Goal: Information Seeking & Learning: Learn about a topic

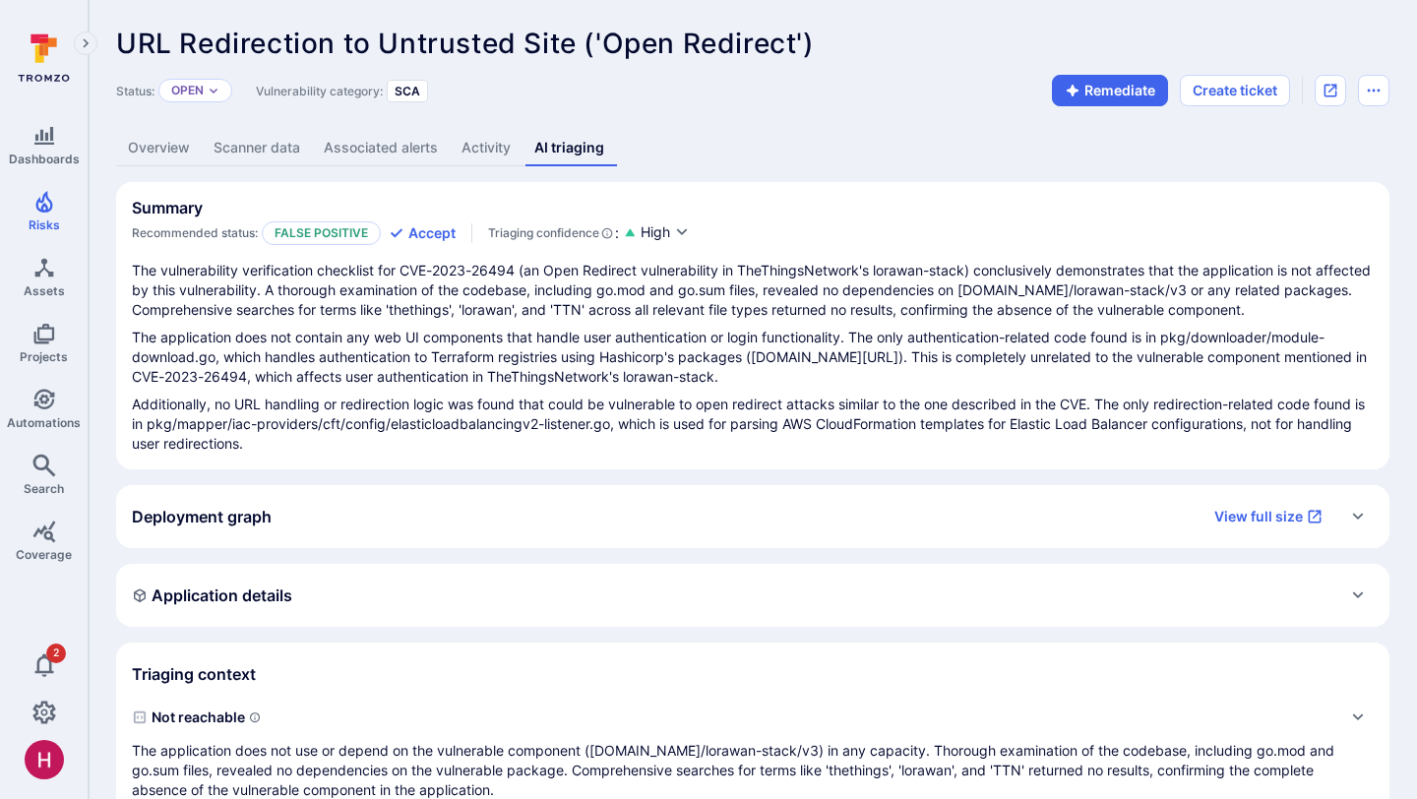
click at [150, 151] on link "Overview" at bounding box center [159, 148] width 86 height 36
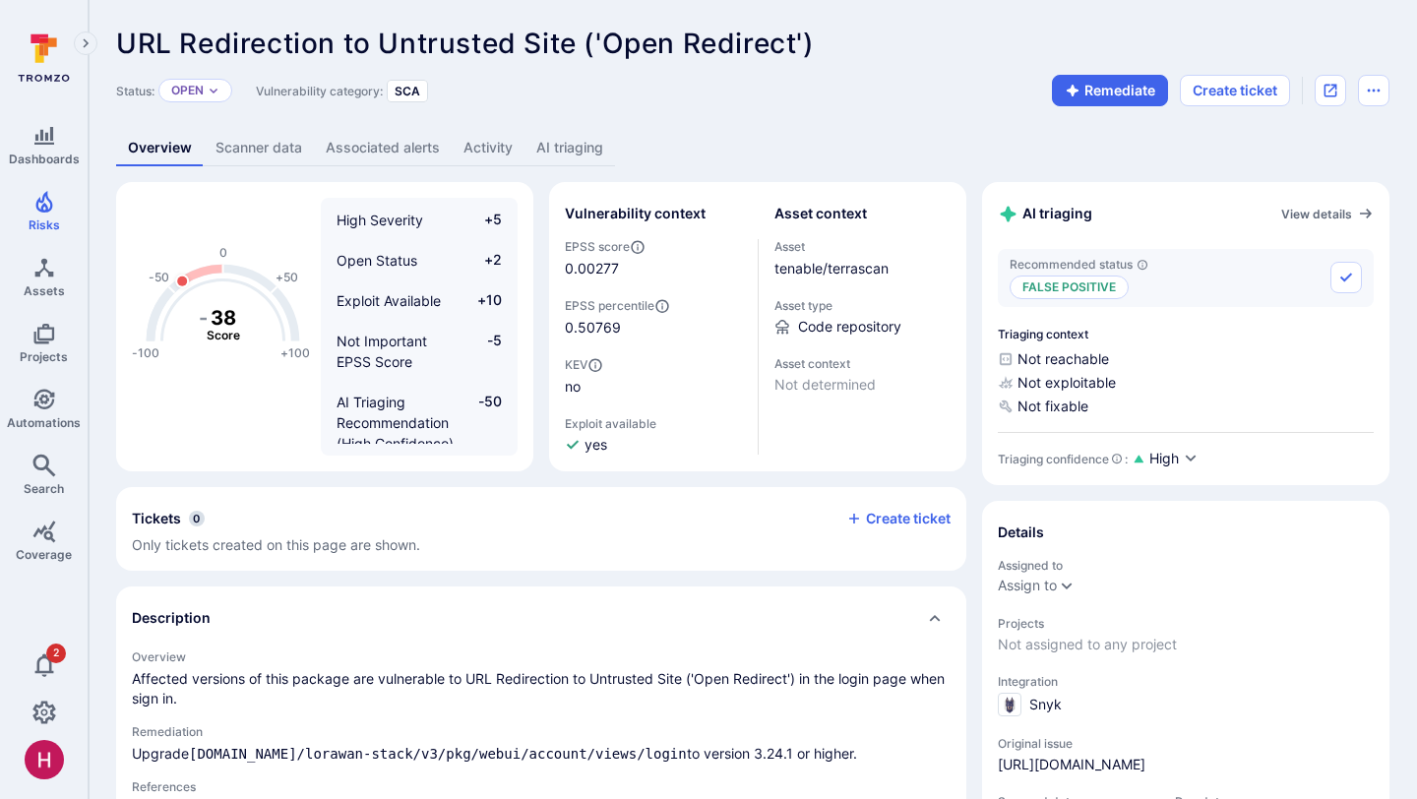
click at [596, 151] on link "AI triaging" at bounding box center [569, 148] width 91 height 36
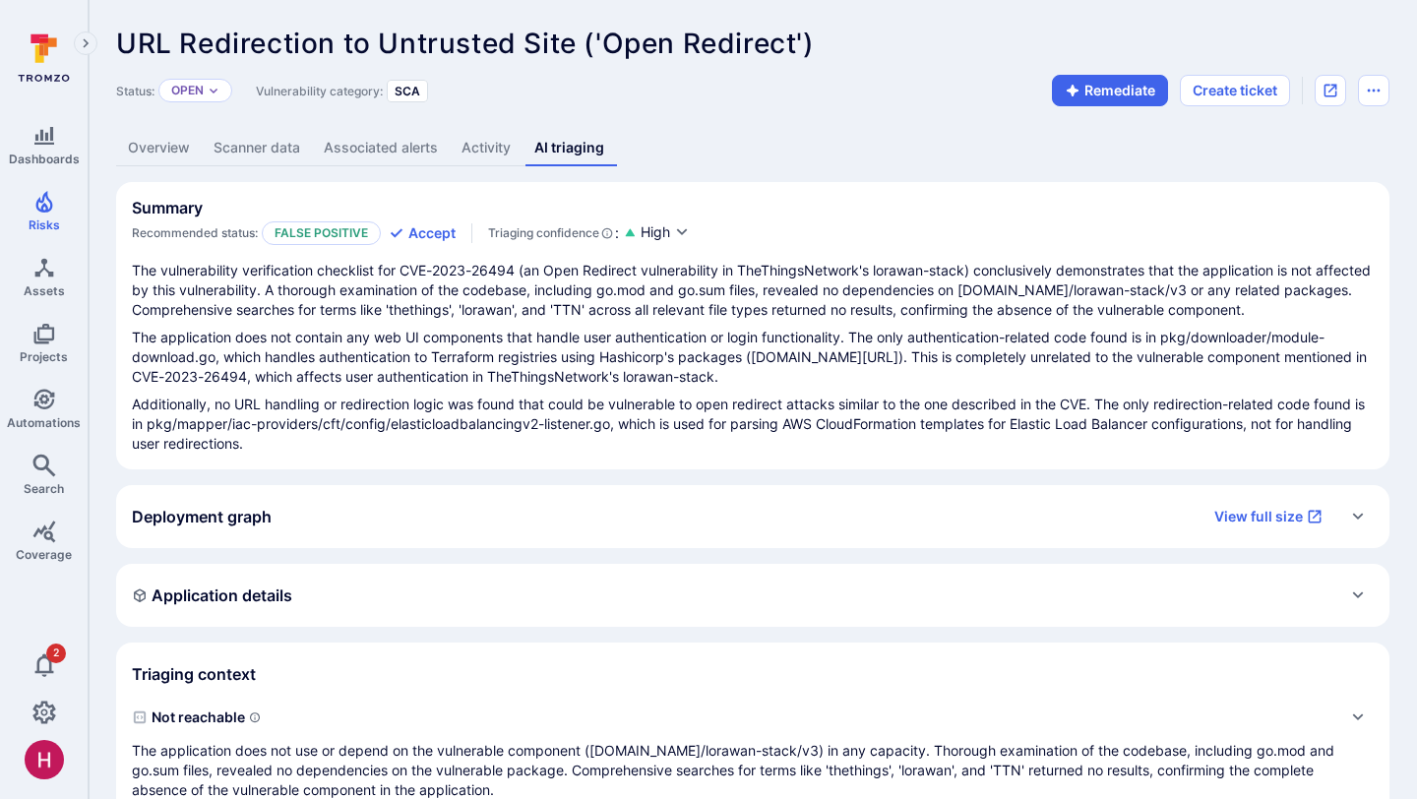
click at [175, 149] on link "Overview" at bounding box center [159, 148] width 86 height 36
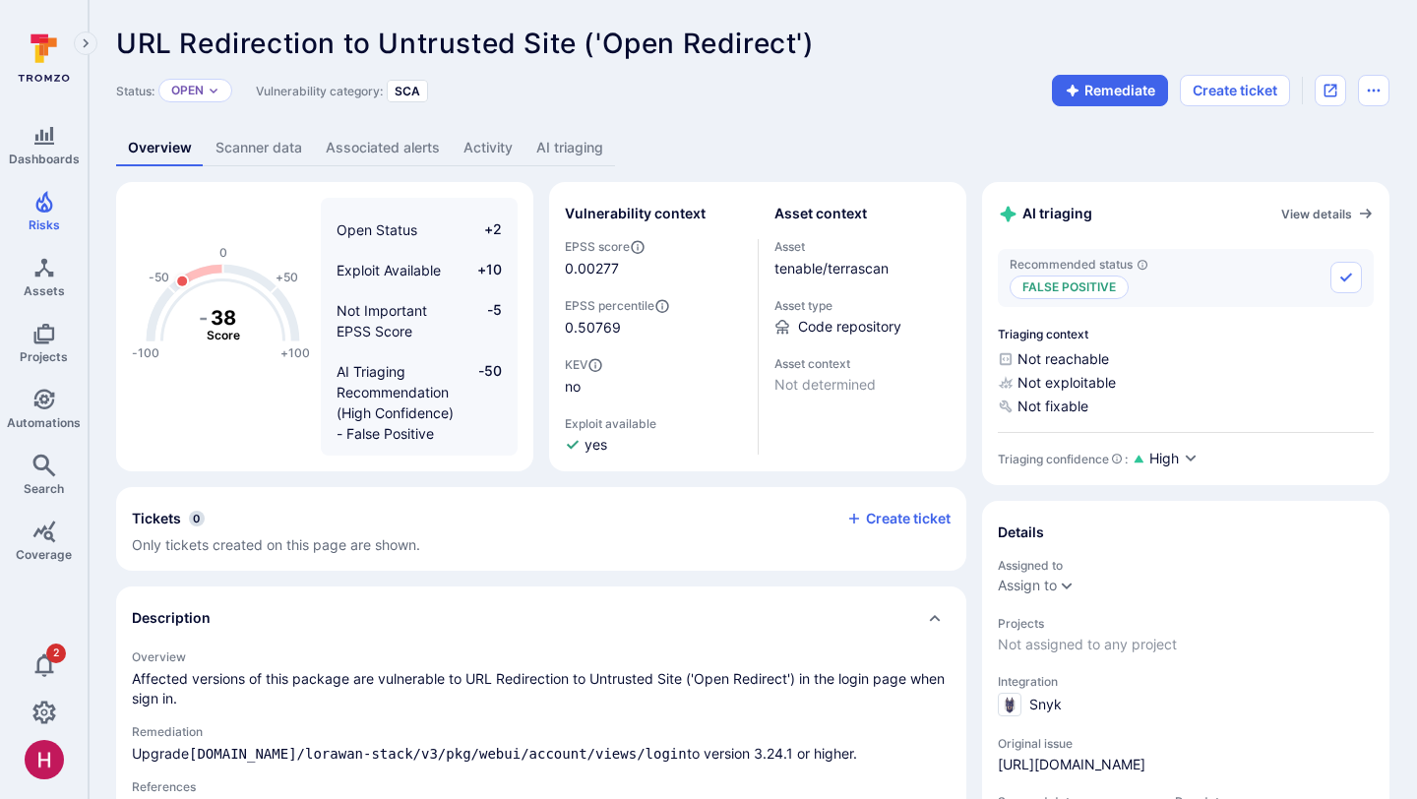
click at [584, 159] on link "AI triaging" at bounding box center [569, 148] width 91 height 36
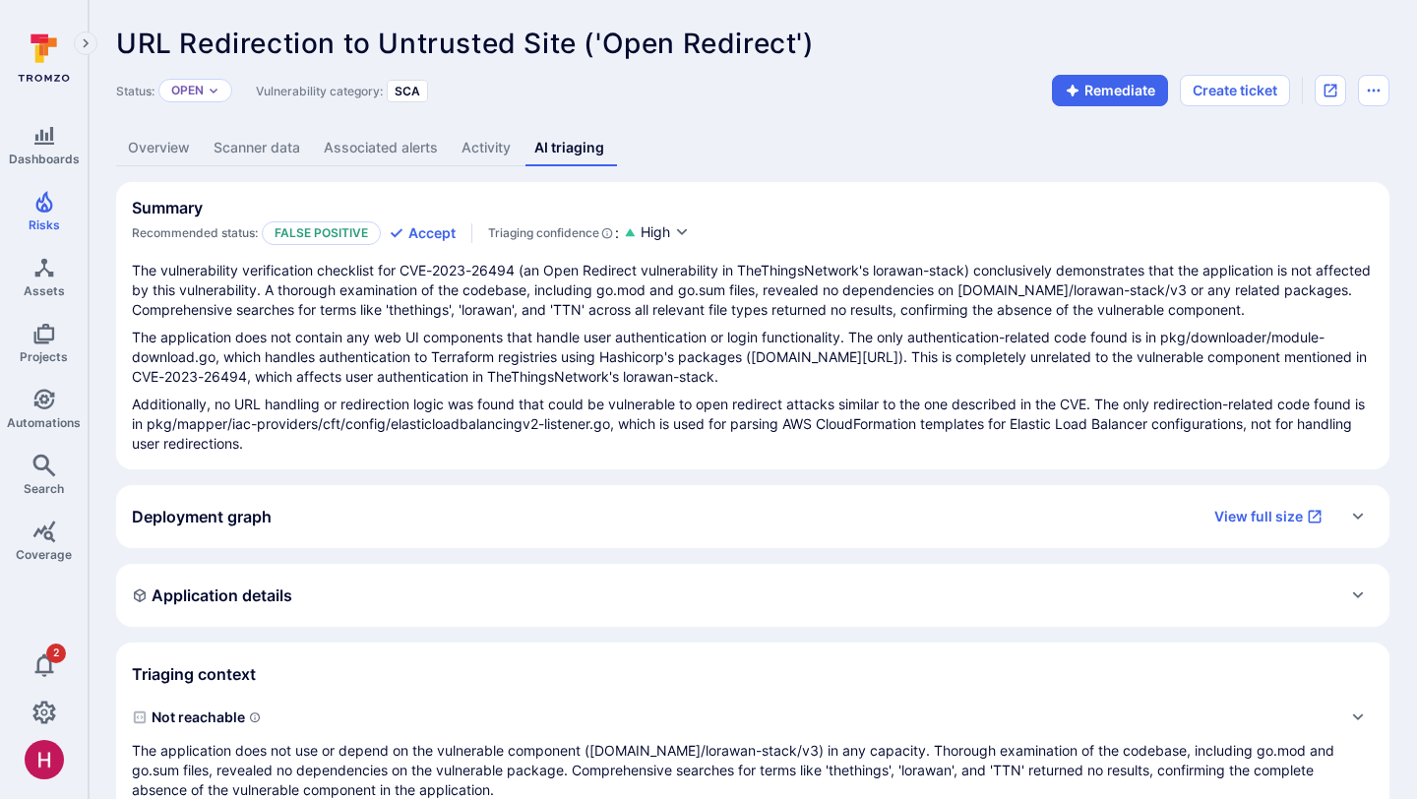
click at [167, 154] on link "Overview" at bounding box center [159, 148] width 86 height 36
click at [182, 154] on link "Overview" at bounding box center [159, 148] width 86 height 36
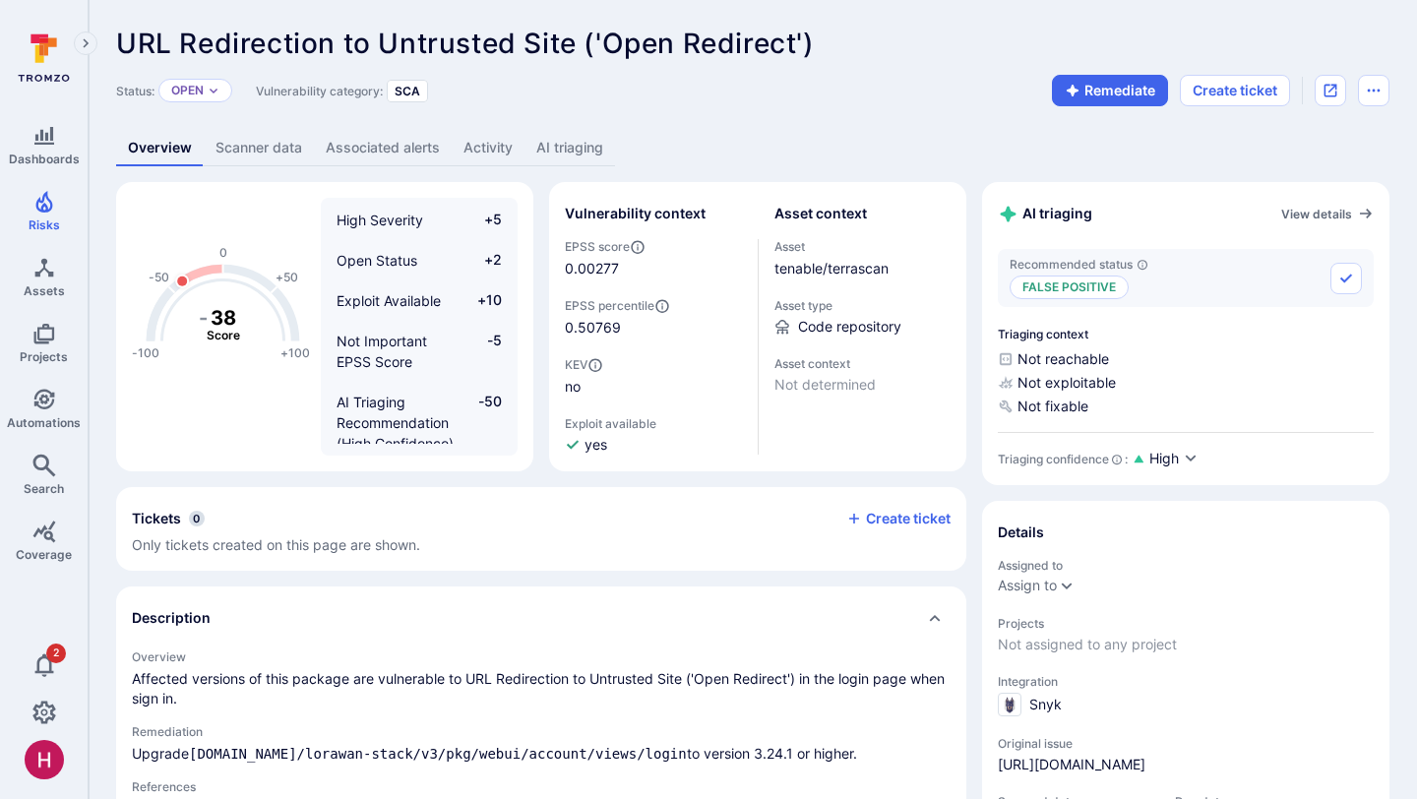
click at [293, 149] on link "Scanner data" at bounding box center [259, 148] width 110 height 36
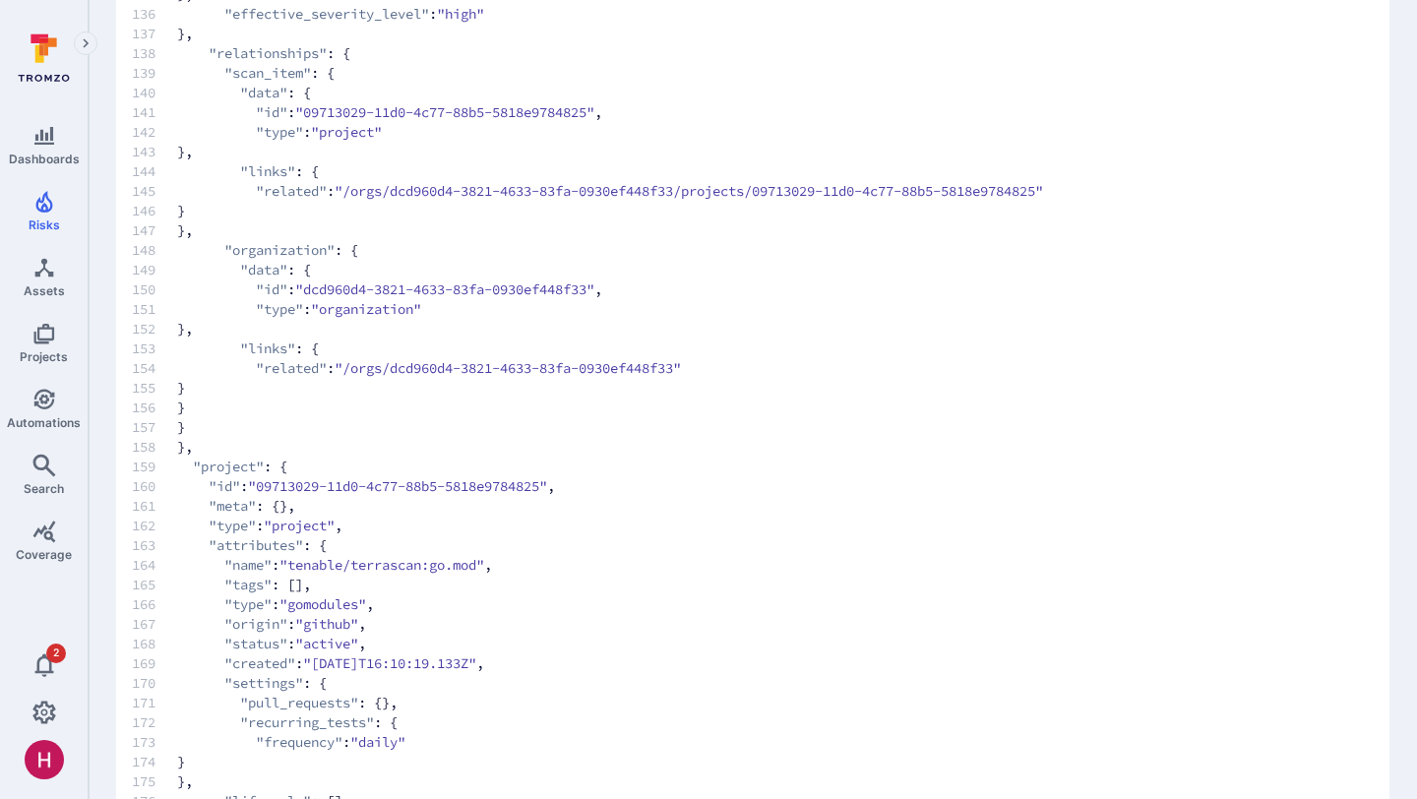
scroll to position [2853, 0]
drag, startPoint x: 367, startPoint y: 561, endPoint x: 499, endPoint y: 559, distance: 131.9
click at [484, 559] on span ""tenable/terrascan:go.mod"" at bounding box center [381, 563] width 205 height 20
copy span "terrascan:go.mod"
click at [851, 455] on span "159 "project" : {" at bounding box center [733, 465] width 1202 height 20
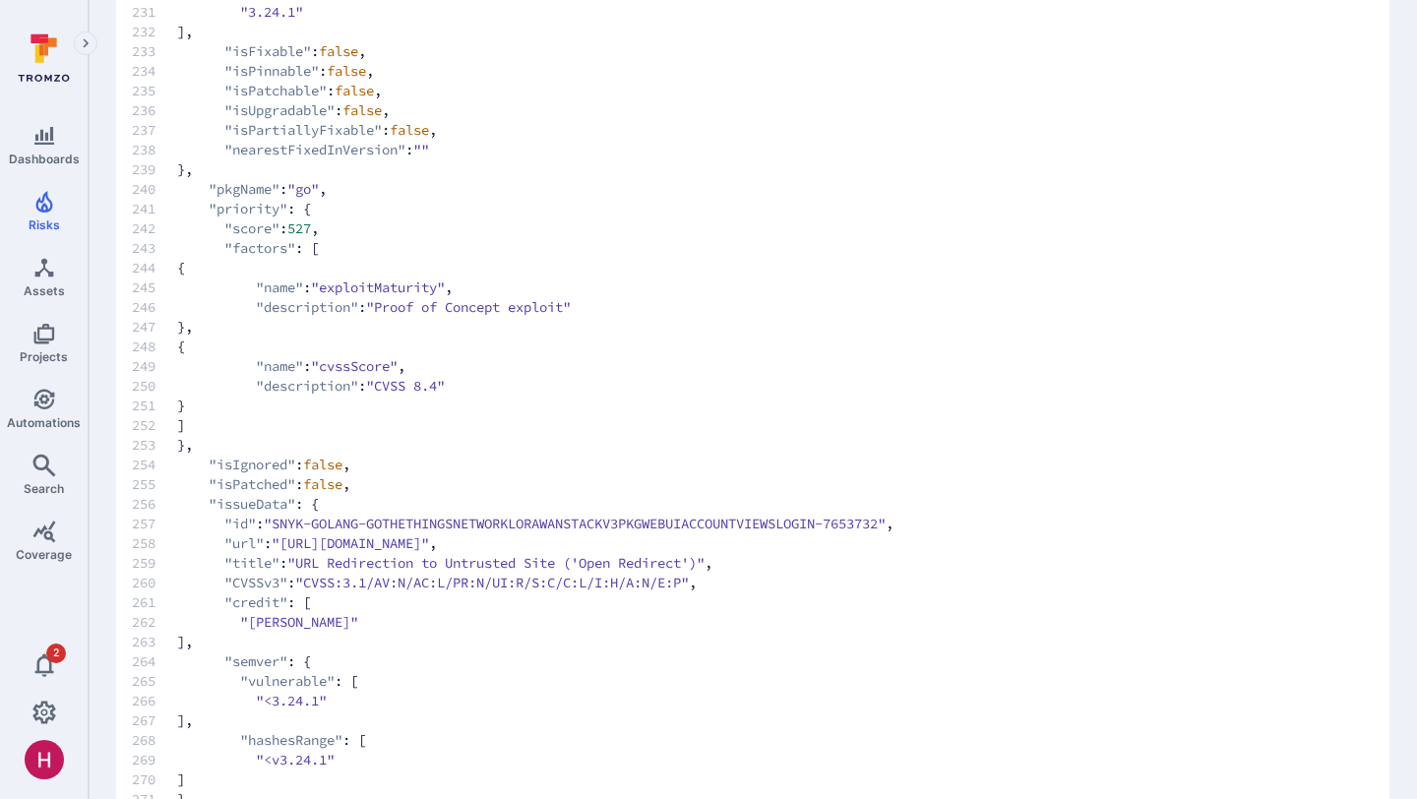
scroll to position [4750, 0]
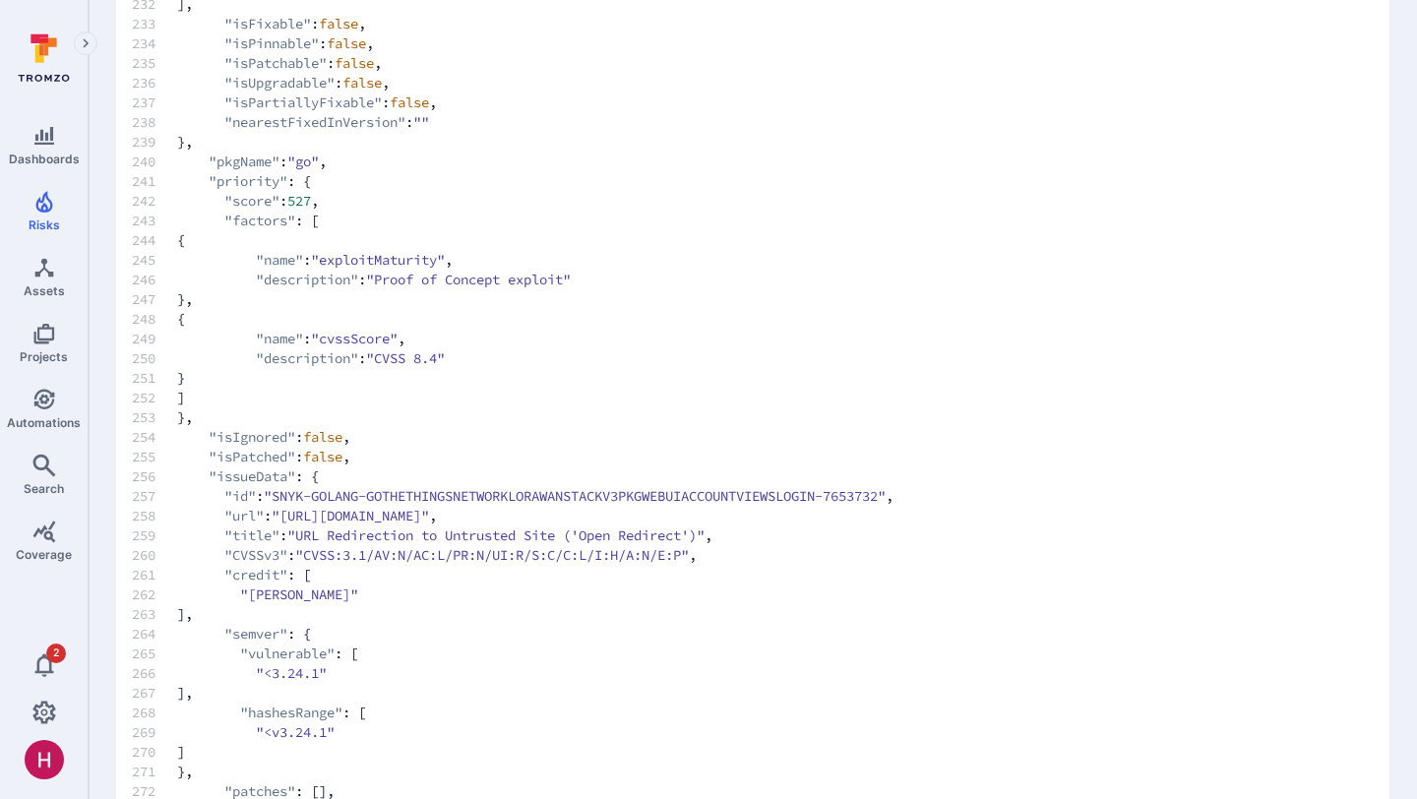
drag, startPoint x: 293, startPoint y: 550, endPoint x: 1107, endPoint y: 556, distance: 813.8
click at [429, 525] on span ""https://snyk.io/vuln/SNYK-GOLANG-GOTHETHINGSNETWORKLORAWANSTACKV3PKGWEBUIACCOU…" at bounding box center [350, 516] width 157 height 20
copy span "https://snyk.io/vuln/SNYK-GOLANG-GOTHETHINGSNETWORKLORAWANSTACKV3PKGWEBUIACCOUN…"
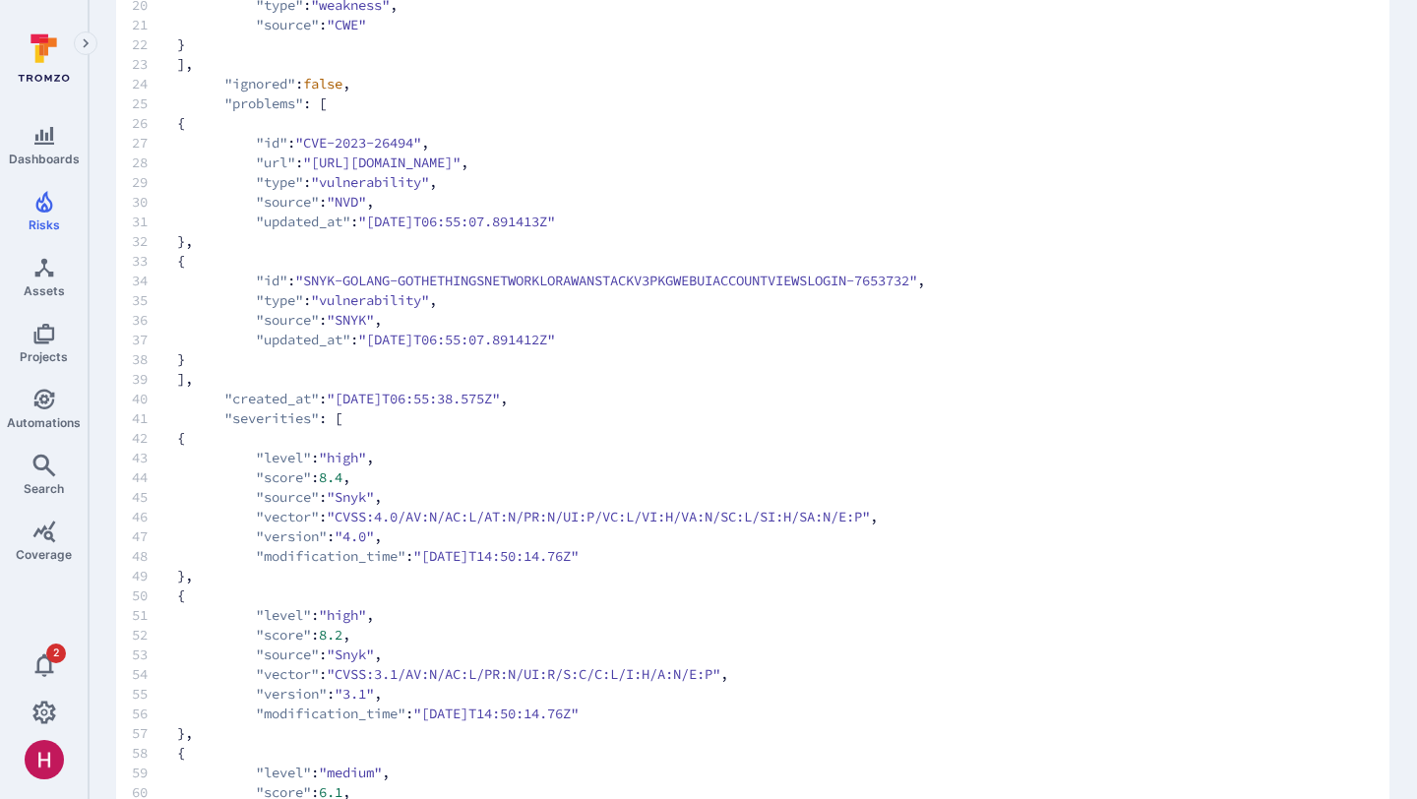
scroll to position [0, 0]
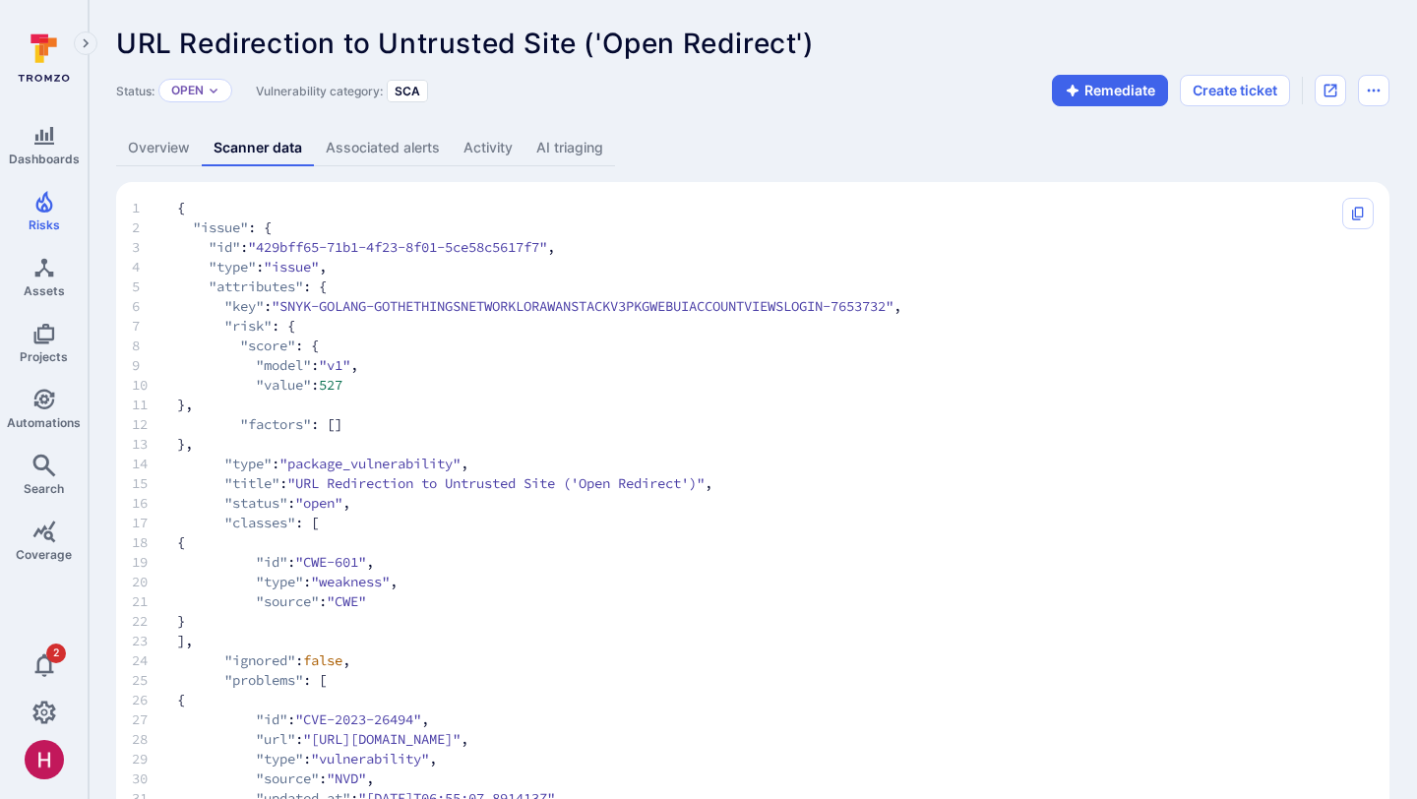
click at [178, 155] on link "Overview" at bounding box center [159, 148] width 86 height 36
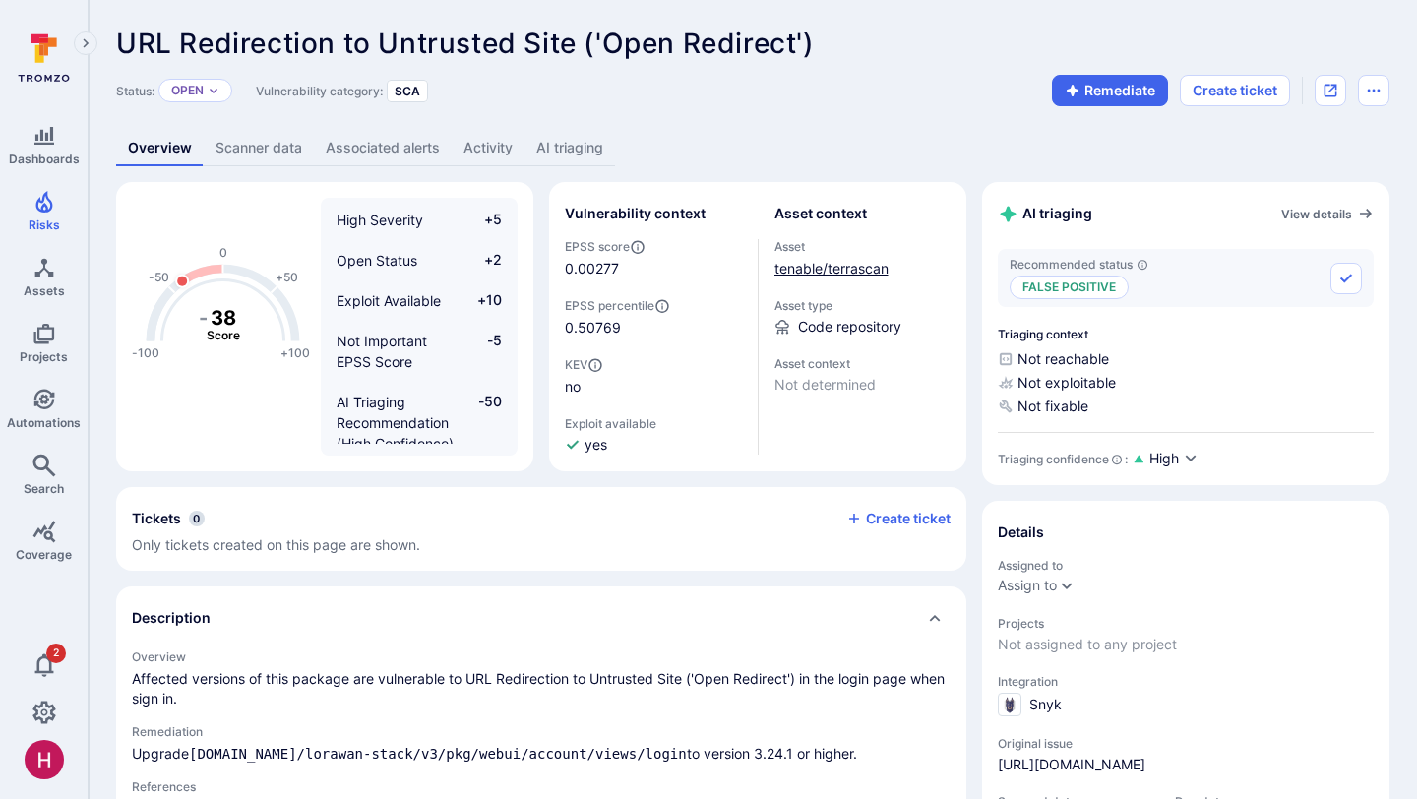
click at [868, 270] on link "tenable/terrascan" at bounding box center [831, 268] width 114 height 17
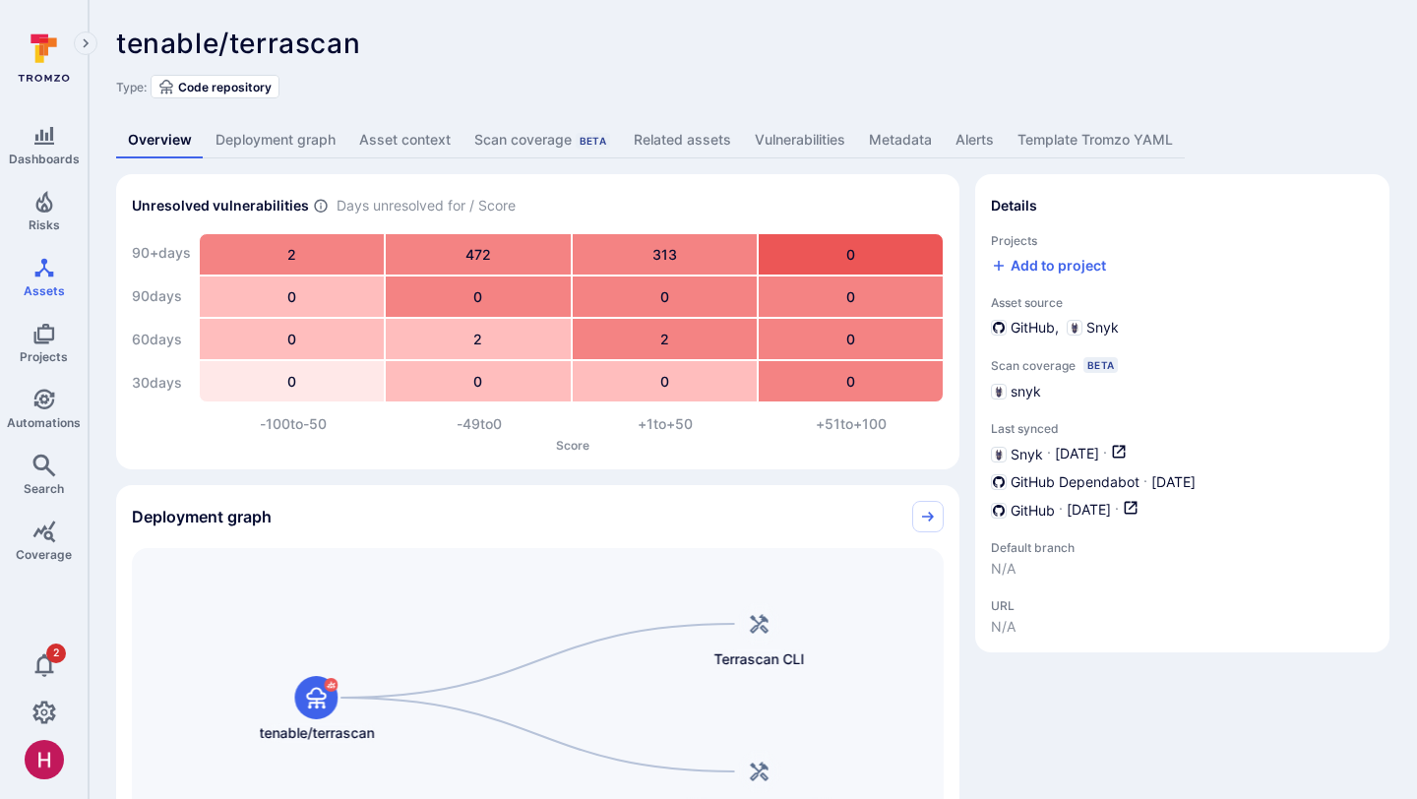
click at [830, 144] on link "Vulnerabilities" at bounding box center [800, 140] width 114 height 36
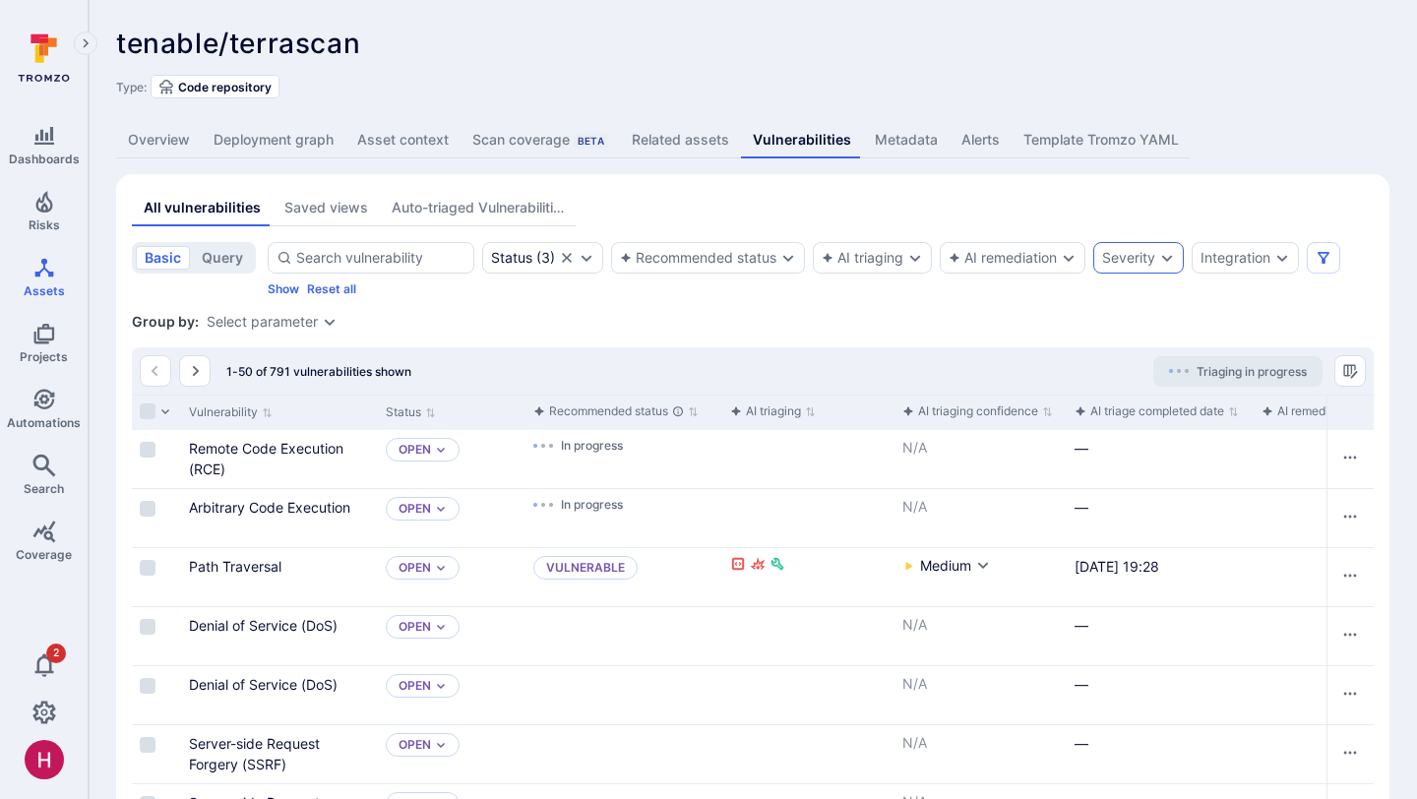
click at [1144, 253] on div "Severity" at bounding box center [1128, 258] width 53 height 16
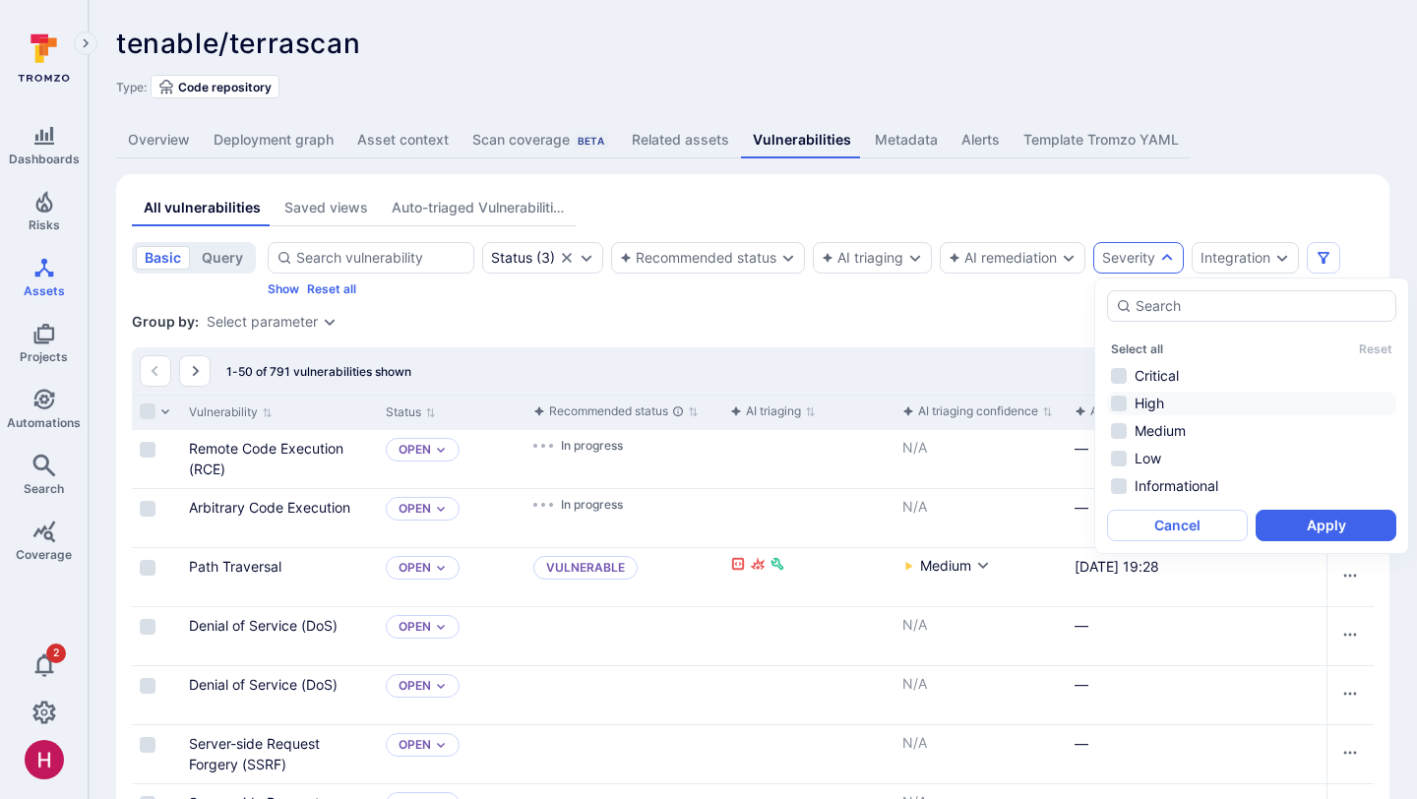
click at [1153, 395] on li "High" at bounding box center [1251, 404] width 289 height 24
click at [1163, 380] on li "Critical" at bounding box center [1251, 376] width 289 height 24
click at [1297, 524] on button "Apply" at bounding box center [1326, 525] width 141 height 31
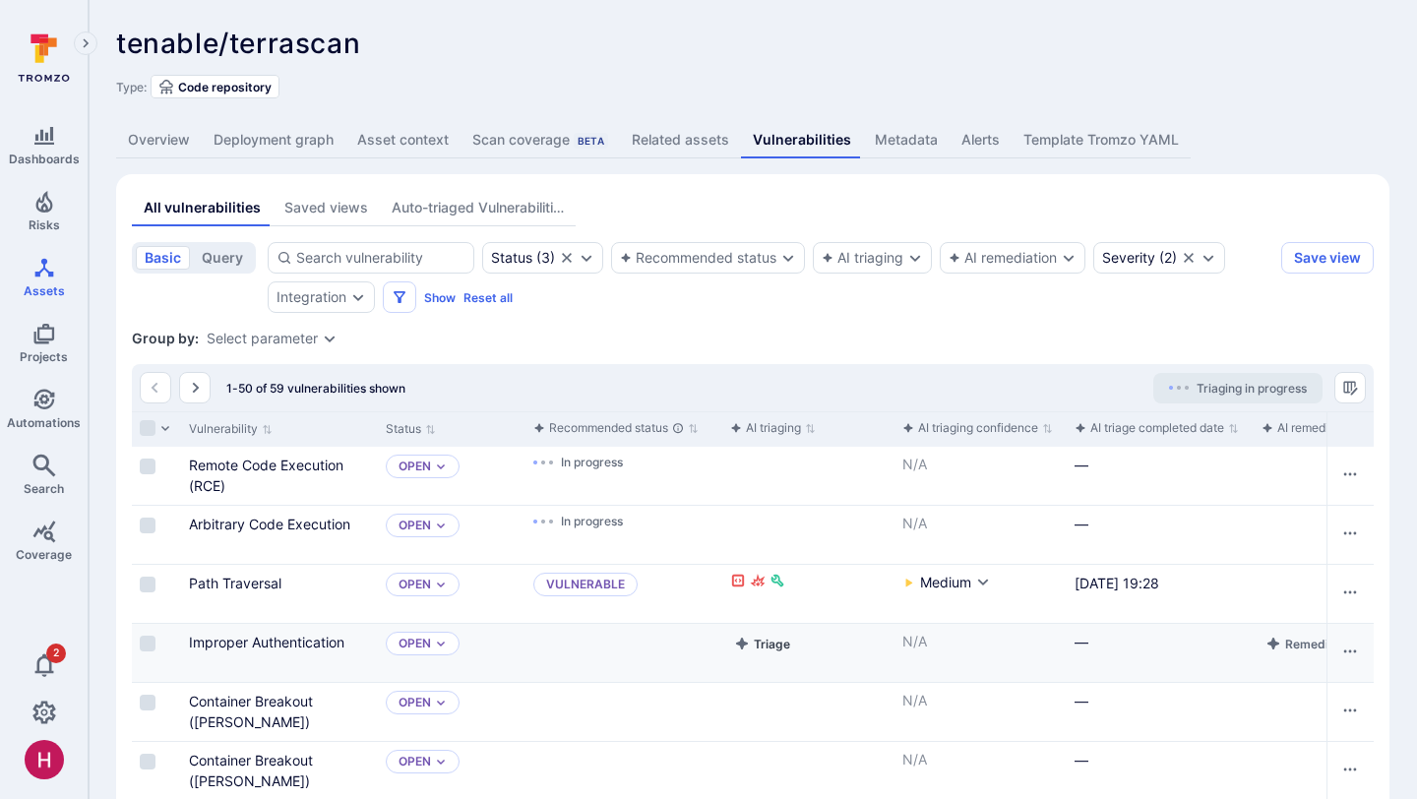
click at [769, 644] on button "Triage" at bounding box center [762, 644] width 64 height 24
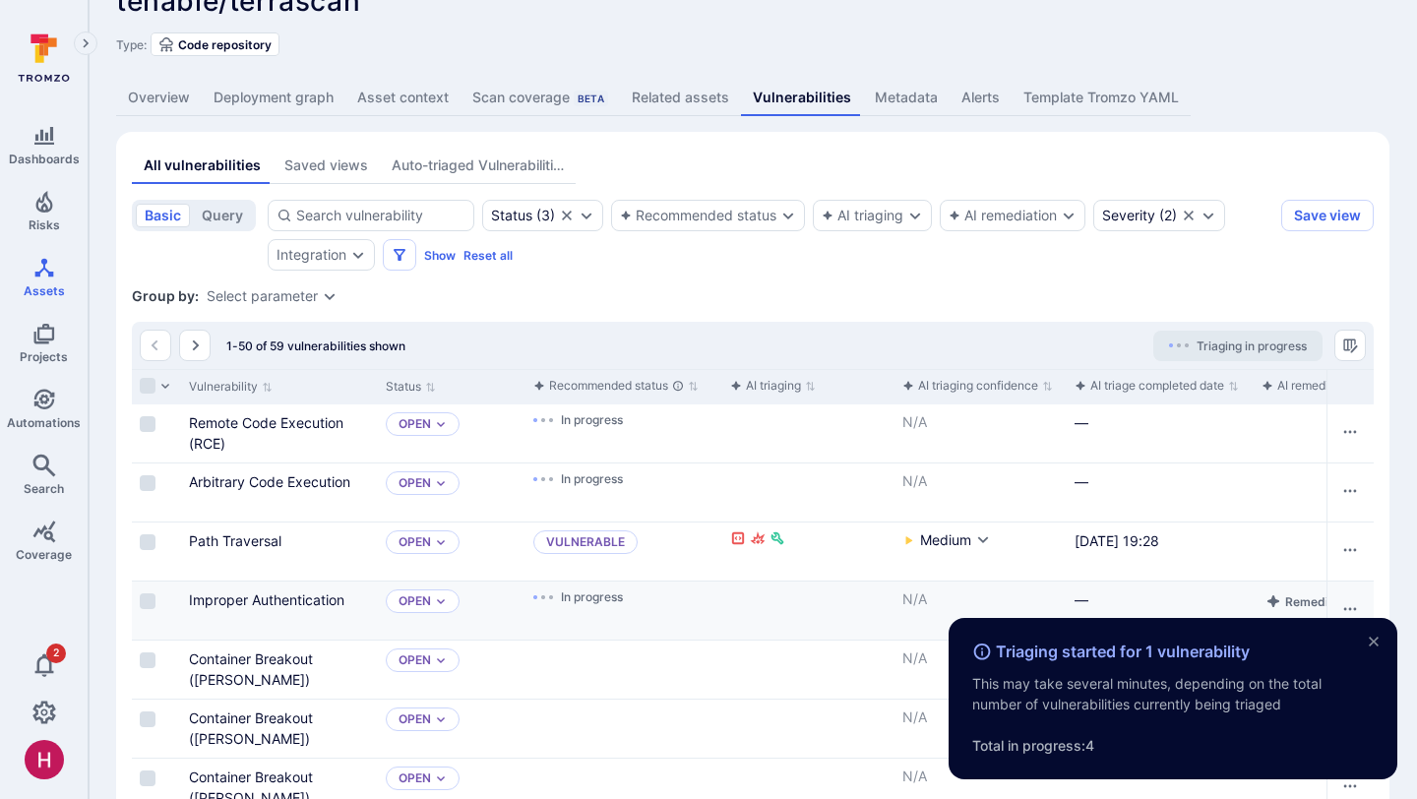
scroll to position [44, 0]
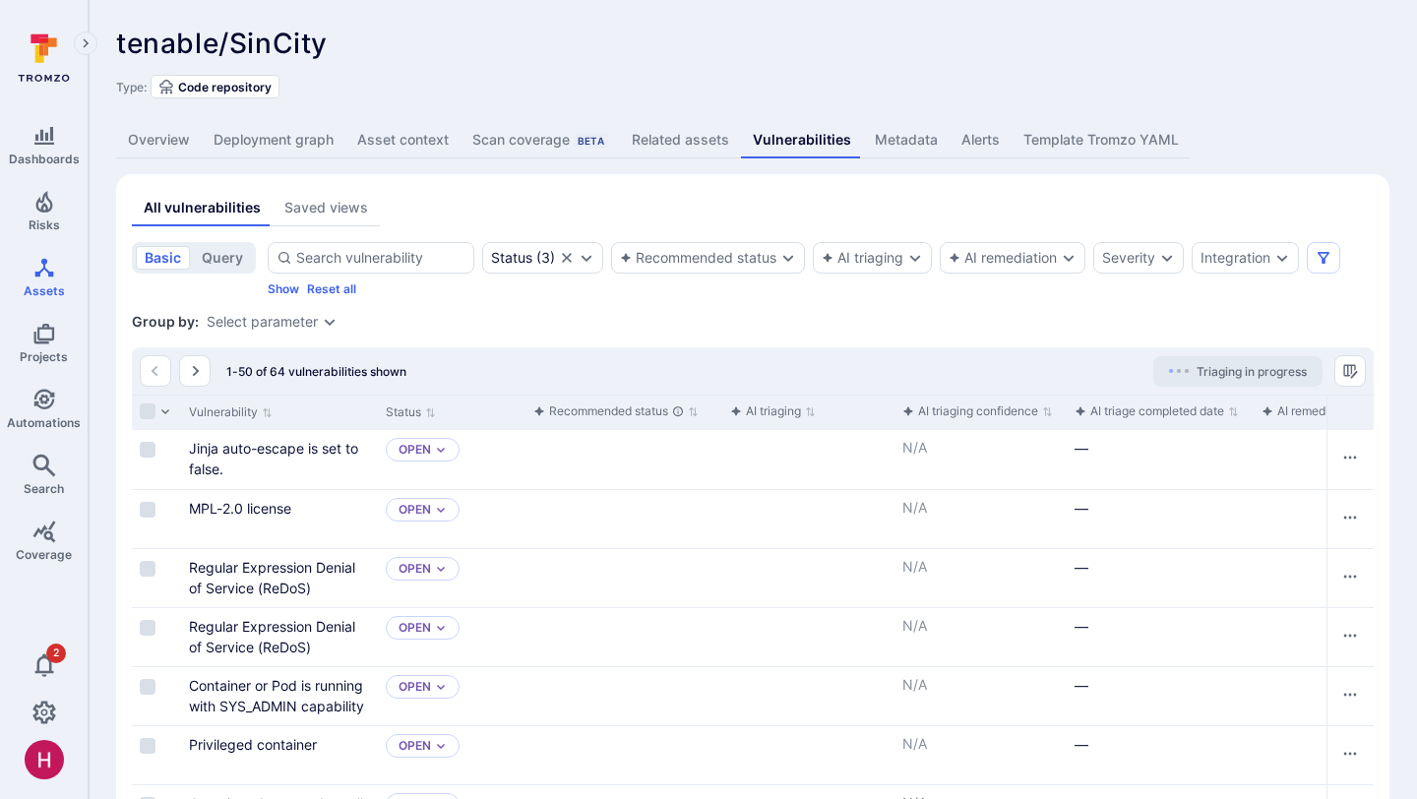
click at [297, 139] on link "Deployment graph" at bounding box center [274, 140] width 144 height 36
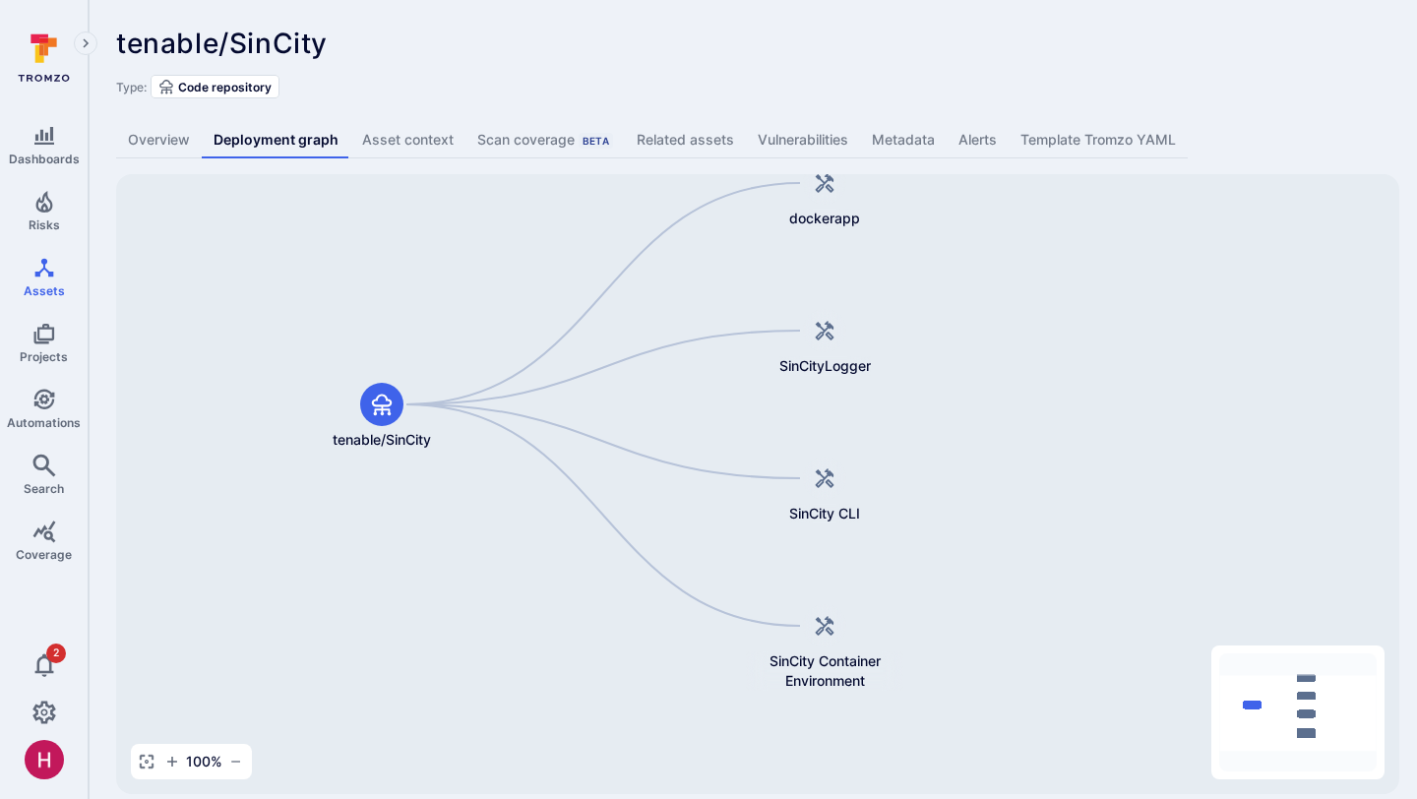
drag, startPoint x: 1097, startPoint y: 427, endPoint x: 943, endPoint y: 368, distance: 165.4
click at [943, 368] on div "dockerapp tenable/SinCity SinCityLogger SinCity CLI SinCity Container Environme…" at bounding box center [757, 484] width 1283 height 620
click at [807, 141] on link "Vulnerabilities" at bounding box center [803, 140] width 114 height 36
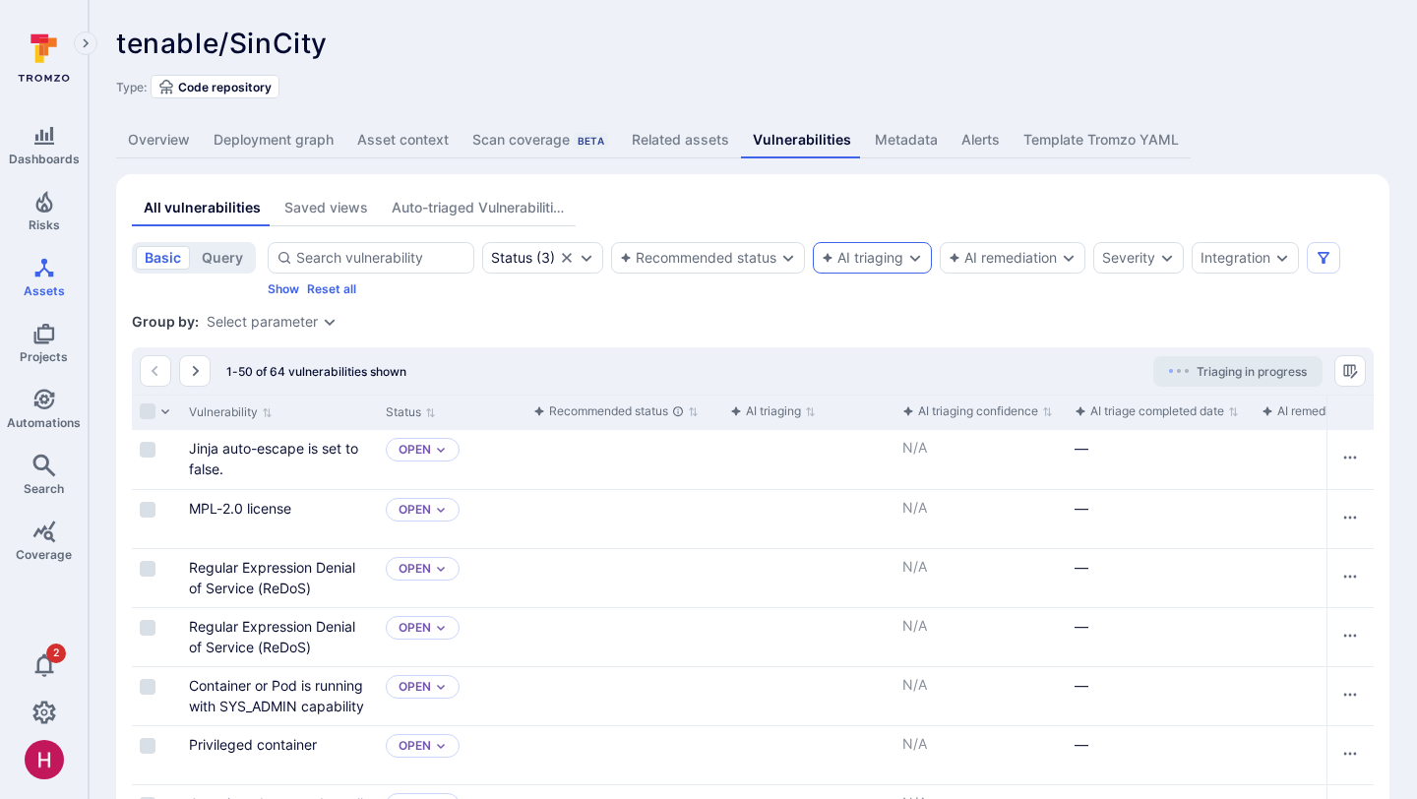
click at [902, 268] on div "AI triaging" at bounding box center [872, 257] width 119 height 31
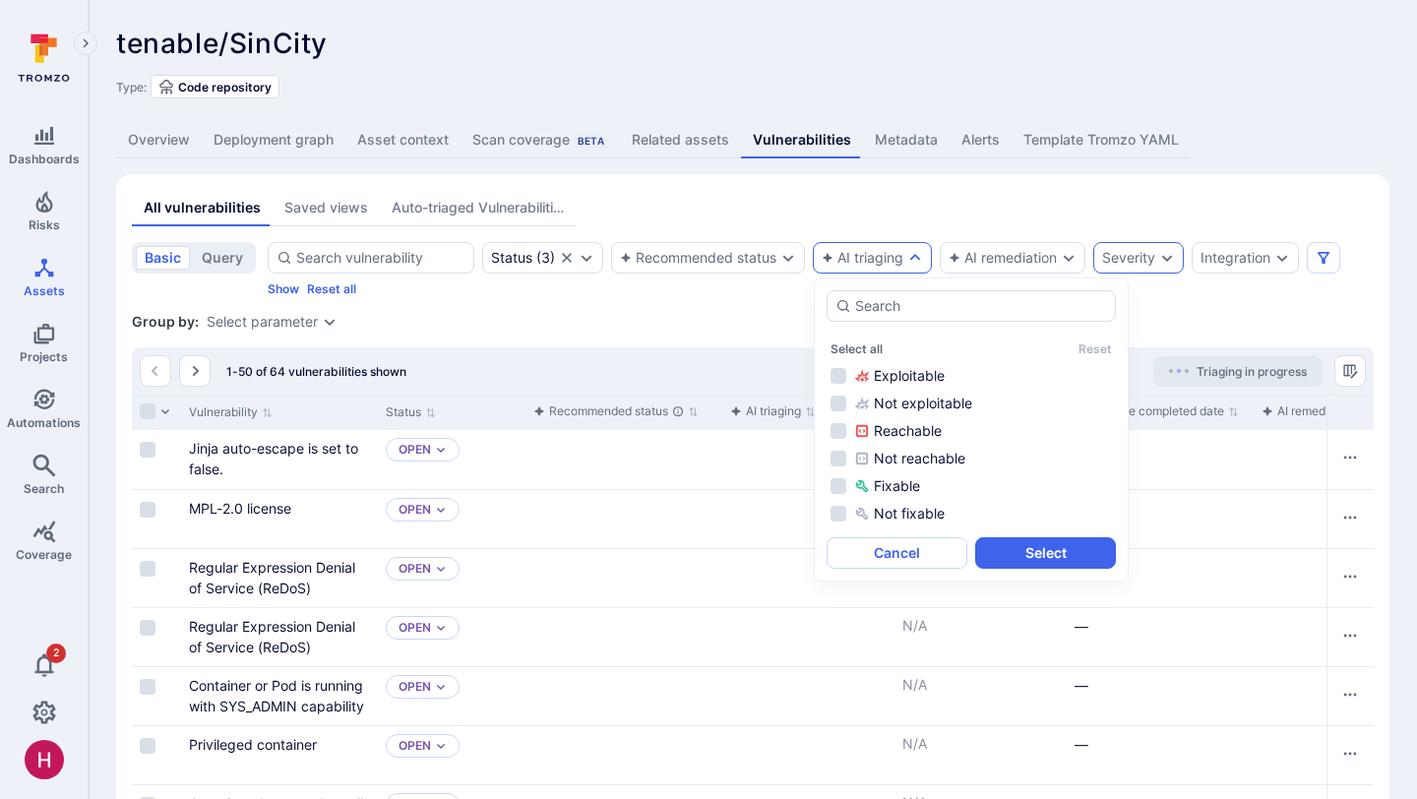
click at [1140, 255] on div "Severity" at bounding box center [1128, 258] width 53 height 16
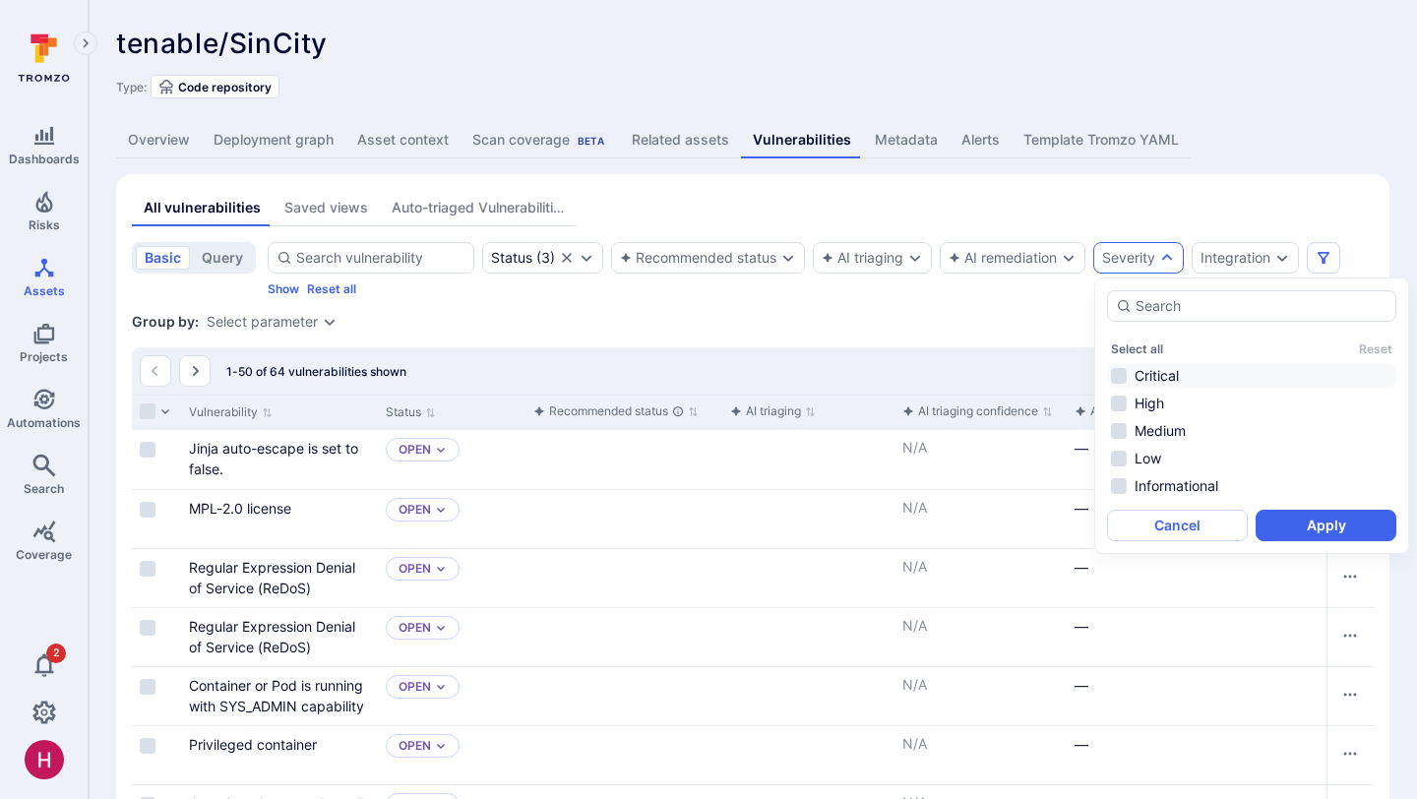
click at [1155, 376] on li "Critical" at bounding box center [1251, 376] width 289 height 24
click at [1156, 410] on li "High" at bounding box center [1251, 404] width 289 height 24
click at [1348, 522] on button "Apply" at bounding box center [1326, 525] width 141 height 31
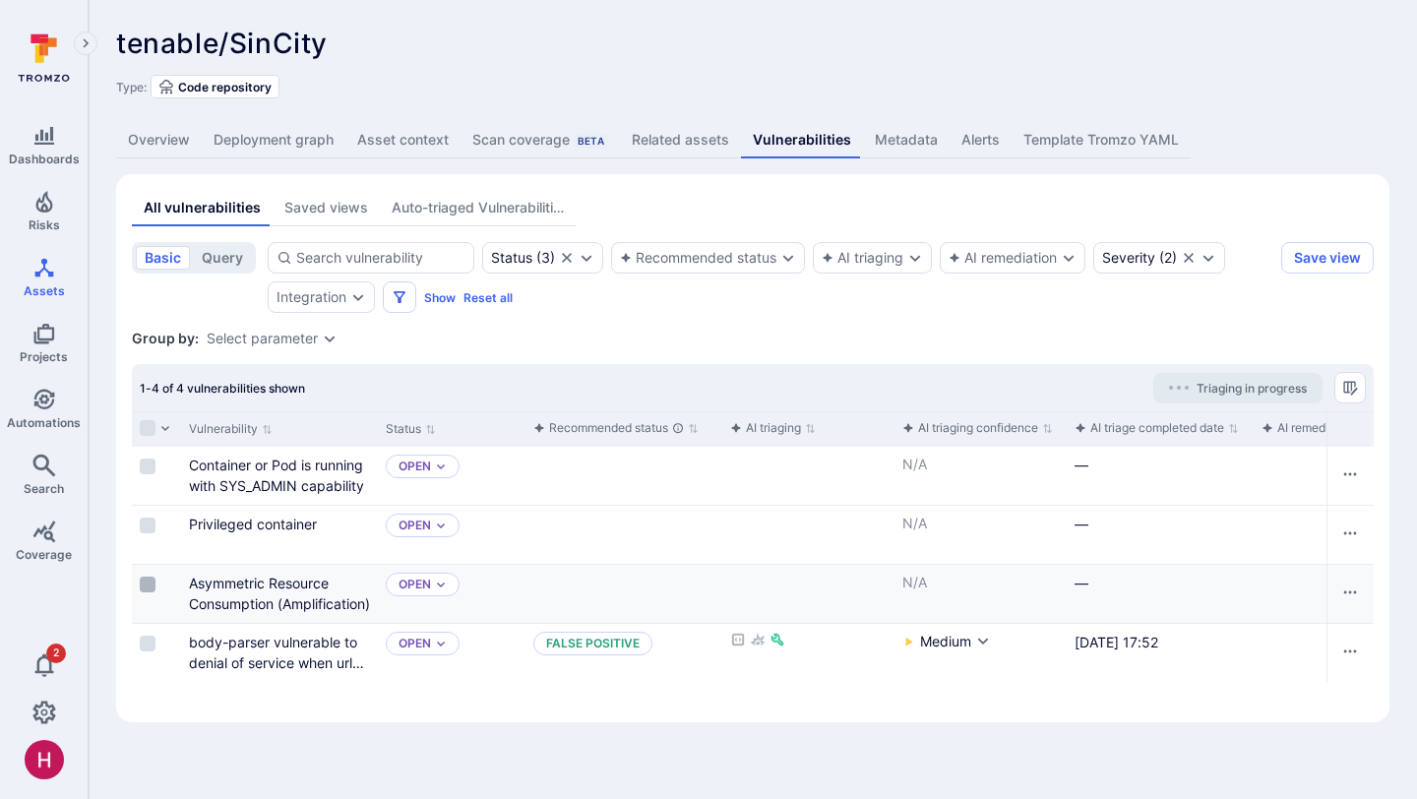
click at [150, 577] on input "Select row" at bounding box center [148, 585] width 16 height 16
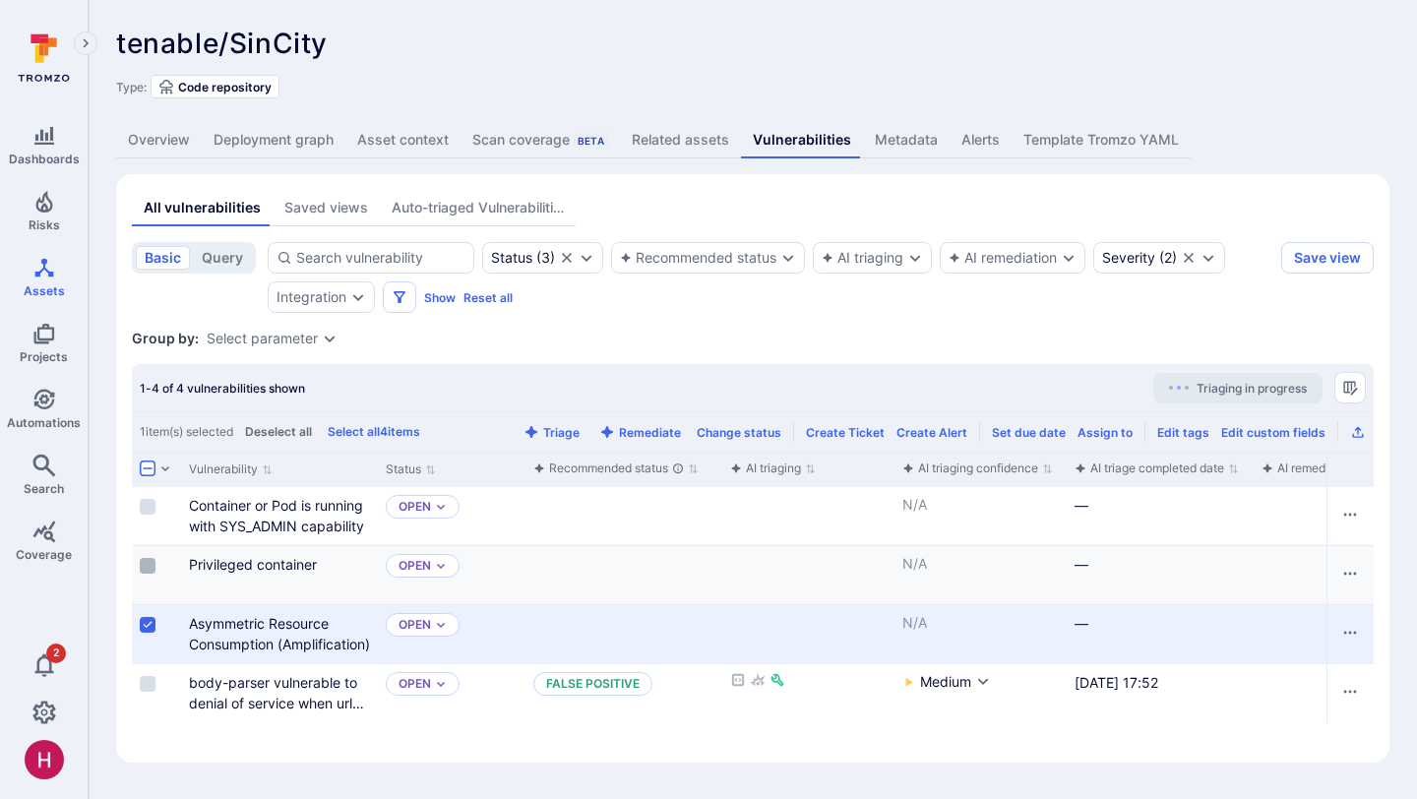
click at [151, 558] on input "Select row" at bounding box center [148, 566] width 16 height 16
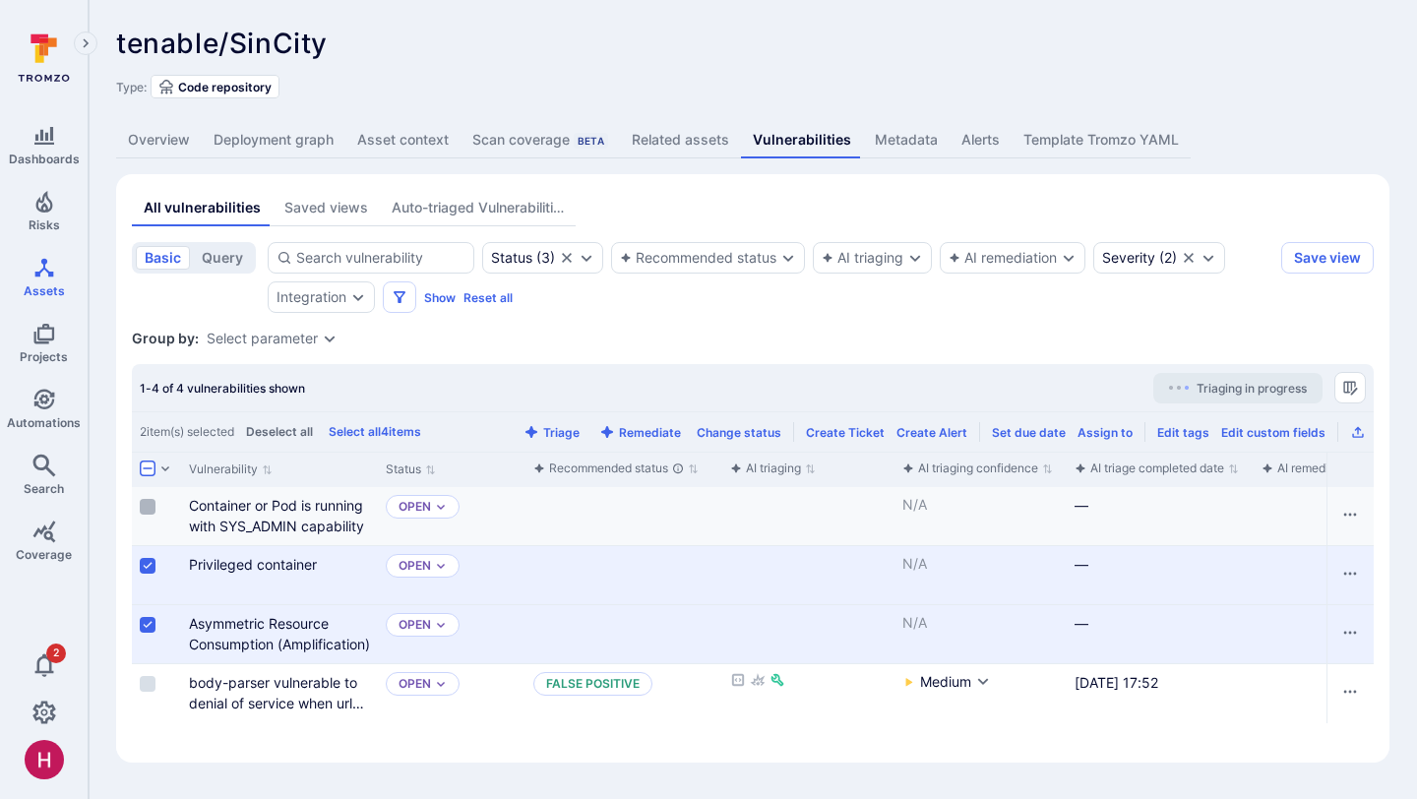
click at [147, 506] on input "Select row" at bounding box center [148, 507] width 16 height 16
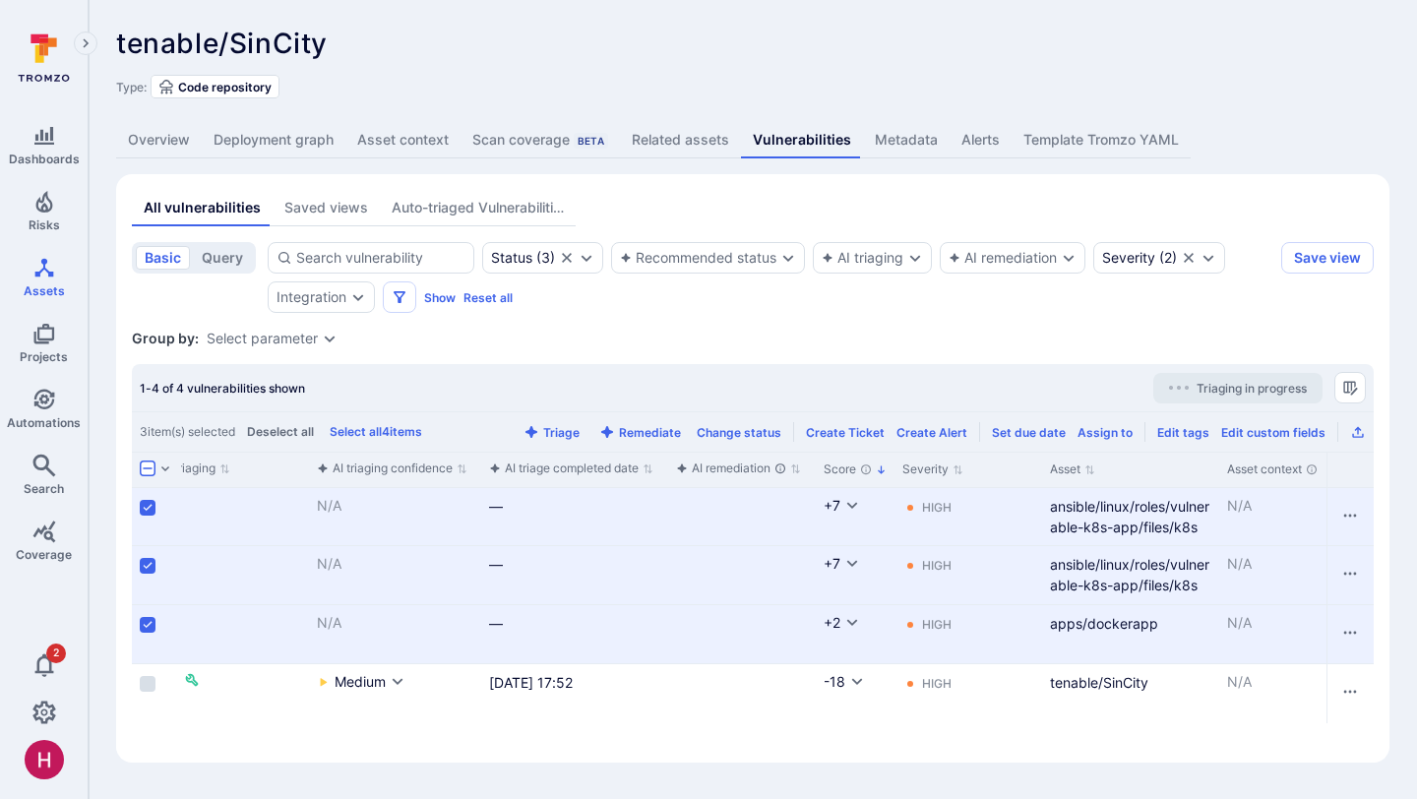
scroll to position [0, 596]
click at [1197, 258] on icon "Clear selection" at bounding box center [1189, 258] width 16 height 16
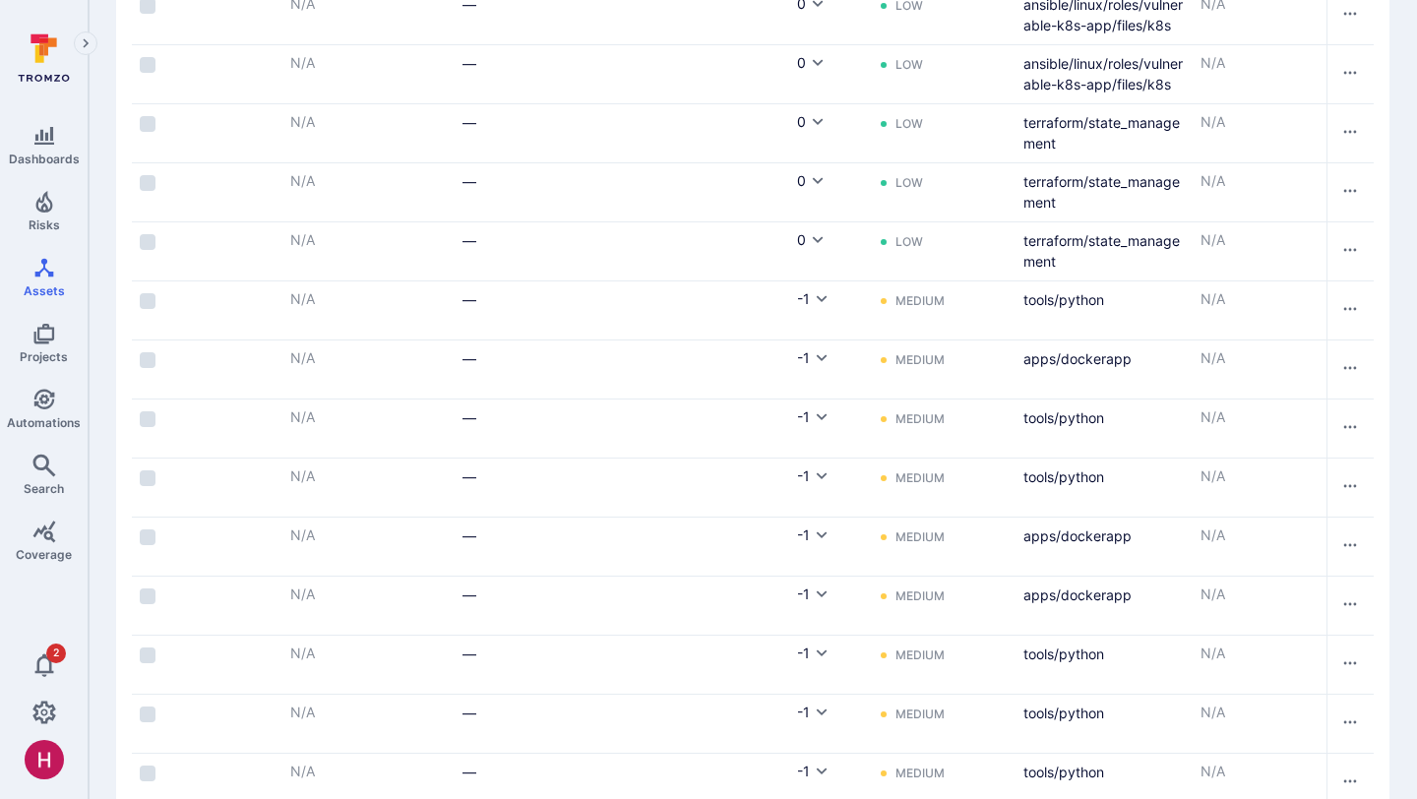
scroll to position [2683, 0]
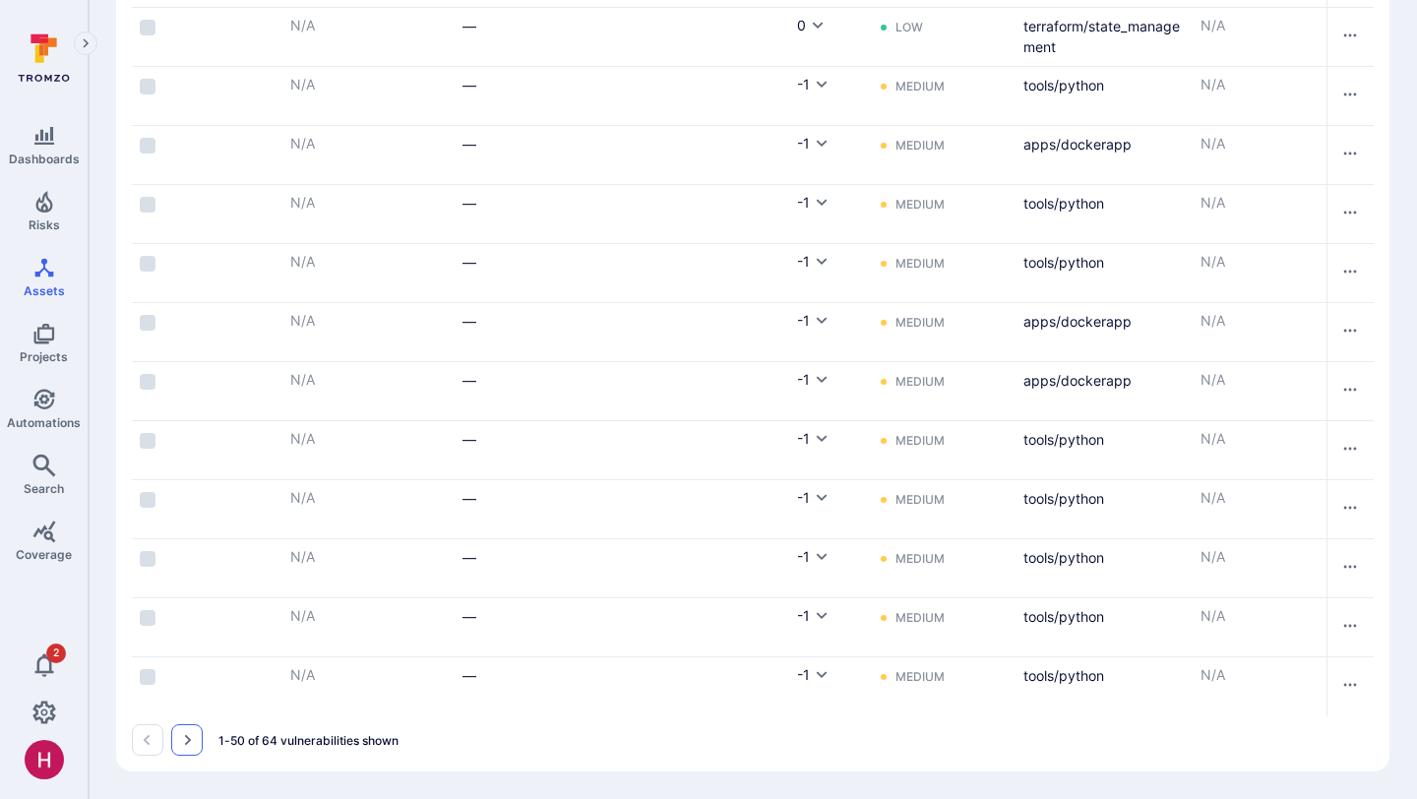
click at [184, 750] on button "Go to the next page" at bounding box center [186, 739] width 31 height 31
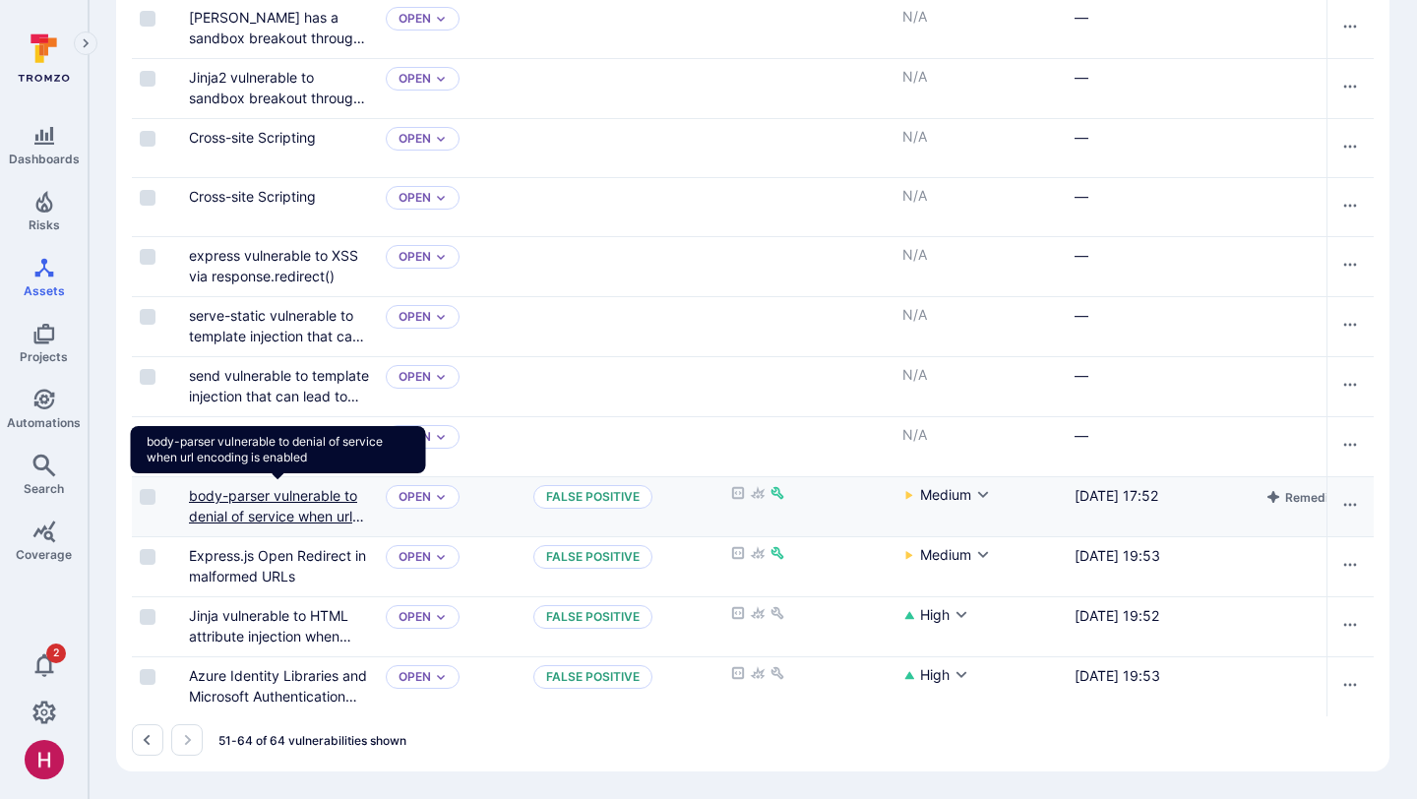
click at [308, 517] on link "body-parser vulnerable to denial of service when url encoding is enabled" at bounding box center [276, 516] width 175 height 58
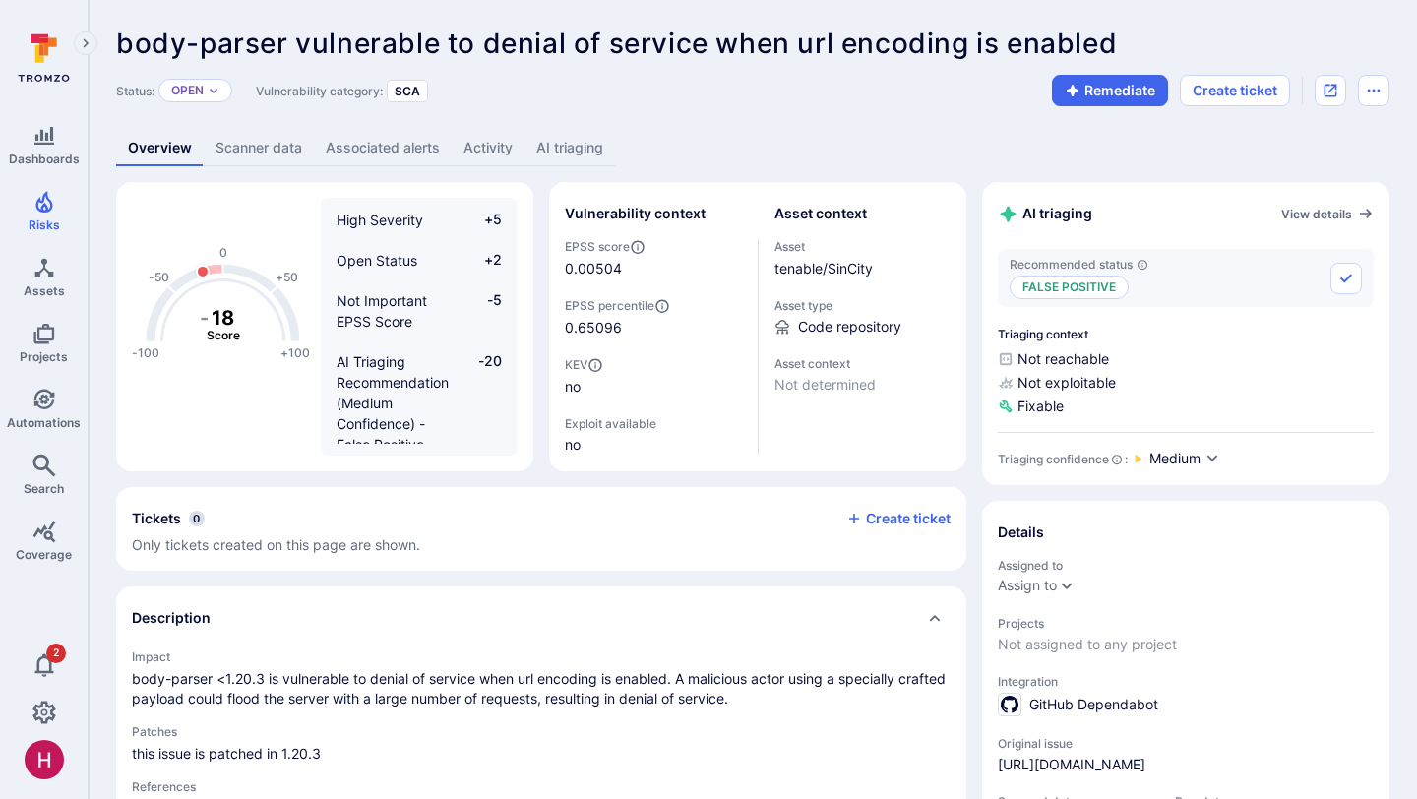
click at [583, 156] on link "AI triaging" at bounding box center [569, 148] width 91 height 36
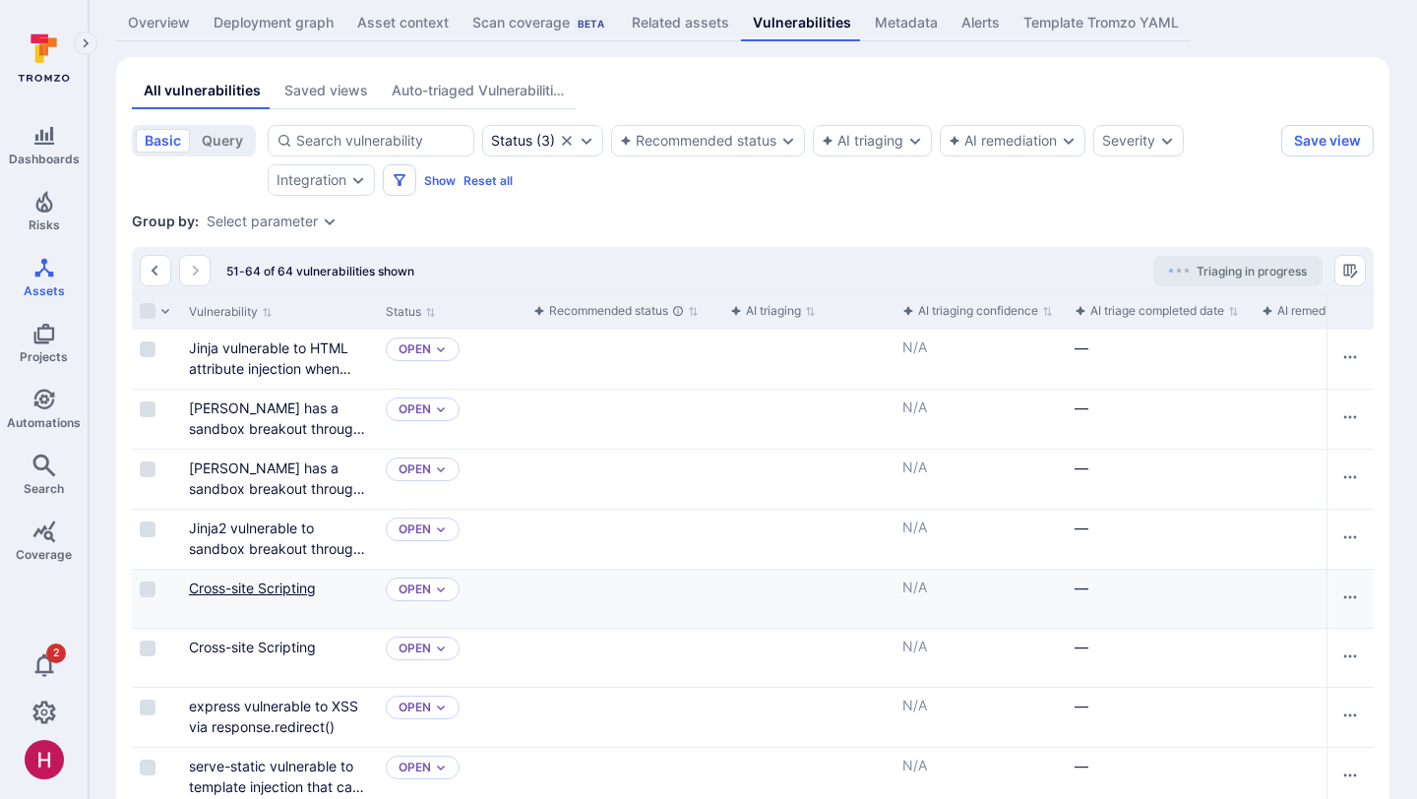
click at [298, 584] on link "Cross-site Scripting" at bounding box center [252, 588] width 127 height 17
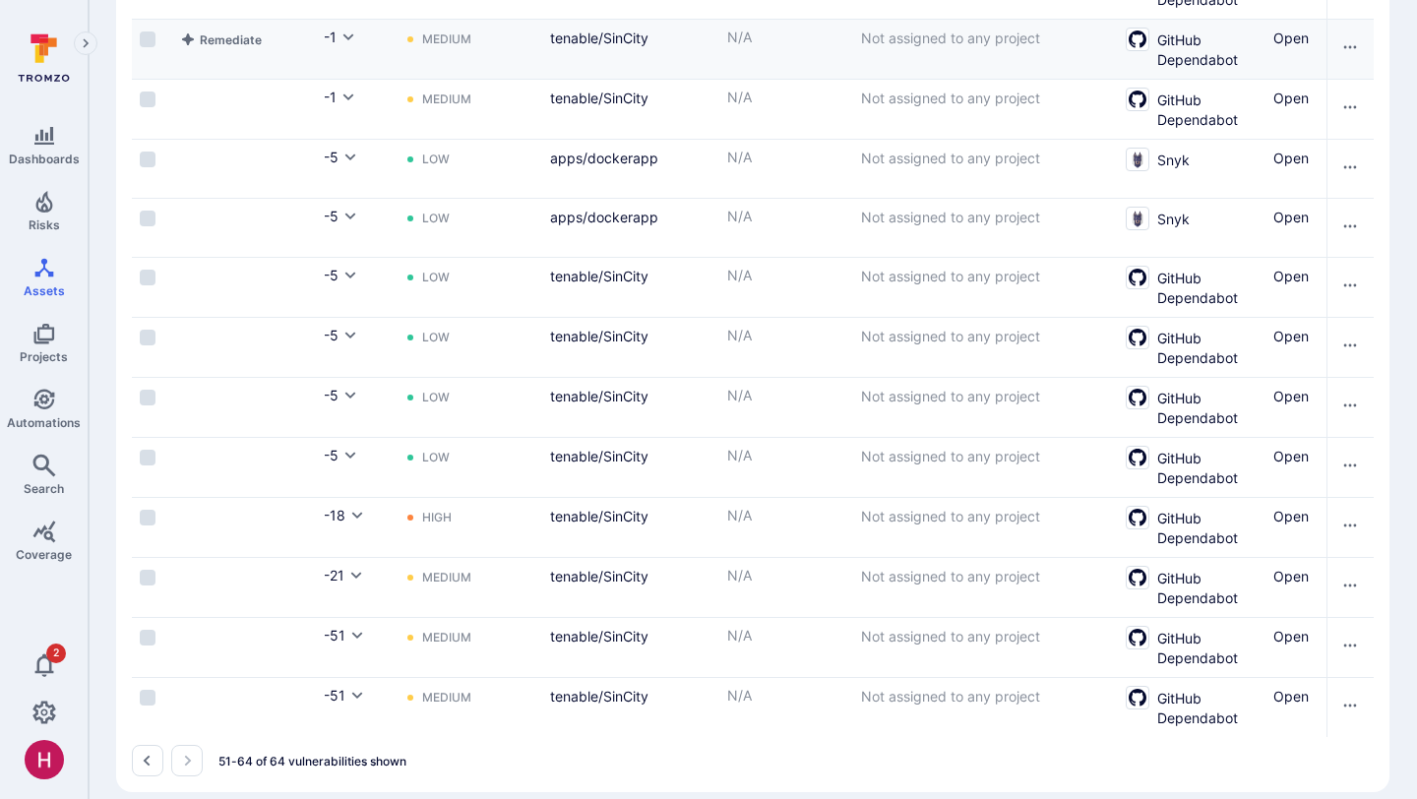
scroll to position [568, 0]
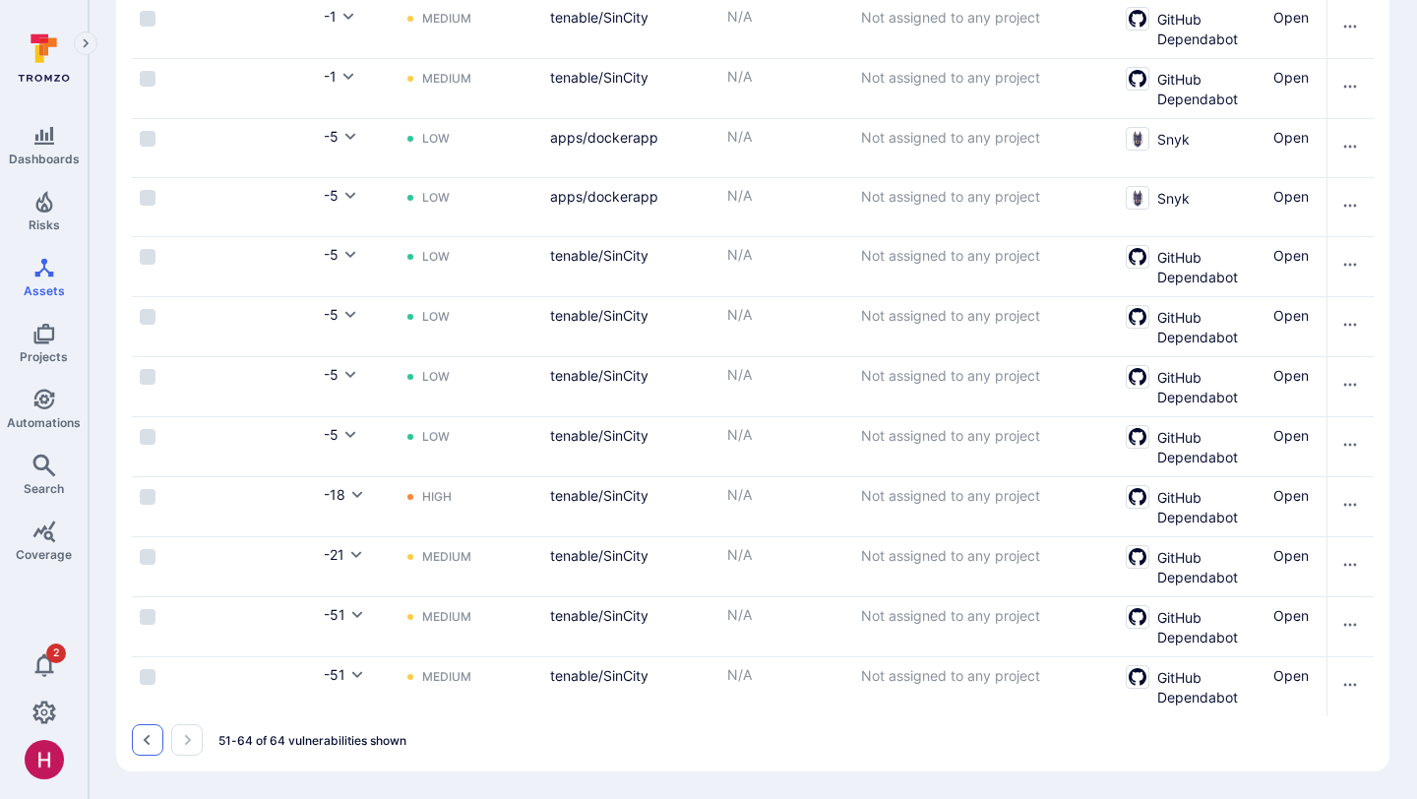
click at [153, 744] on icon "Go to the previous page" at bounding box center [148, 740] width 16 height 16
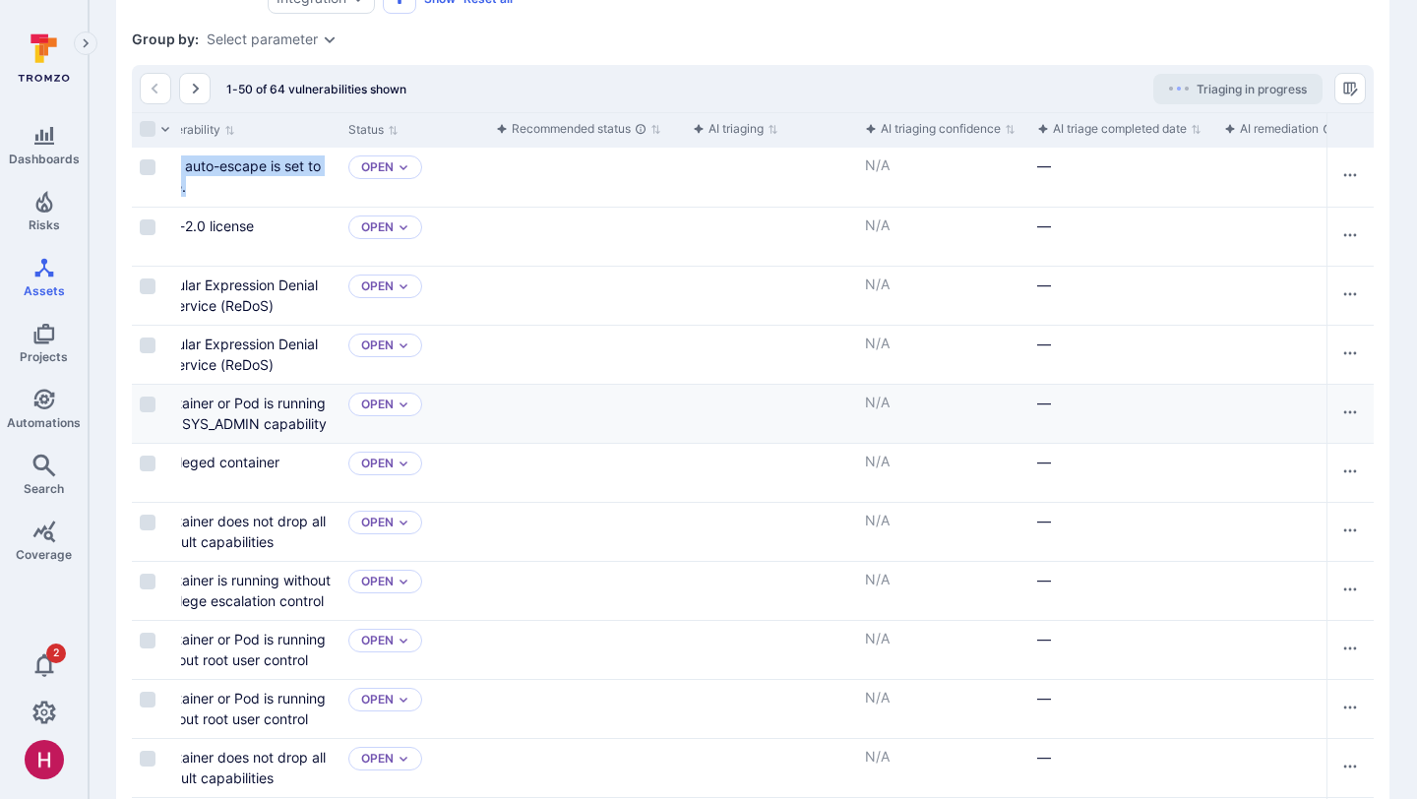
scroll to position [0, 24]
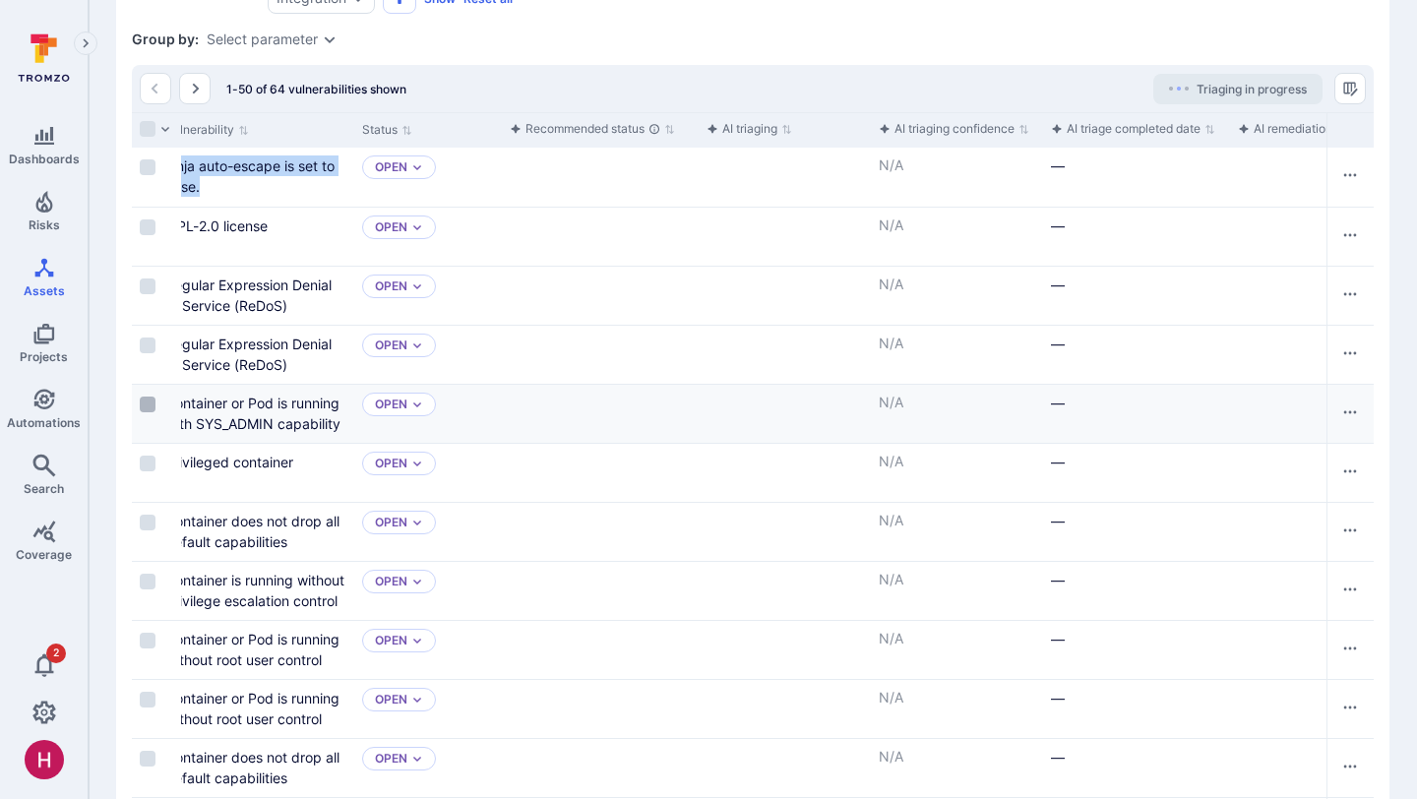
click at [153, 408] on input "Select row" at bounding box center [148, 405] width 16 height 16
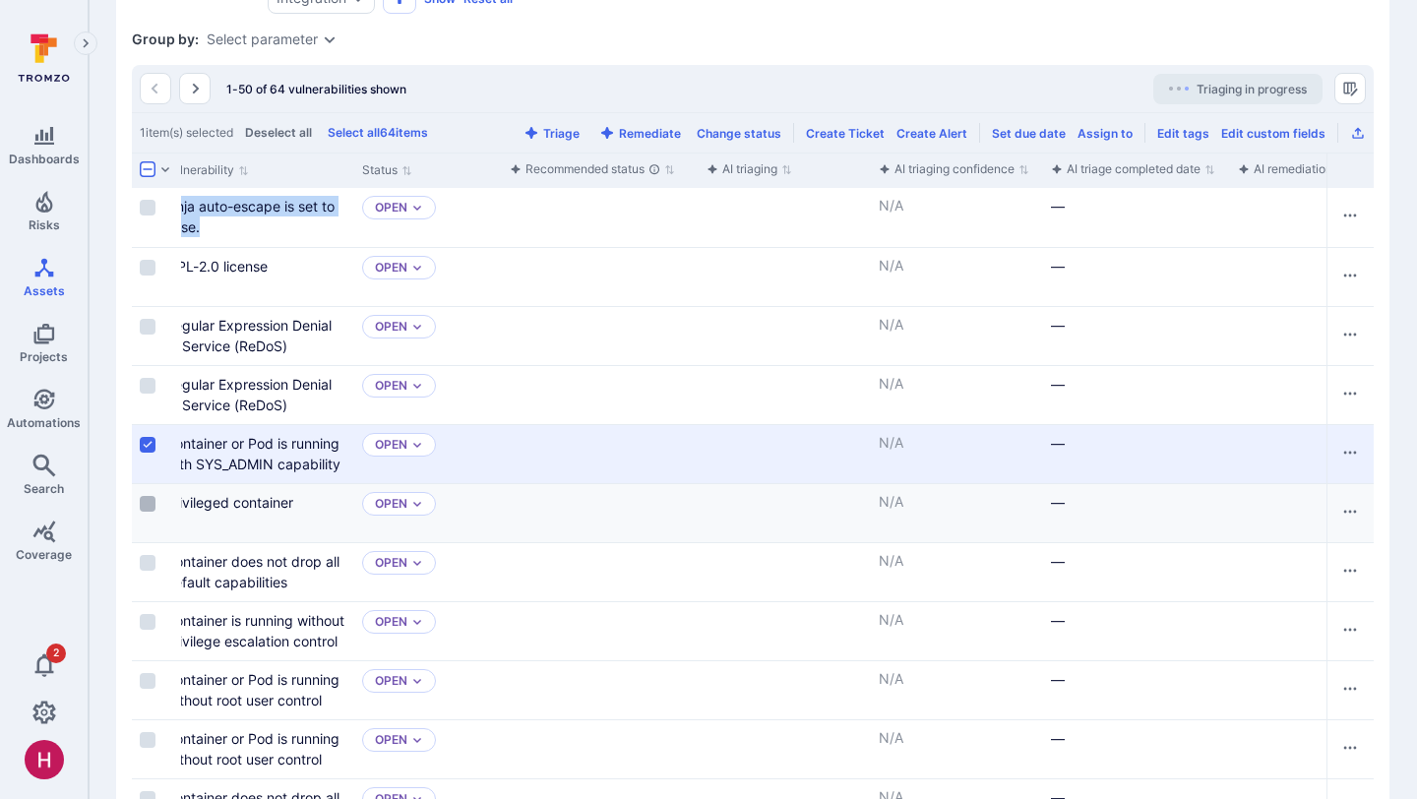
click at [148, 506] on input "Select row" at bounding box center [148, 504] width 16 height 16
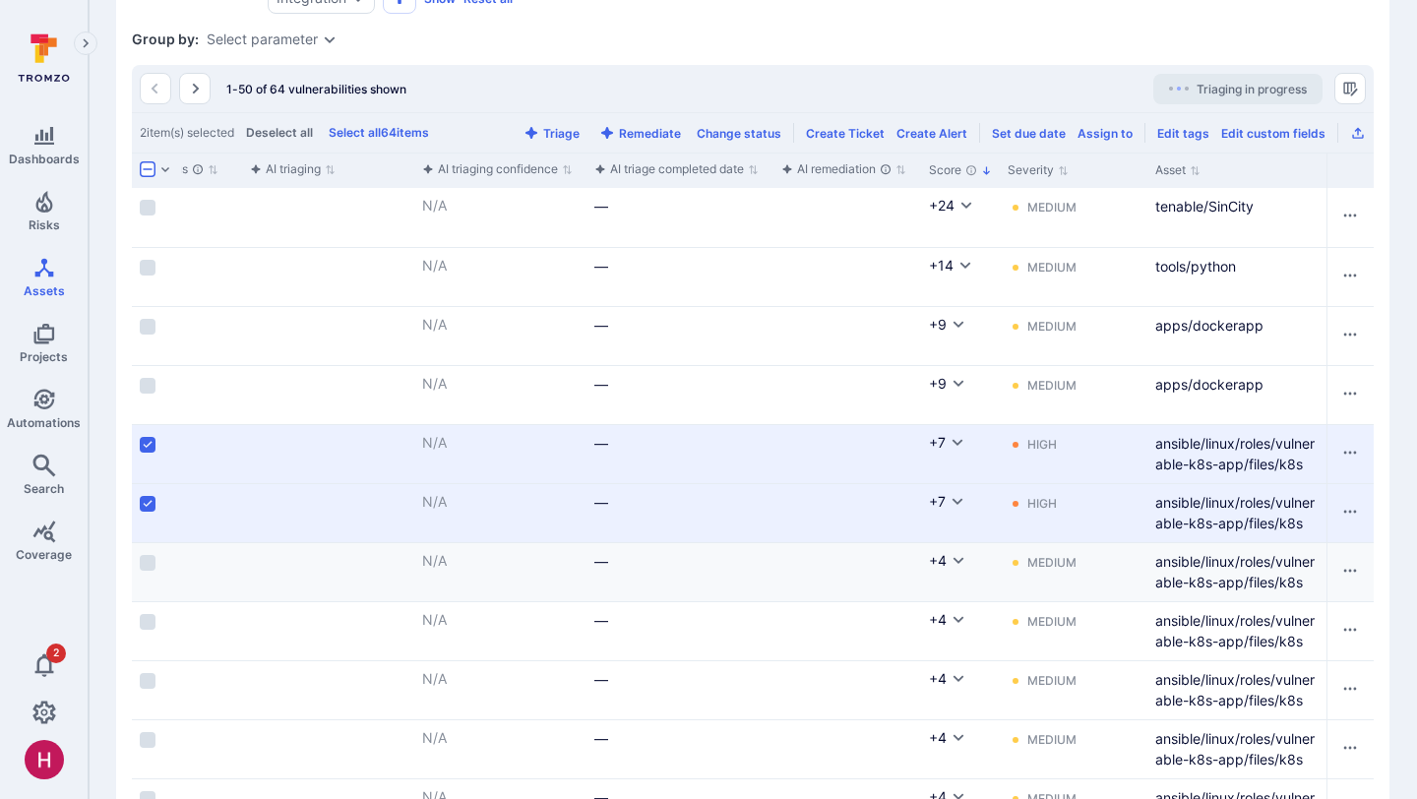
scroll to position [0, 486]
click at [569, 129] on button "Triage" at bounding box center [552, 133] width 64 height 15
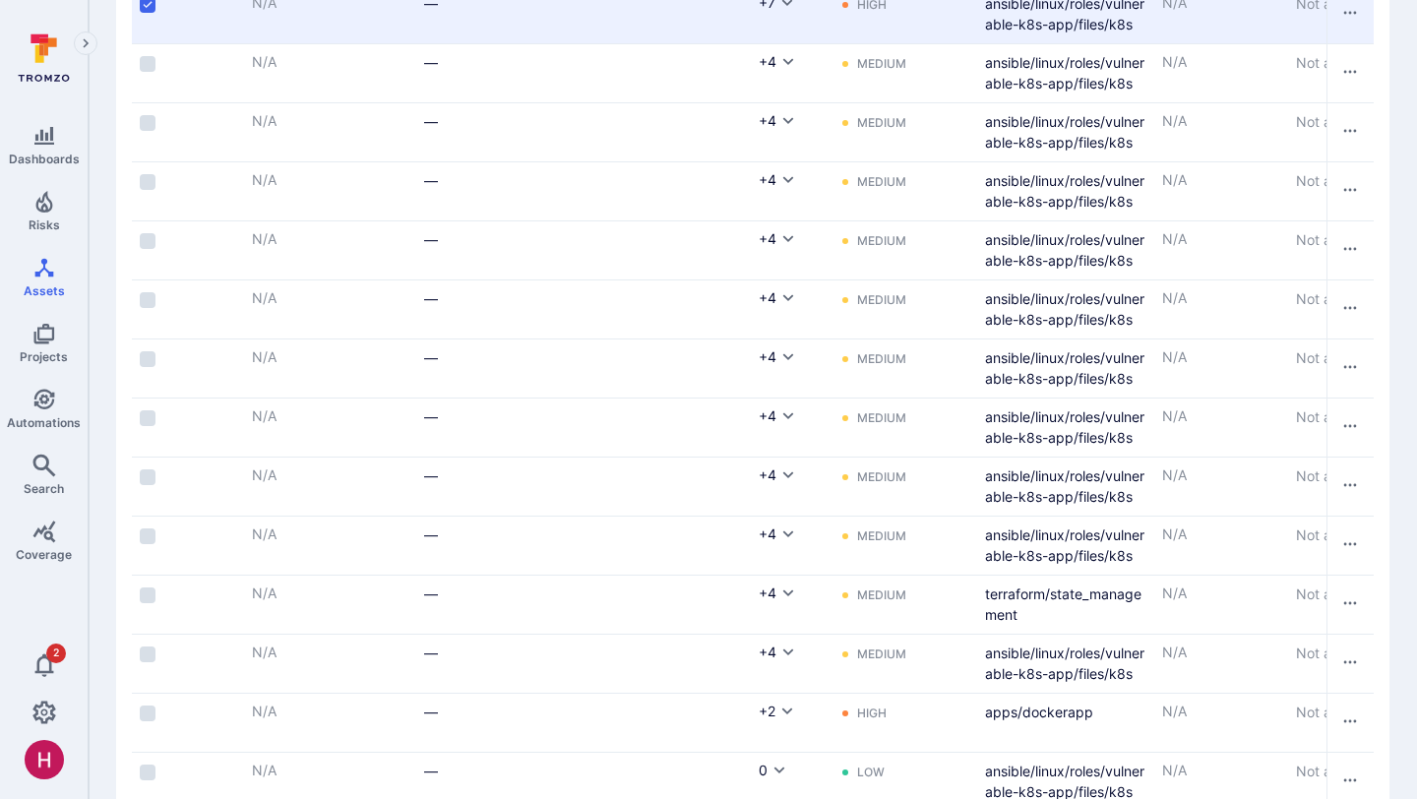
scroll to position [0, 0]
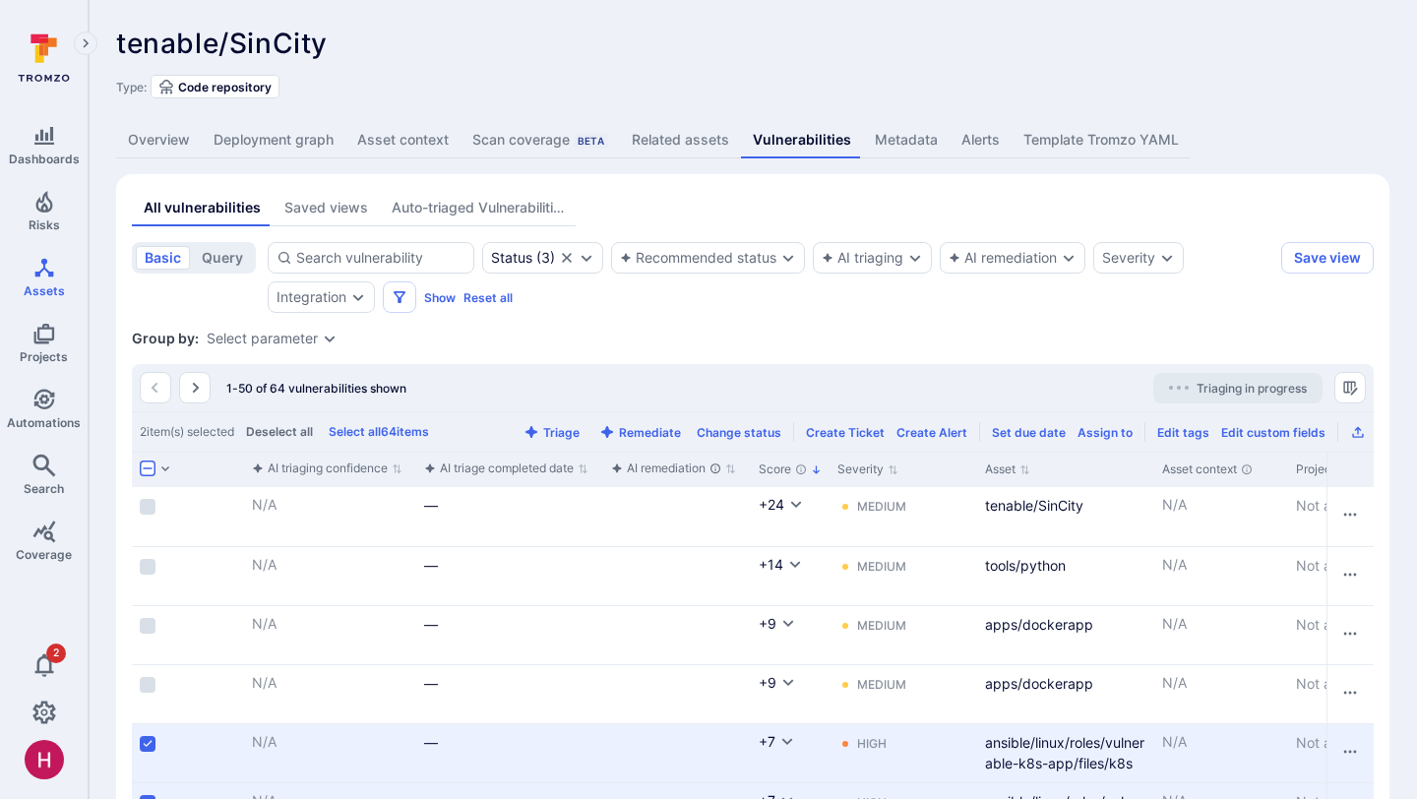
click at [918, 68] on div "tenable/SinCity ... Show more Type: Code repository" at bounding box center [752, 63] width 1273 height 71
click at [1167, 38] on div "tenable/SinCity ... Show more Type: Code repository" at bounding box center [752, 63] width 1273 height 71
click at [41, 218] on span "Risks" at bounding box center [44, 224] width 31 height 15
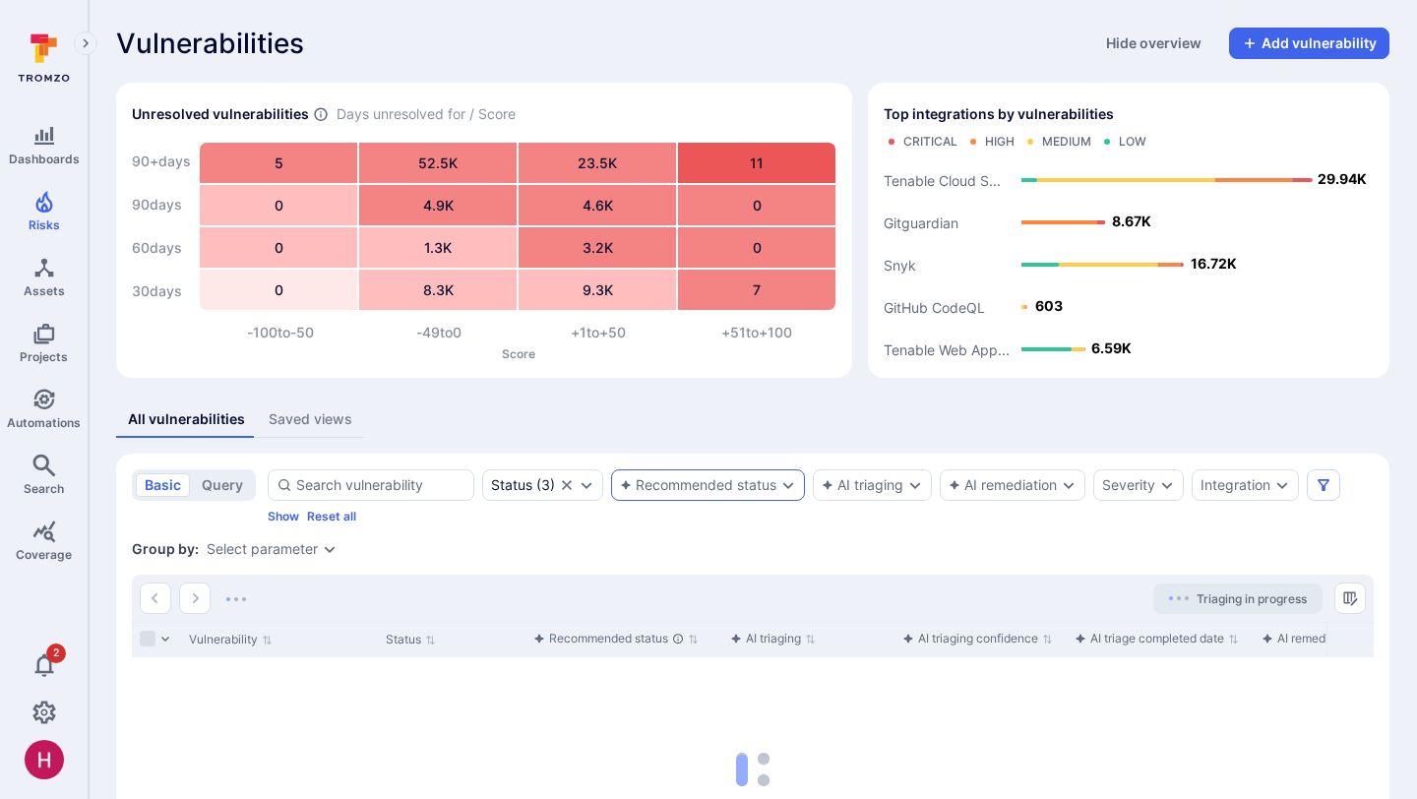
click at [748, 488] on div "Recommended status" at bounding box center [698, 485] width 156 height 16
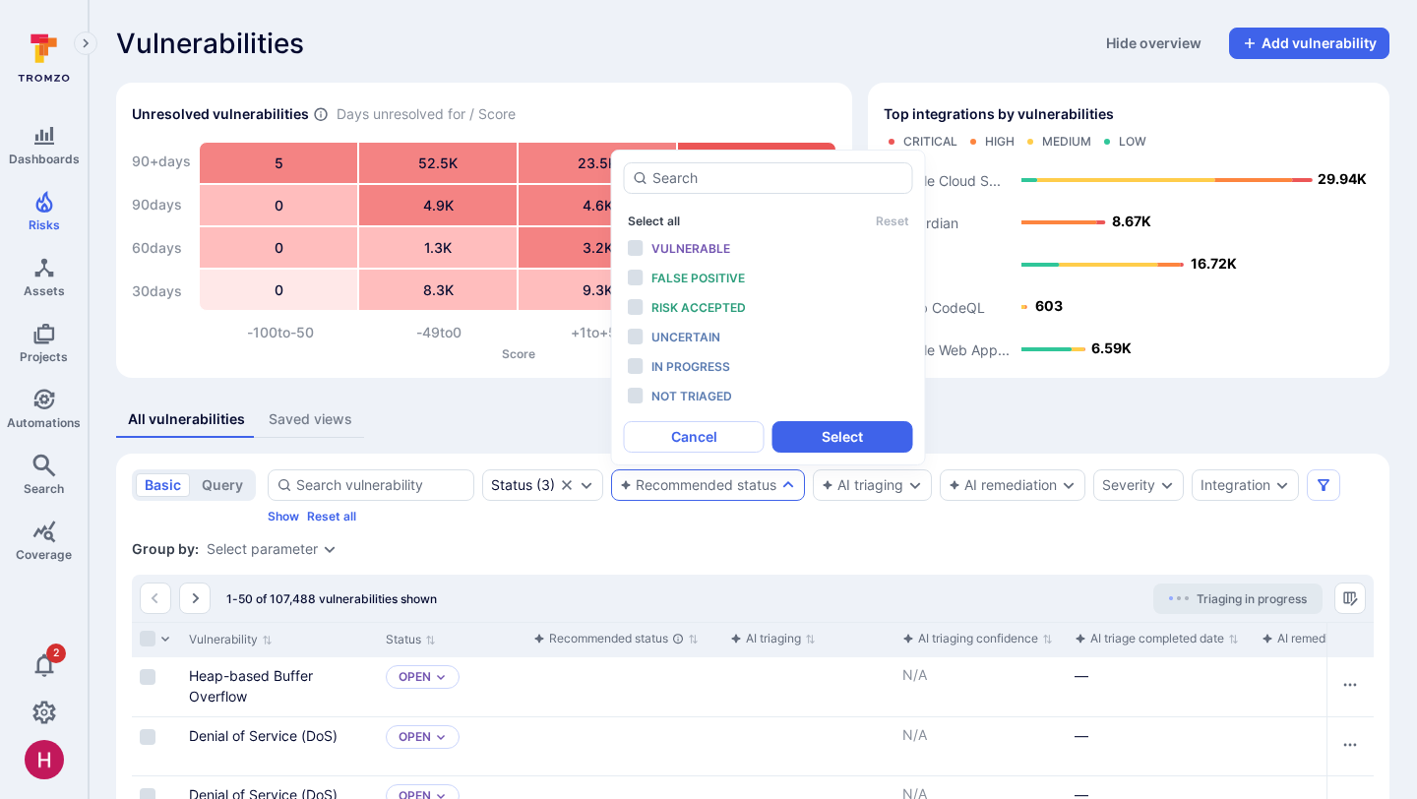
click at [656, 220] on button "Select all" at bounding box center [654, 221] width 52 height 15
click at [698, 393] on span "Not triaged" at bounding box center [691, 396] width 81 height 15
click at [694, 364] on span "In progress" at bounding box center [690, 366] width 79 height 15
click at [829, 430] on button "Select" at bounding box center [842, 436] width 141 height 31
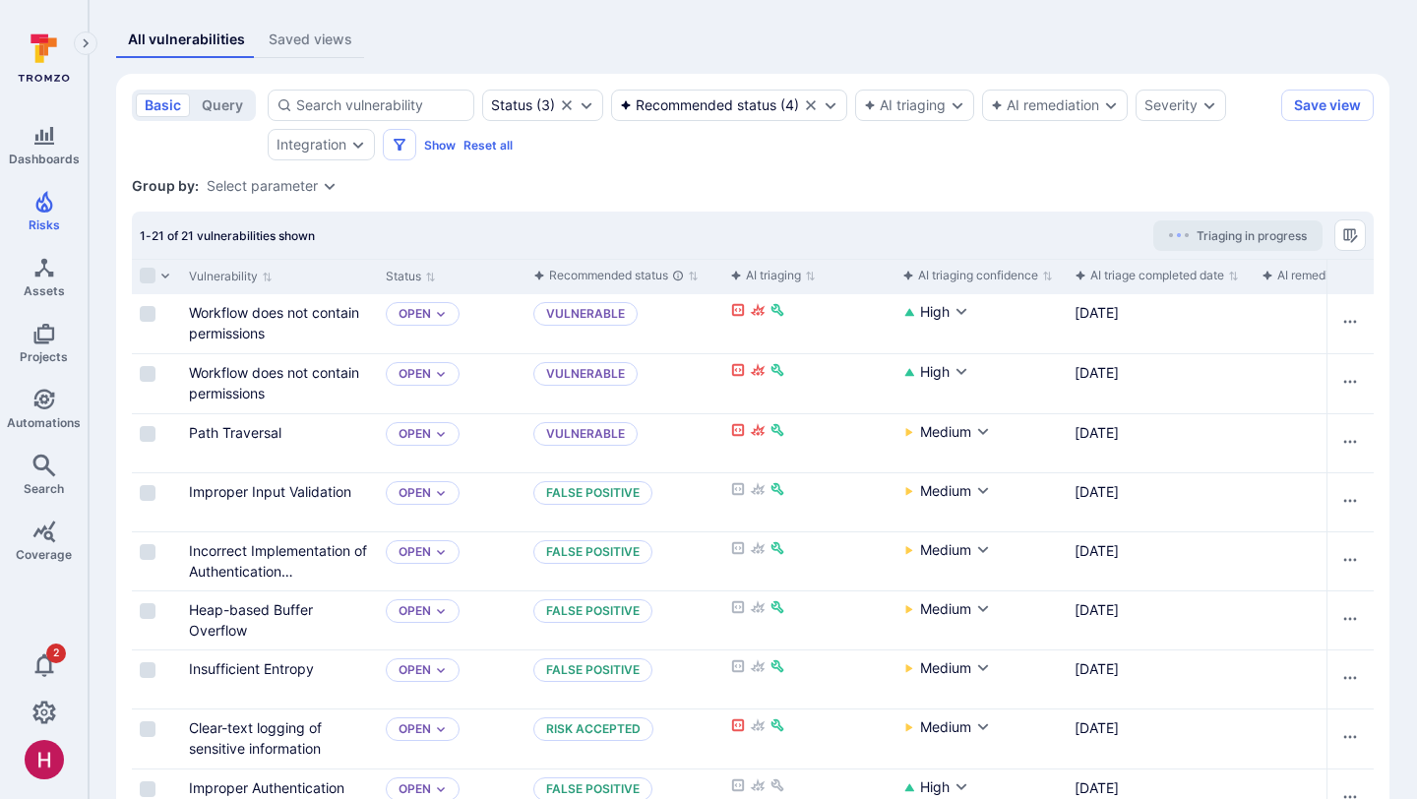
scroll to position [414, 0]
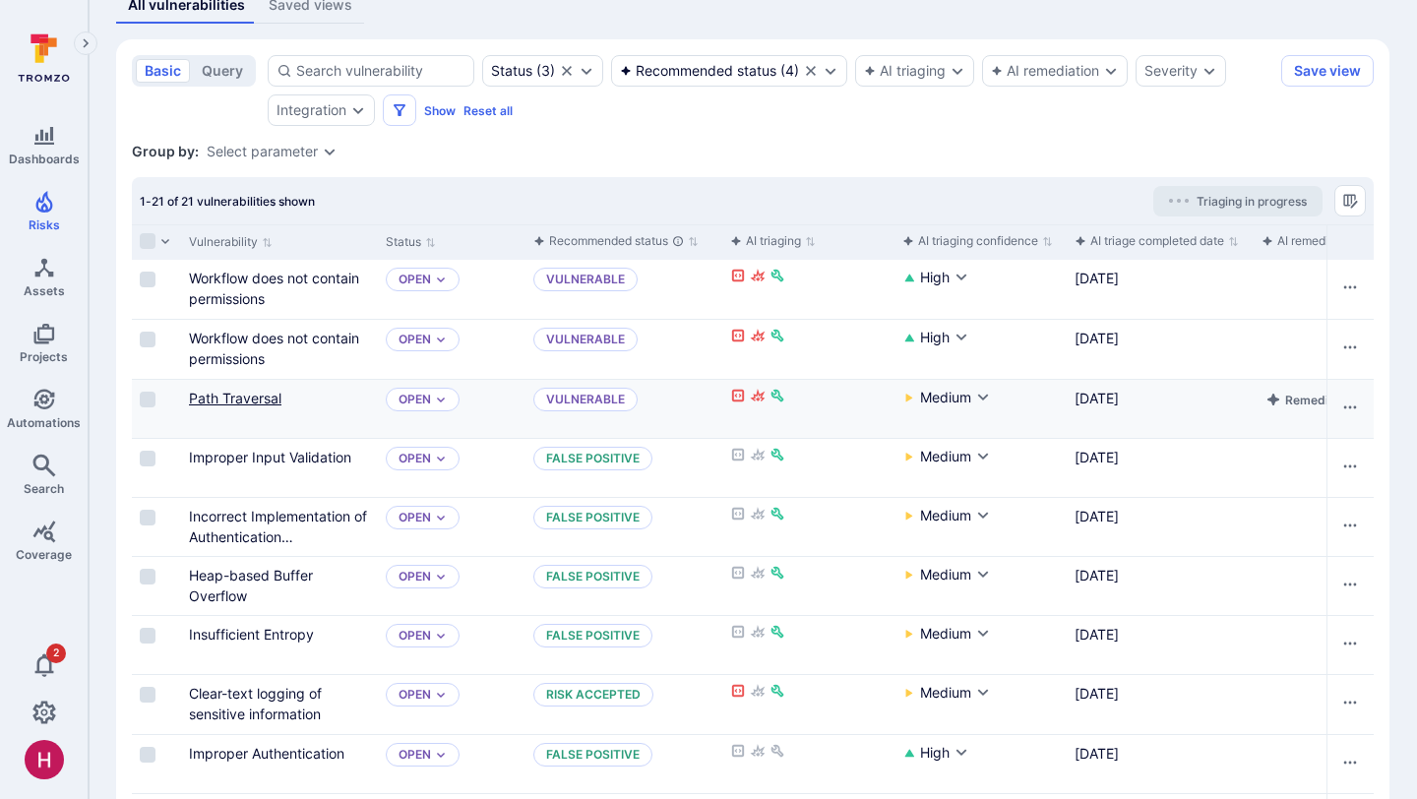
click at [244, 399] on link "Path Traversal" at bounding box center [235, 398] width 92 height 17
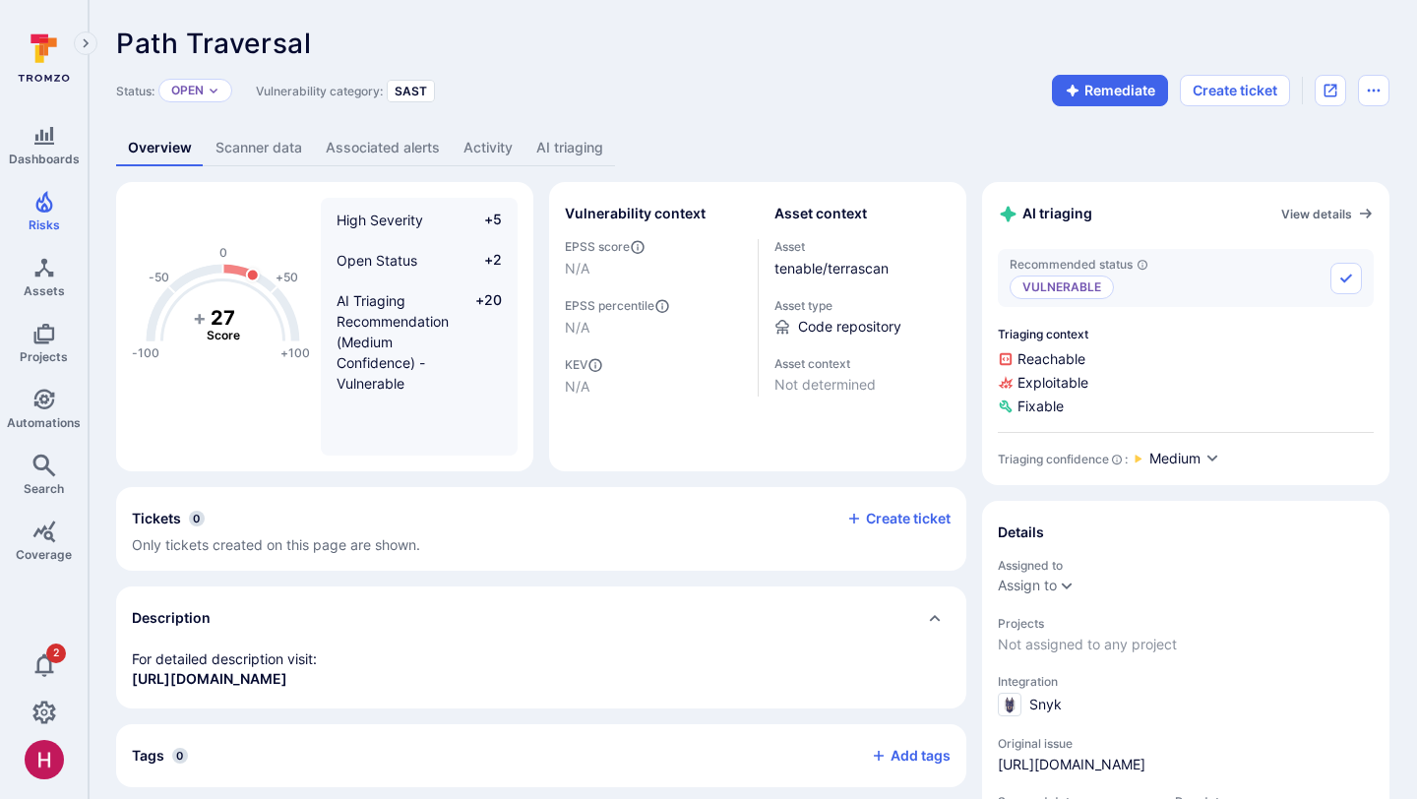
click at [583, 153] on link "AI triaging" at bounding box center [569, 148] width 91 height 36
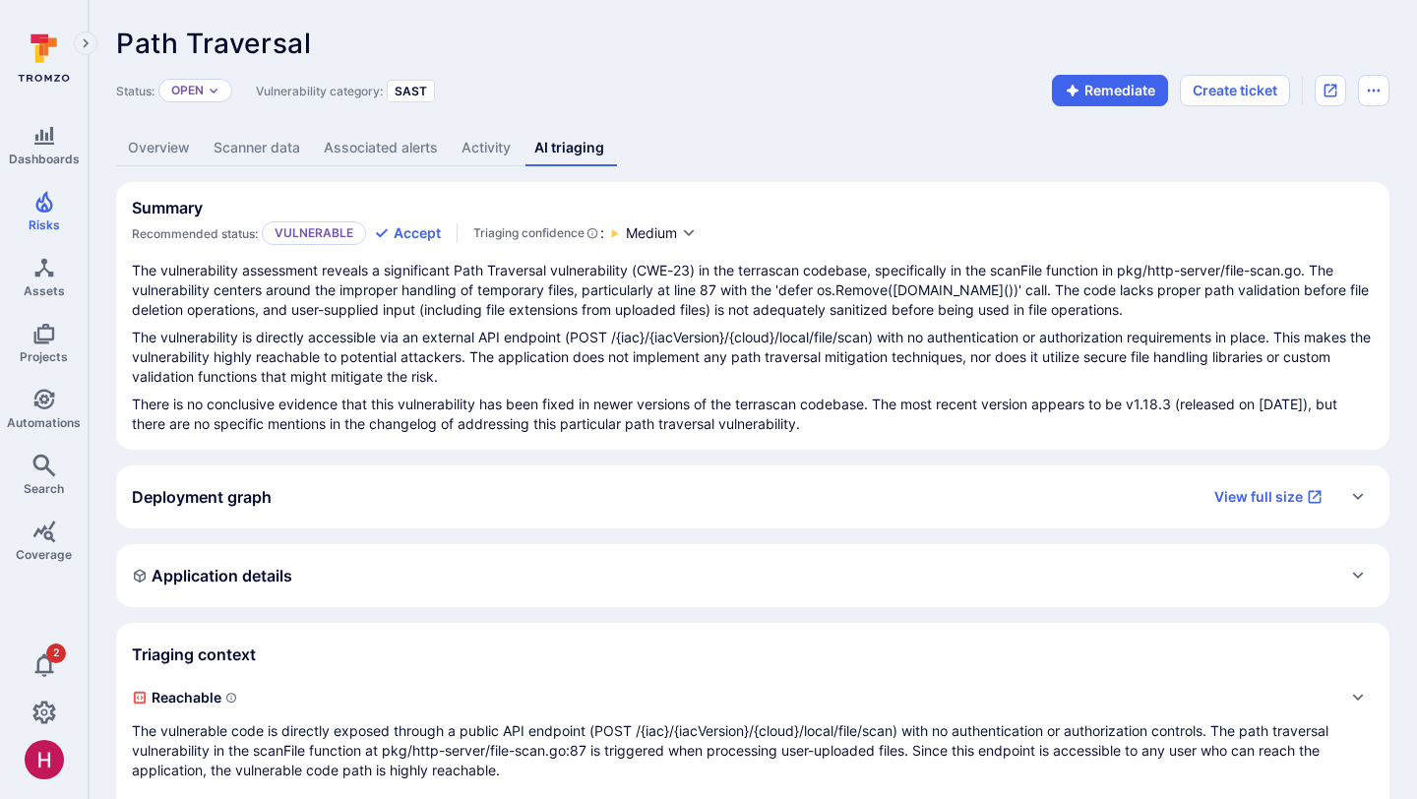
click at [180, 150] on link "Overview" at bounding box center [159, 148] width 86 height 36
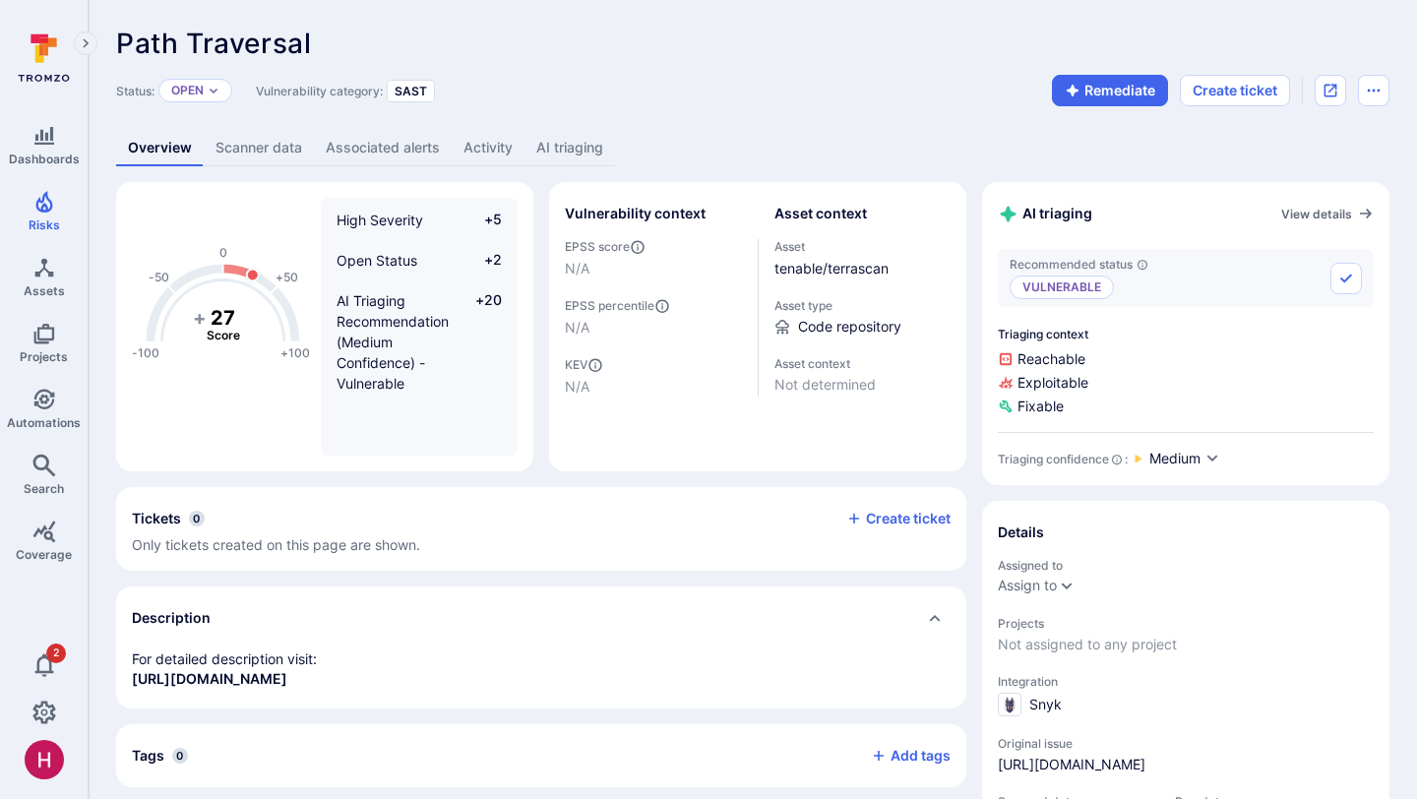
click at [587, 154] on link "AI triaging" at bounding box center [569, 148] width 91 height 36
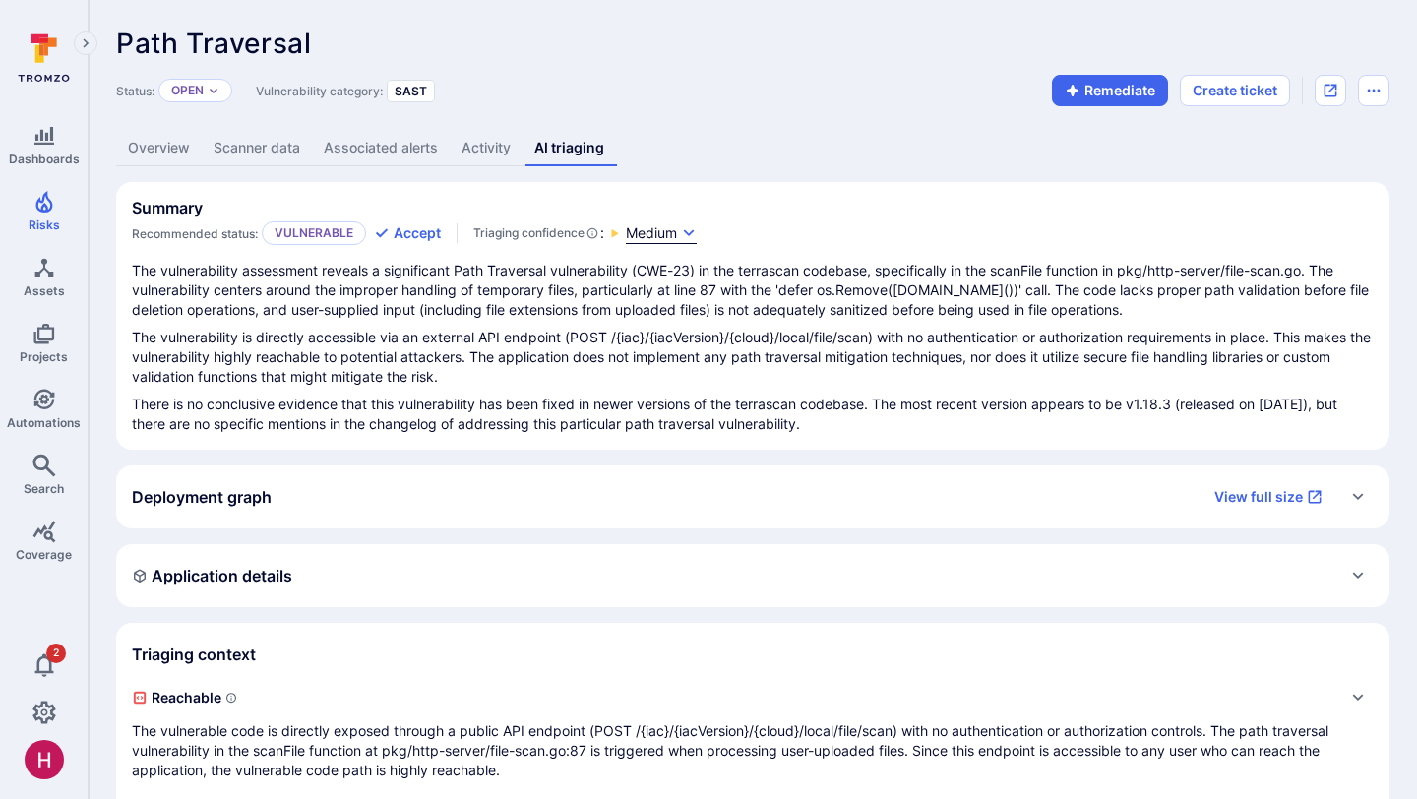
click at [686, 231] on icon "button" at bounding box center [689, 233] width 16 height 16
click at [760, 389] on div at bounding box center [708, 399] width 1417 height 799
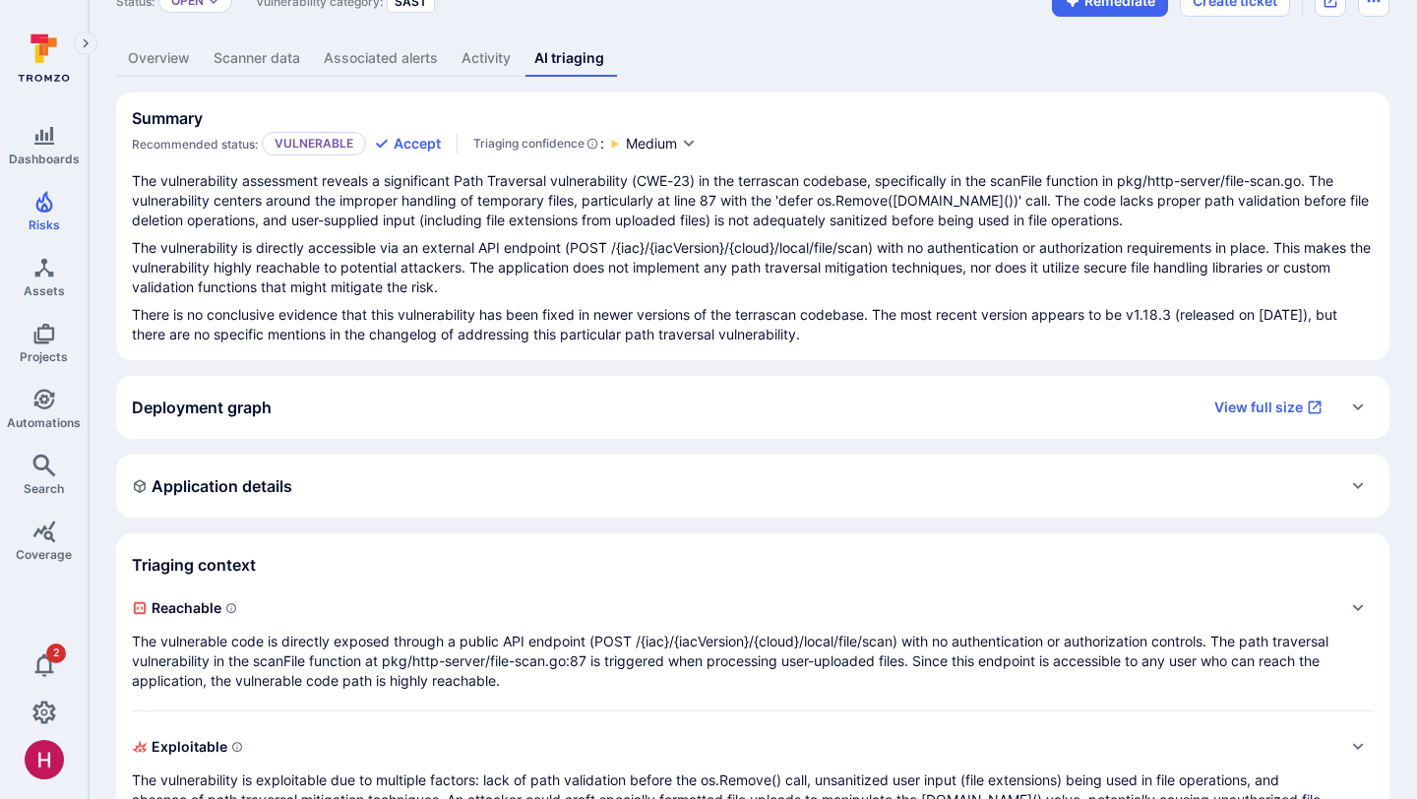
scroll to position [92, 0]
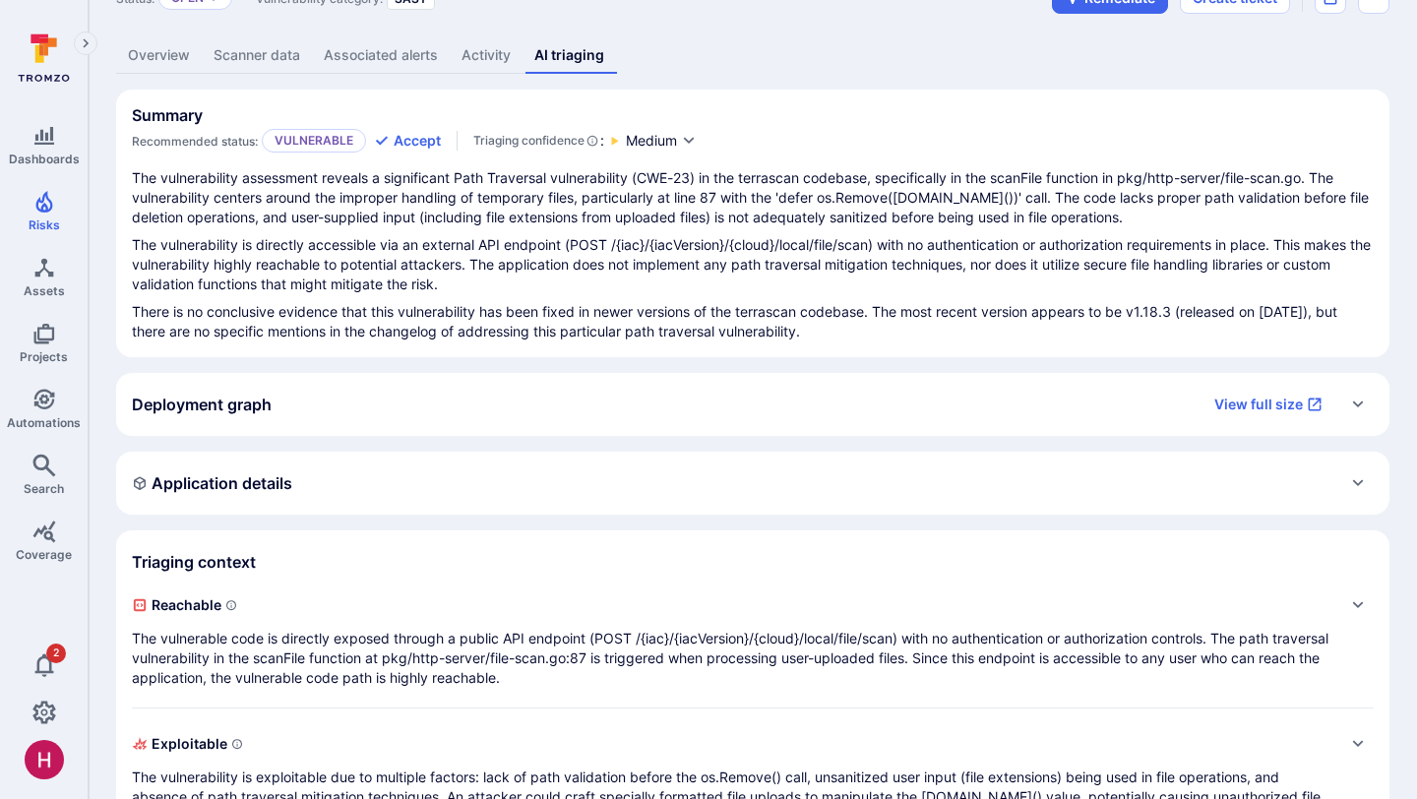
click at [698, 656] on p "The vulnerable code is directly exposed through a public API endpoint (POST /{i…" at bounding box center [733, 658] width 1202 height 59
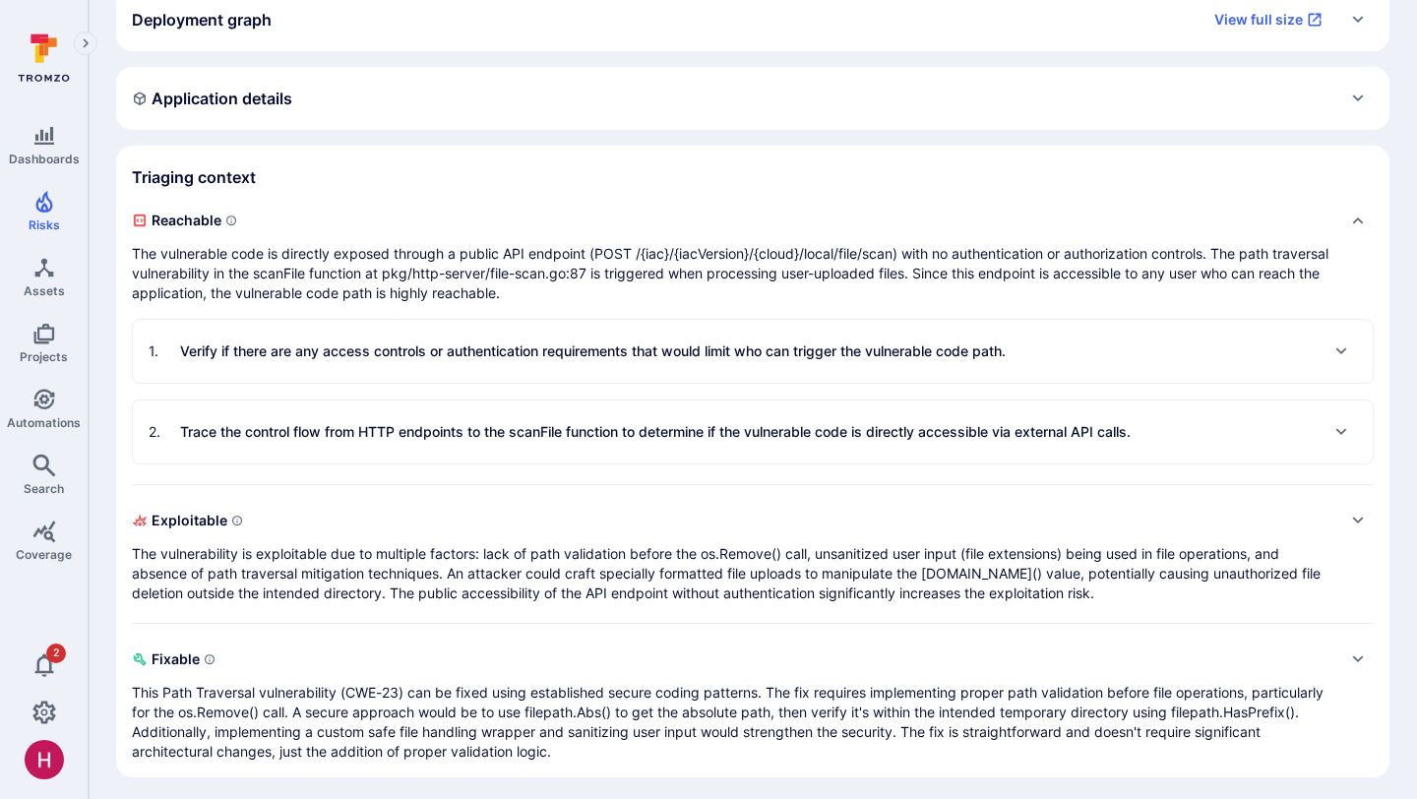
scroll to position [483, 0]
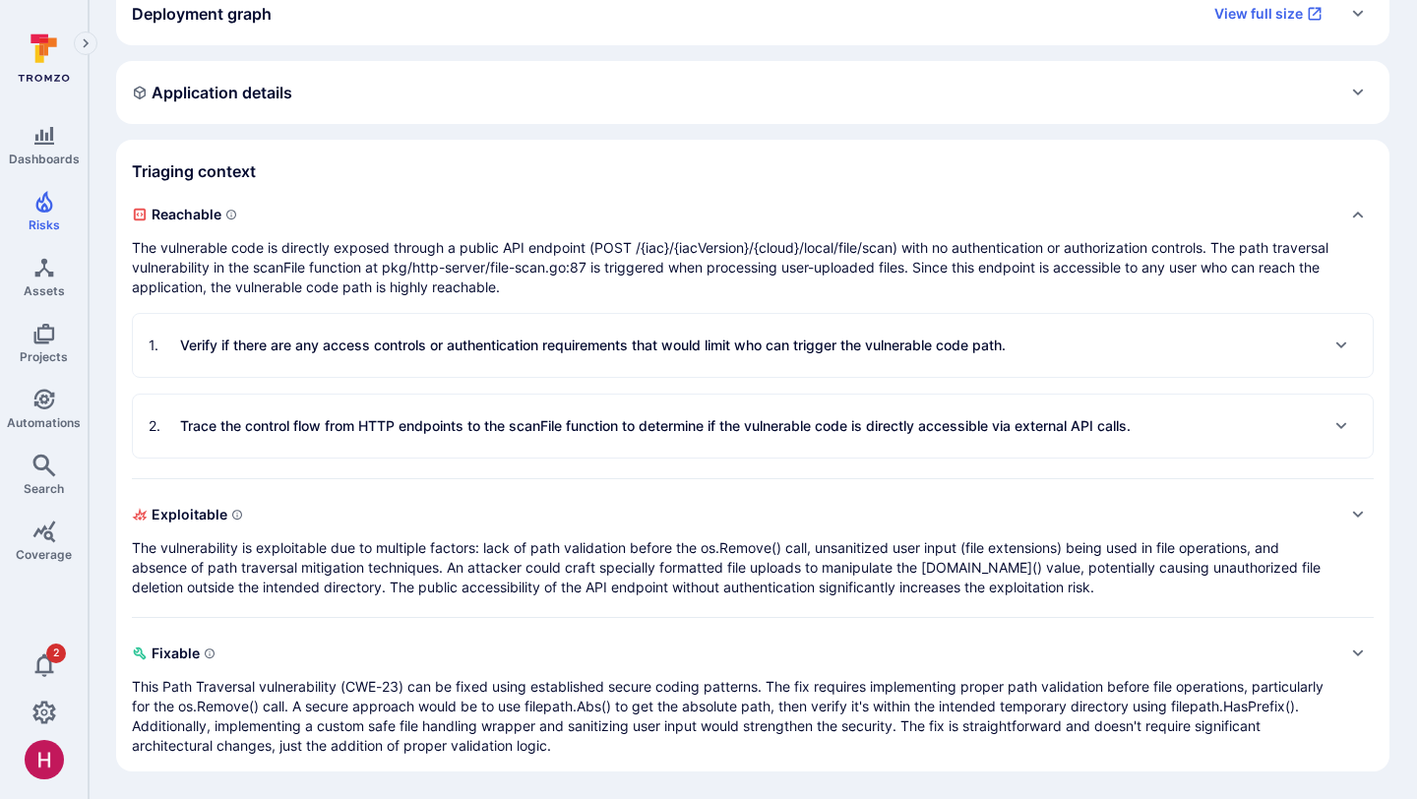
click at [491, 349] on p "Verify if there are any access controls or authentication requirements that wou…" at bounding box center [593, 346] width 826 height 20
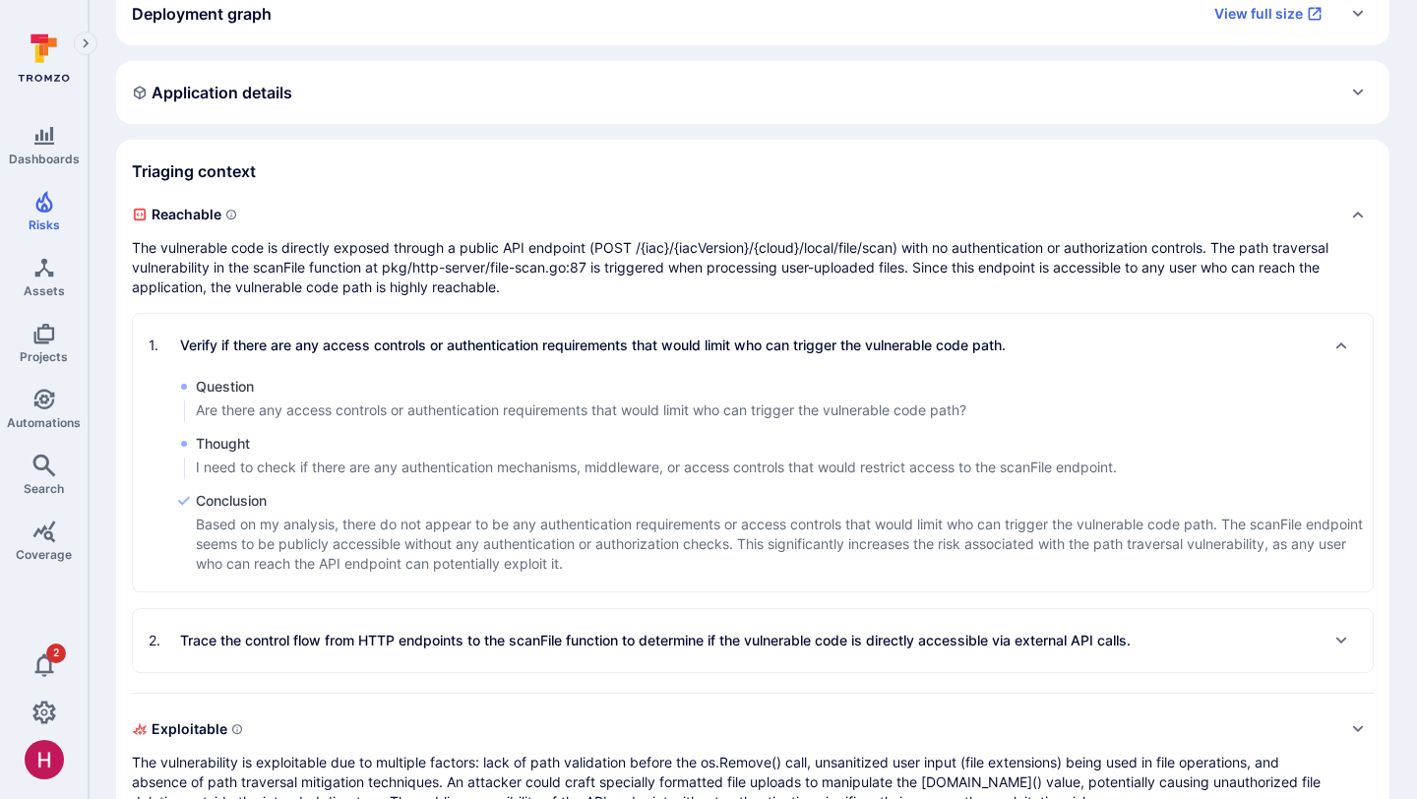
click at [491, 349] on p "Verify if there are any access controls or authentication requirements that wou…" at bounding box center [593, 346] width 826 height 20
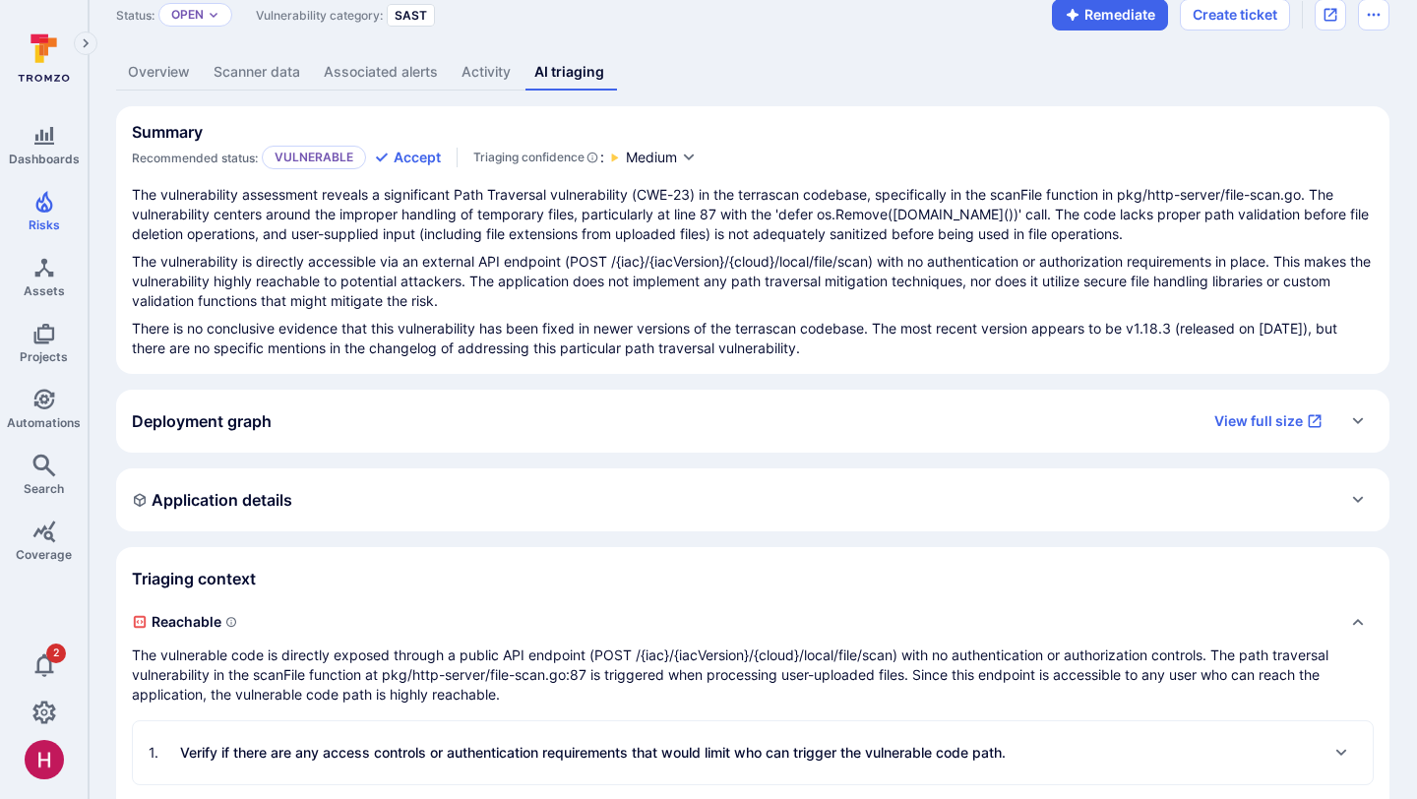
scroll to position [60, 0]
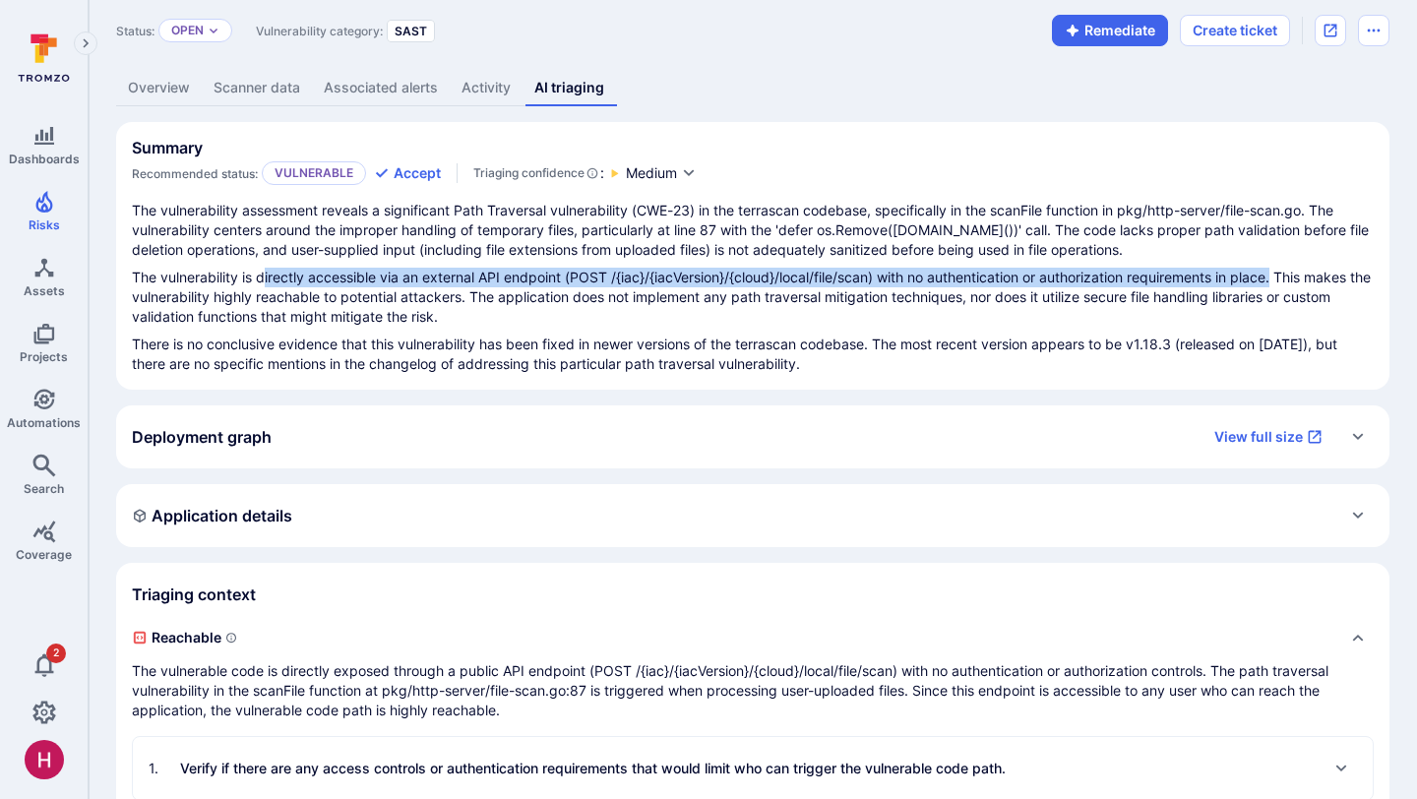
drag, startPoint x: 264, startPoint y: 278, endPoint x: 1282, endPoint y: 281, distance: 1018.4
click at [1282, 281] on p "The vulnerability is directly accessible via an external API endpoint (POST /{i…" at bounding box center [753, 297] width 1242 height 59
copy p "irectly accessible via an external API endpoint (POST /{iac}/{iacVersion}/{clou…"
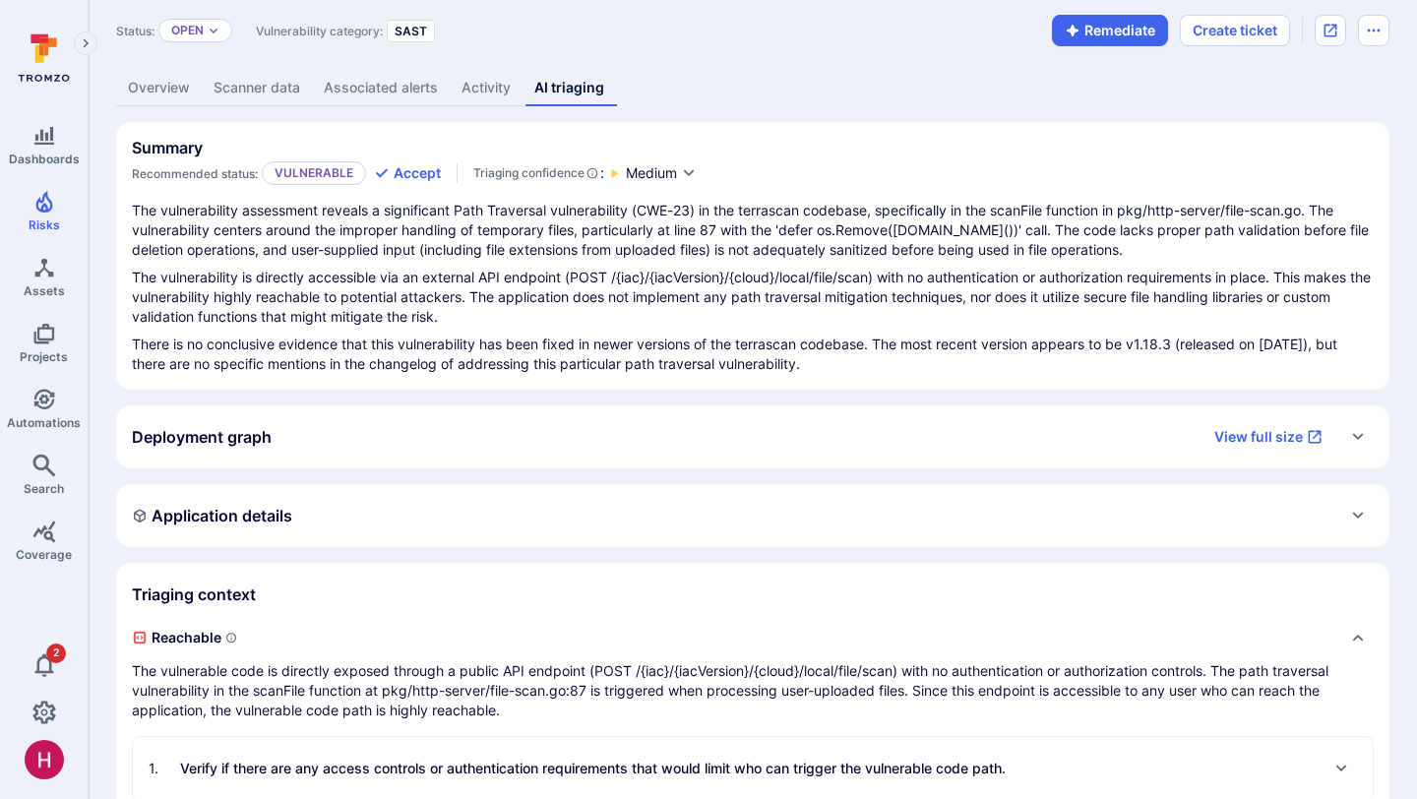
click at [823, 322] on p "The vulnerability is directly accessible via an external API endpoint (POST /{i…" at bounding box center [753, 297] width 1242 height 59
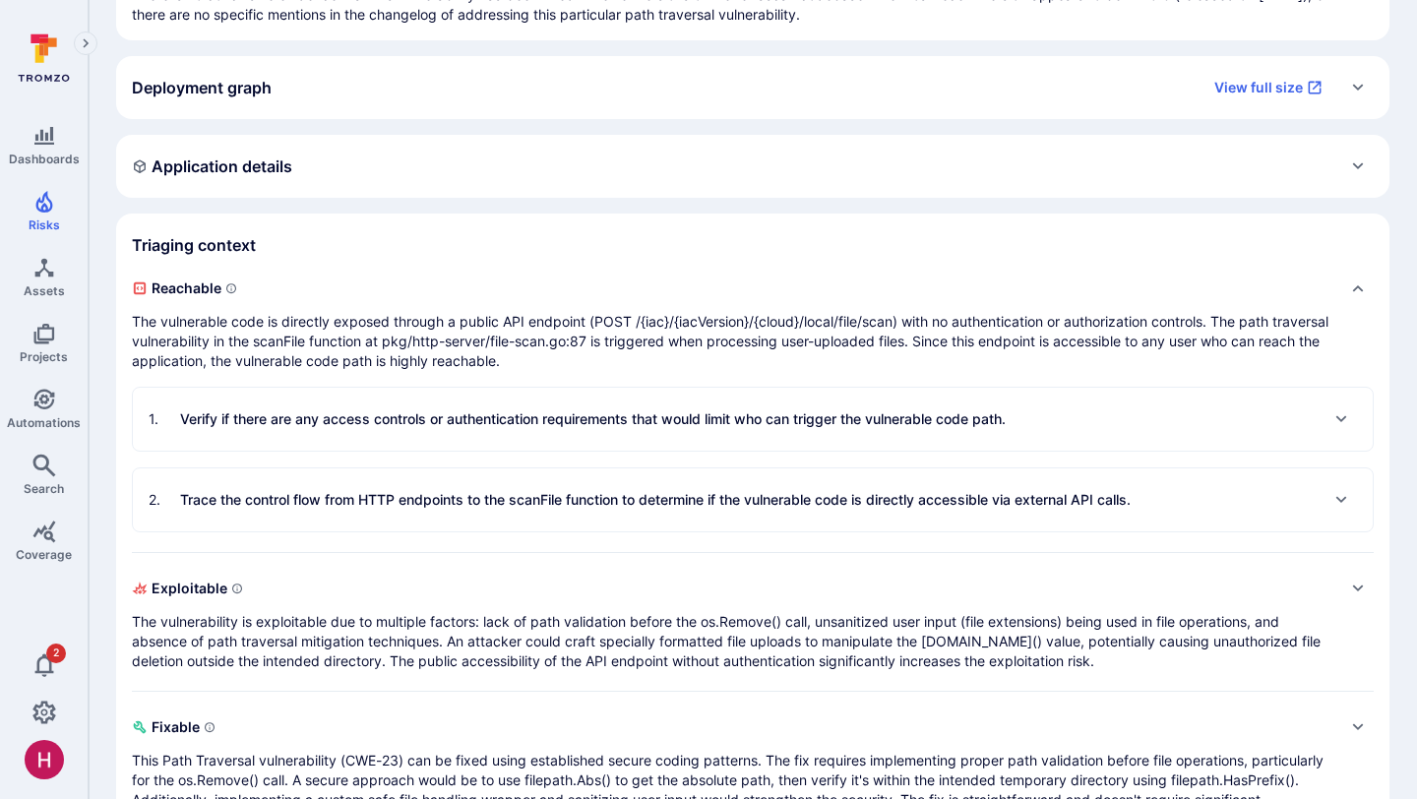
scroll to position [424, 0]
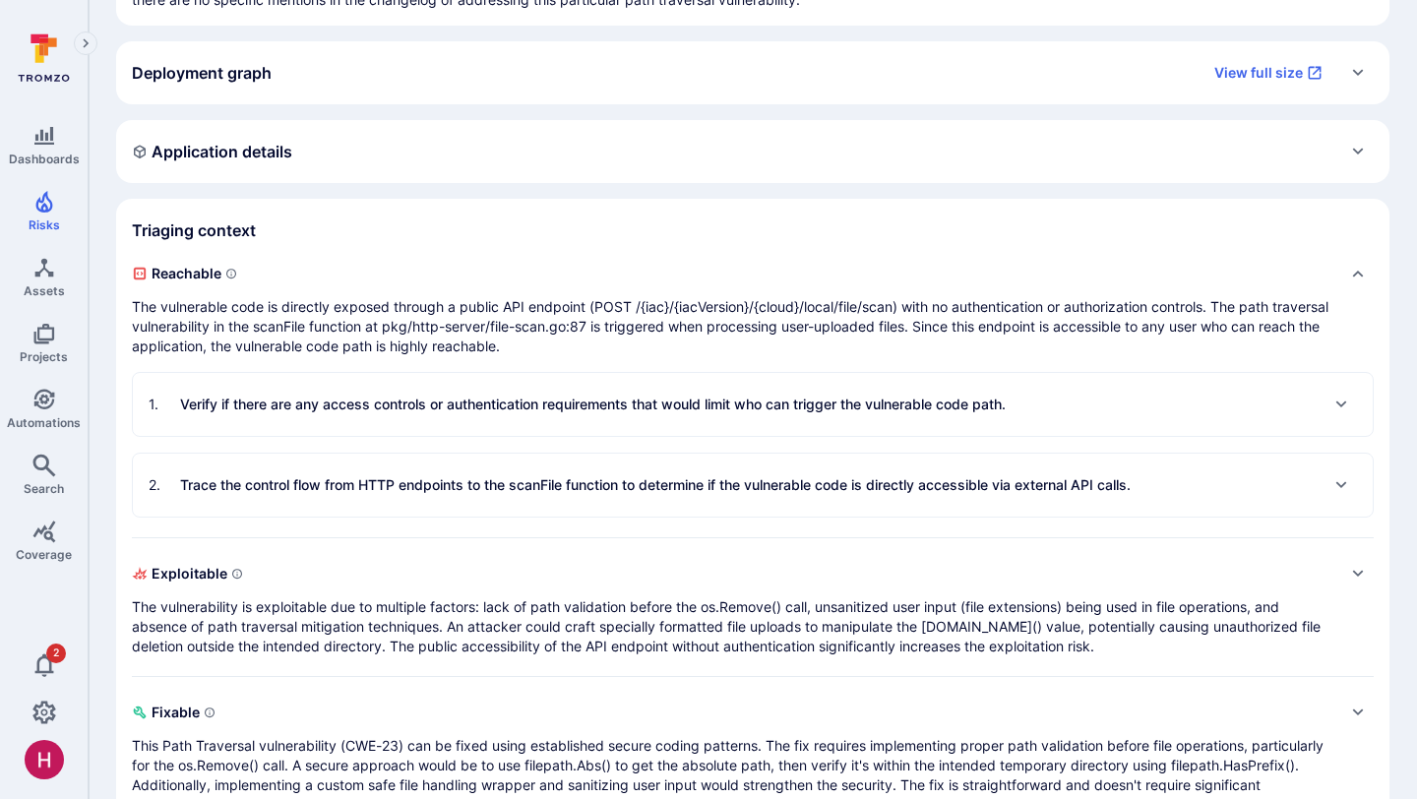
click at [640, 418] on div "1 . Verify if there are any access controls or authentication requirements that…" at bounding box center [577, 404] width 857 height 31
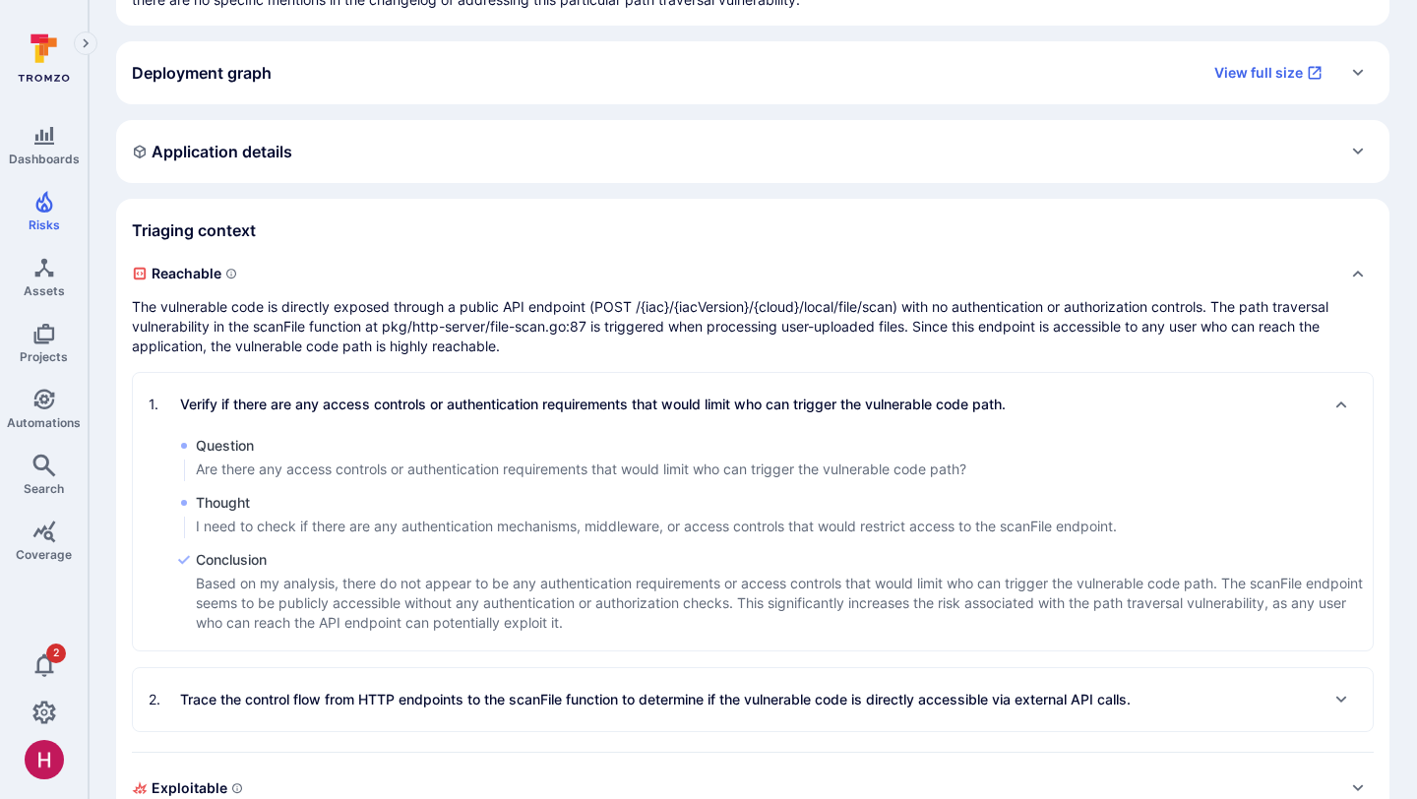
click at [640, 418] on div "1 . Verify if there are any access controls or authentication requirements that…" at bounding box center [577, 404] width 857 height 31
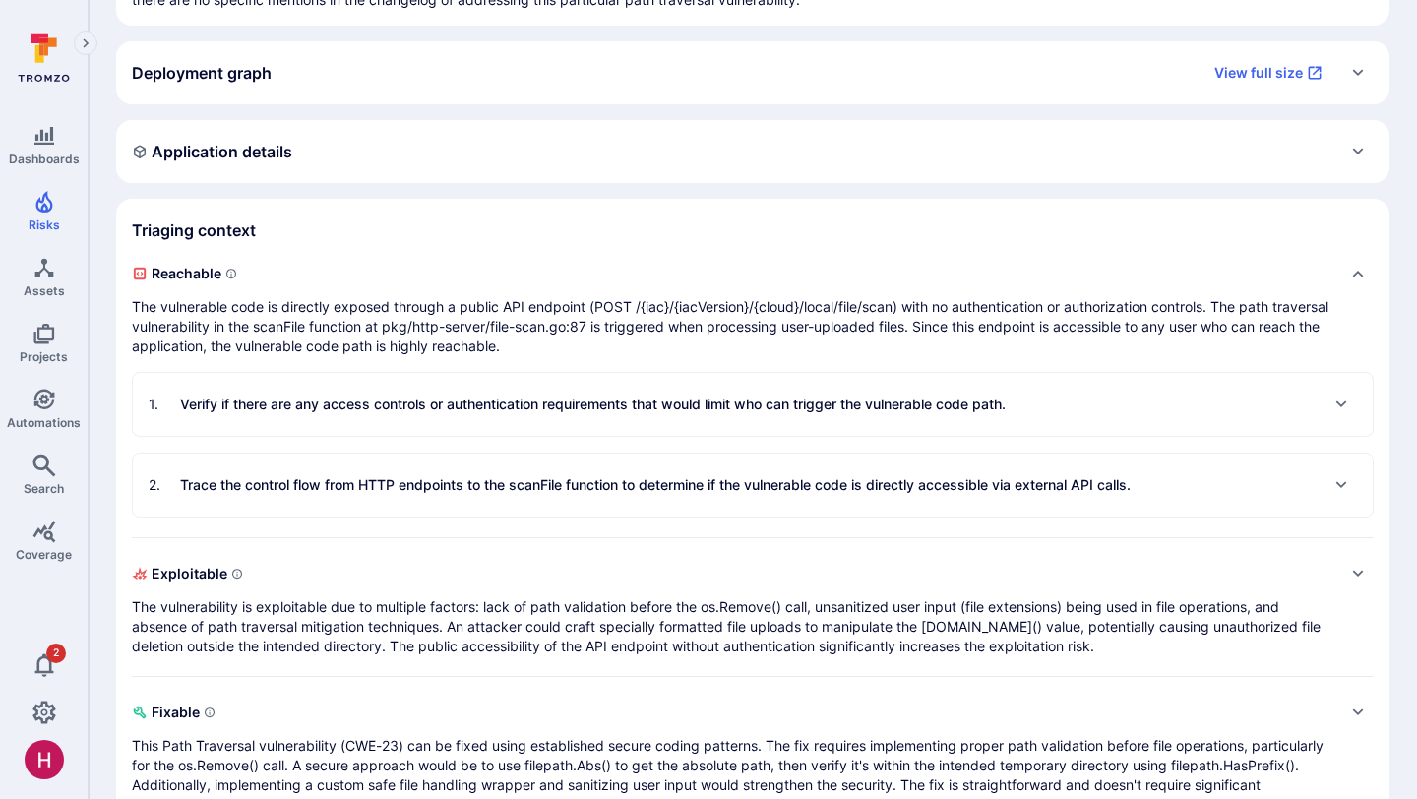
click at [605, 484] on p "Trace the control flow from HTTP endpoints to the scanFile function to determin…" at bounding box center [655, 485] width 951 height 20
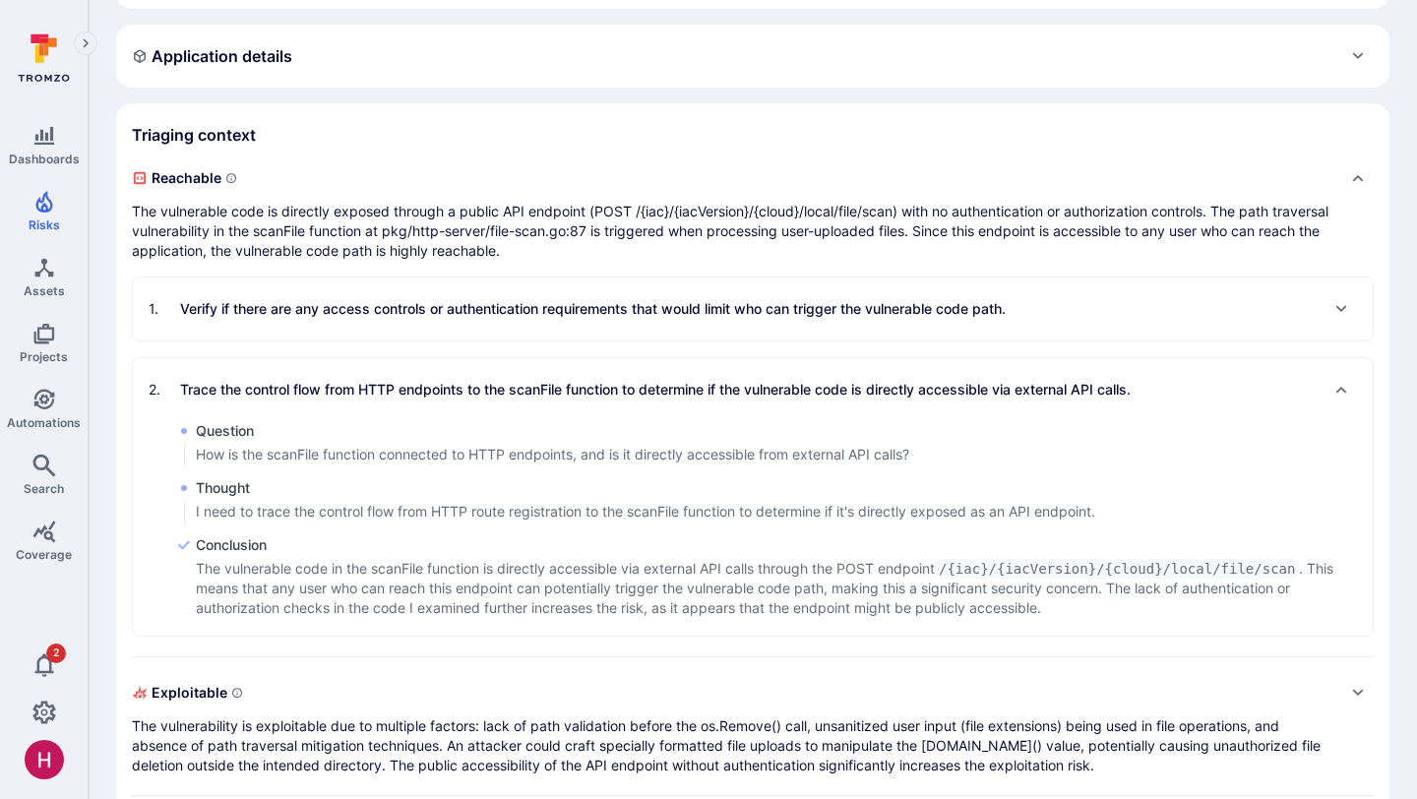
scroll to position [523, 0]
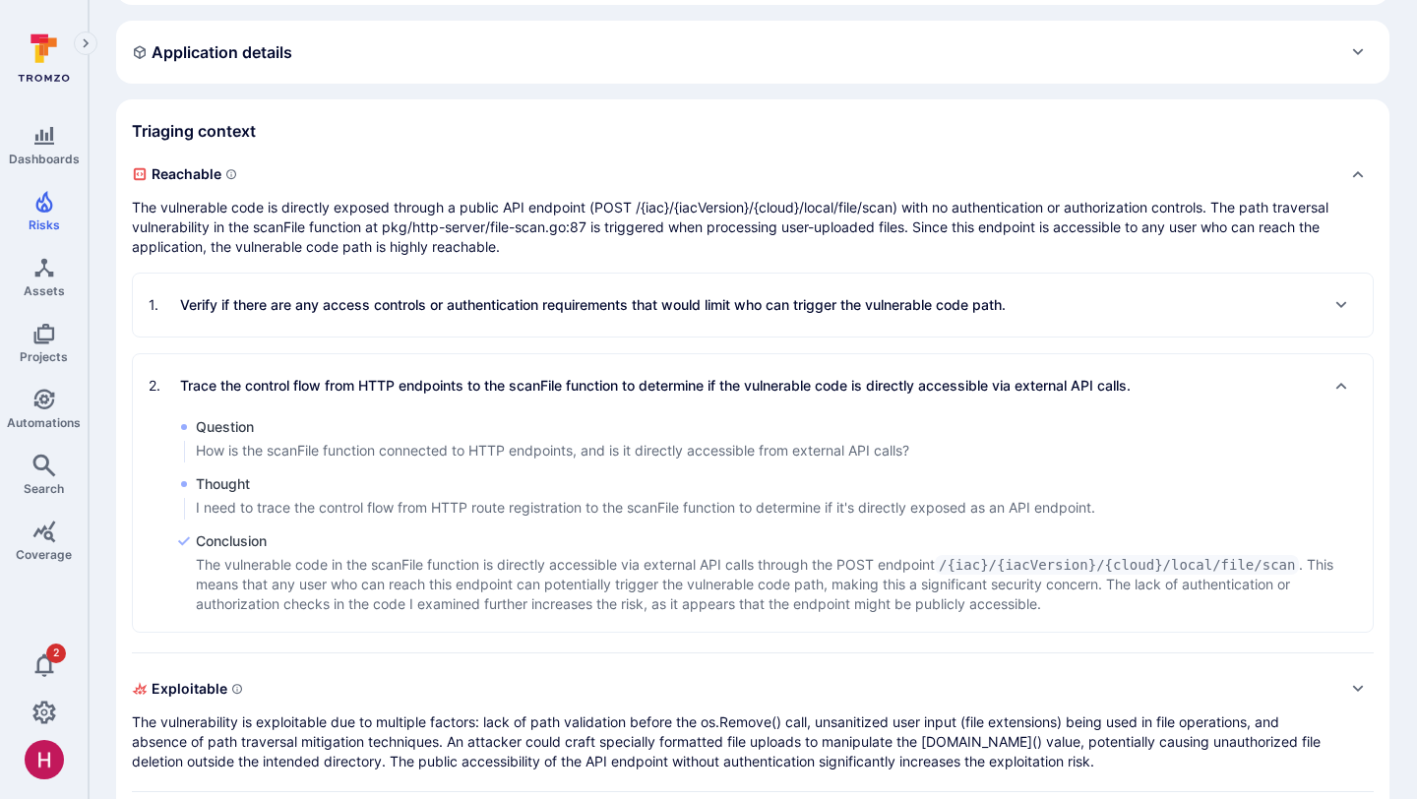
click at [587, 399] on div "2 . Trace the control flow from HTTP endpoints to the scanFile function to dete…" at bounding box center [640, 385] width 982 height 31
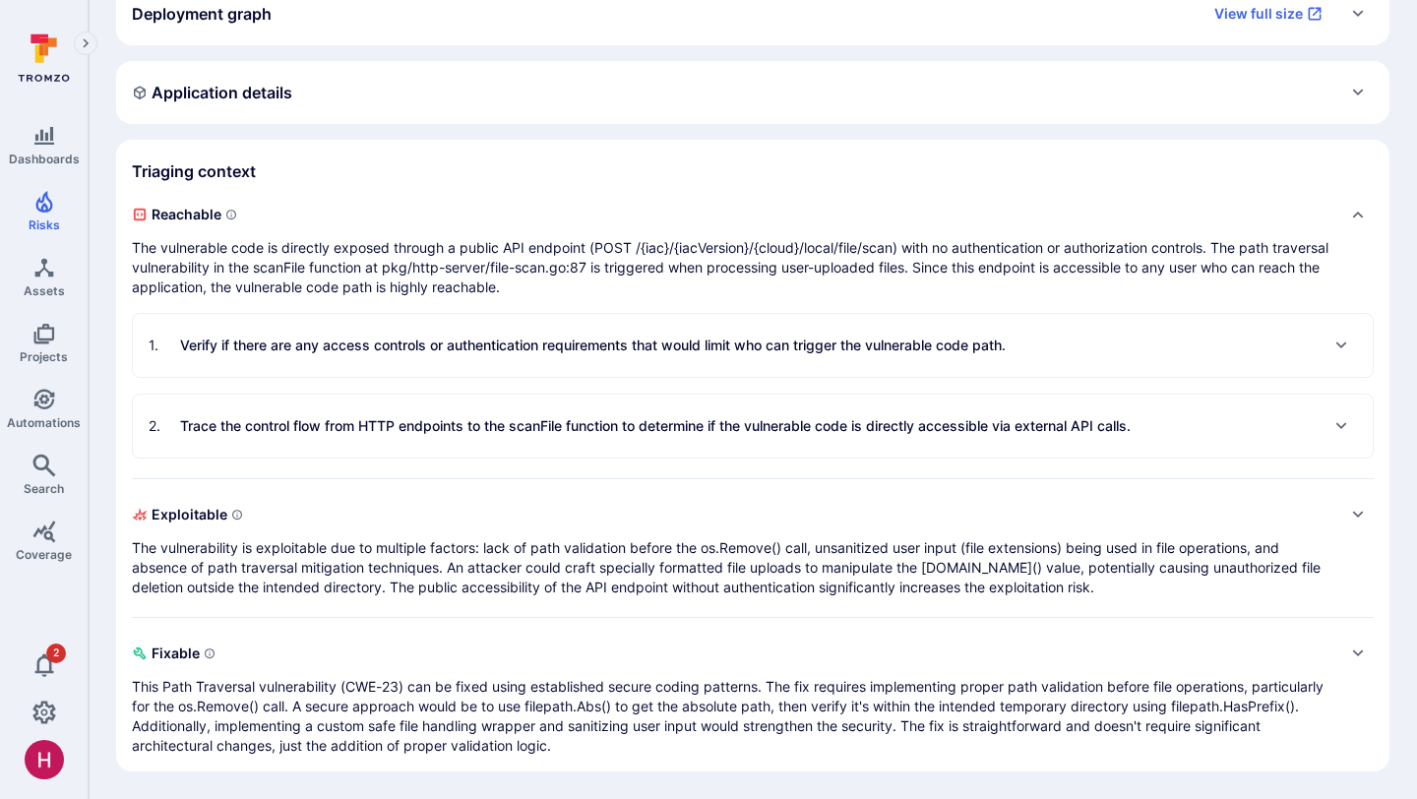
click at [580, 547] on p "The vulnerability is exploitable due to multiple factors: lack of path validati…" at bounding box center [733, 567] width 1202 height 59
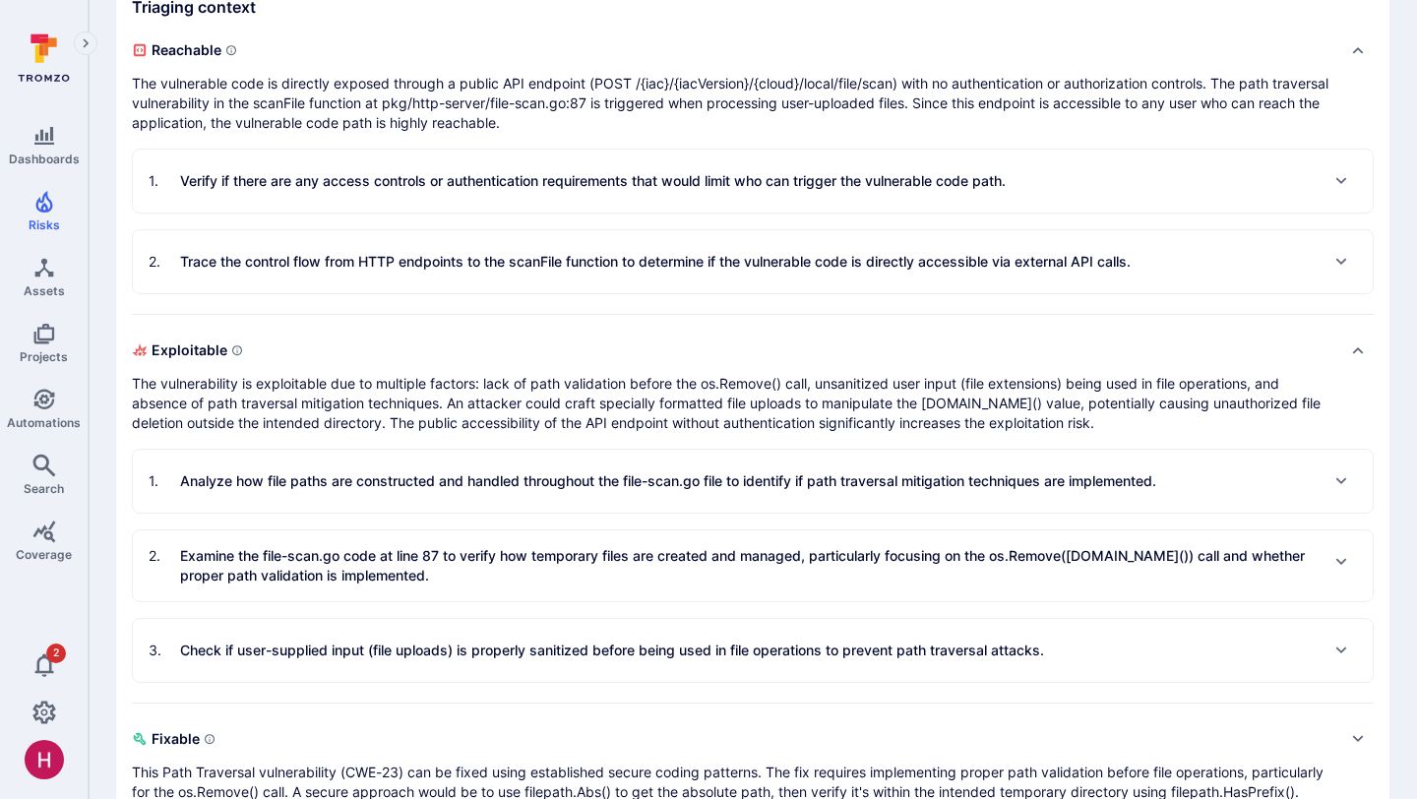
scroll to position [656, 0]
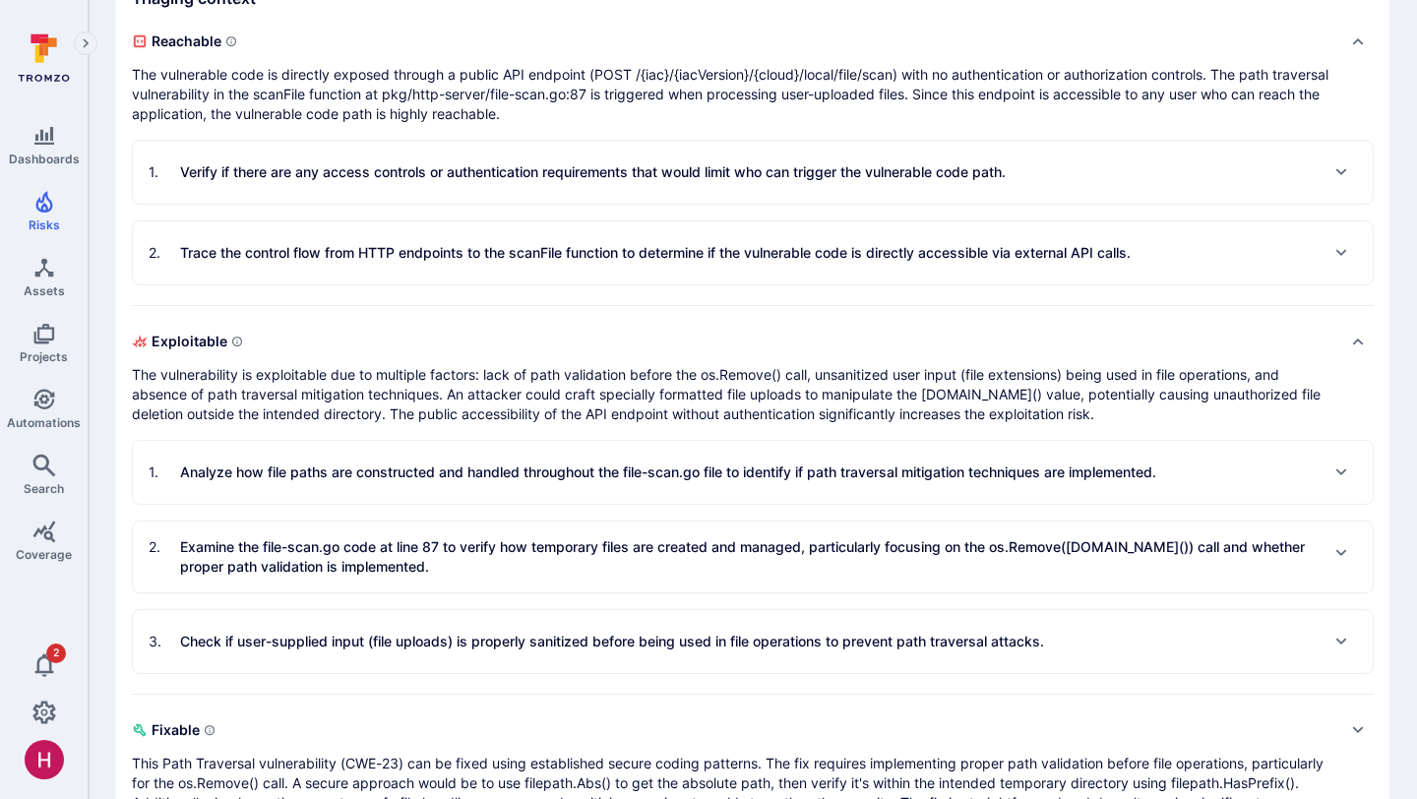
click at [560, 482] on div "1 . Analyze how file paths are constructed and handled throughout the file-scan…" at bounding box center [653, 472] width 1008 height 31
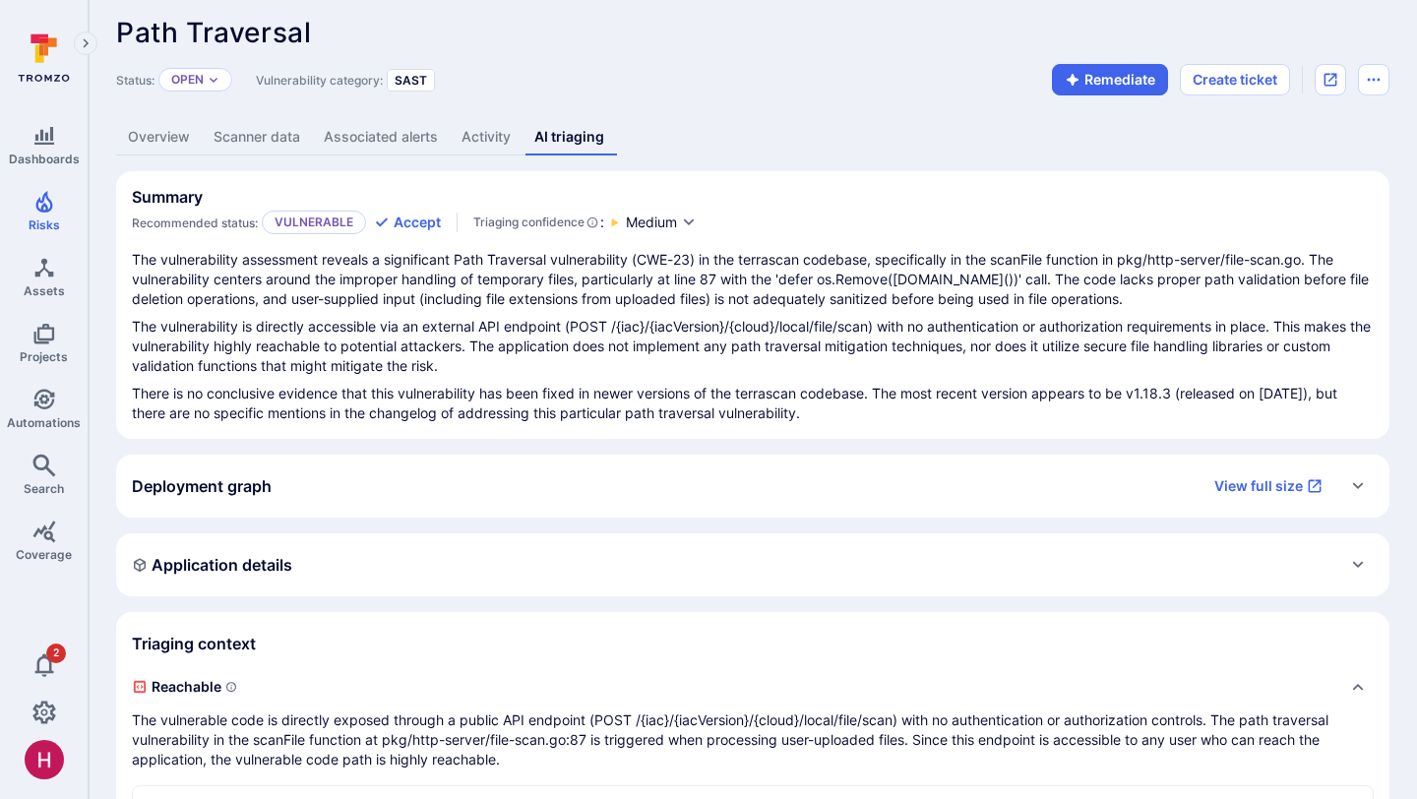
scroll to position [0, 0]
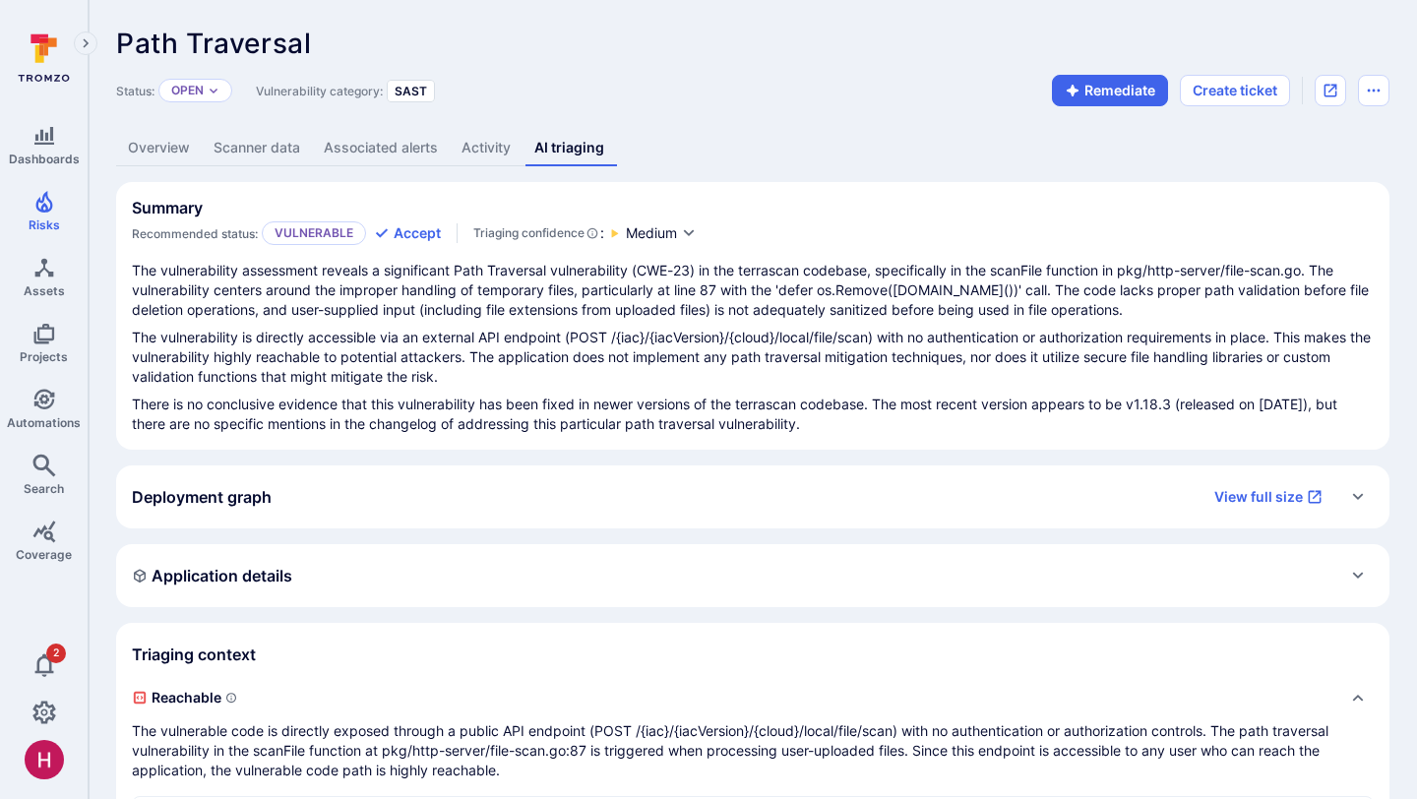
click at [161, 147] on link "Overview" at bounding box center [159, 148] width 86 height 36
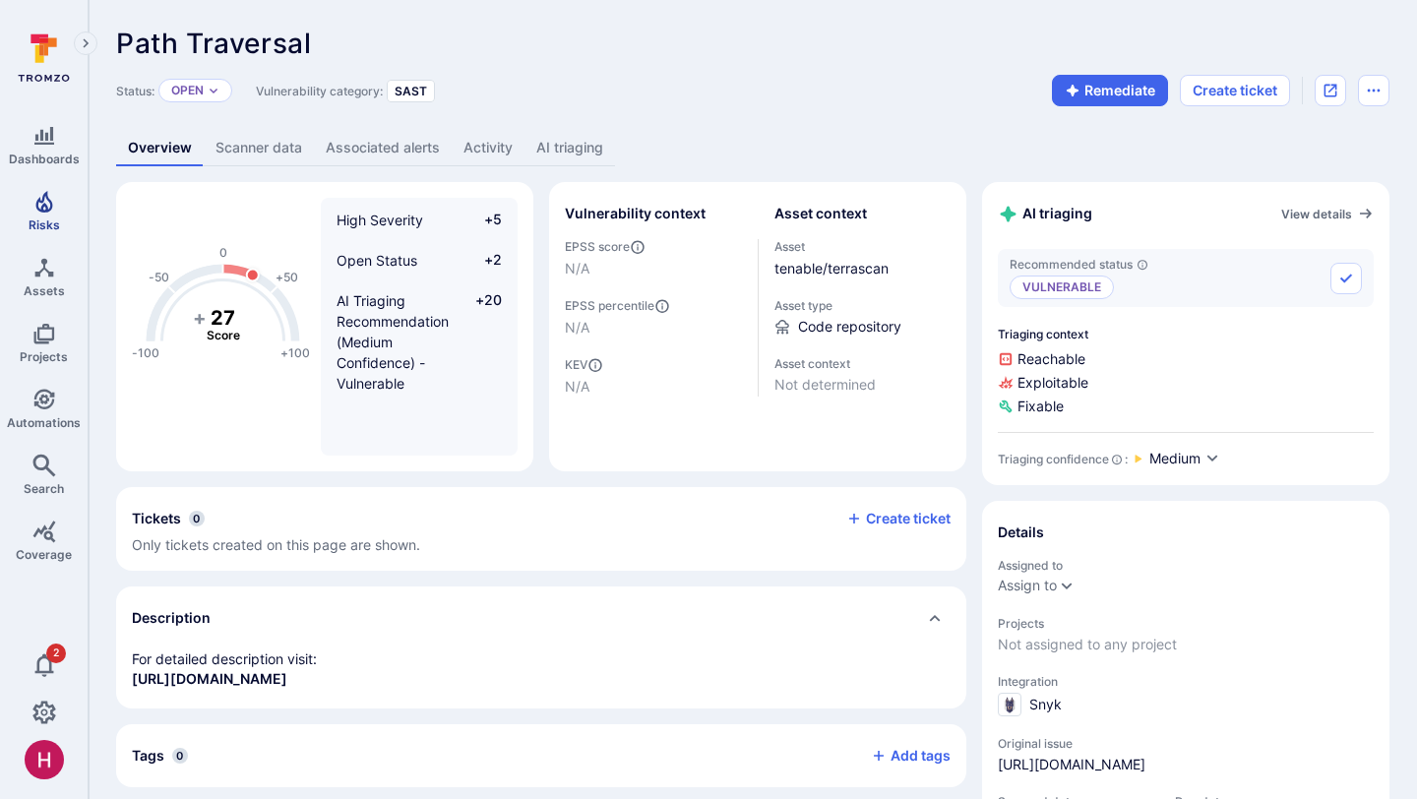
click at [40, 217] on span "Risks" at bounding box center [44, 224] width 31 height 15
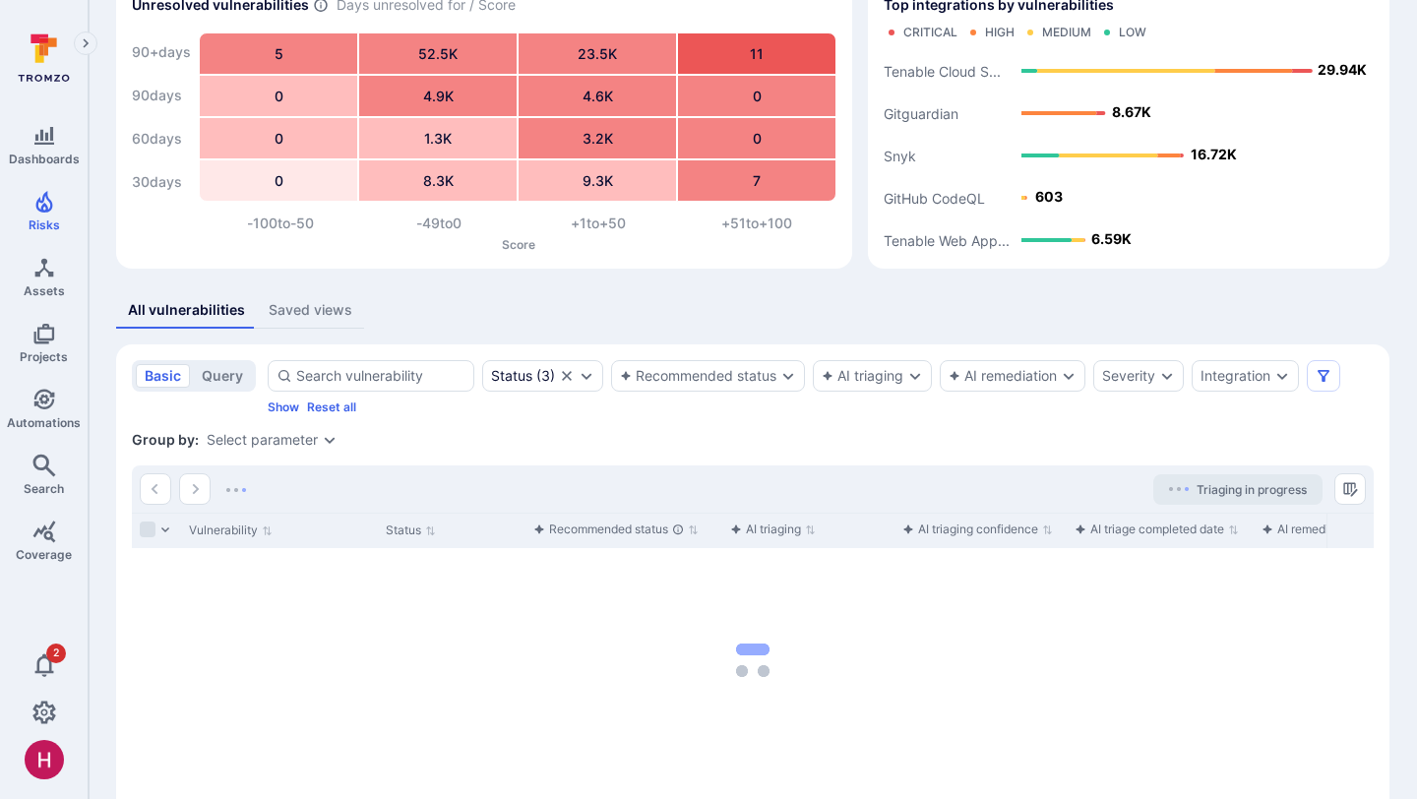
scroll to position [201, 0]
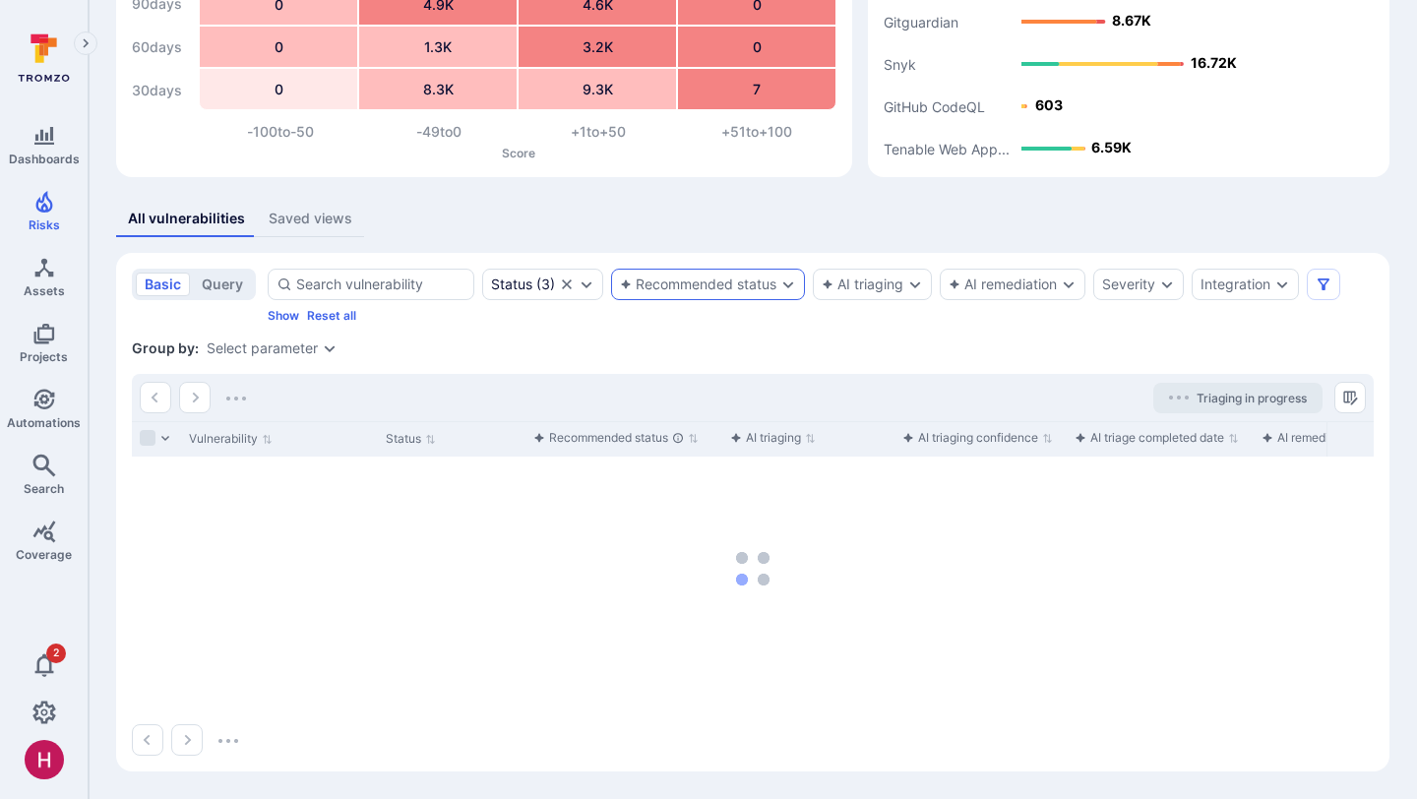
click at [716, 289] on div "Recommended status" at bounding box center [698, 285] width 156 height 16
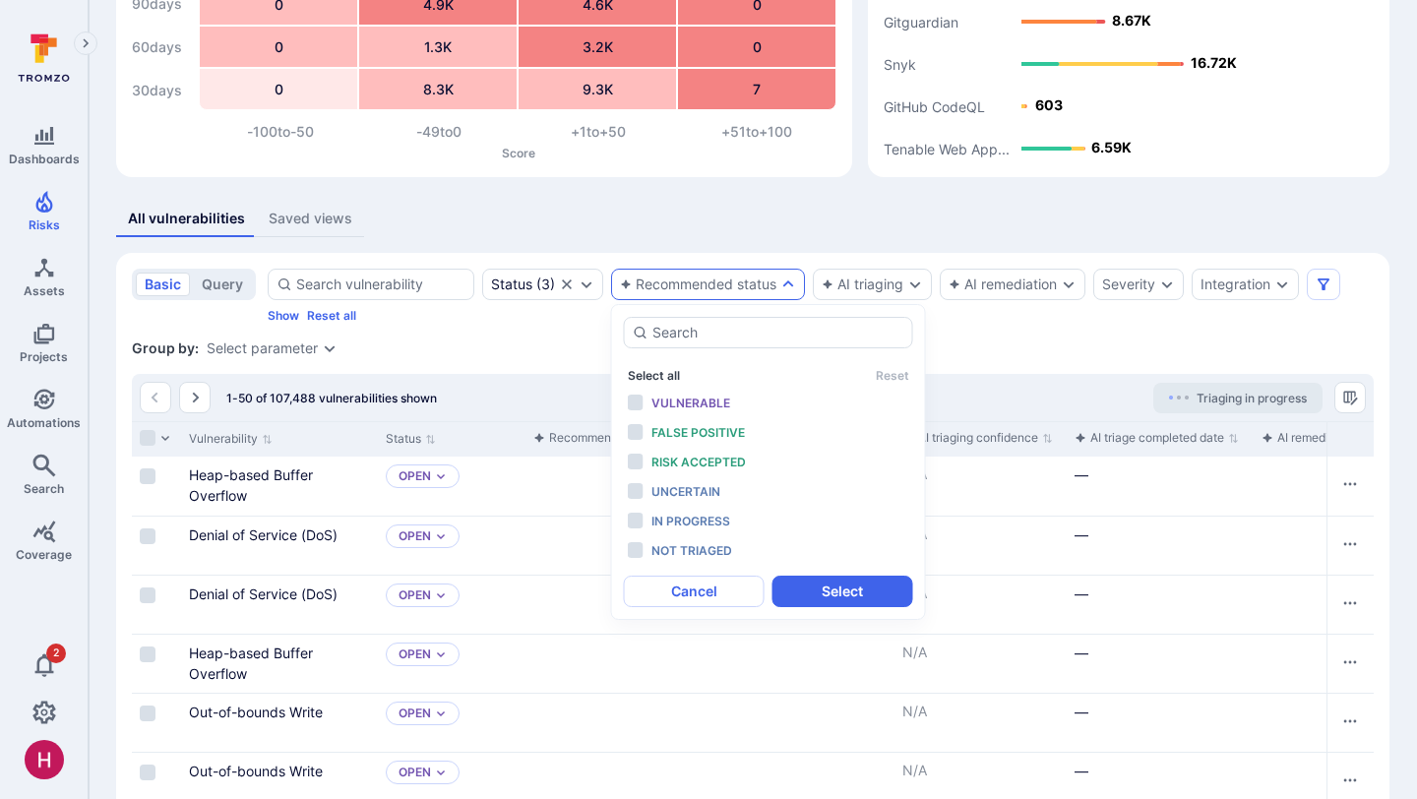
click at [663, 372] on button "Select all" at bounding box center [654, 375] width 52 height 15
click at [693, 522] on span "In progress" at bounding box center [690, 521] width 79 height 15
click at [698, 558] on div "Not triaged" at bounding box center [732, 551] width 162 height 22
click at [833, 584] on button "Select" at bounding box center [842, 591] width 141 height 31
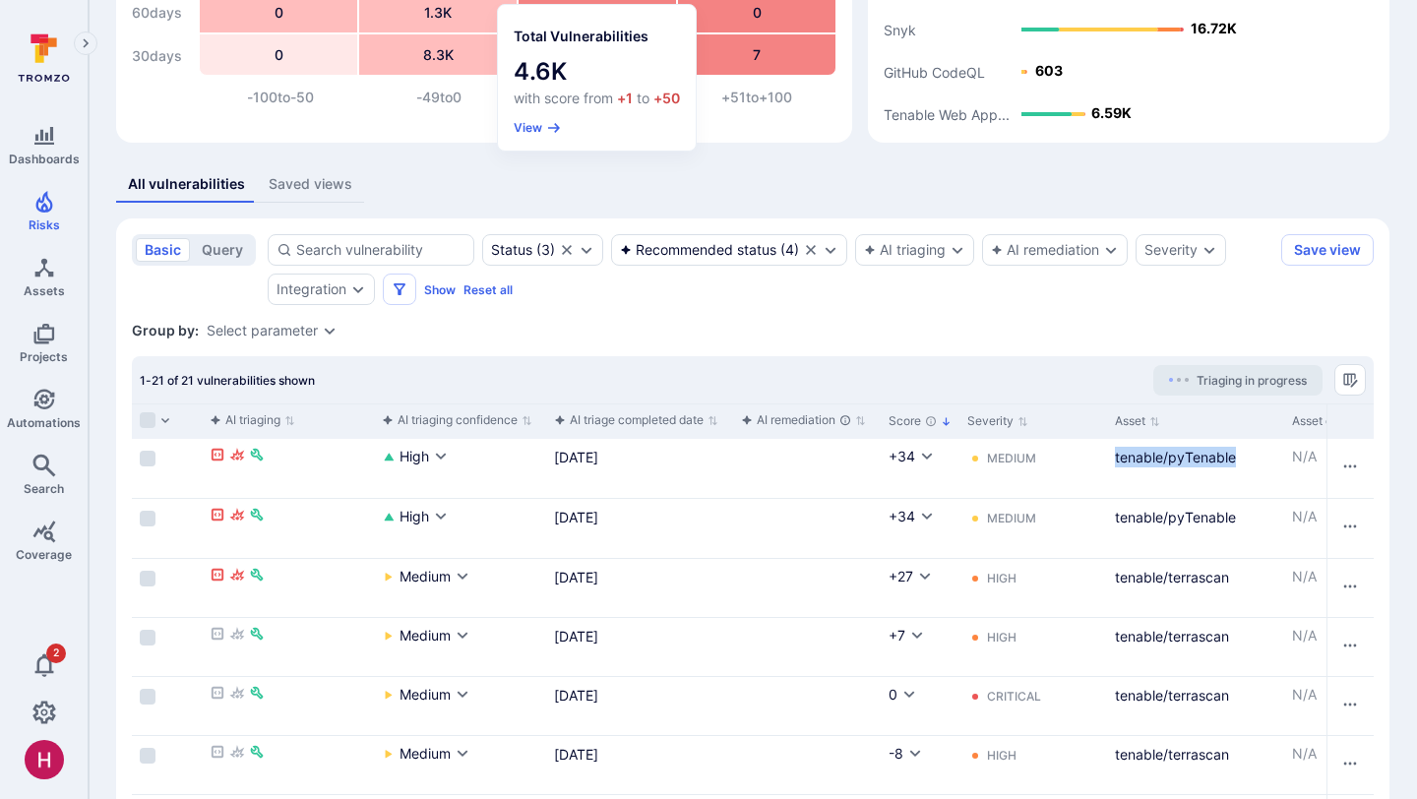
scroll to position [244, 0]
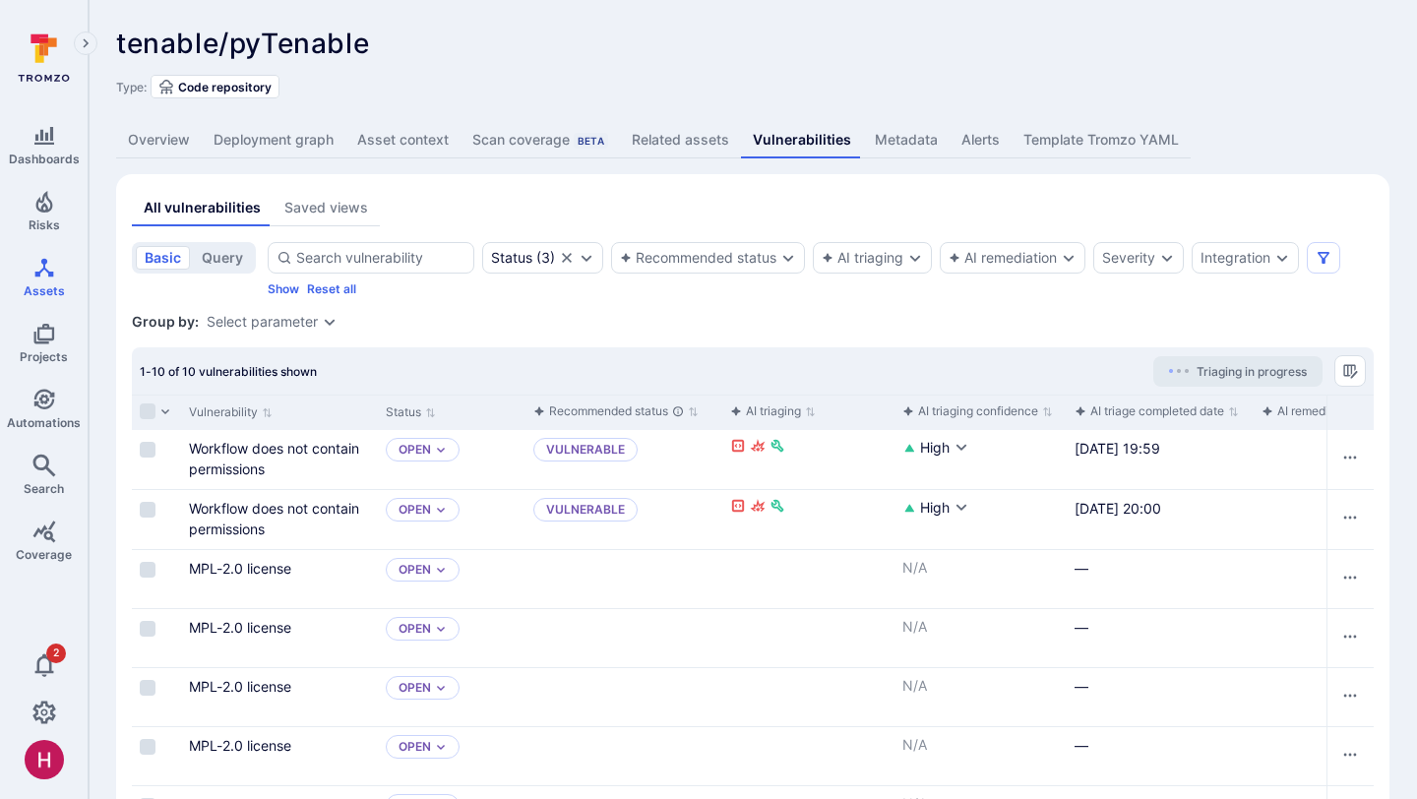
click at [294, 138] on link "Deployment graph" at bounding box center [274, 140] width 144 height 36
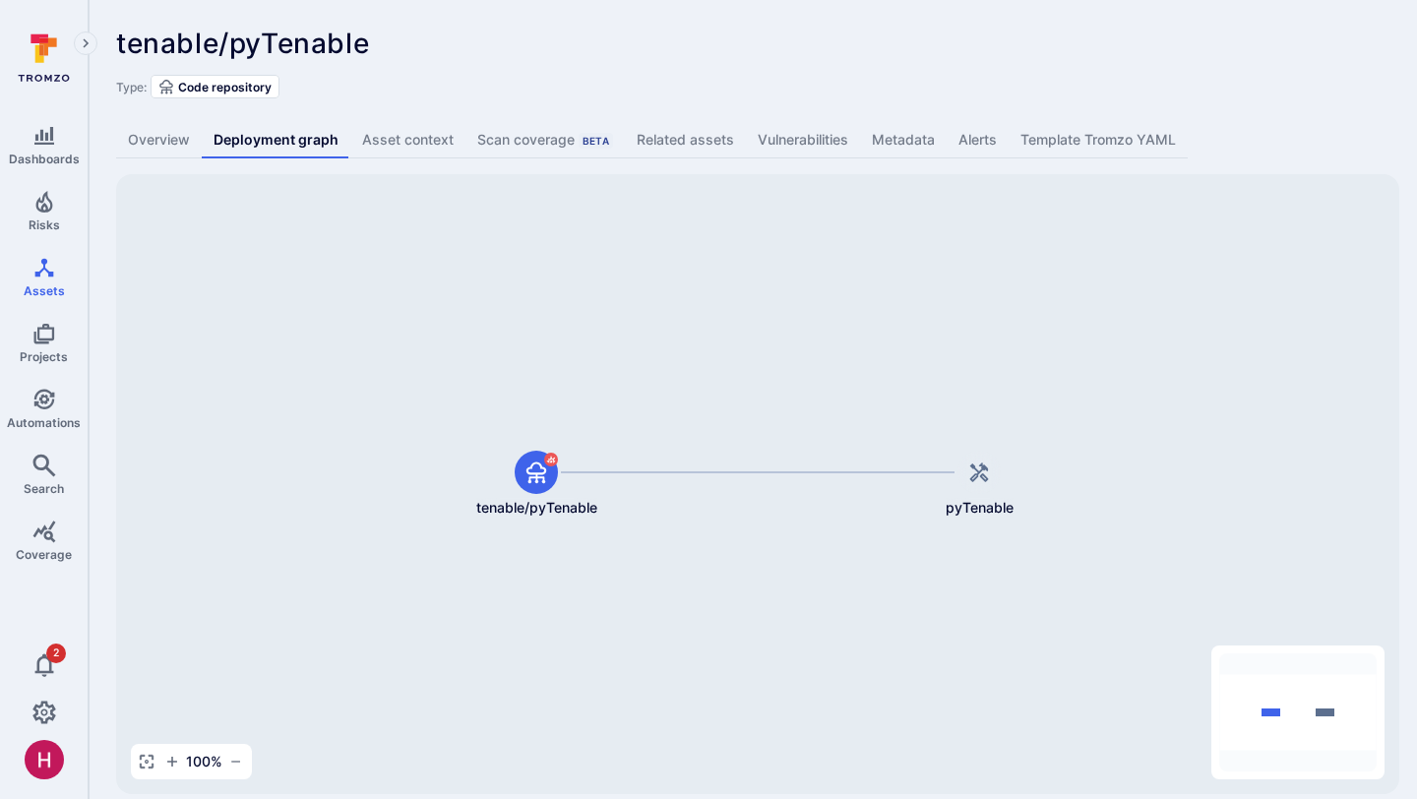
click at [792, 135] on link "Vulnerabilities" at bounding box center [803, 140] width 114 height 36
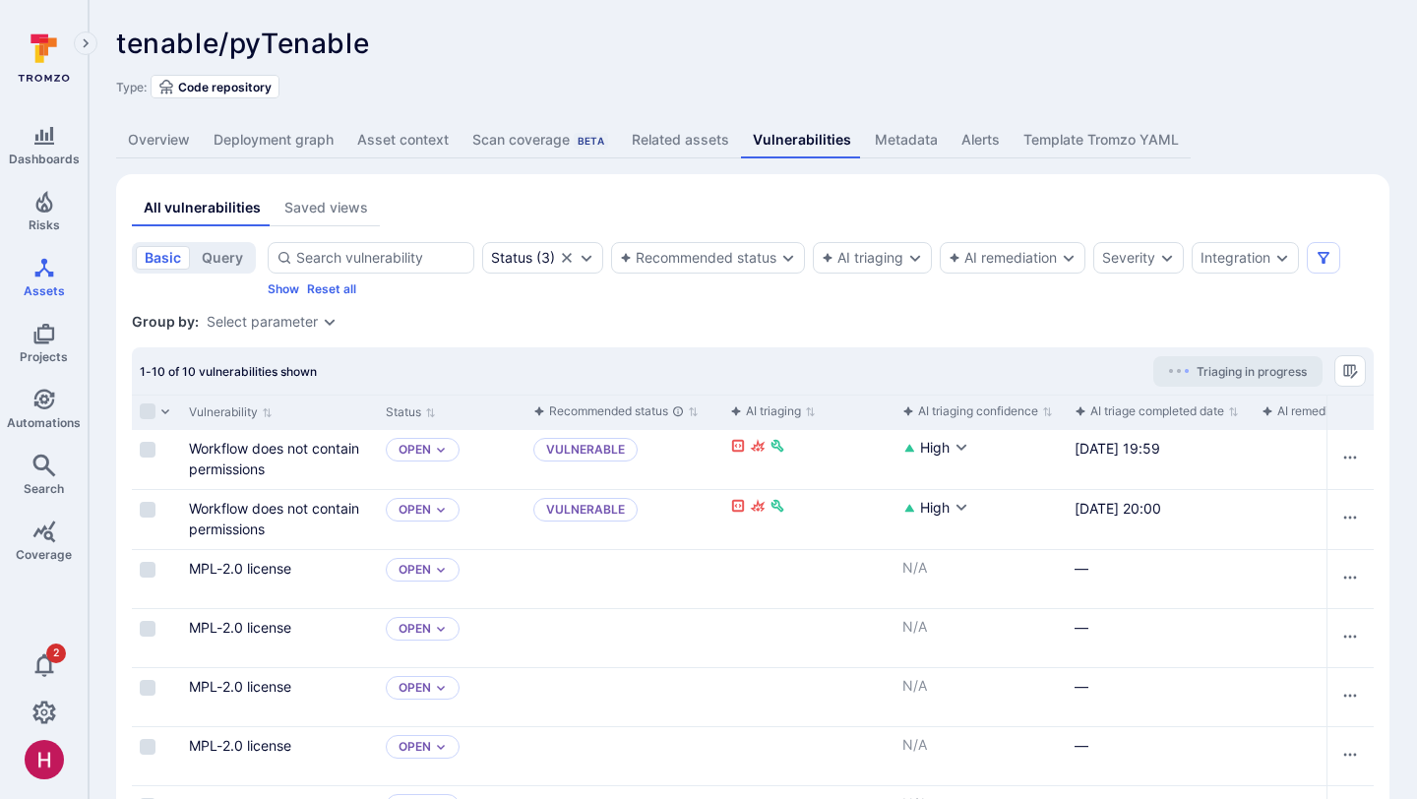
click at [680, 277] on div "Status ( 3 ) Recommended status AI triaging AI remediation Severity Integration…" at bounding box center [821, 269] width 1106 height 54
click at [680, 270] on div "Recommended status" at bounding box center [708, 257] width 194 height 31
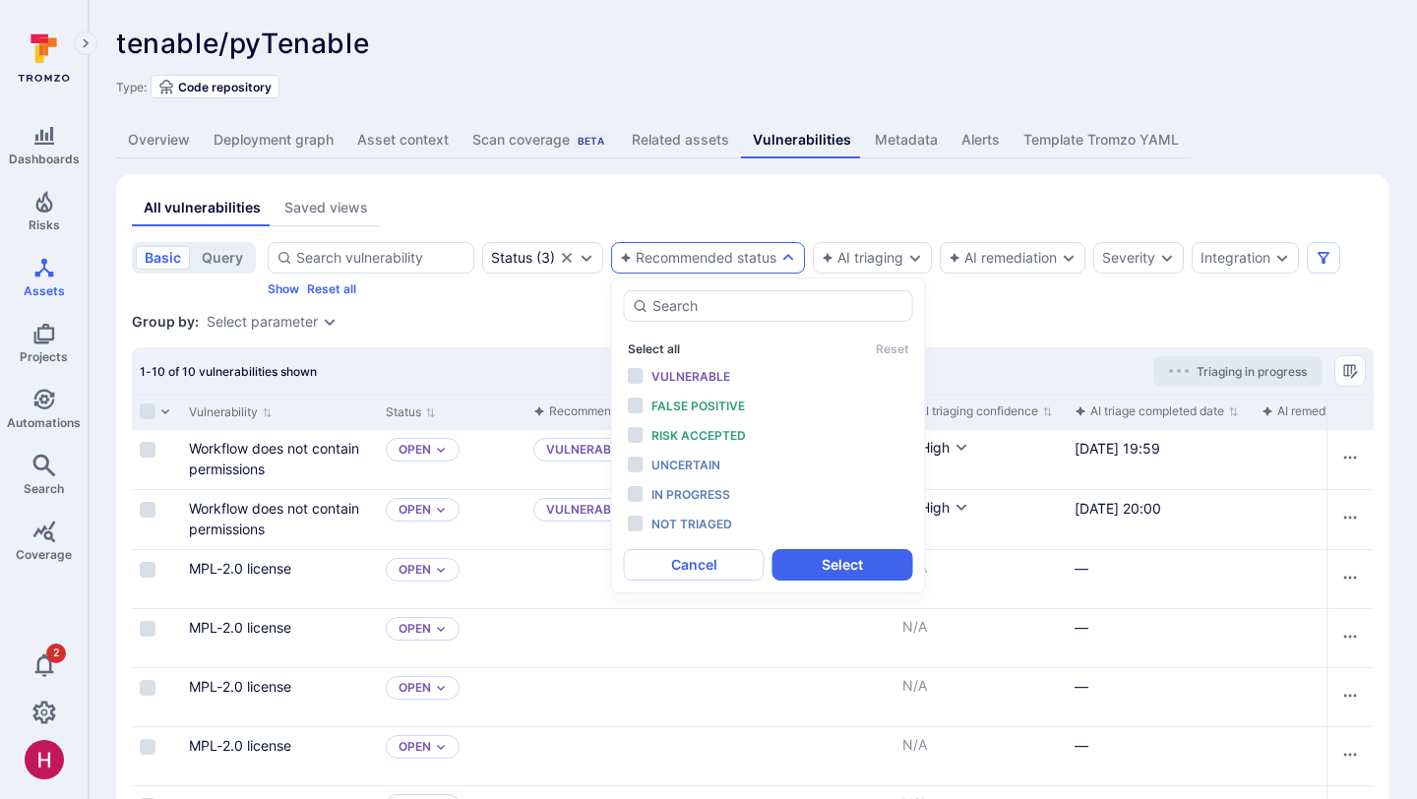
click at [672, 347] on button "Select all" at bounding box center [654, 348] width 52 height 15
click at [526, 320] on div "Group by: Select parameter" at bounding box center [753, 322] width 1242 height 20
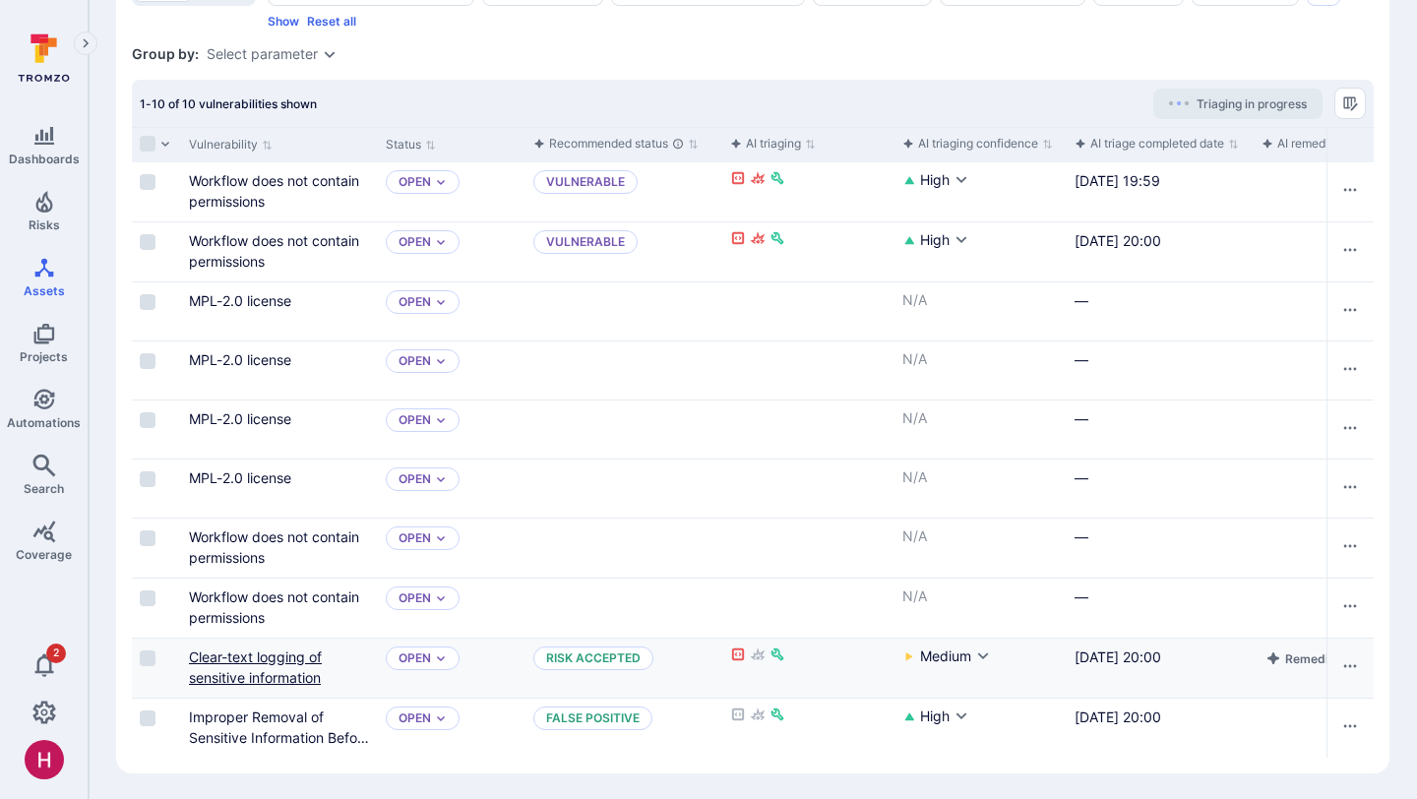
click at [306, 679] on link "Clear-text logging of sensitive information" at bounding box center [255, 666] width 133 height 37
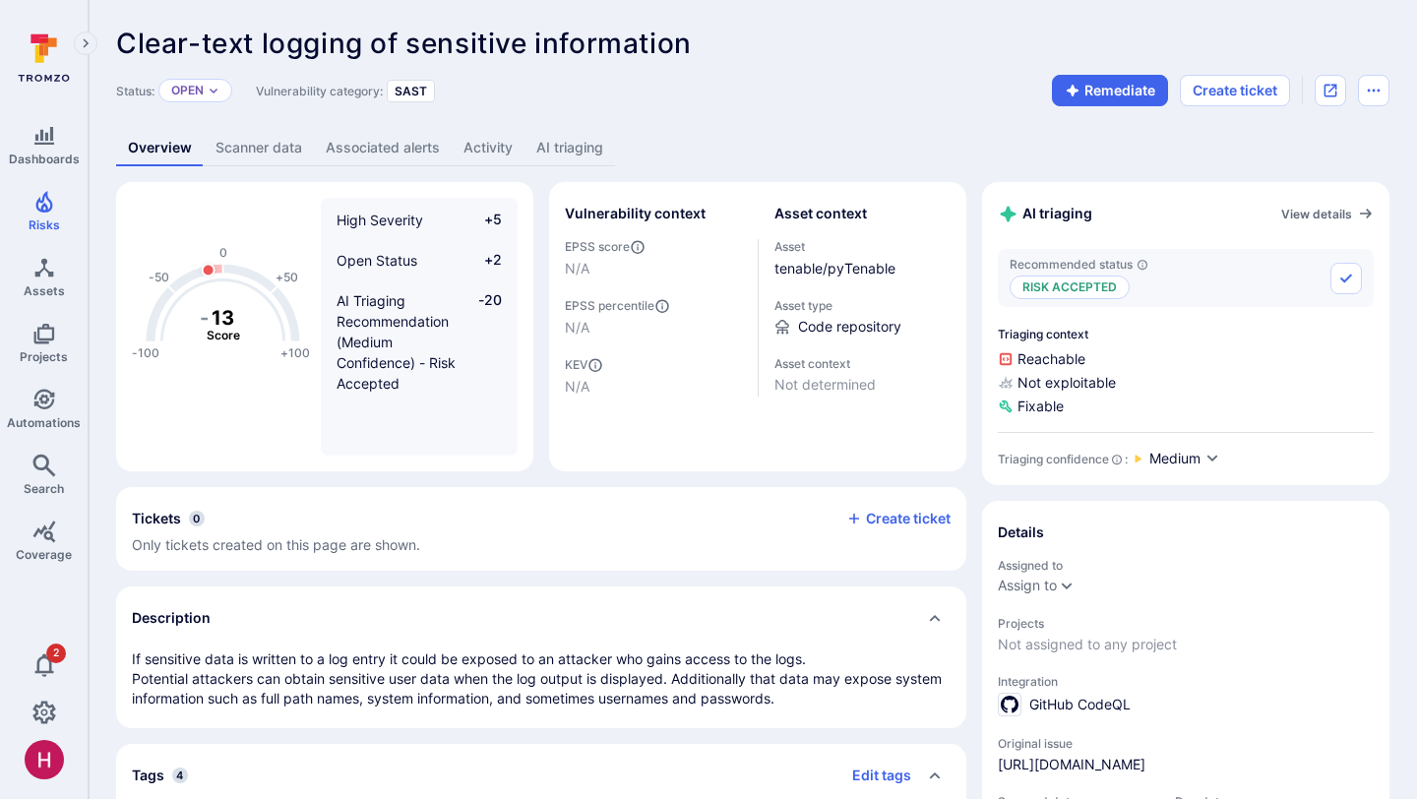
click at [596, 154] on link "AI triaging" at bounding box center [569, 148] width 91 height 36
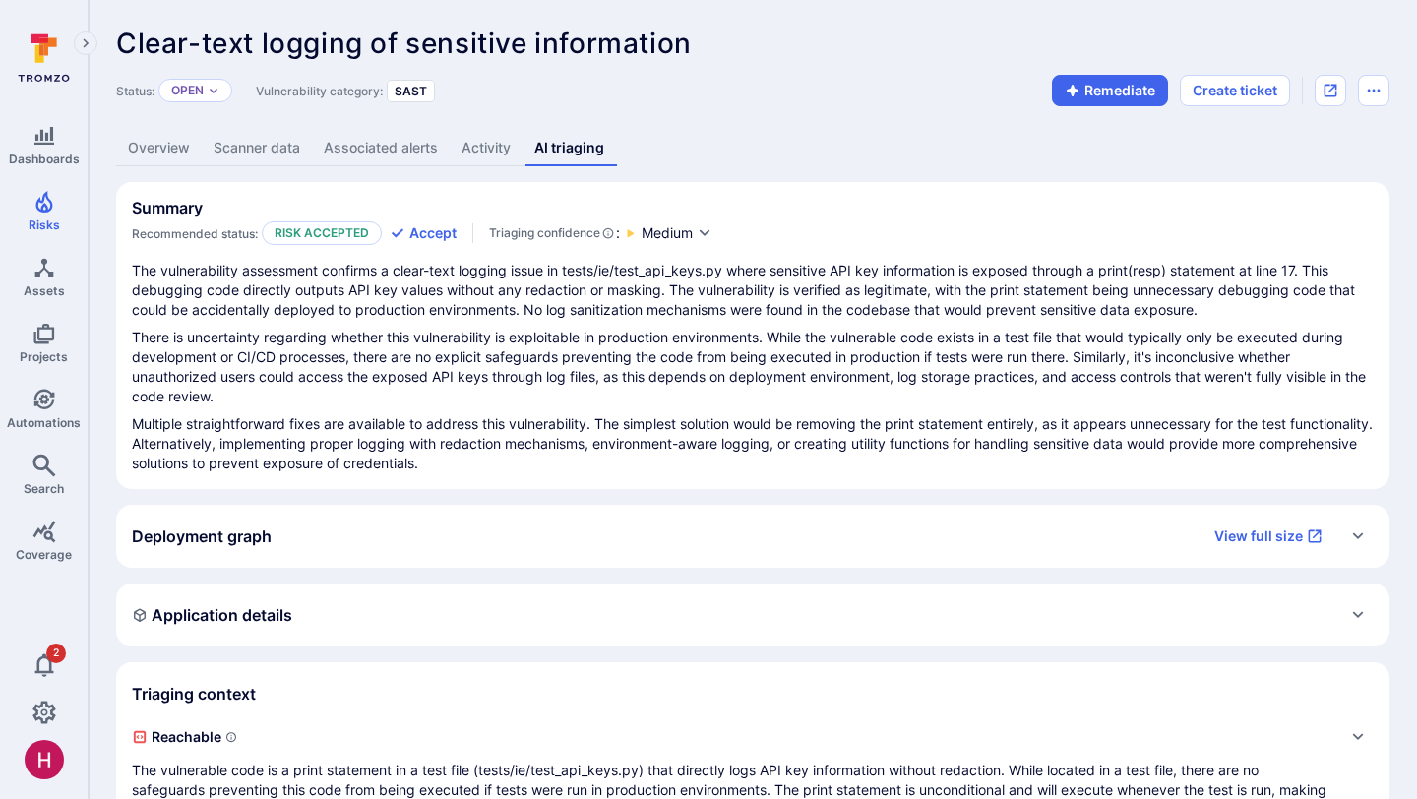
click at [632, 545] on div "Deployment graph View full size" at bounding box center [733, 536] width 1202 height 31
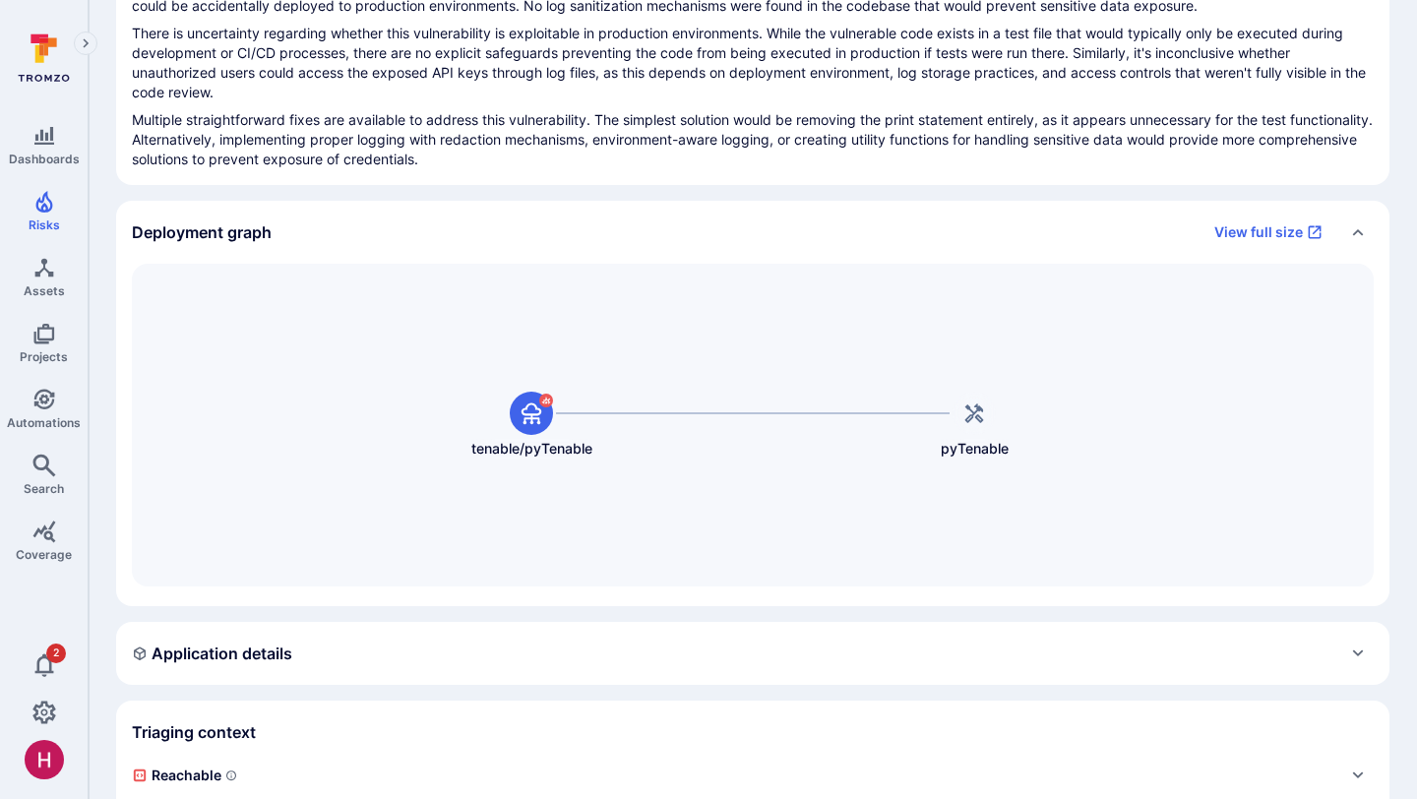
scroll to position [315, 0]
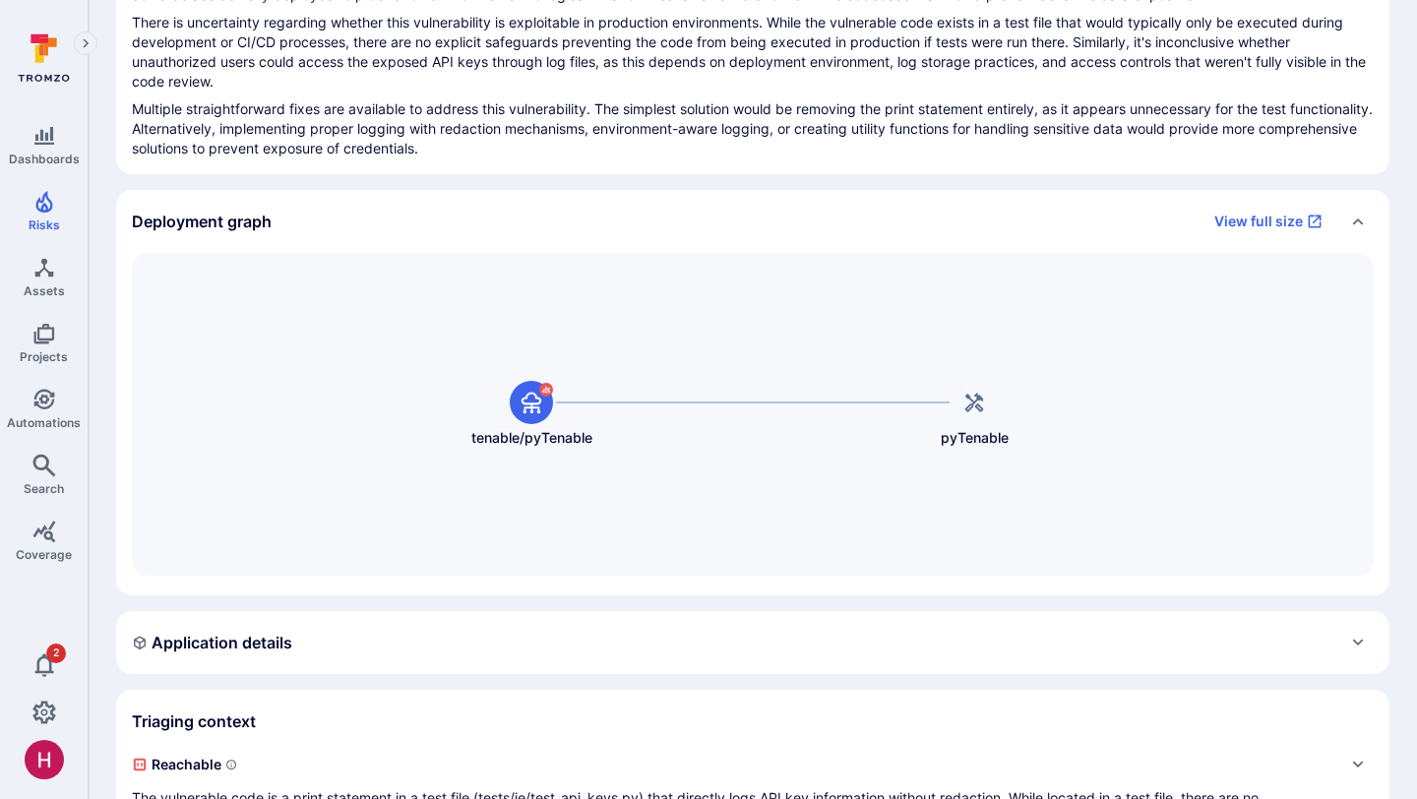
click at [536, 218] on div "Deployment graph View full size" at bounding box center [733, 221] width 1202 height 31
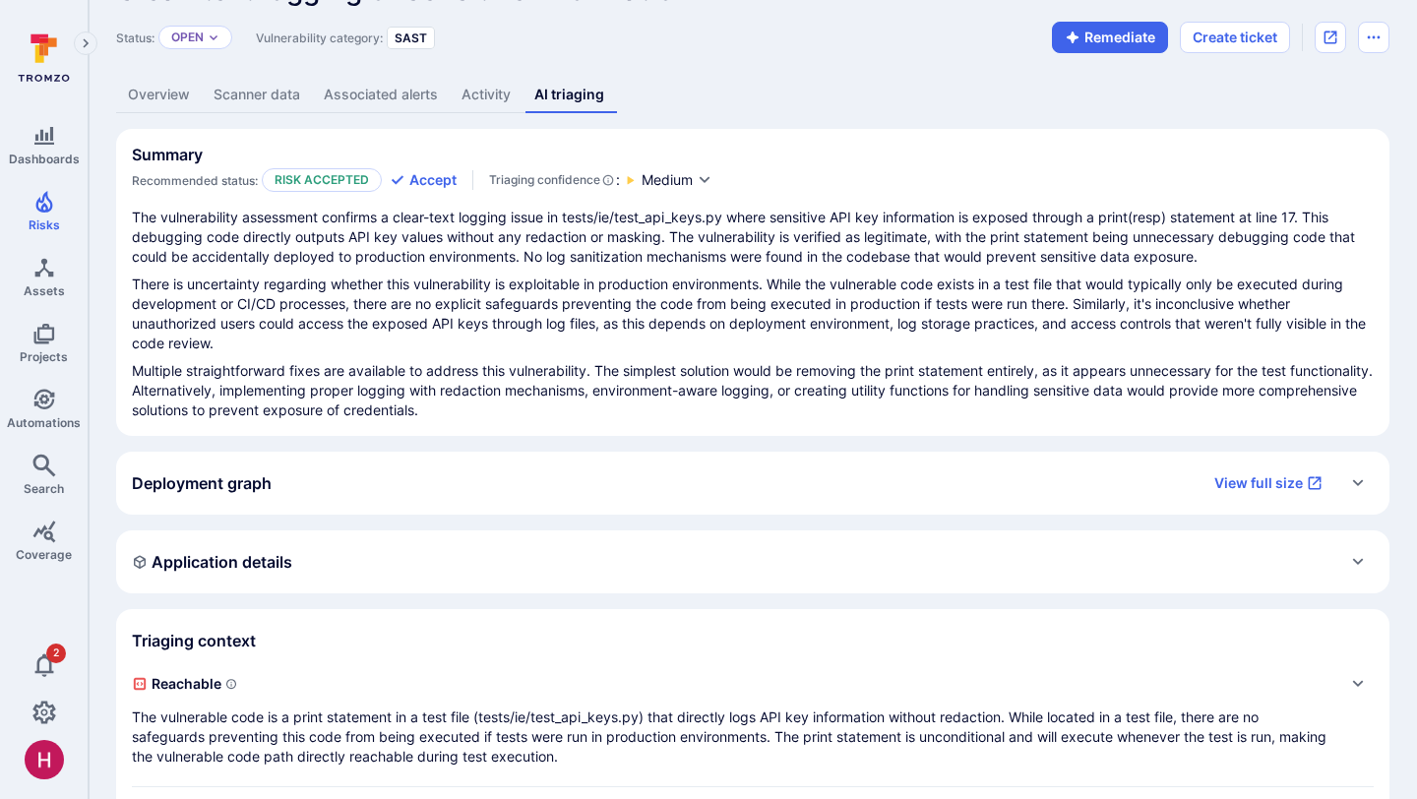
scroll to position [0, 0]
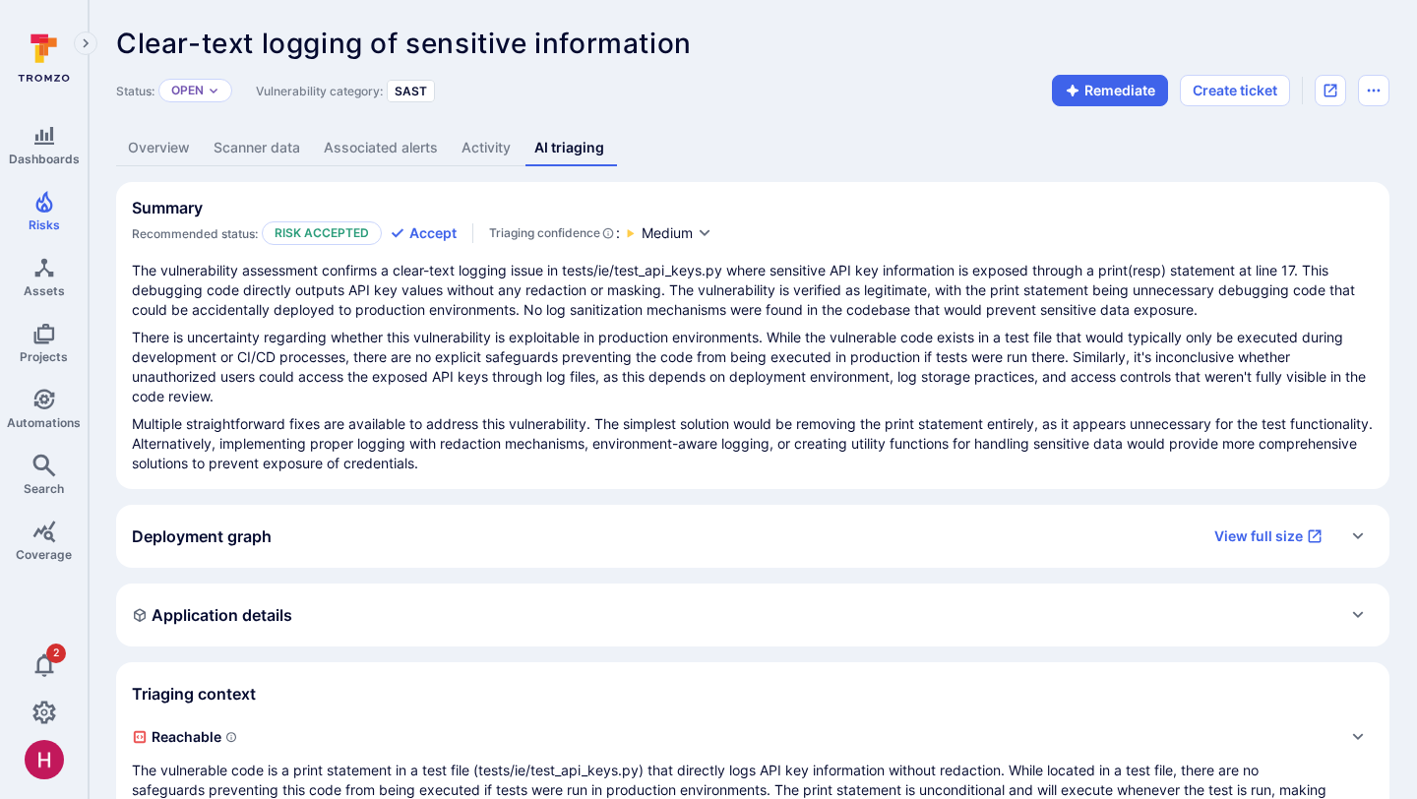
click at [171, 140] on link "Overview" at bounding box center [159, 148] width 86 height 36
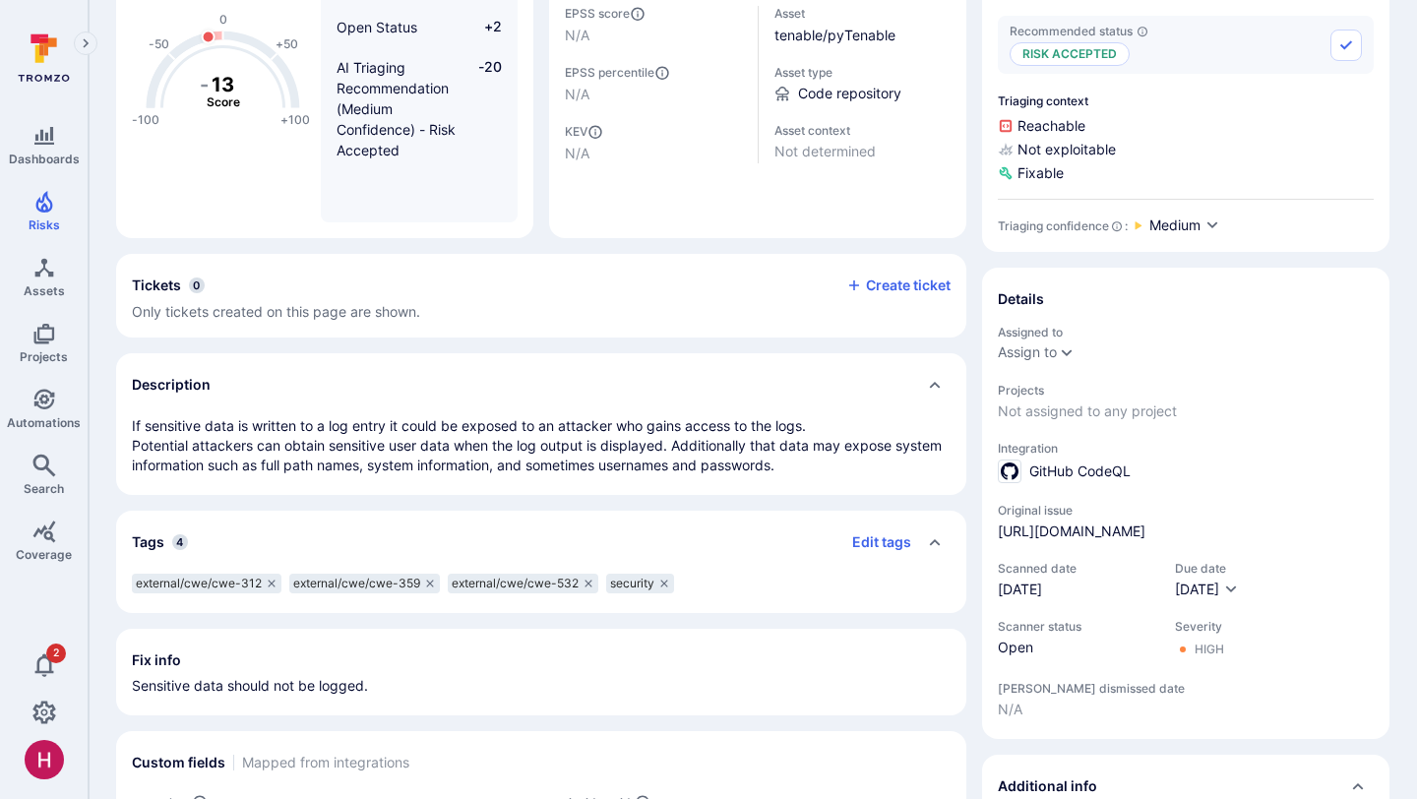
scroll to position [228, 0]
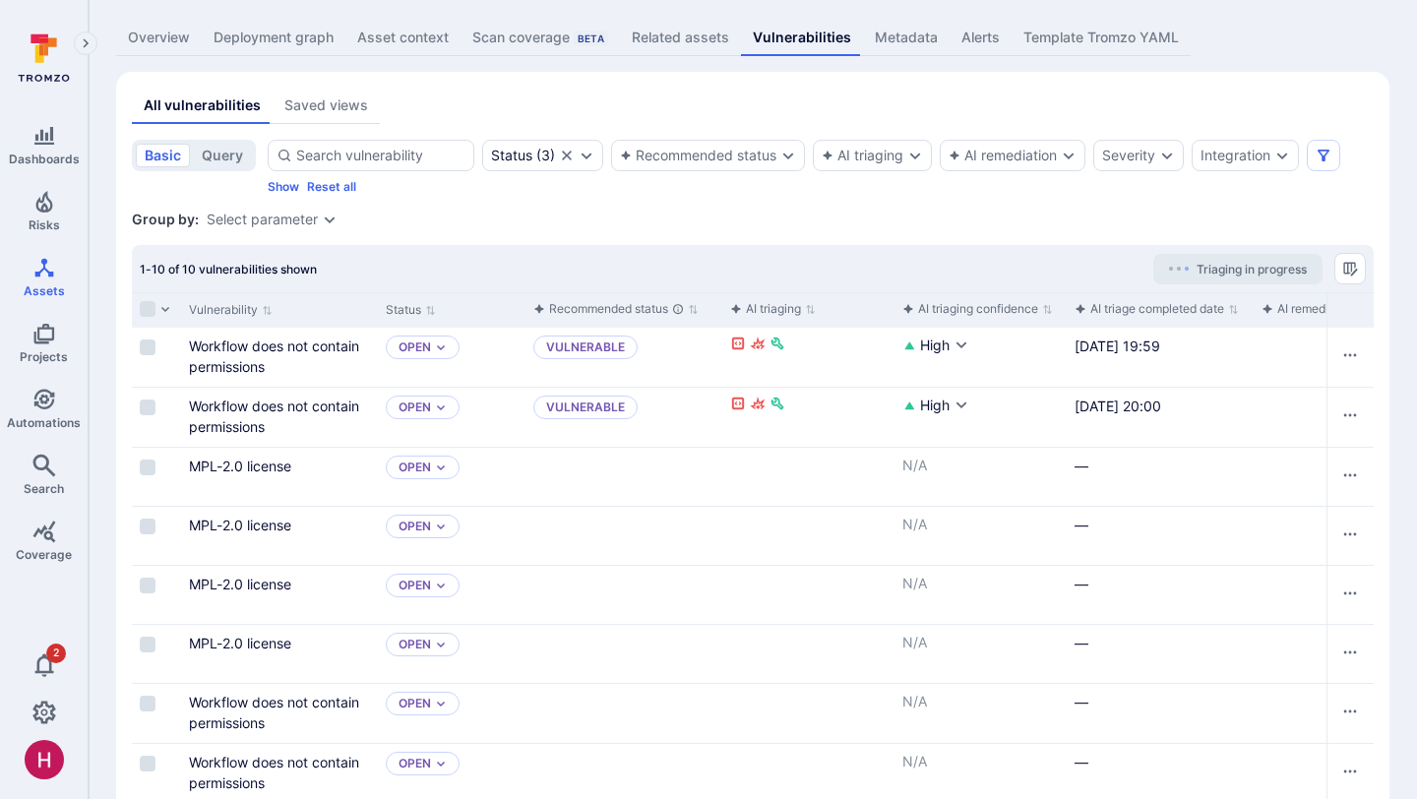
scroll to position [270, 0]
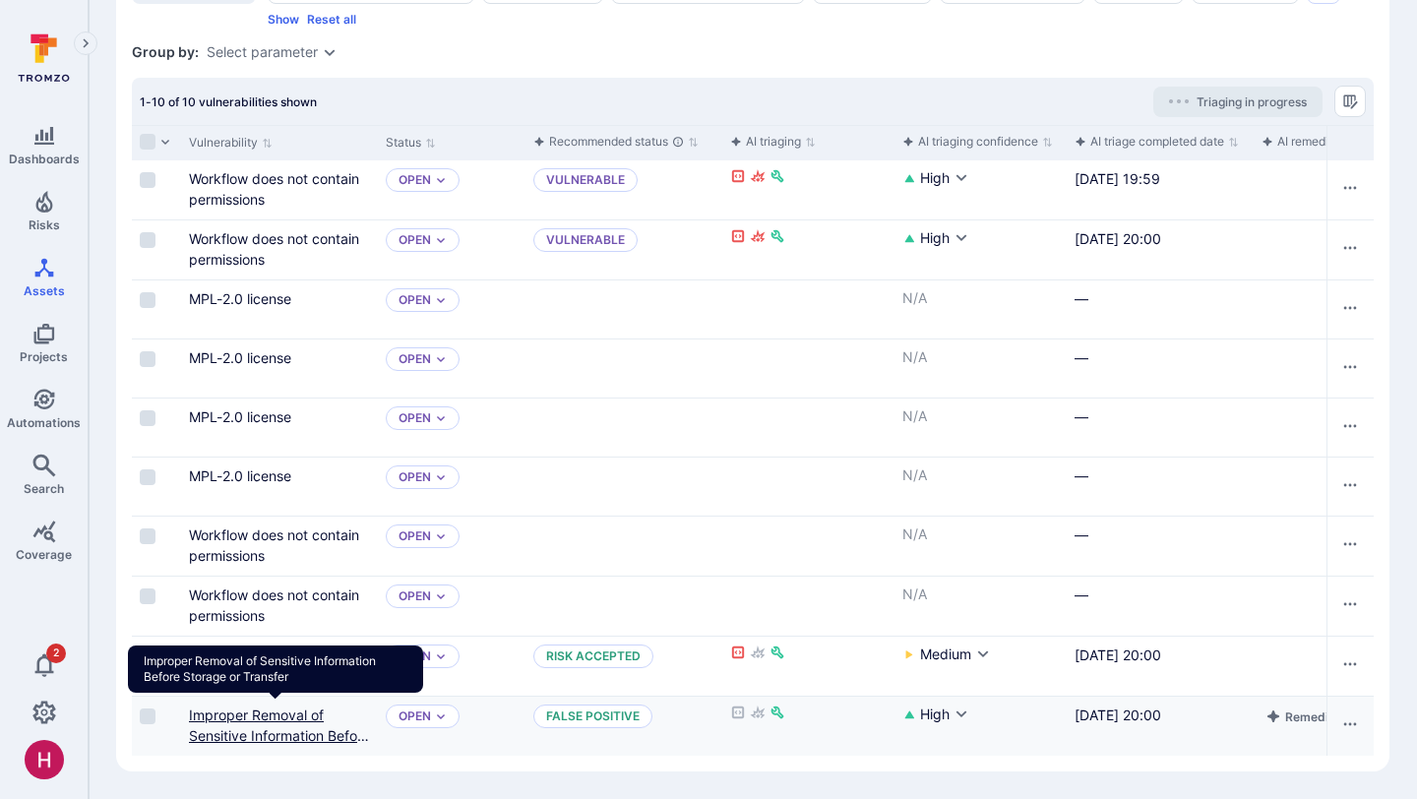
click at [312, 721] on link "Improper Removal of Sensitive Information Before Storage or Transfer" at bounding box center [279, 736] width 181 height 58
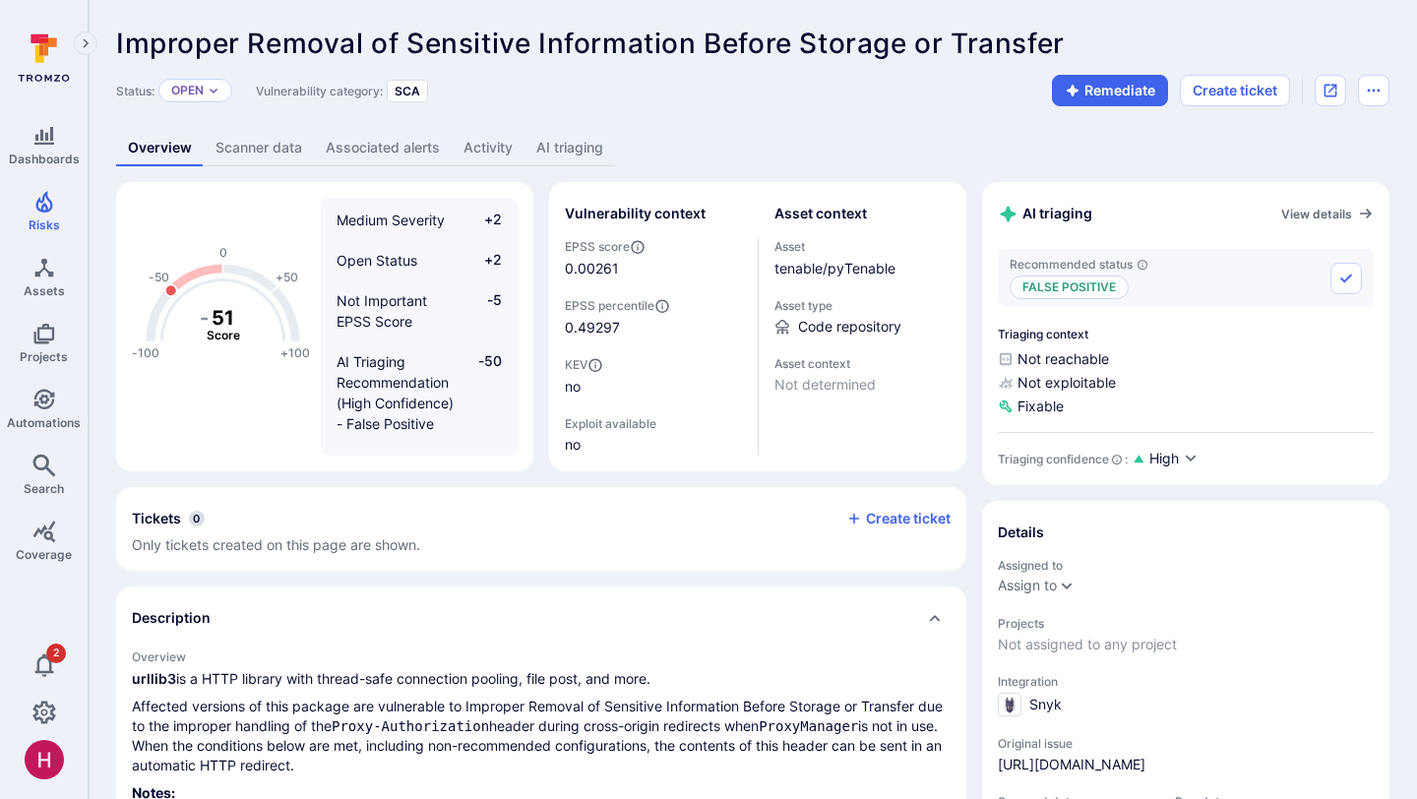
click at [589, 158] on link "AI triaging" at bounding box center [569, 148] width 91 height 36
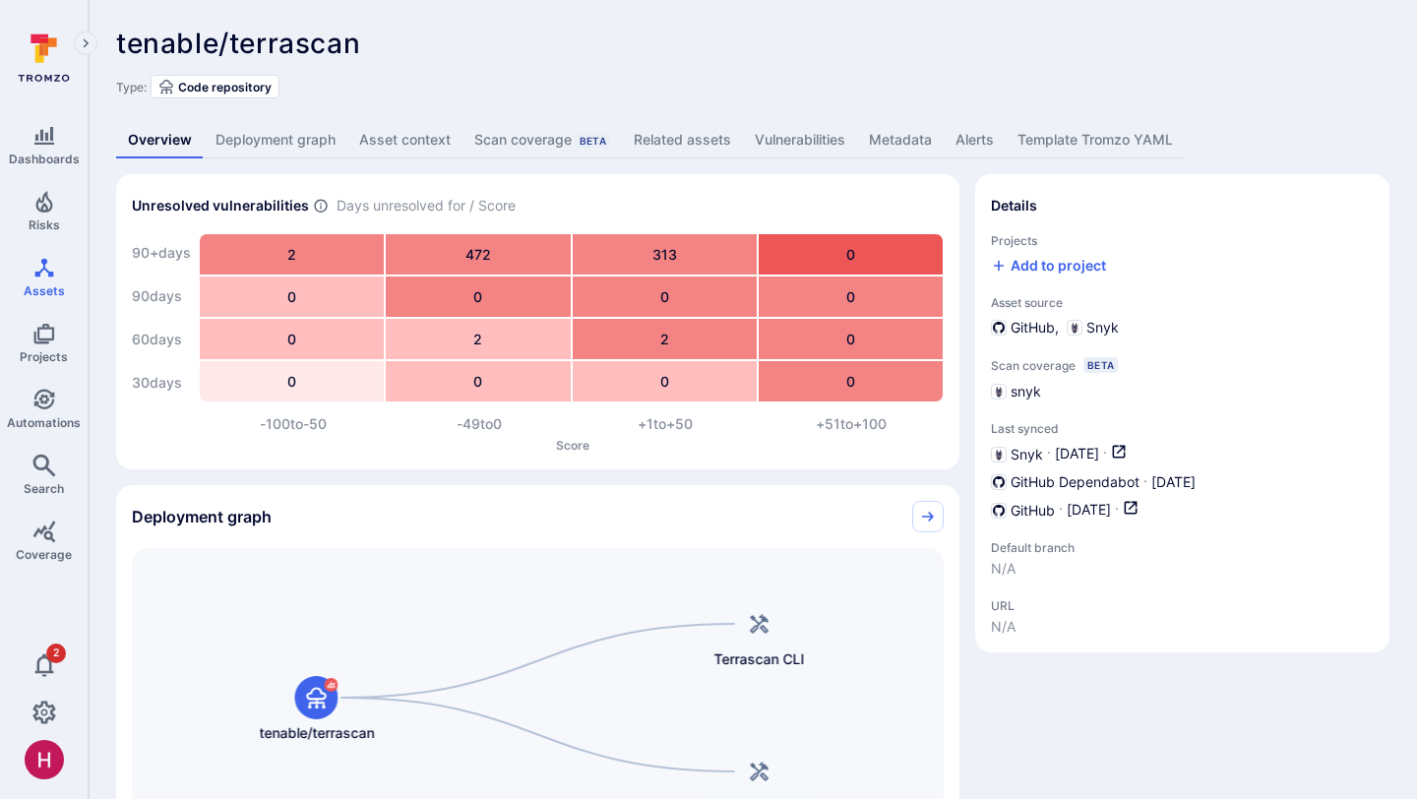
click at [803, 139] on link "Vulnerabilities" at bounding box center [800, 140] width 114 height 36
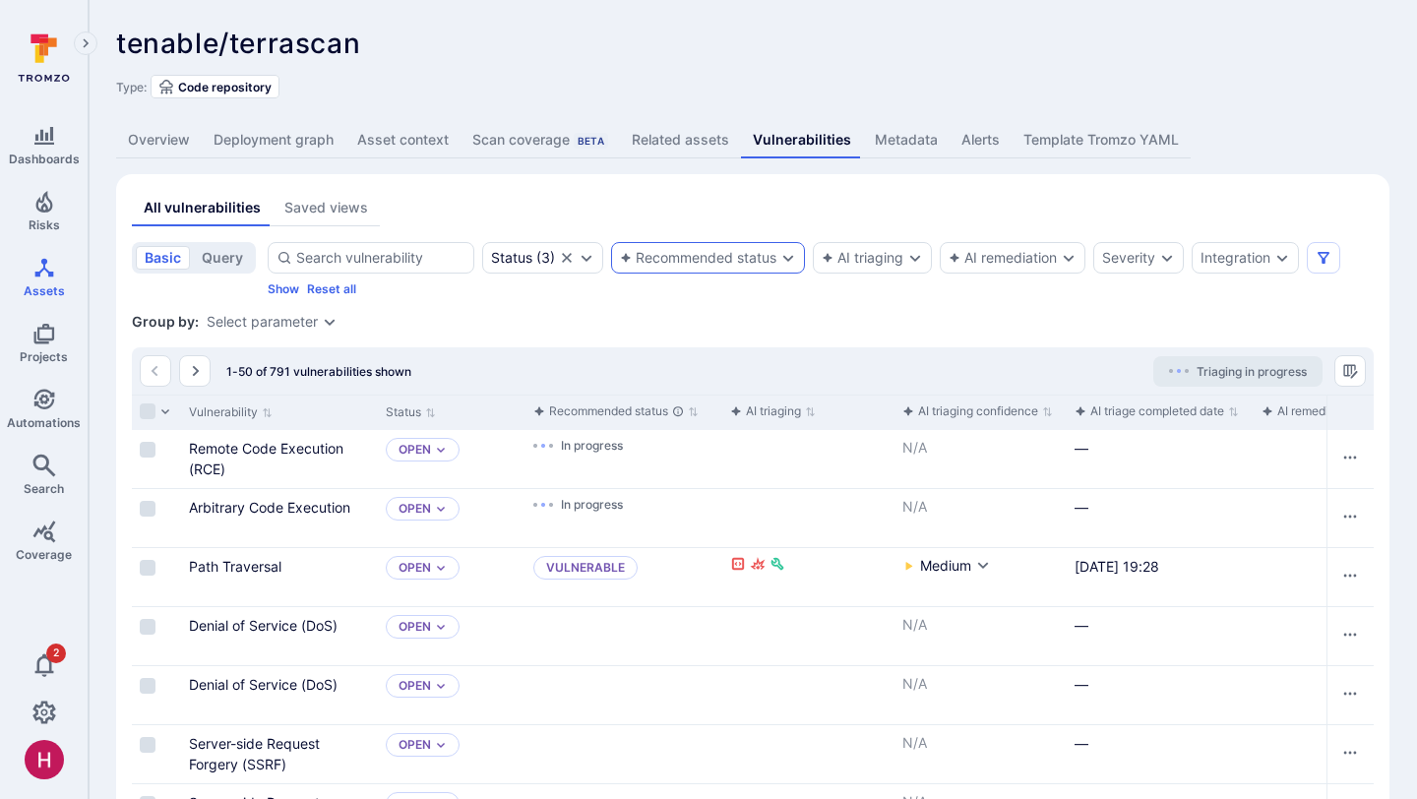
click at [686, 265] on div "Recommended status" at bounding box center [698, 258] width 156 height 16
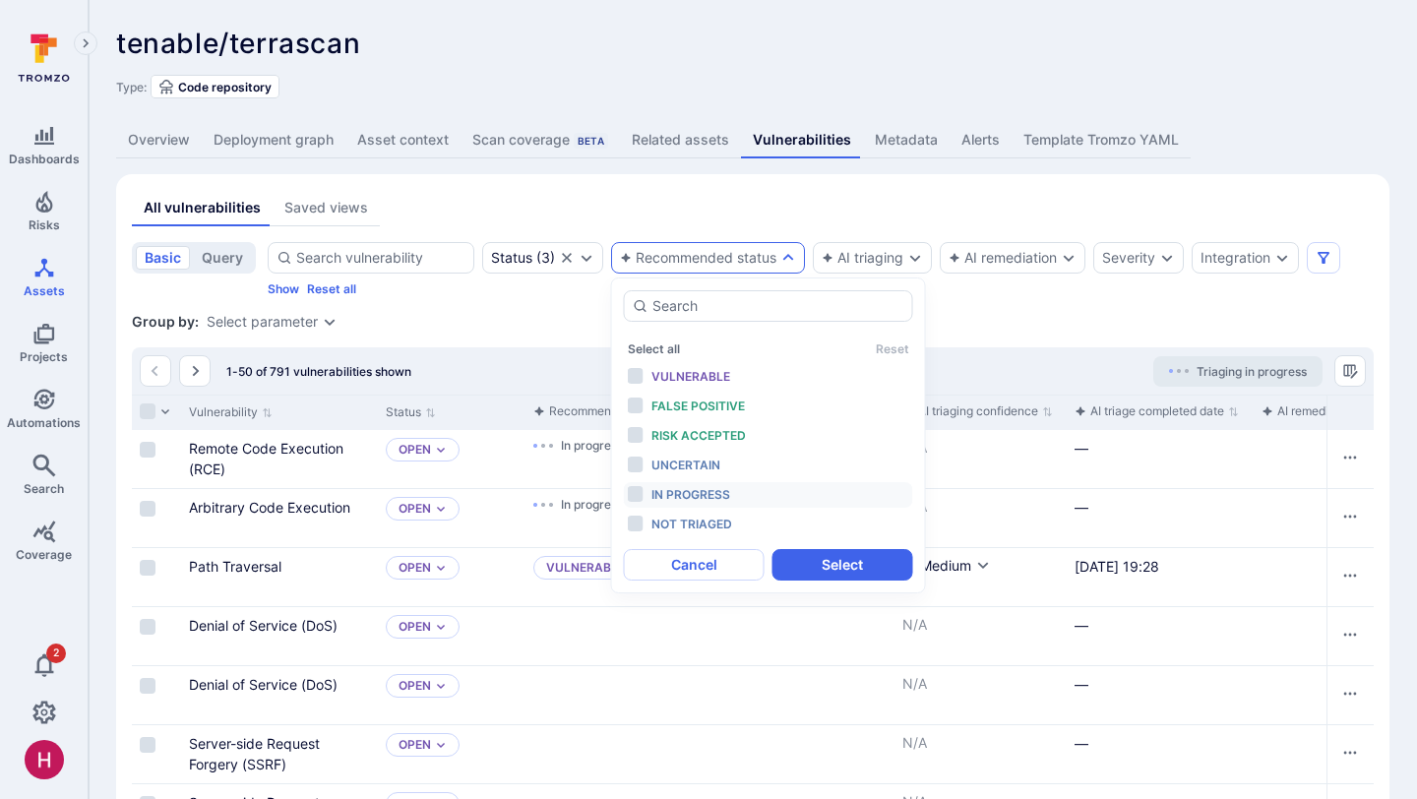
click at [693, 498] on span "In progress" at bounding box center [690, 494] width 79 height 15
click at [833, 561] on button "Select" at bounding box center [842, 564] width 141 height 31
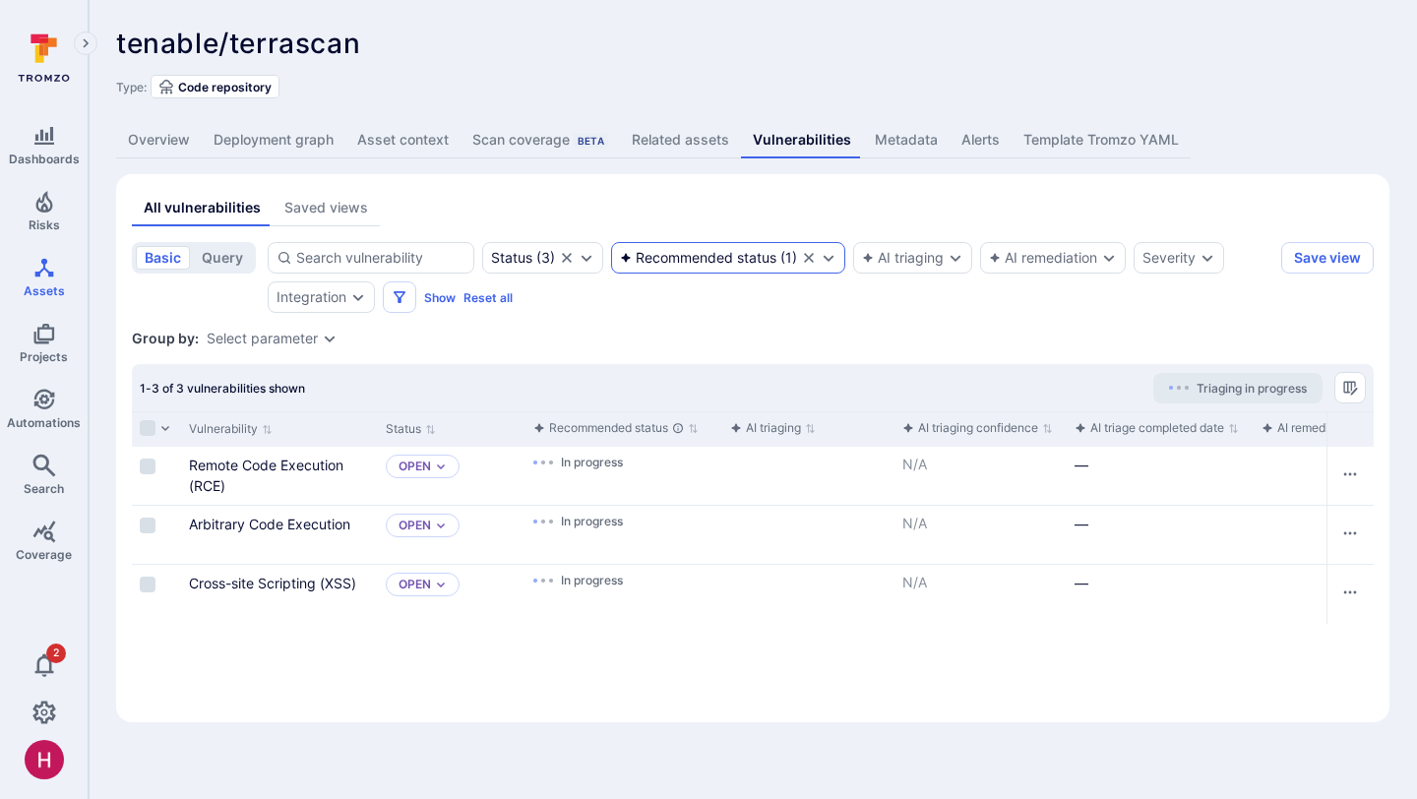
click at [808, 257] on icon "Clear selection" at bounding box center [809, 258] width 10 height 10
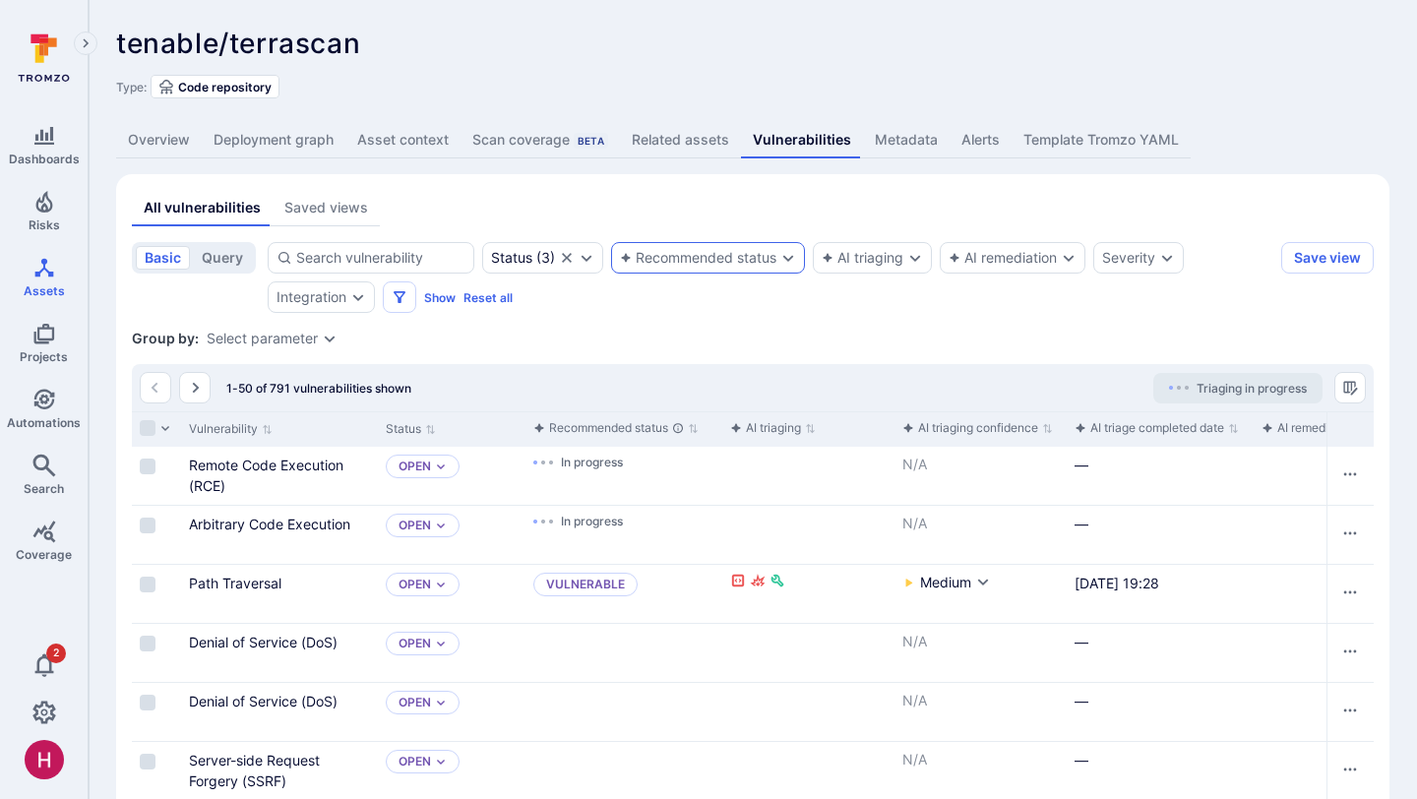
drag, startPoint x: 348, startPoint y: 215, endPoint x: 559, endPoint y: 461, distance: 324.6
click at [348, 215] on div "Saved views" at bounding box center [326, 208] width 84 height 20
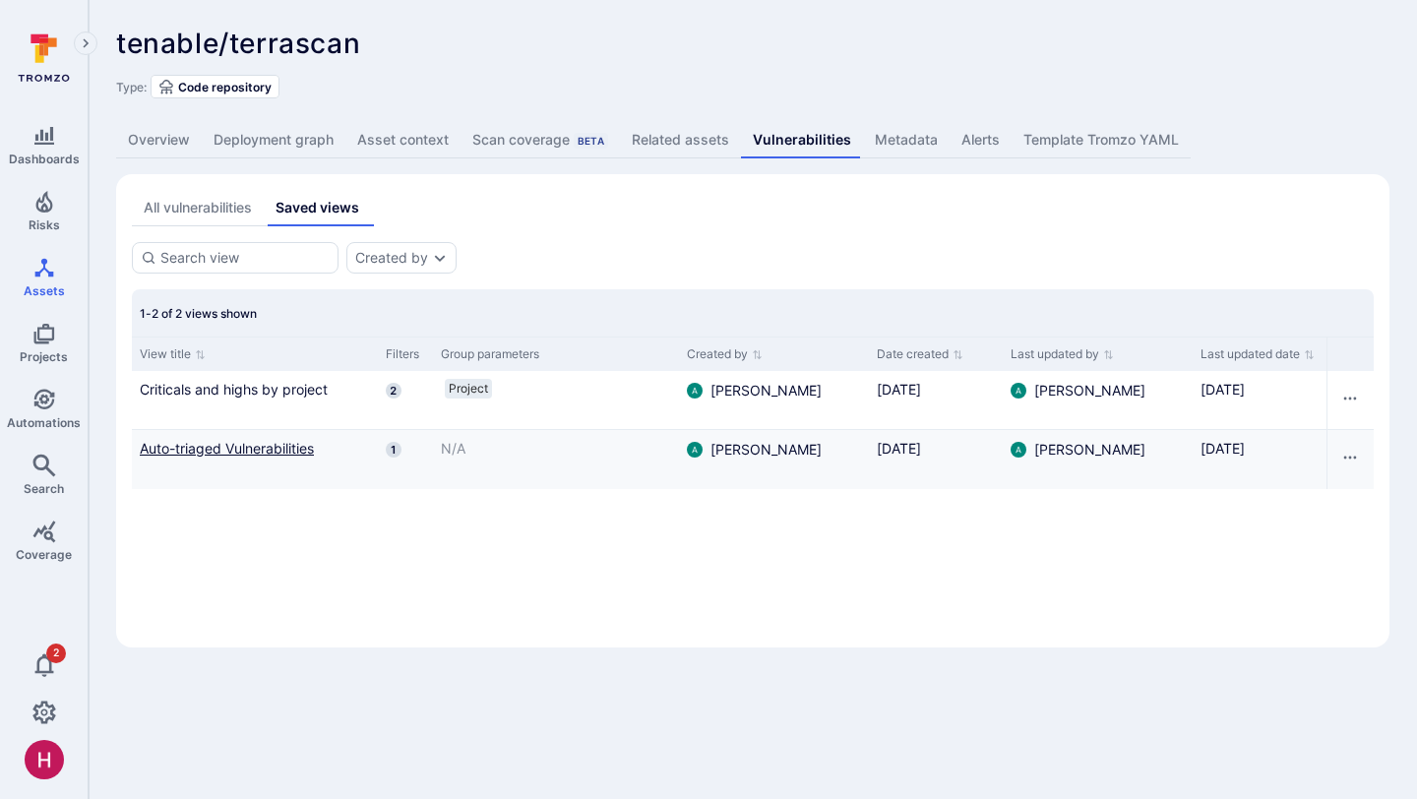
click at [310, 452] on link "Auto-triaged Vulnerabilities" at bounding box center [255, 448] width 230 height 21
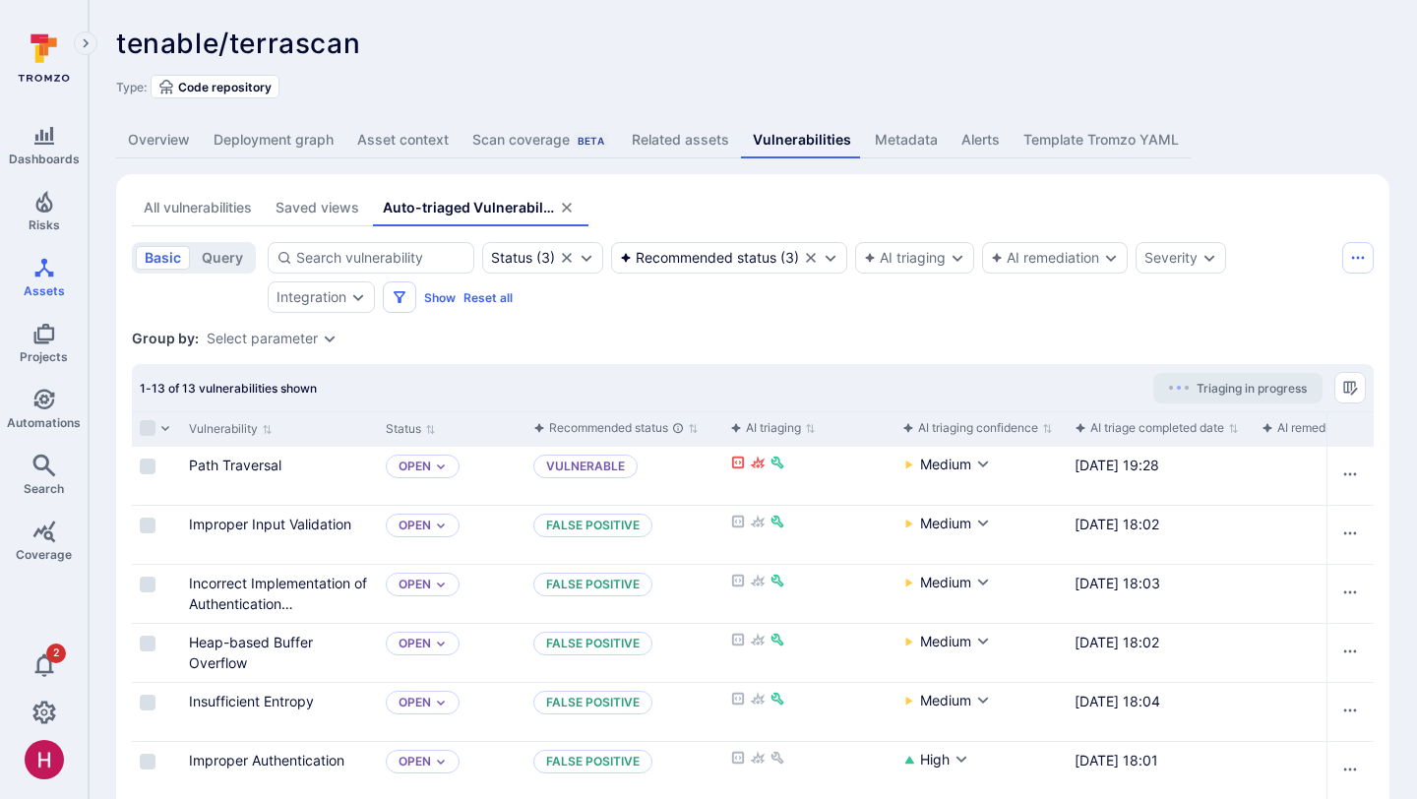
click at [232, 214] on div "All vulnerabilities" at bounding box center [198, 208] width 108 height 20
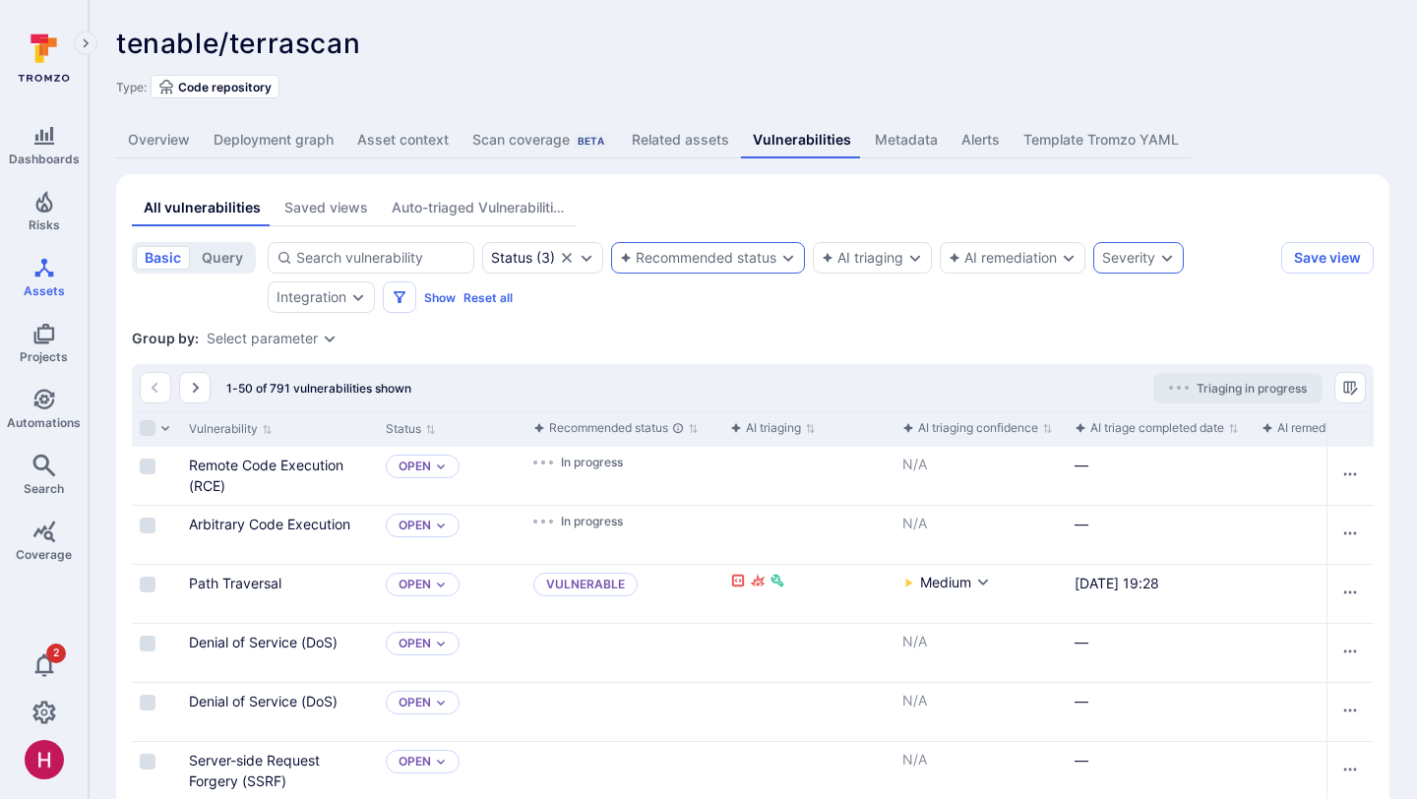
click at [1118, 255] on div "Severity" at bounding box center [1128, 258] width 53 height 16
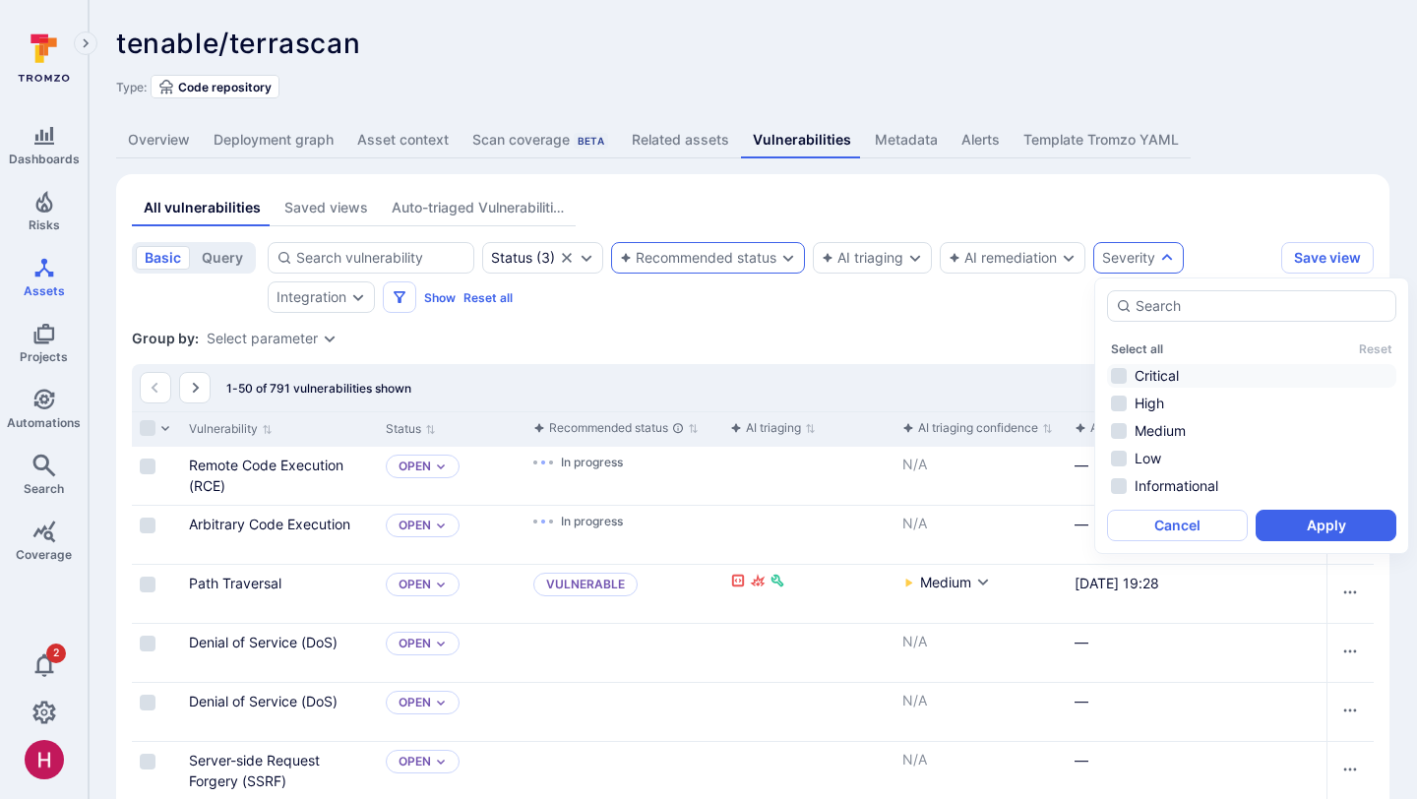
click at [1144, 366] on li "Critical" at bounding box center [1251, 376] width 289 height 24
click at [1323, 518] on button "Apply" at bounding box center [1326, 525] width 141 height 31
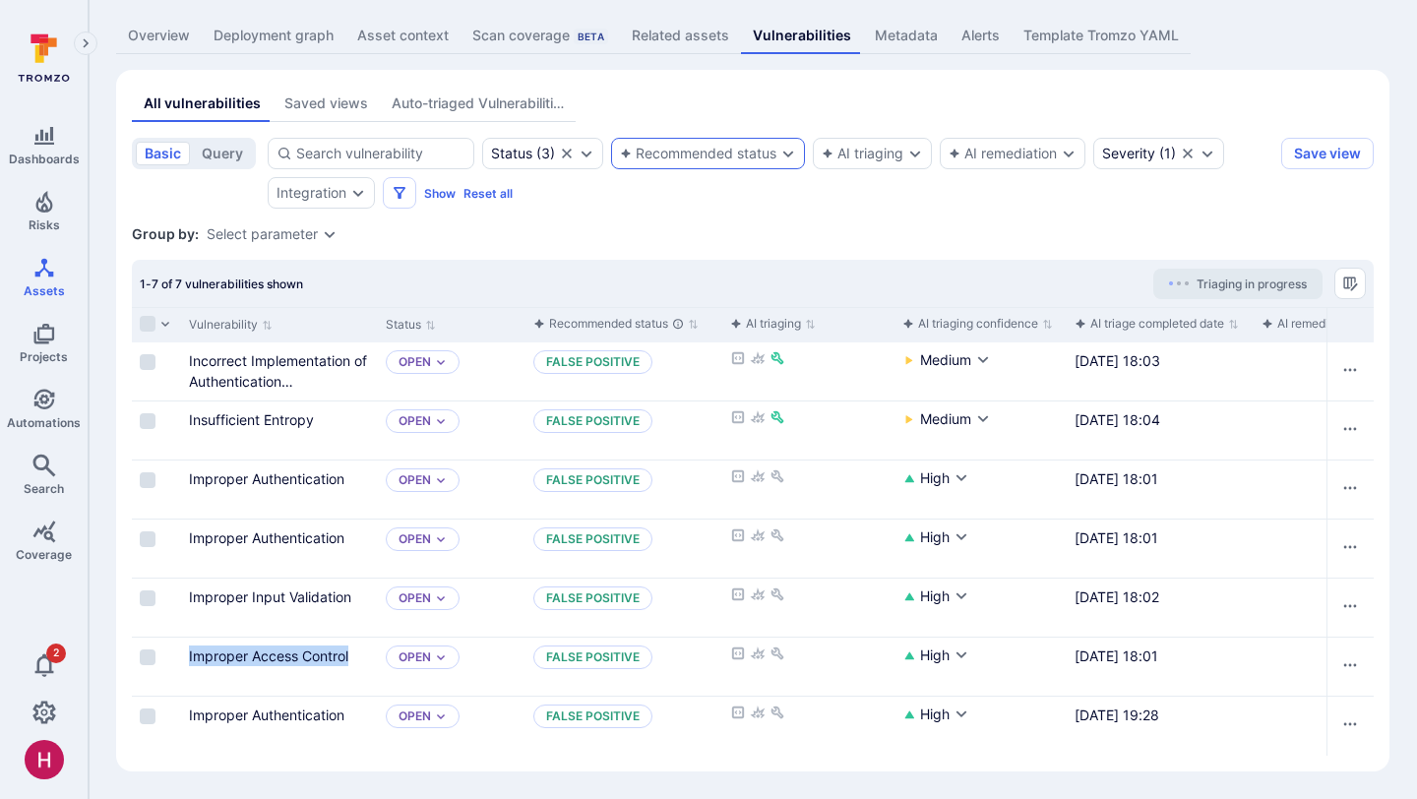
click at [671, 153] on div "Recommended status" at bounding box center [698, 154] width 156 height 16
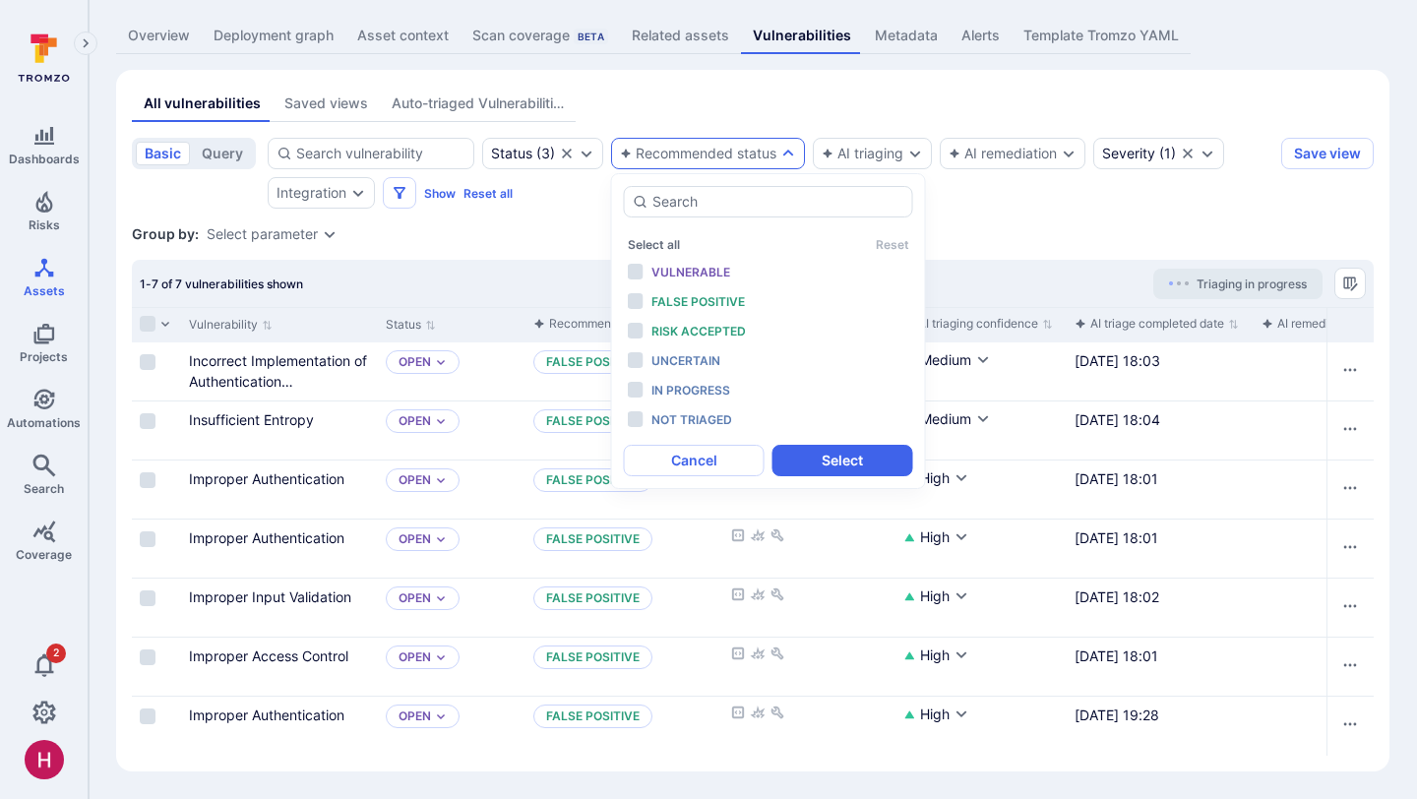
click at [552, 216] on section "basic query Status ( 3 ) Recommended status AI triaging AI remediation Severity…" at bounding box center [753, 447] width 1242 height 618
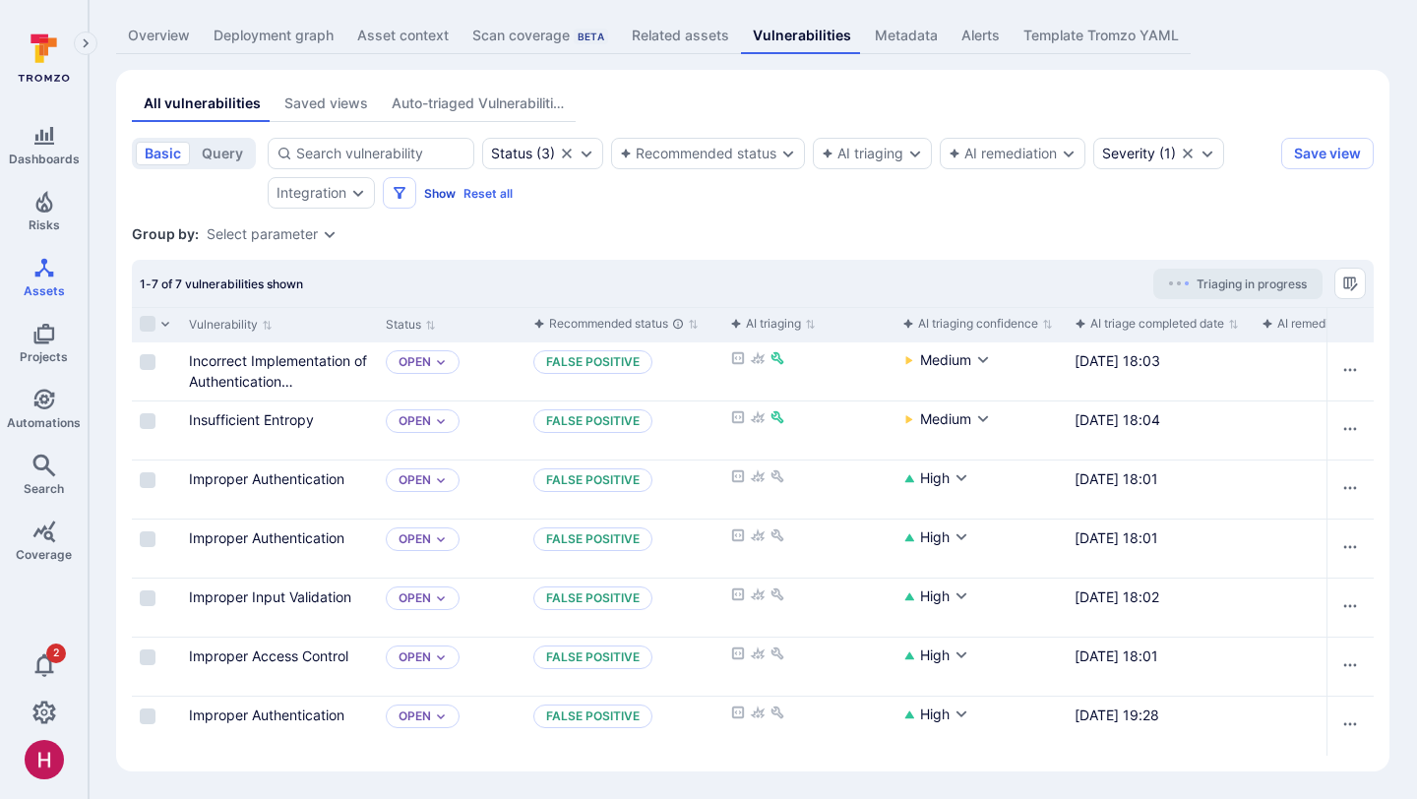
click at [433, 195] on button "Show" at bounding box center [439, 193] width 31 height 15
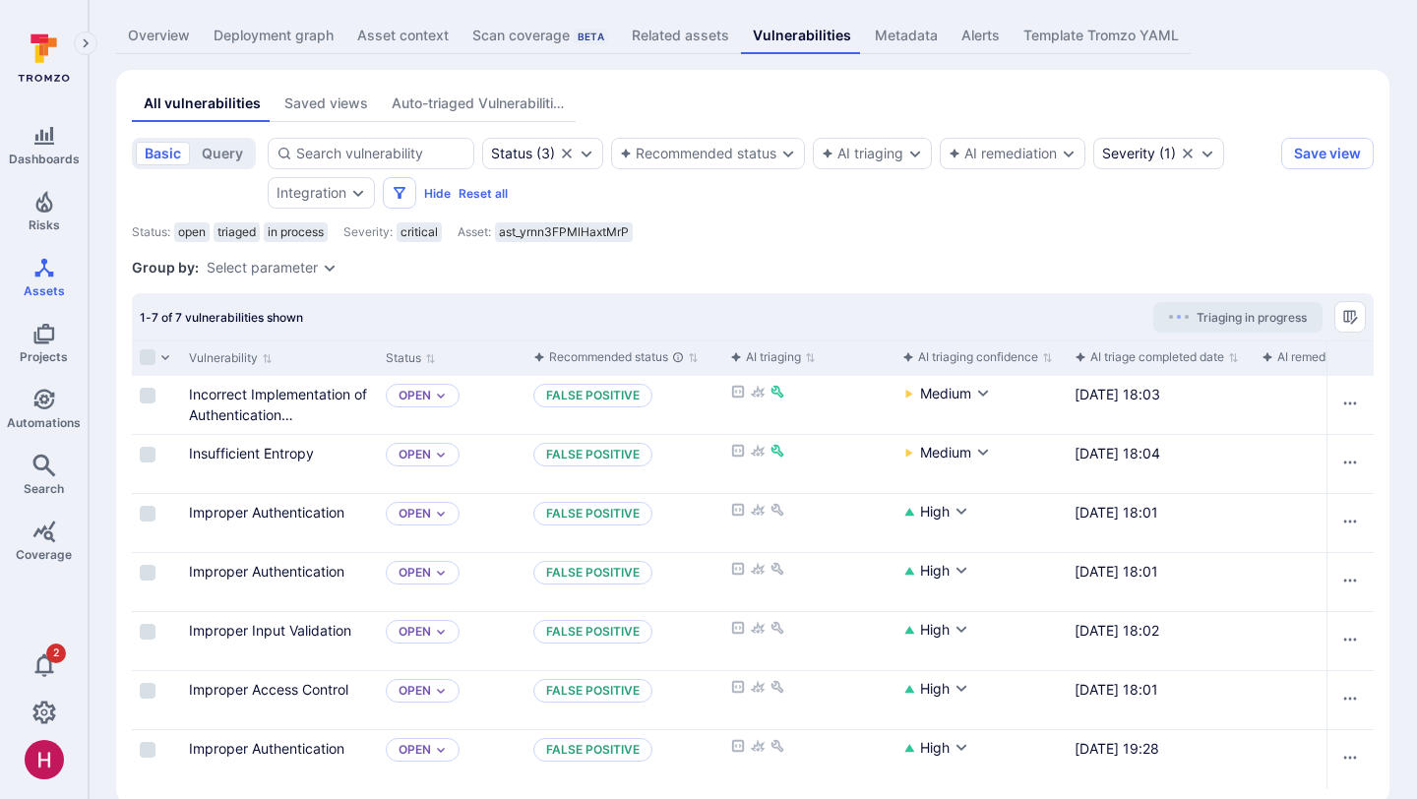
drag, startPoint x: 1186, startPoint y: 147, endPoint x: 1189, endPoint y: 162, distance: 16.0
click at [1186, 147] on icon "Clear selection" at bounding box center [1188, 154] width 16 height 16
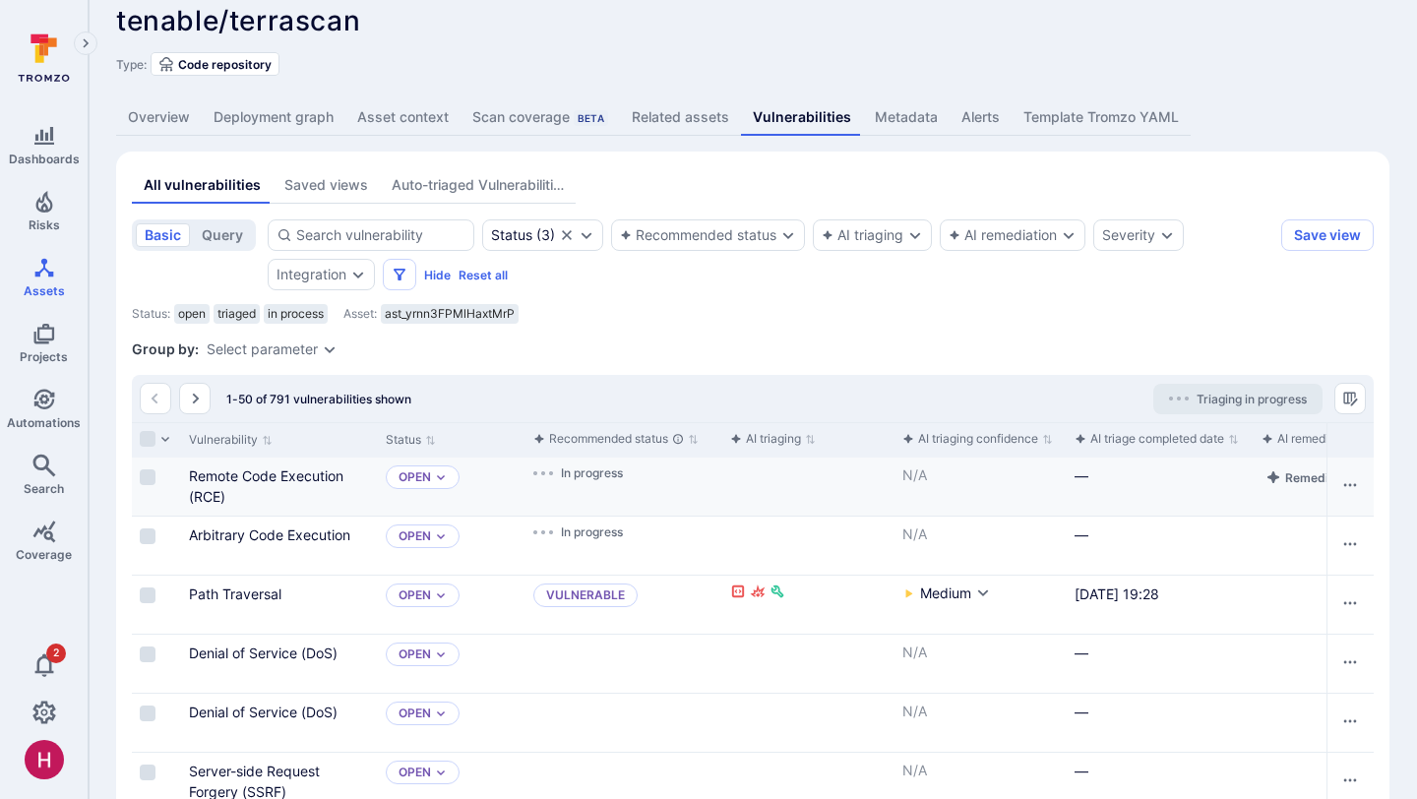
scroll to position [104, 0]
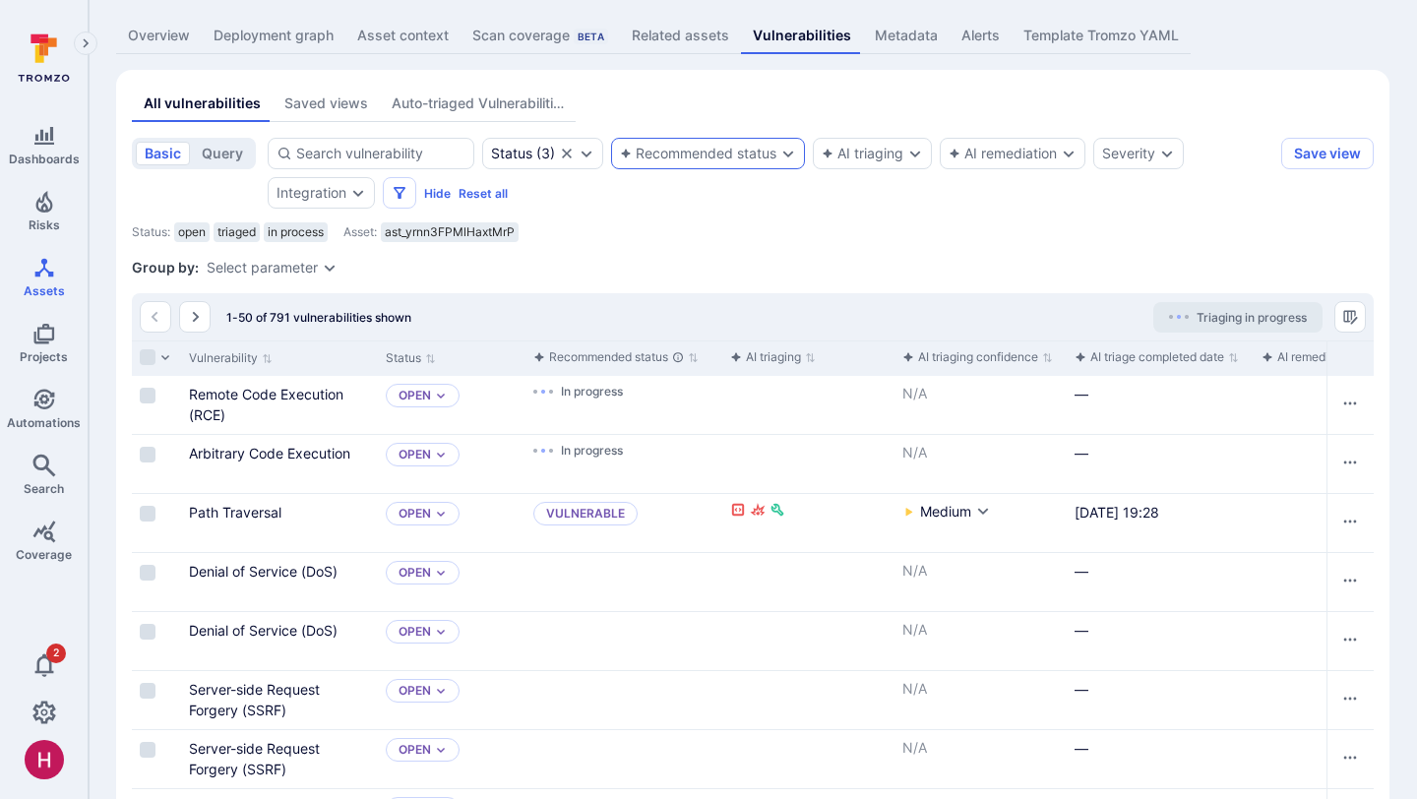
click at [754, 157] on div "Recommended status" at bounding box center [698, 154] width 156 height 16
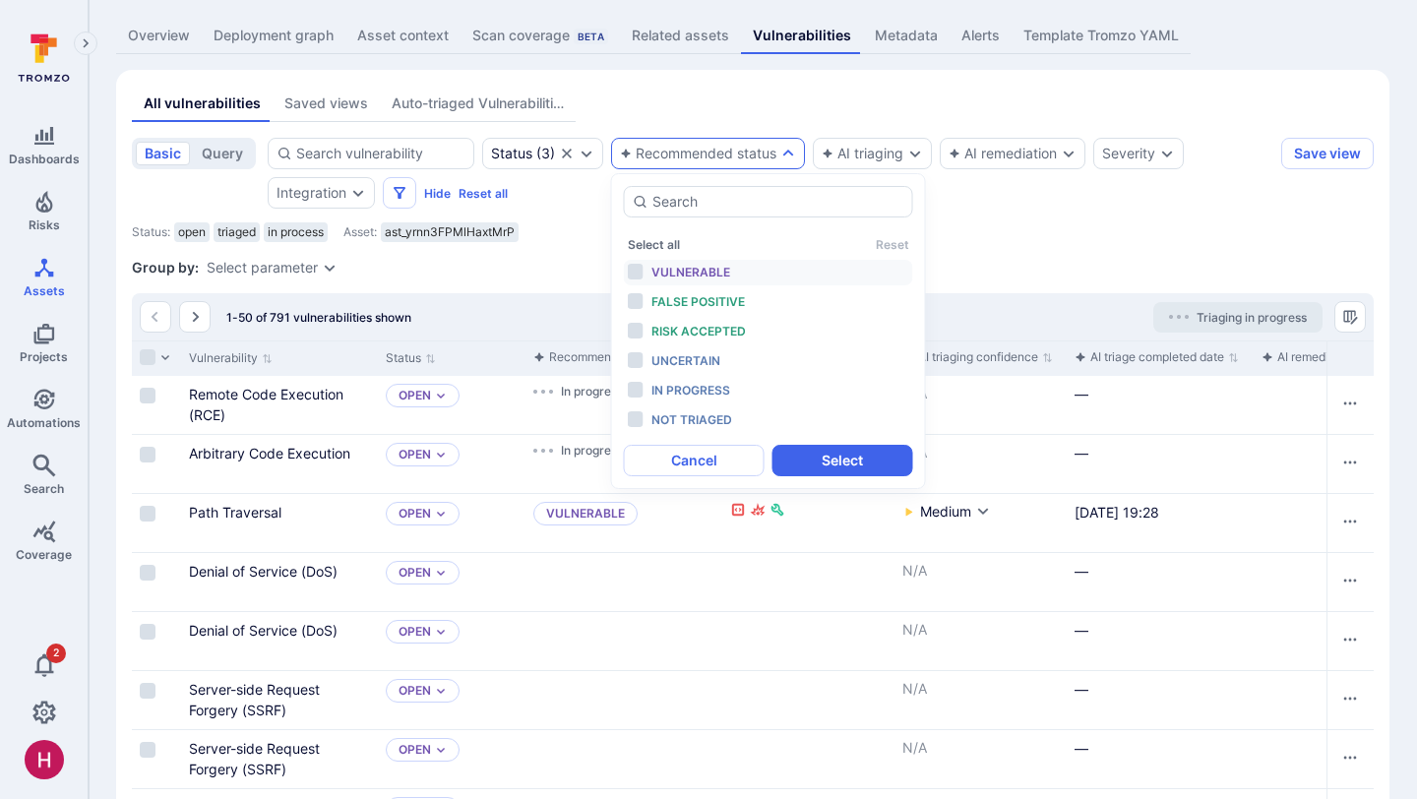
click at [710, 268] on span "Vulnerable" at bounding box center [690, 272] width 79 height 15
click at [840, 457] on button "Select" at bounding box center [842, 460] width 141 height 31
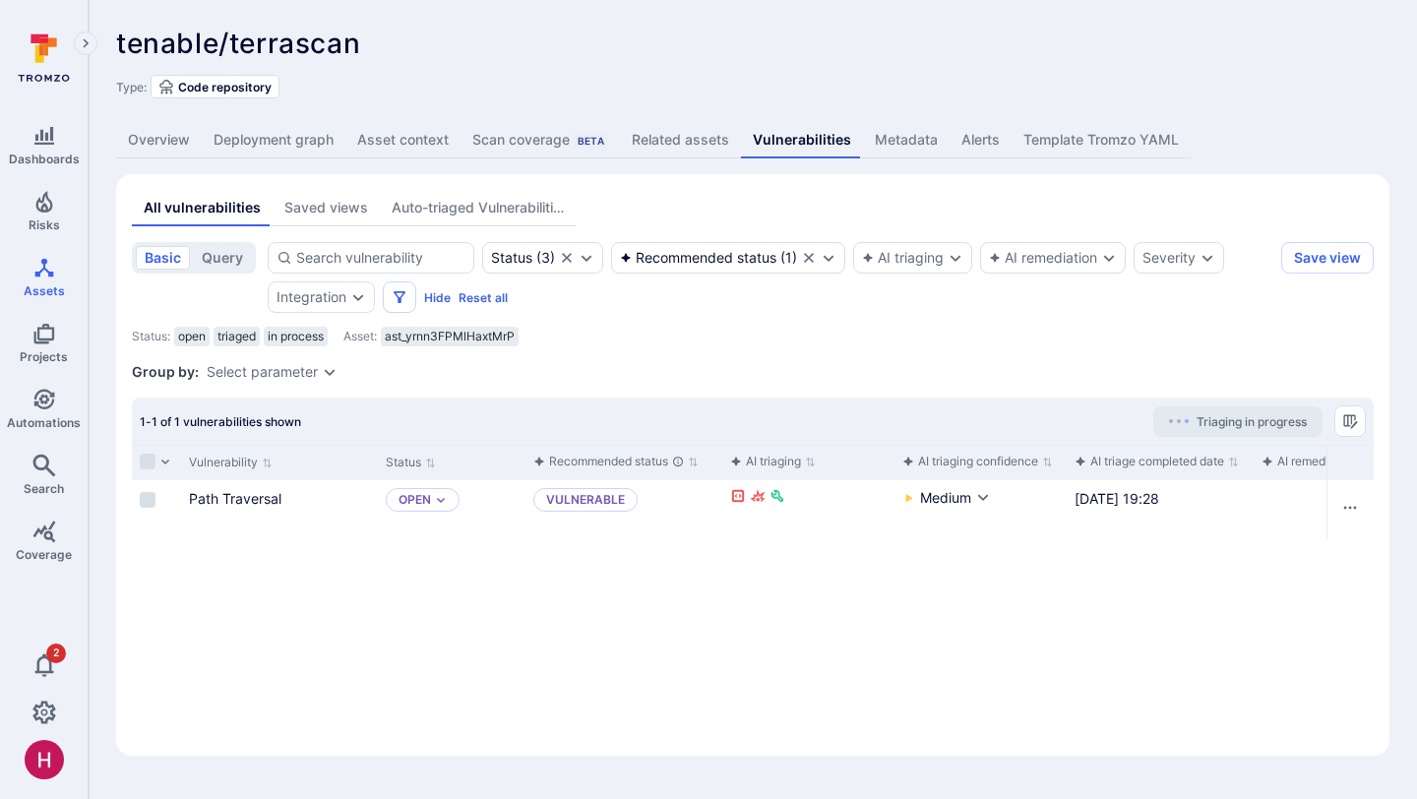
click at [273, 504] on link "Path Traversal" at bounding box center [235, 498] width 92 height 17
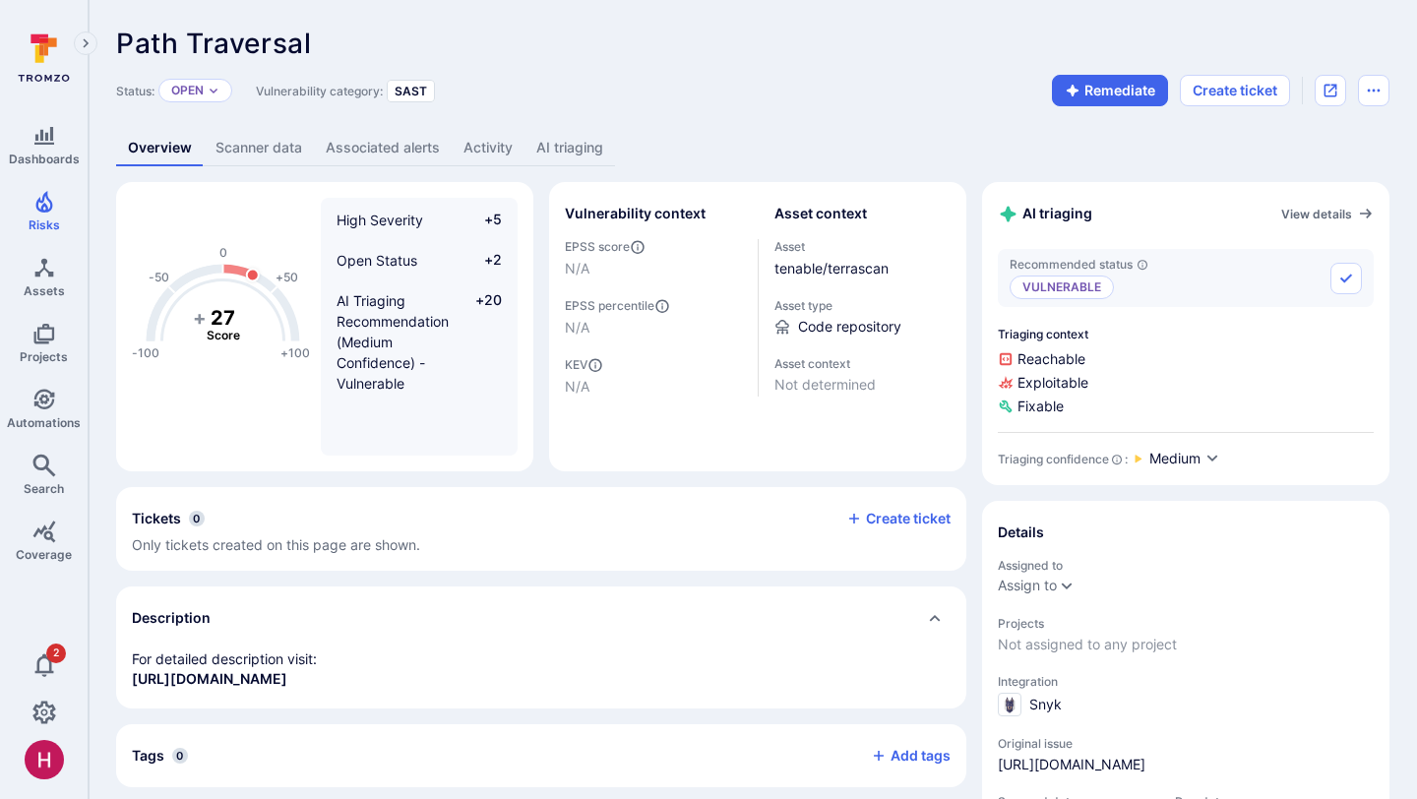
click at [598, 153] on link "AI triaging" at bounding box center [569, 148] width 91 height 36
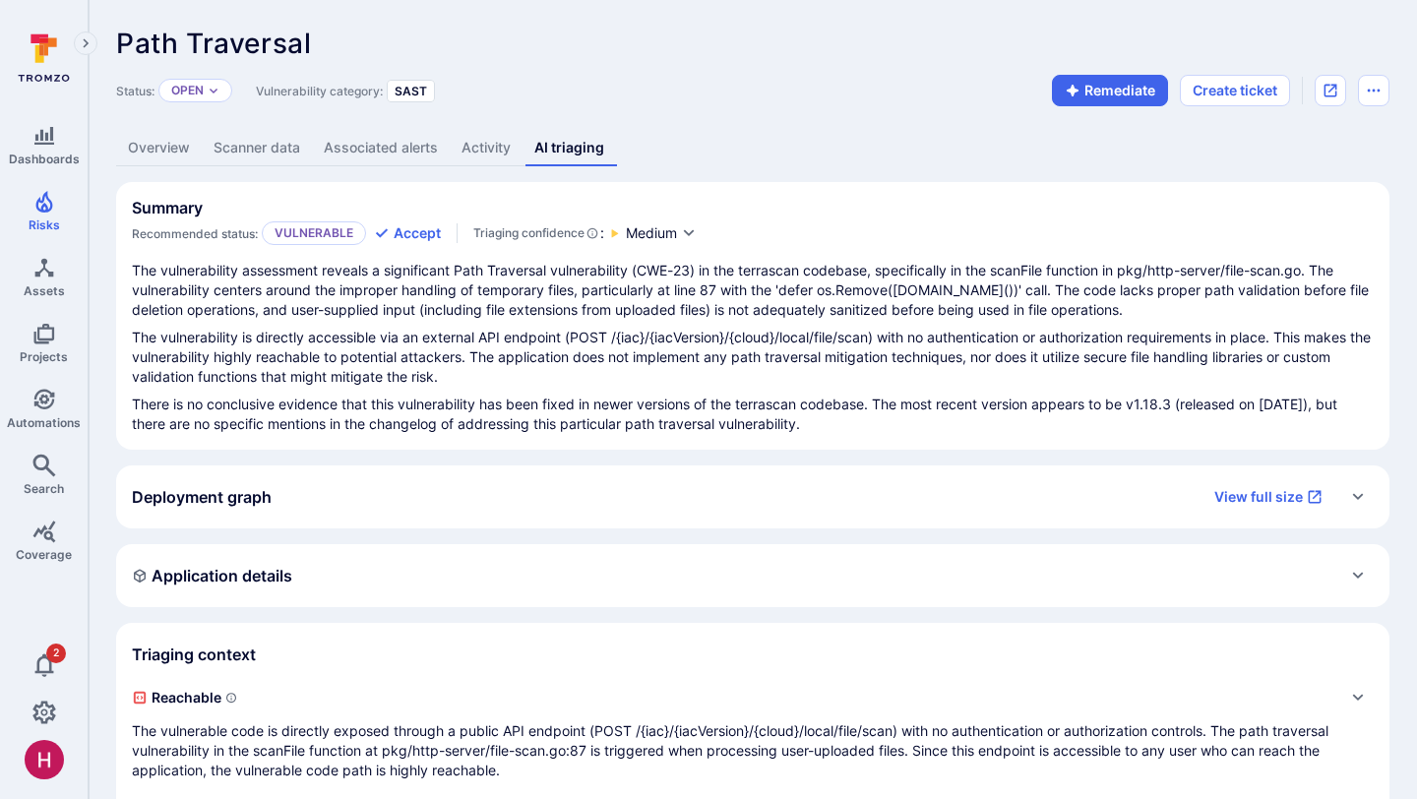
click at [165, 154] on link "Overview" at bounding box center [159, 148] width 86 height 36
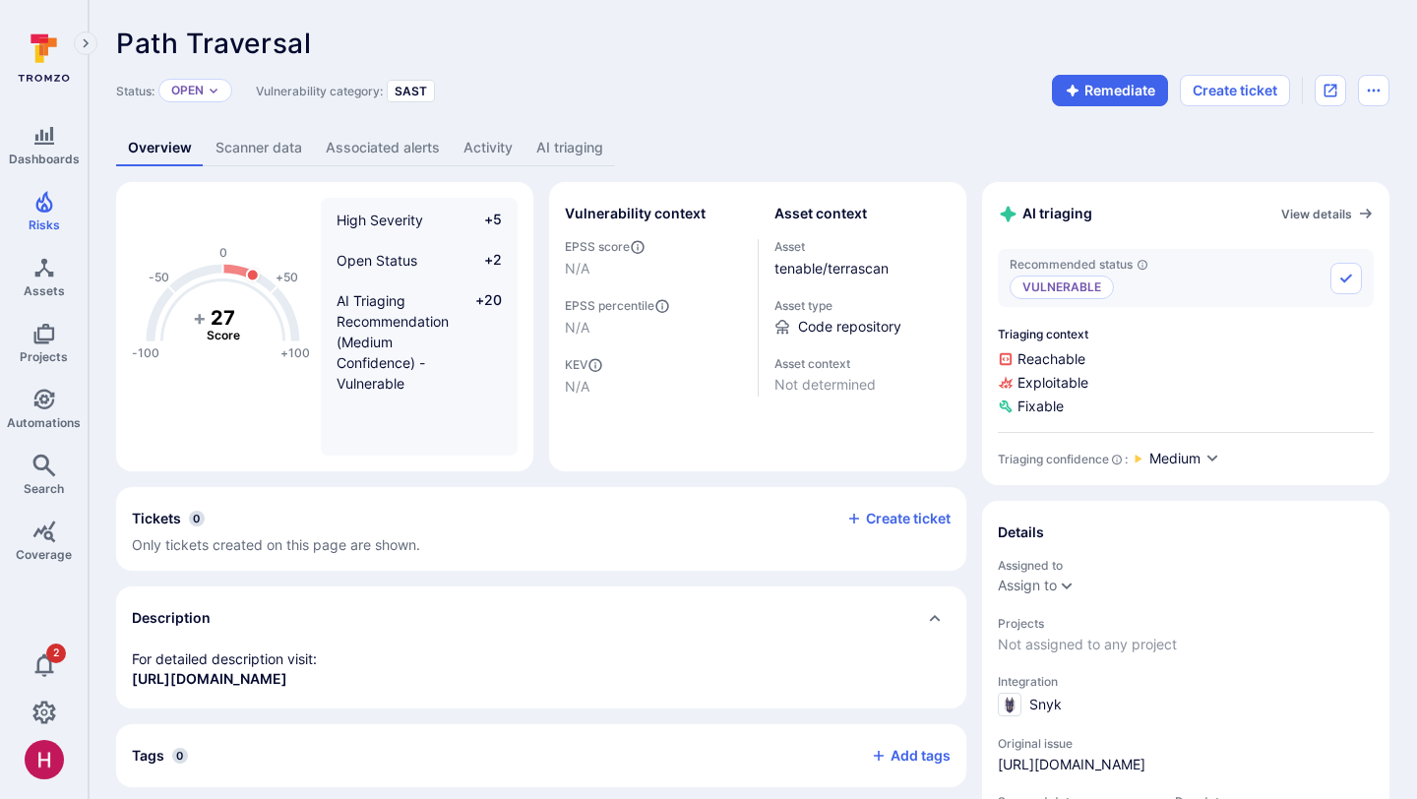
click at [584, 163] on link "AI triaging" at bounding box center [569, 148] width 91 height 36
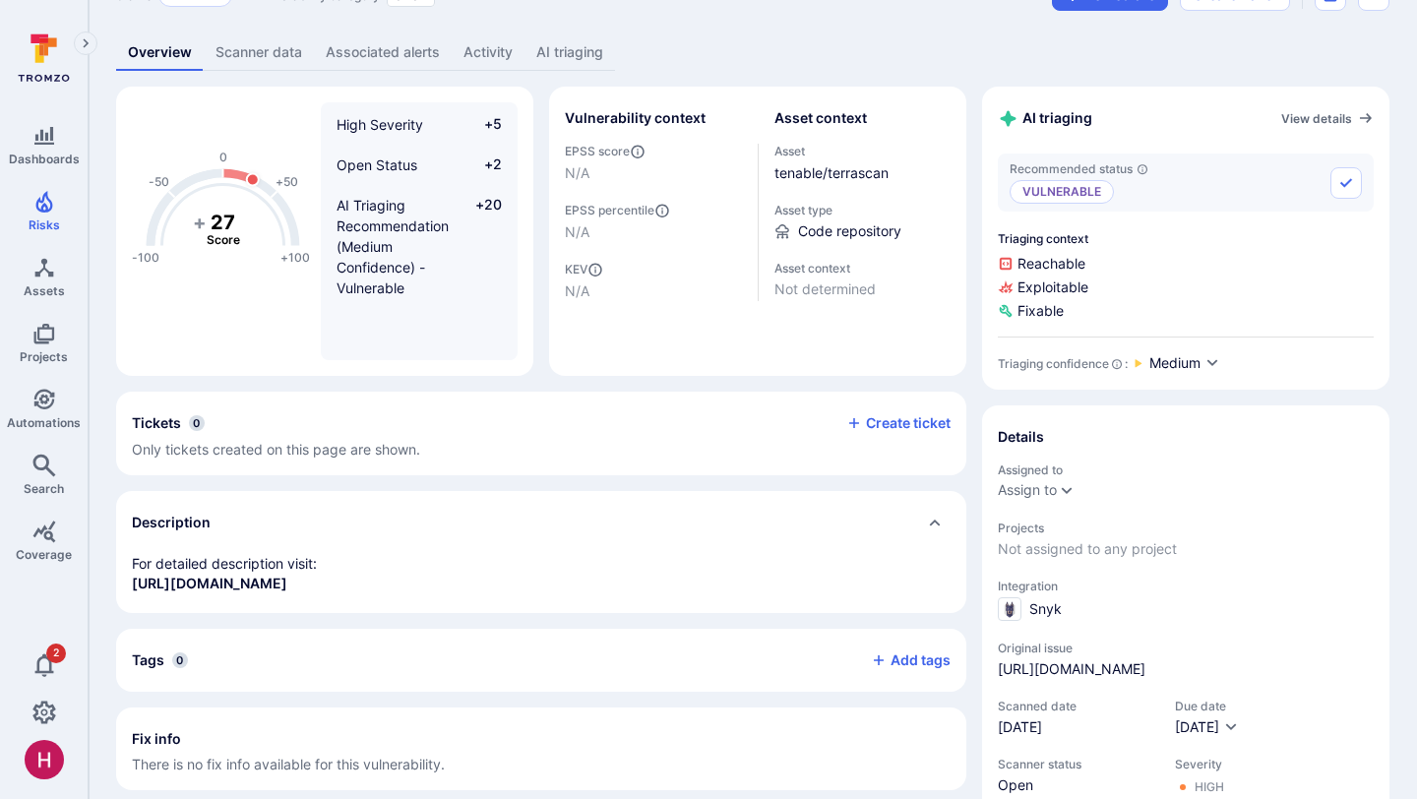
scroll to position [106, 0]
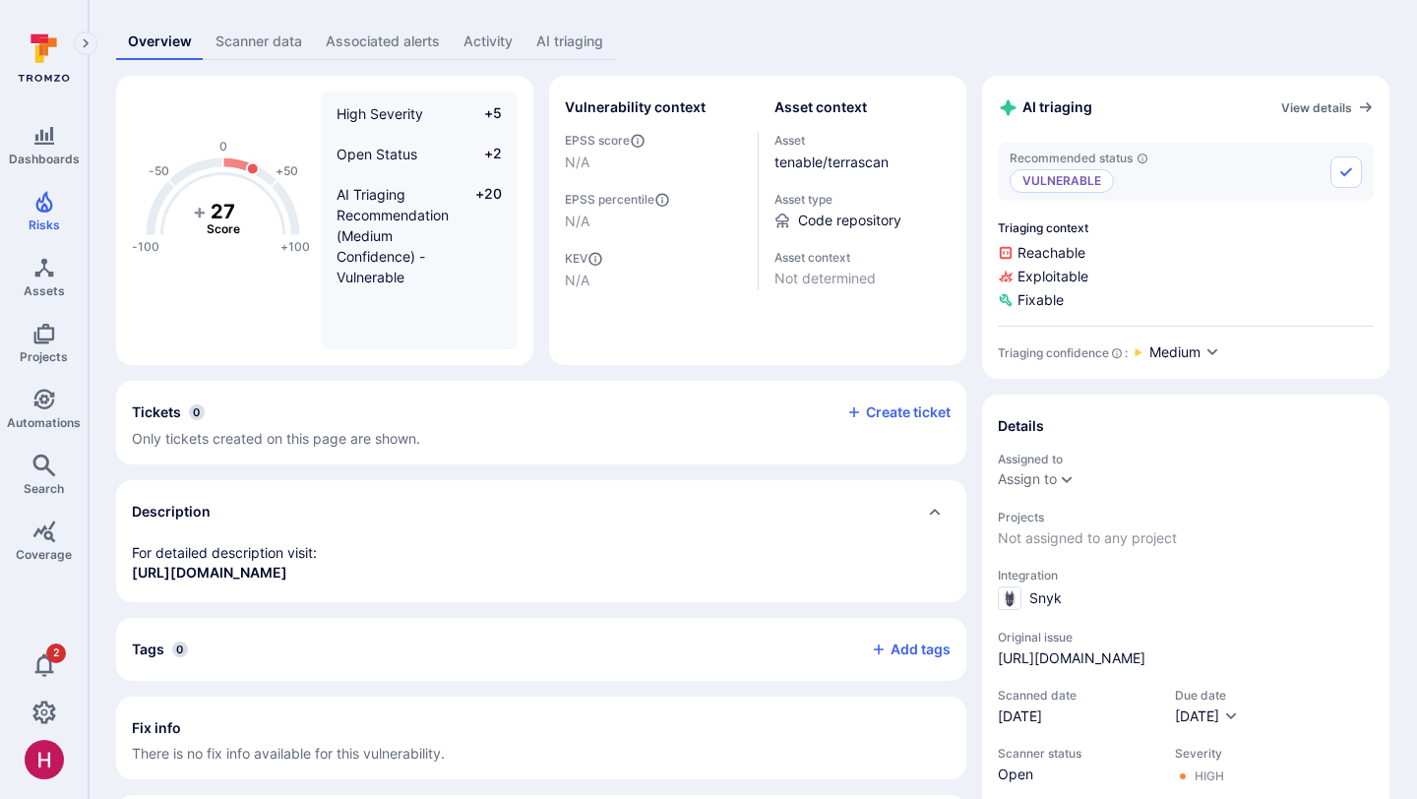
click at [271, 44] on link "Scanner data" at bounding box center [259, 42] width 110 height 36
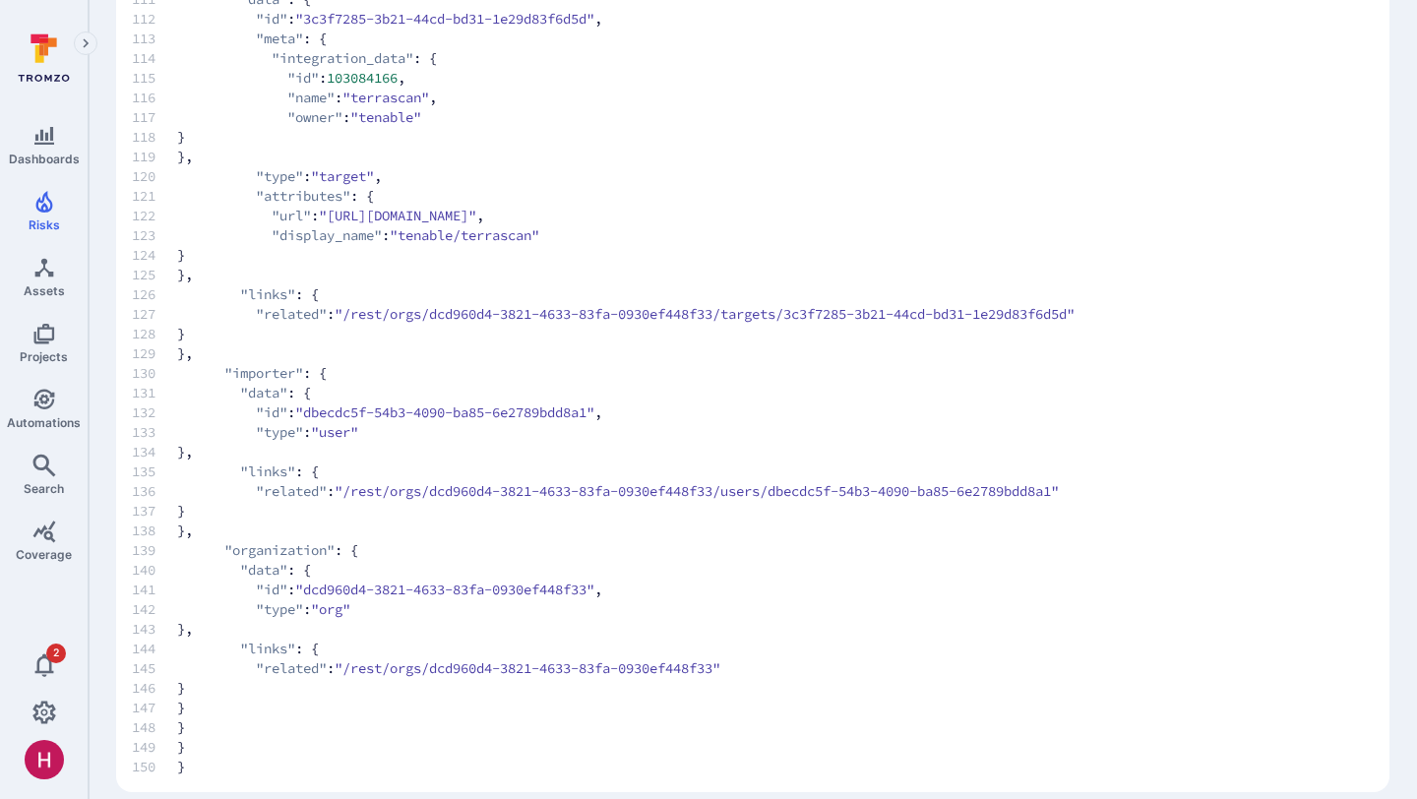
scroll to position [2394, 0]
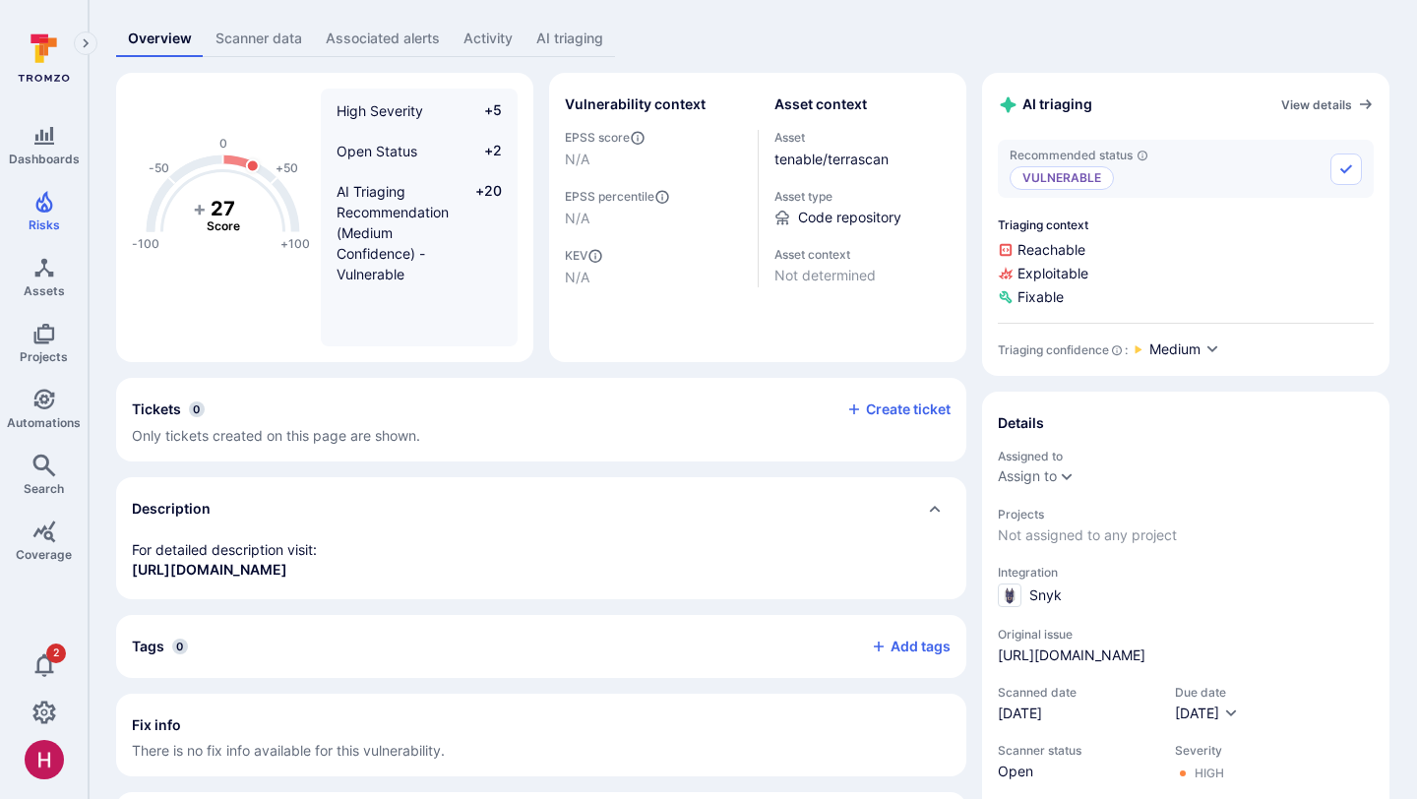
scroll to position [106, 0]
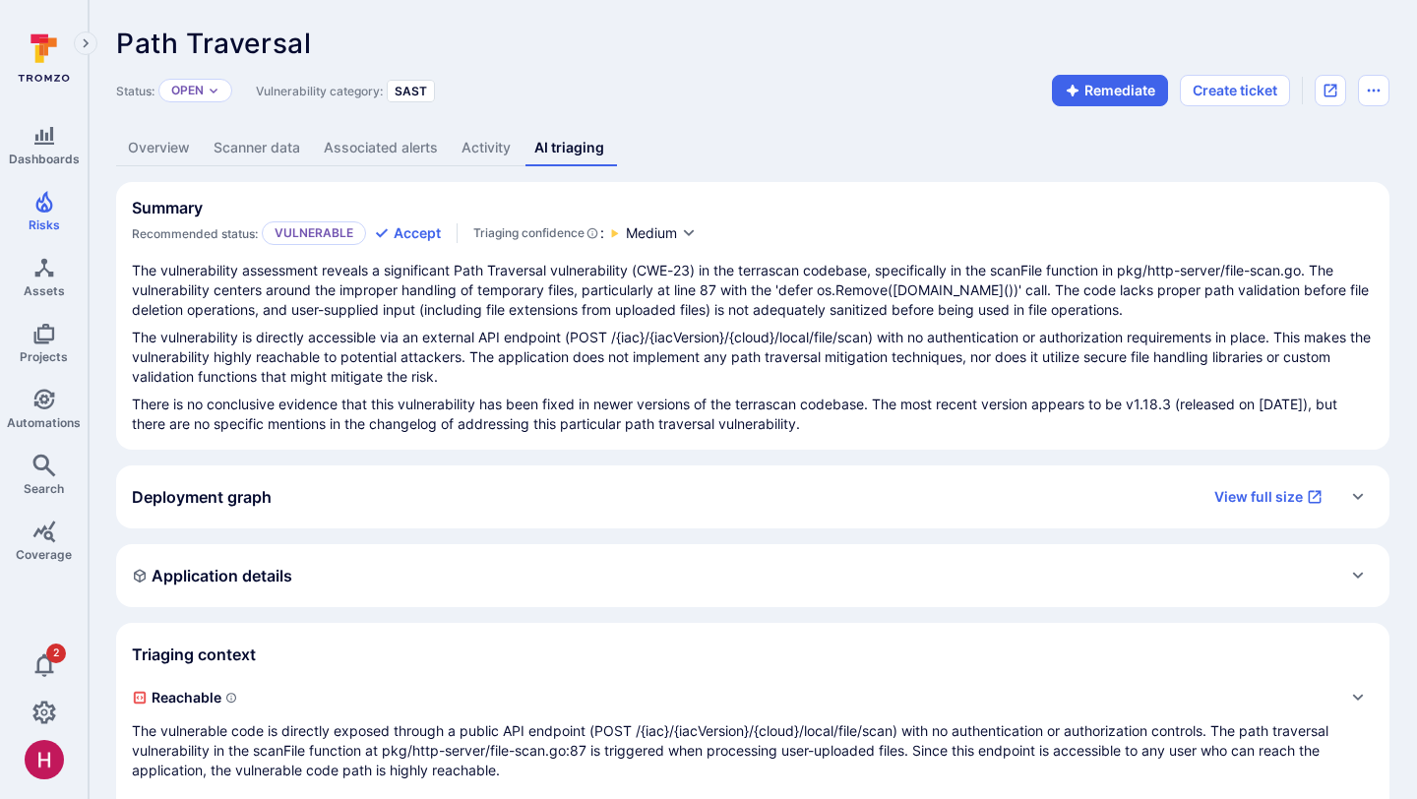
click at [168, 154] on link "Overview" at bounding box center [159, 148] width 86 height 36
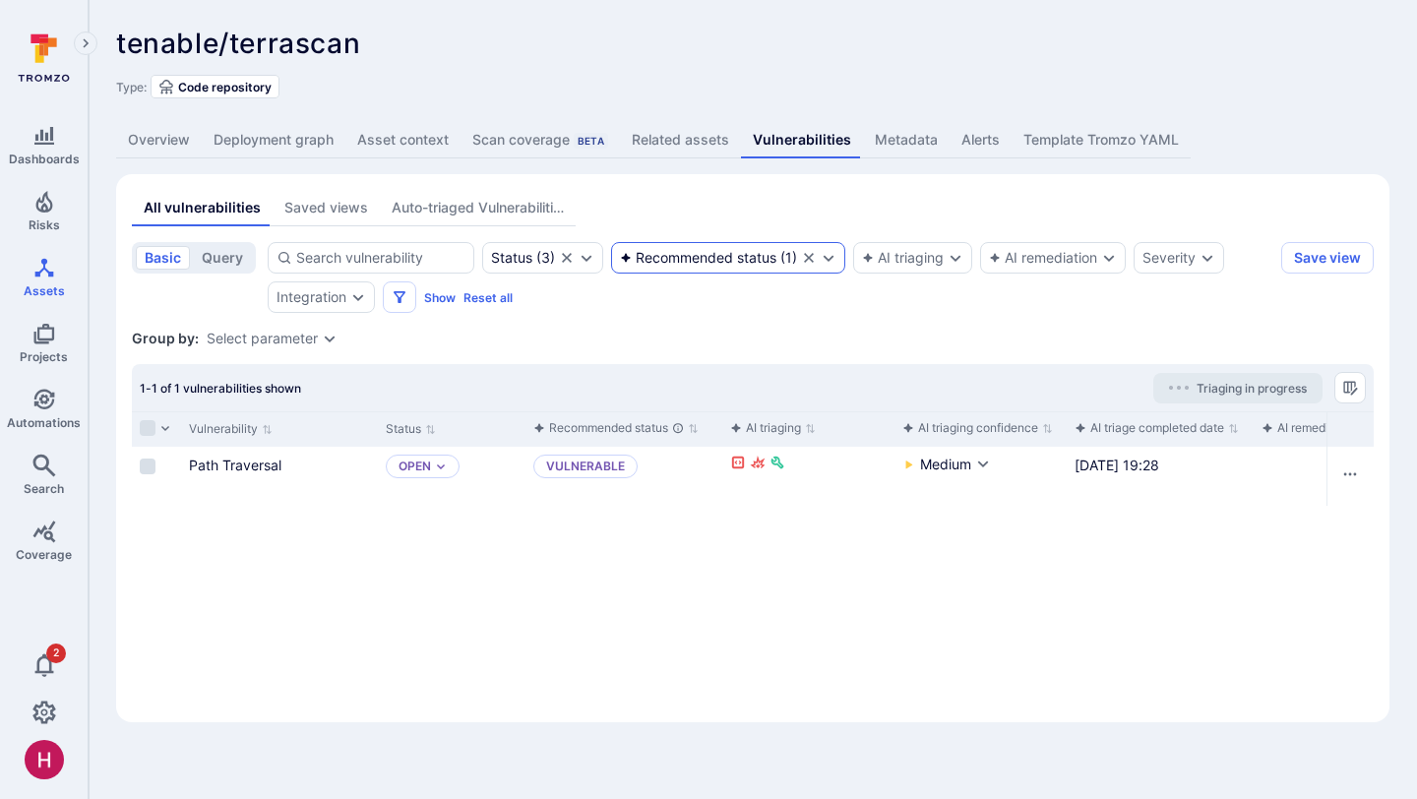
click at [810, 256] on icon "Clear selection" at bounding box center [809, 258] width 10 height 10
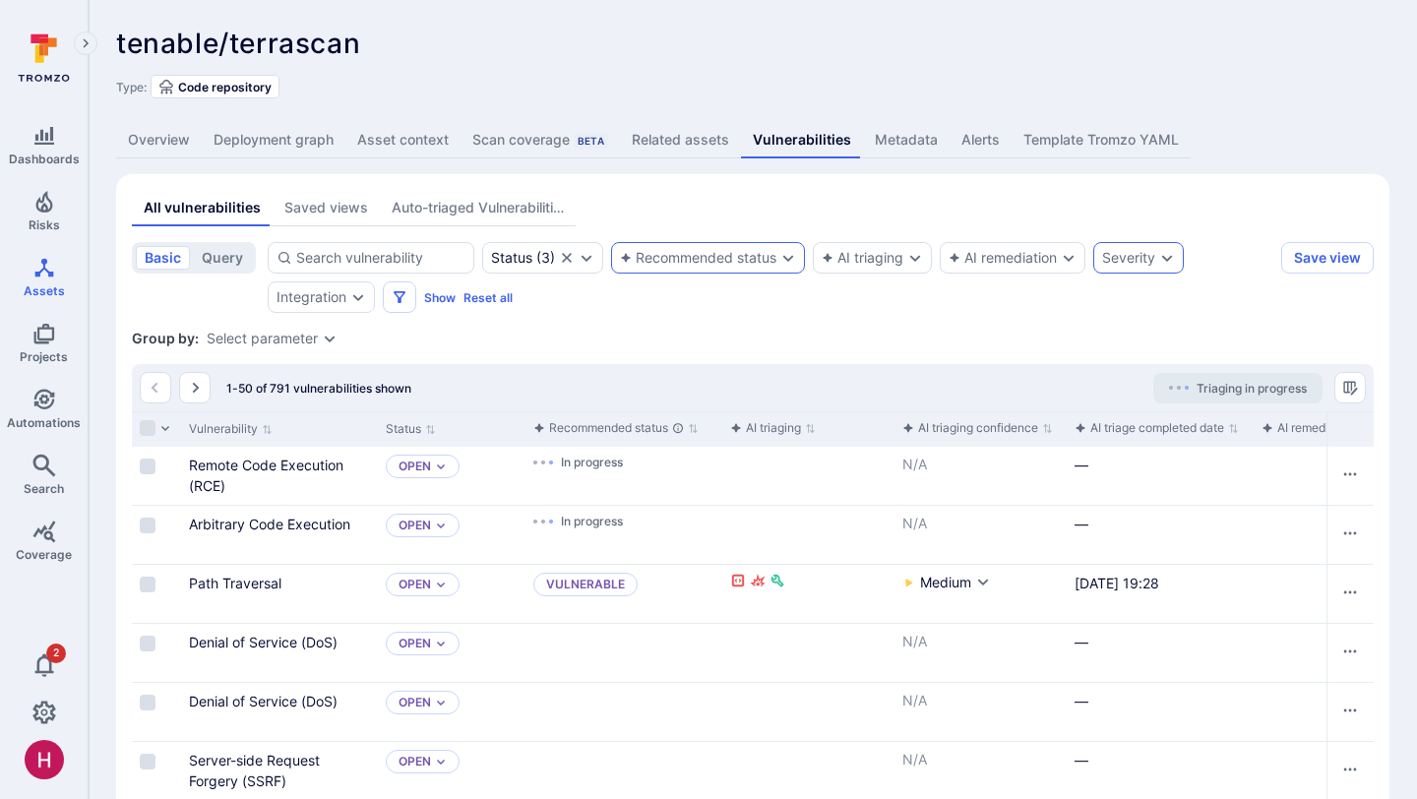
click at [1133, 264] on div "Severity" at bounding box center [1128, 258] width 53 height 16
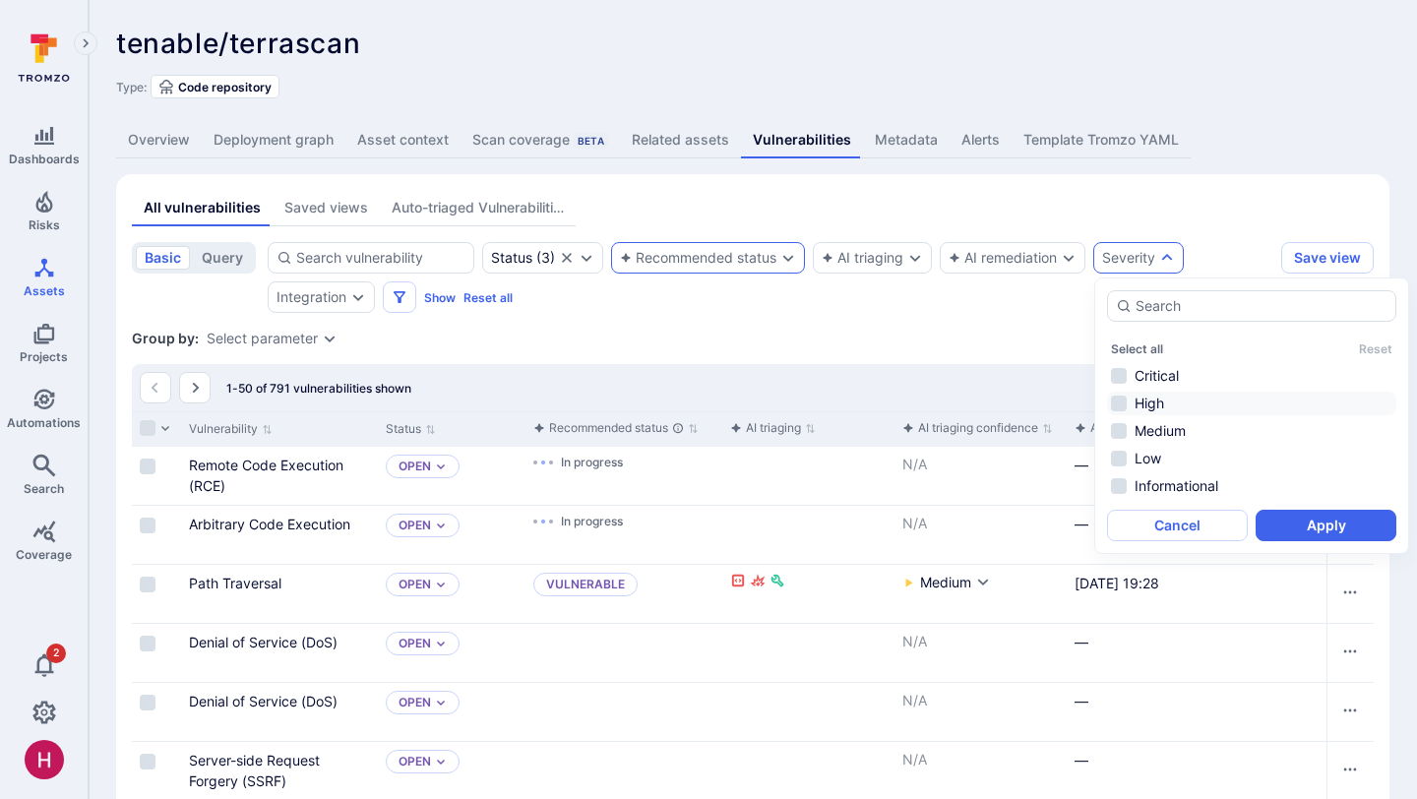
click at [1158, 404] on li "High" at bounding box center [1251, 404] width 289 height 24
click at [1167, 380] on li "Critical" at bounding box center [1251, 376] width 289 height 24
click at [1328, 522] on button "Apply" at bounding box center [1326, 525] width 141 height 31
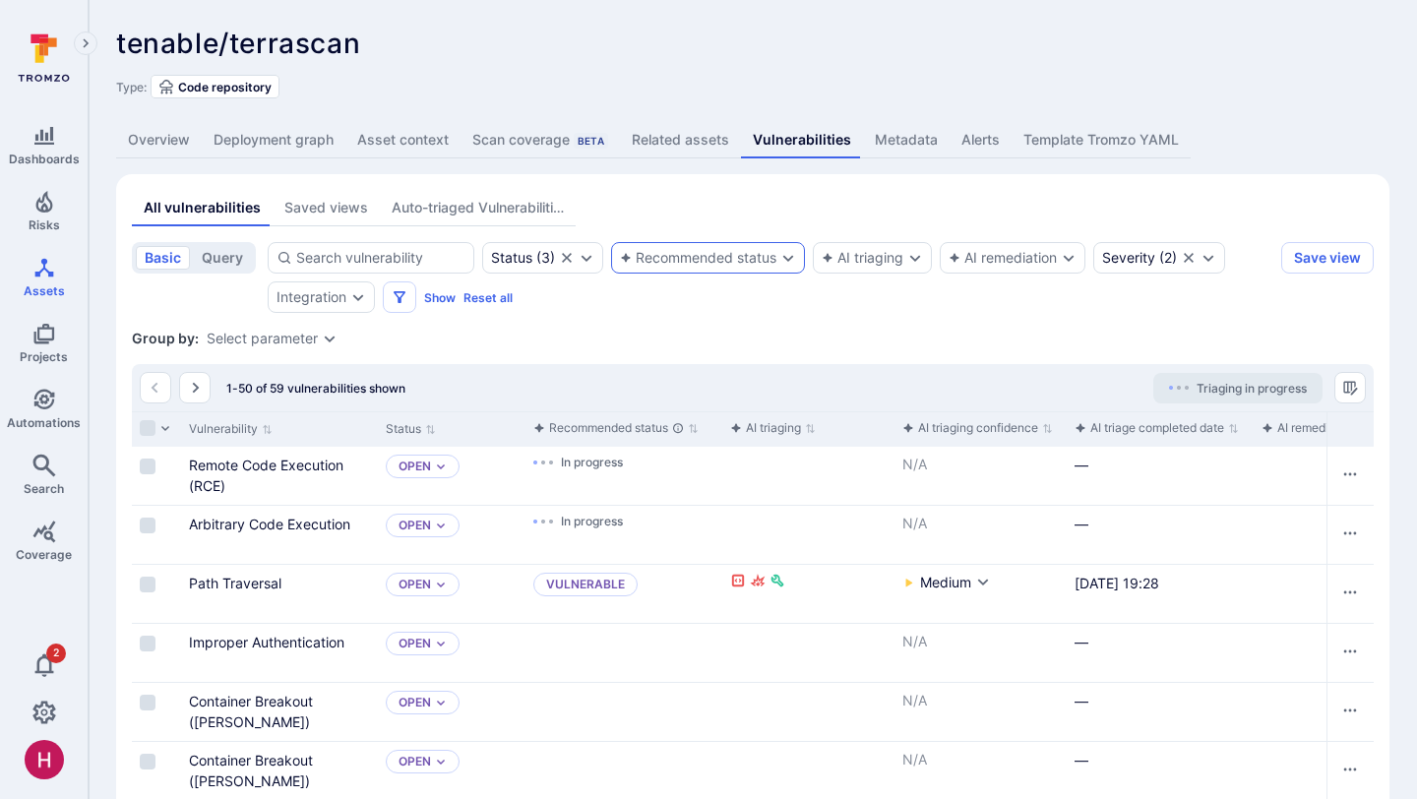
click at [717, 257] on div "Recommended status" at bounding box center [698, 258] width 156 height 16
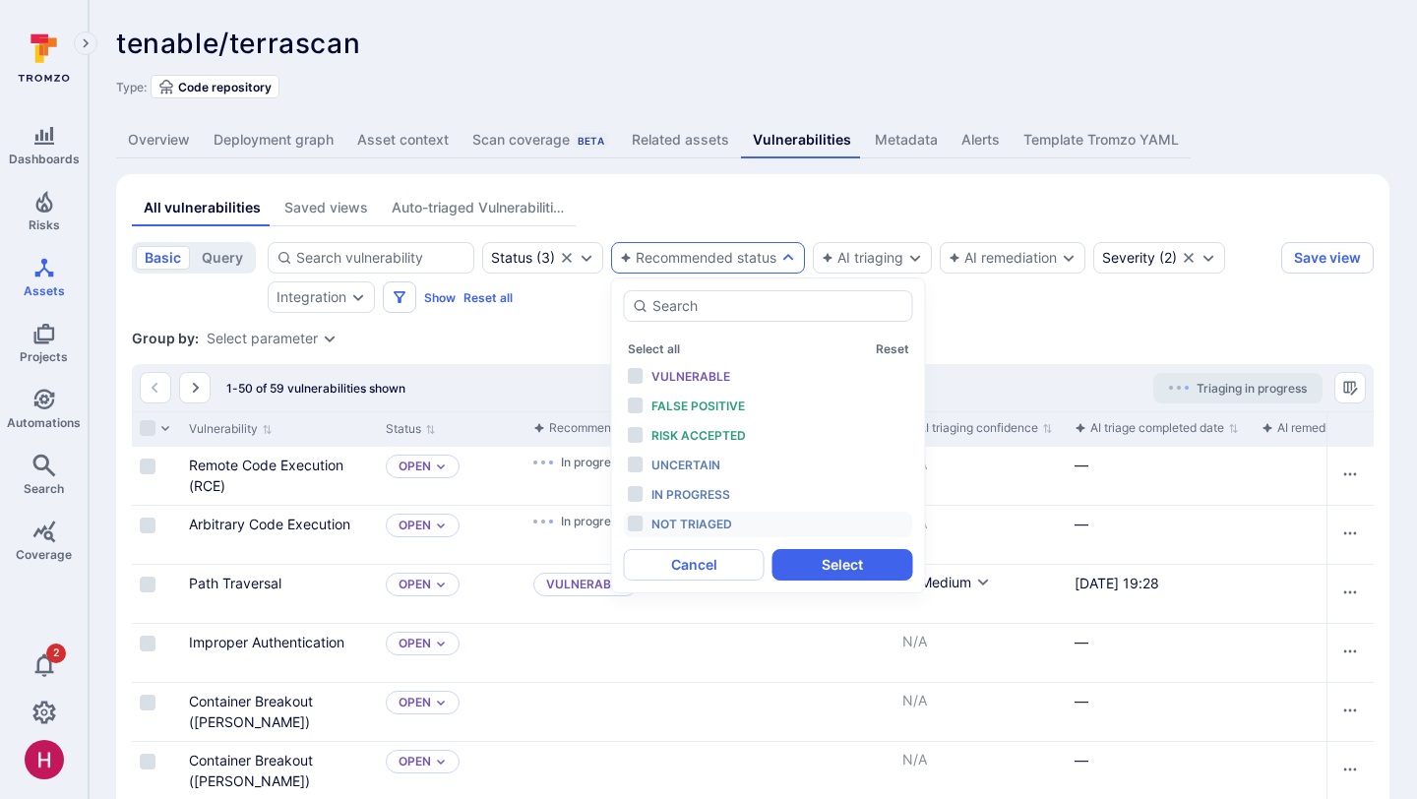
click at [680, 527] on span "Not triaged" at bounding box center [691, 524] width 81 height 15
click at [823, 552] on button "Select" at bounding box center [842, 564] width 141 height 31
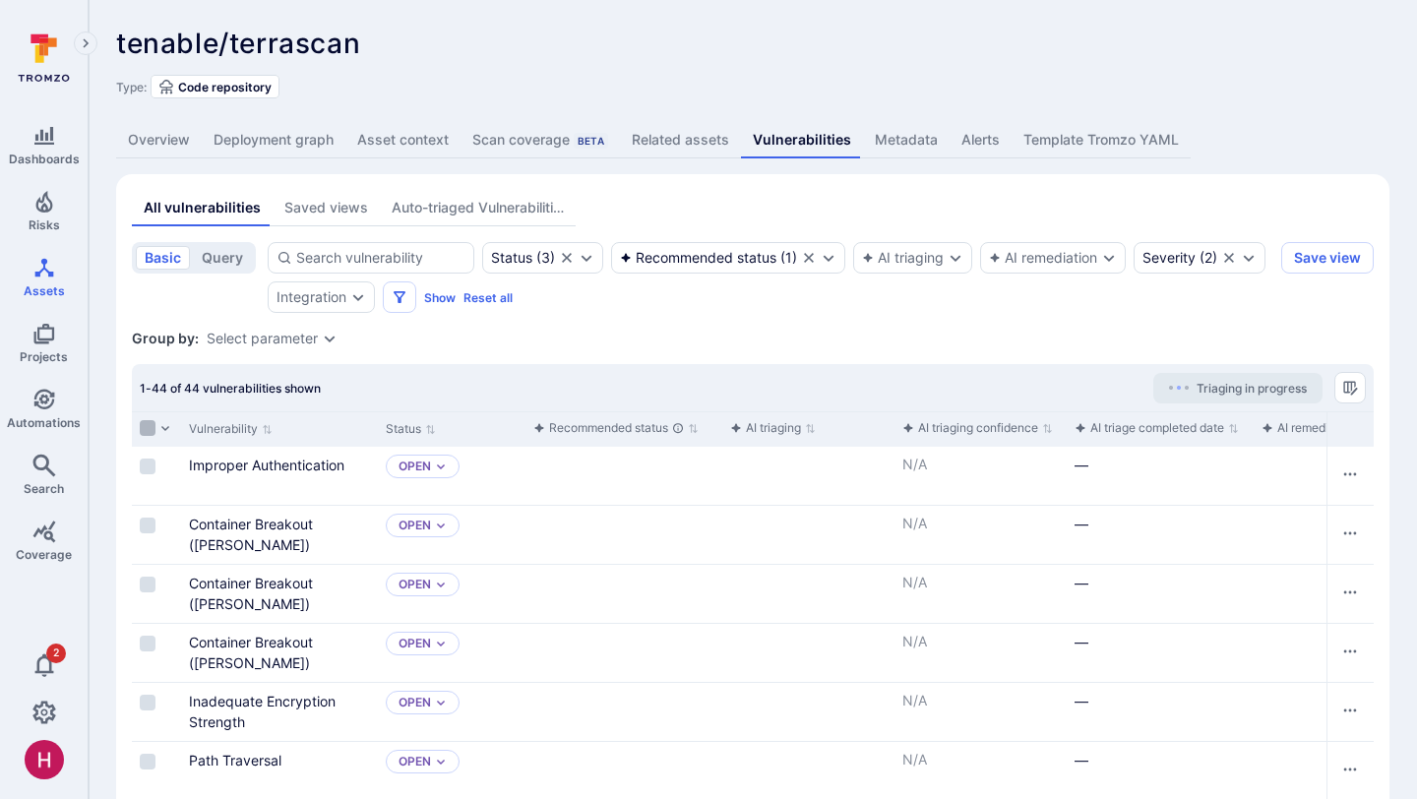
click at [152, 428] on input "Select all rows" at bounding box center [148, 428] width 16 height 16
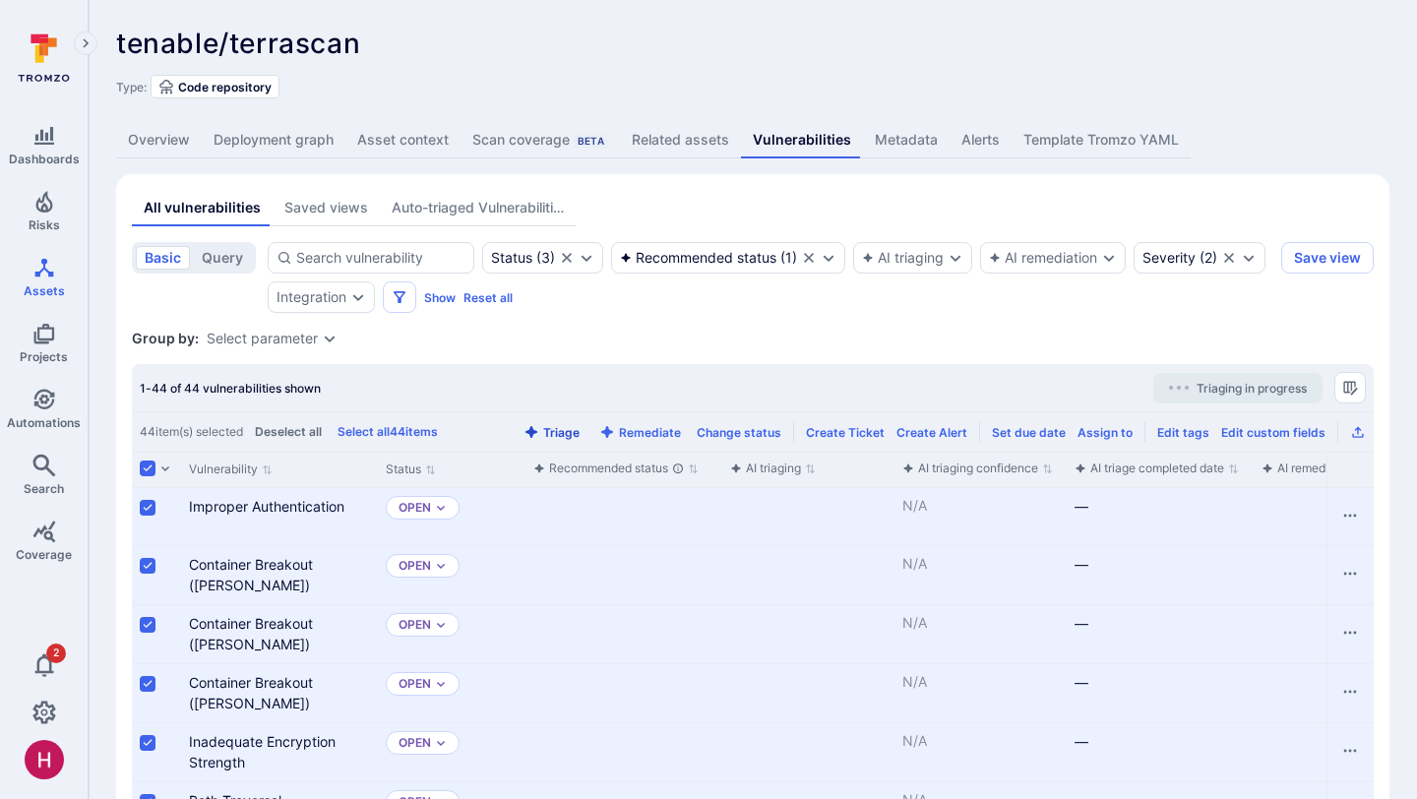
click at [565, 428] on button "Triage" at bounding box center [552, 432] width 64 height 15
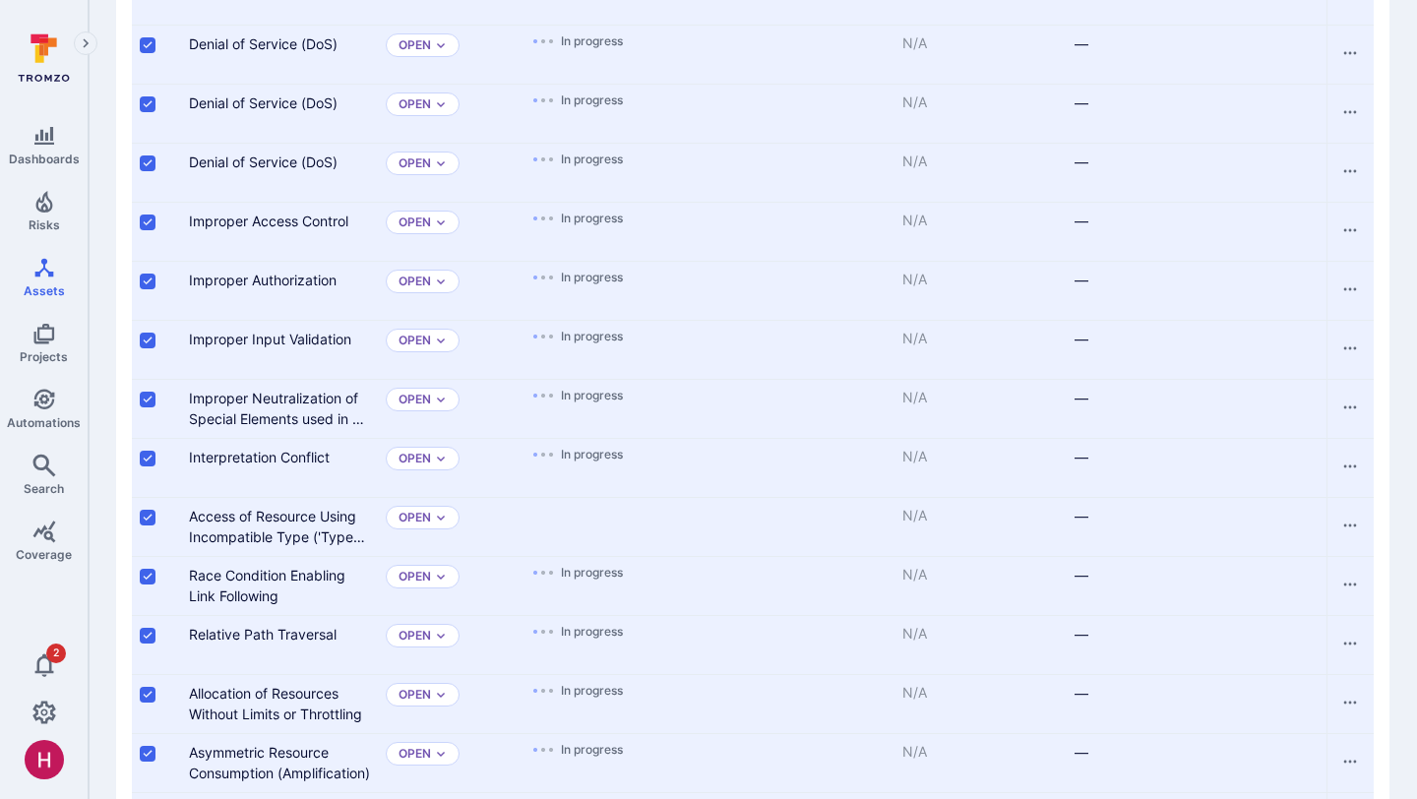
scroll to position [1663, 0]
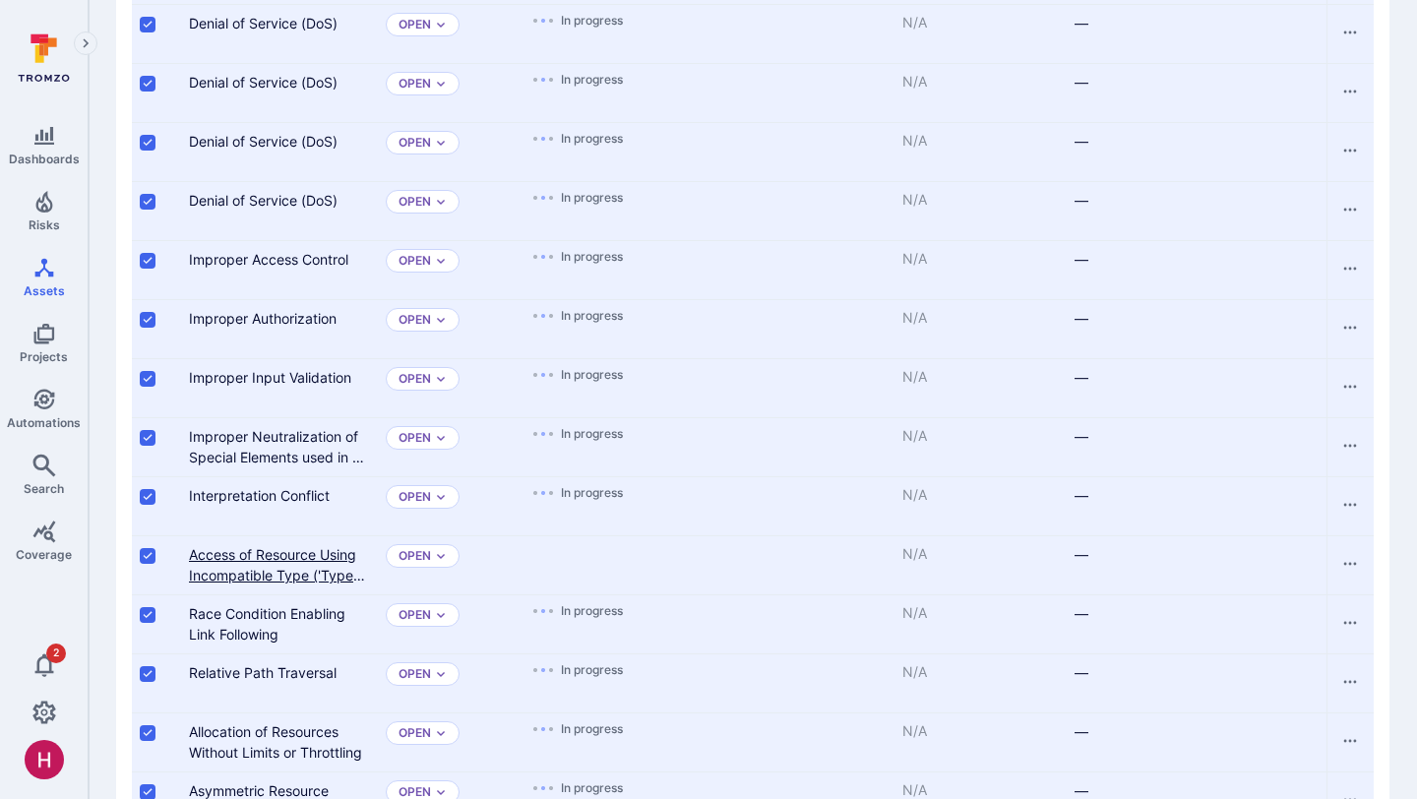
click at [317, 559] on link "Access of Resource Using Incompatible Type ('Type Confusion')" at bounding box center [277, 575] width 176 height 58
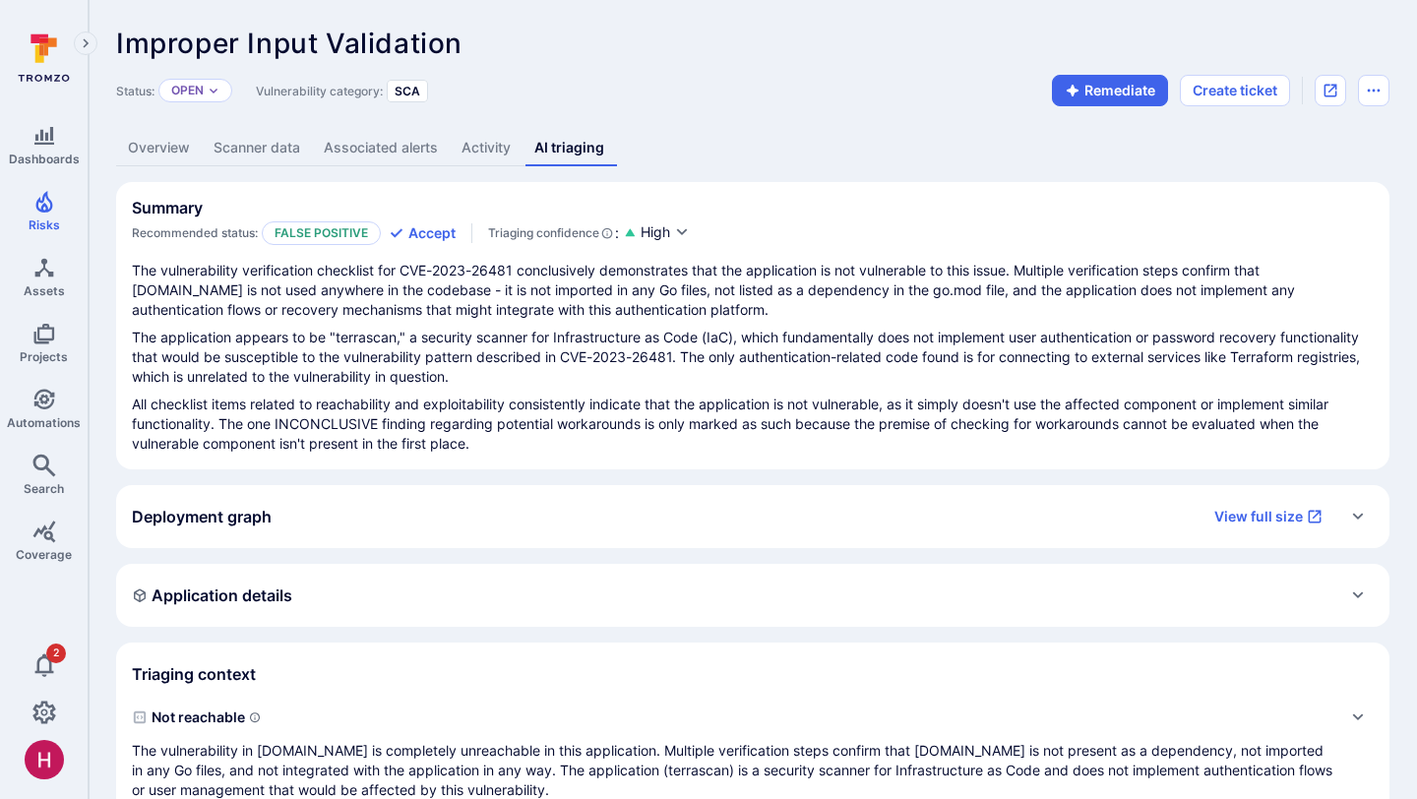
click at [173, 150] on link "Overview" at bounding box center [159, 148] width 86 height 36
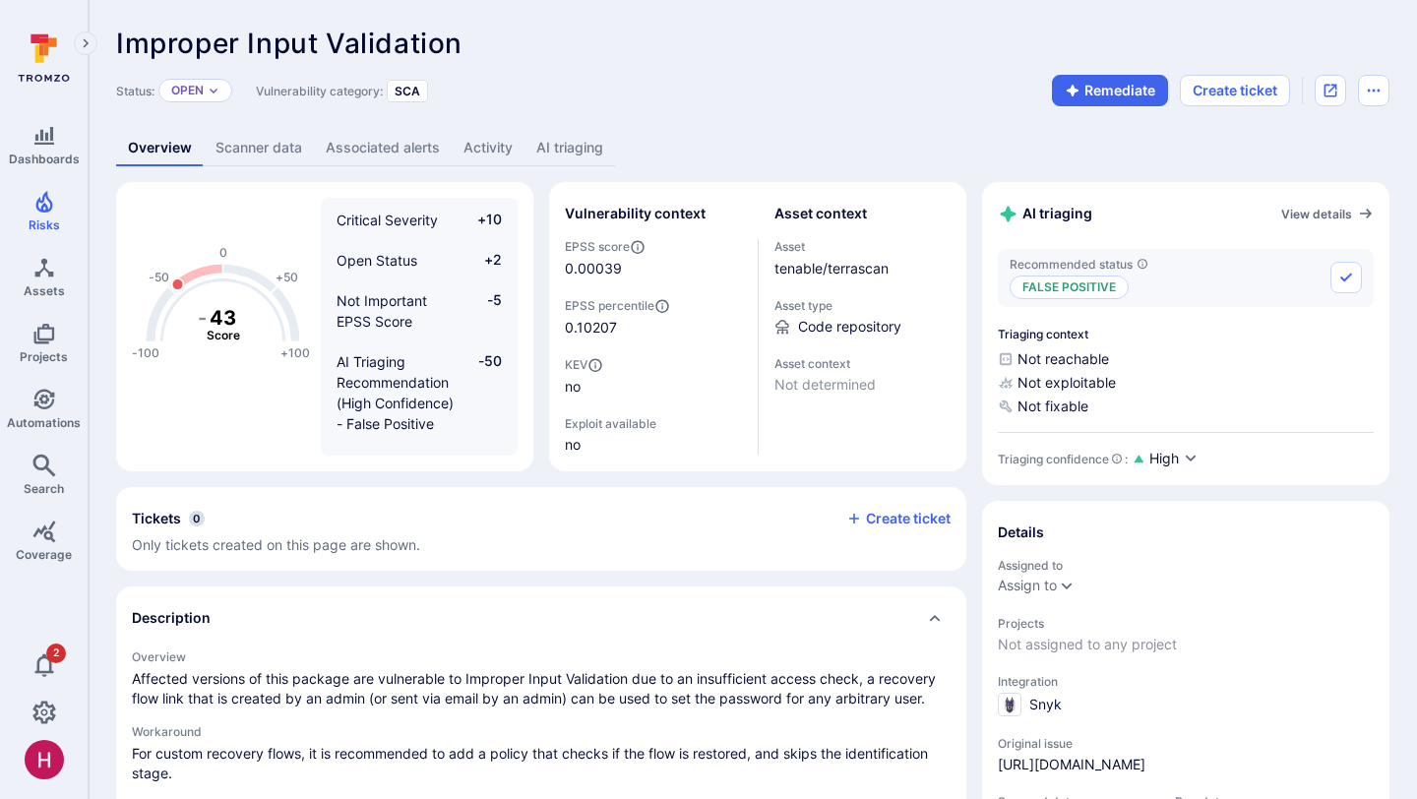
click at [583, 155] on link "AI triaging" at bounding box center [569, 148] width 91 height 36
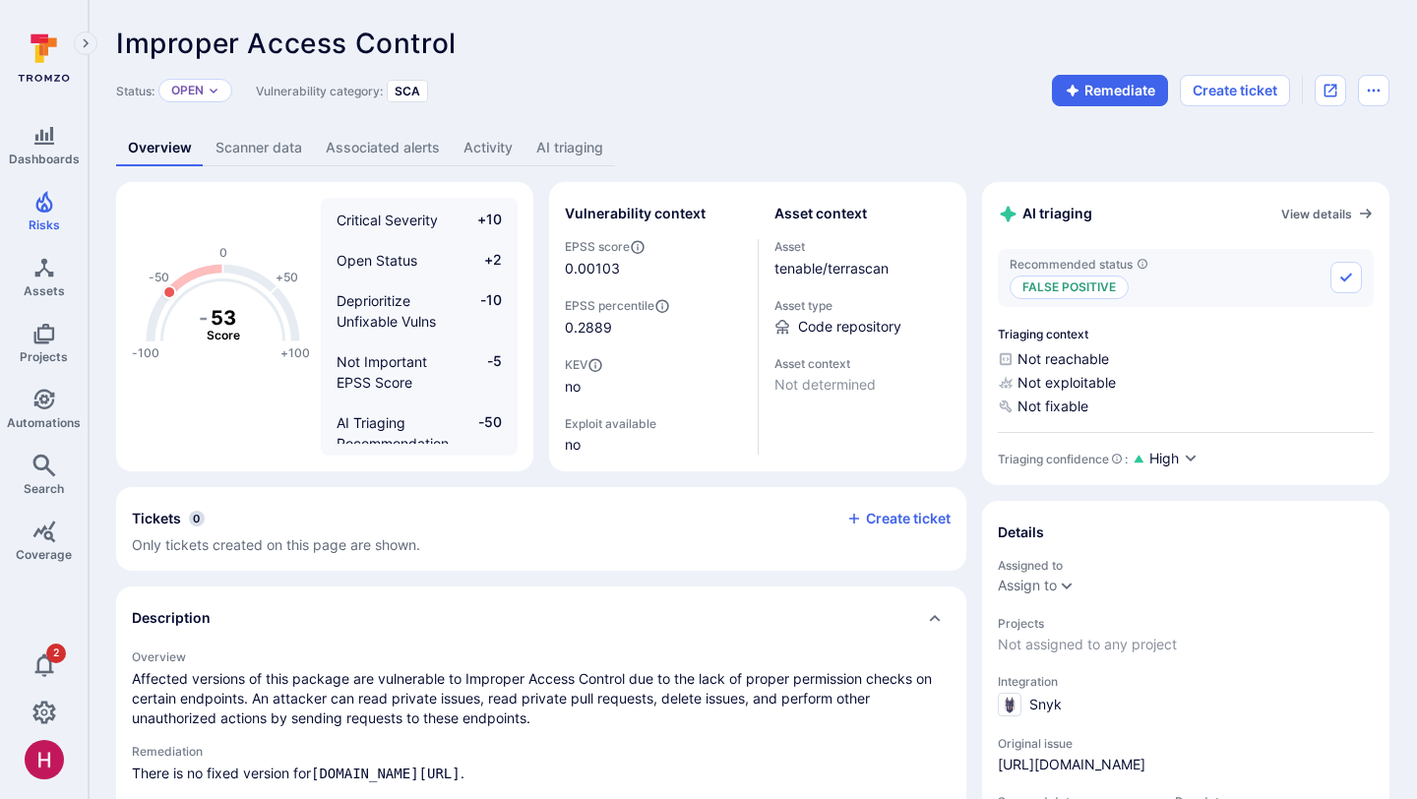
click at [592, 160] on link "AI triaging" at bounding box center [569, 148] width 91 height 36
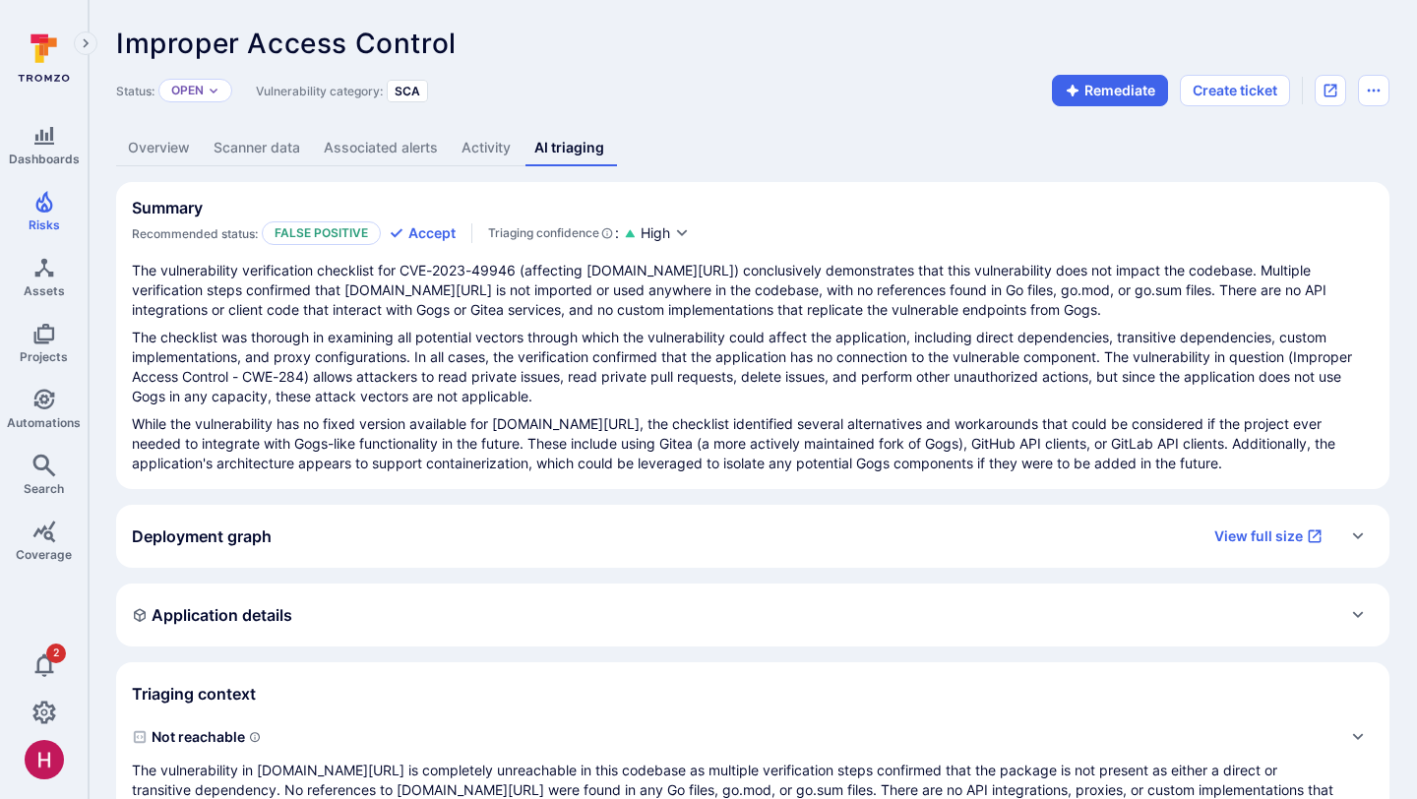
click at [170, 137] on link "Overview" at bounding box center [159, 148] width 86 height 36
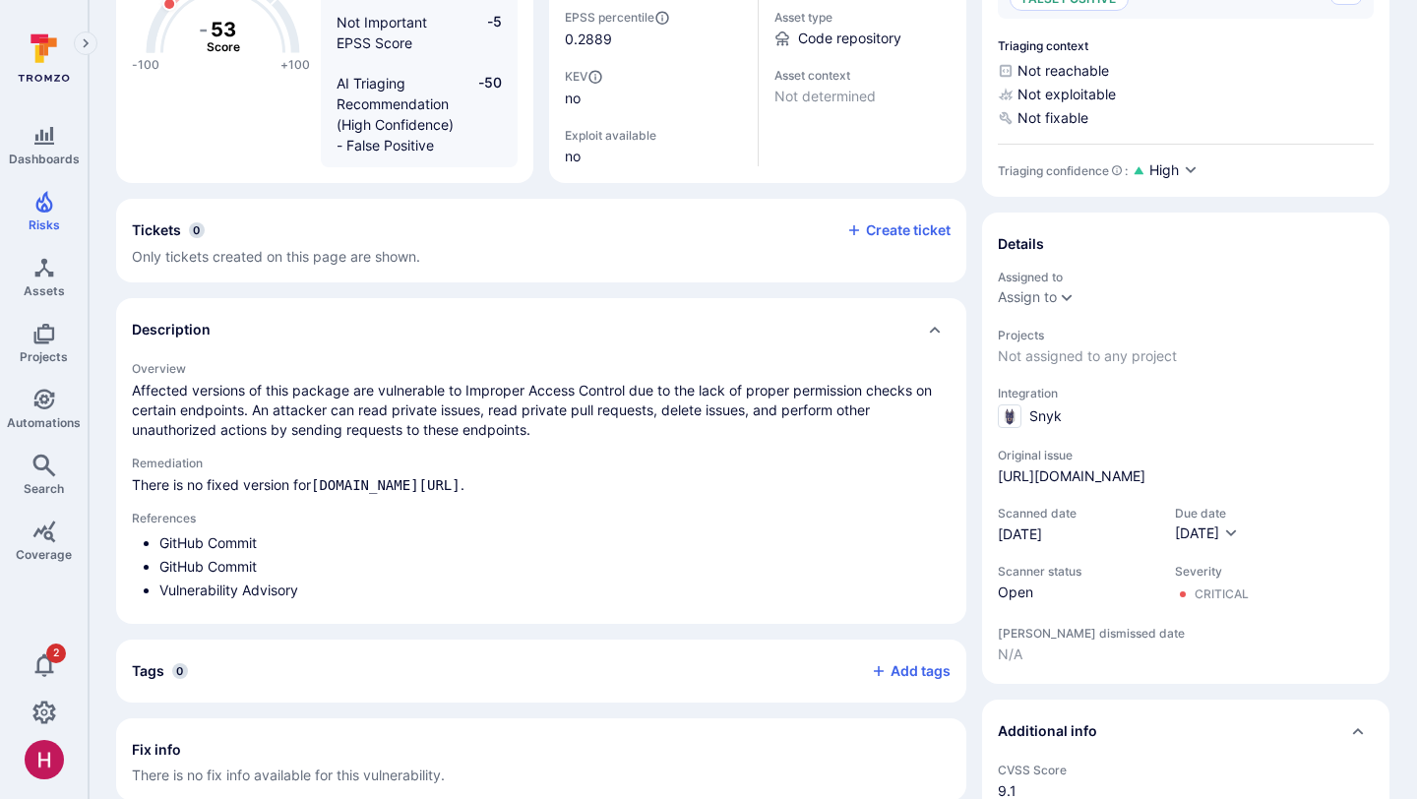
scroll to position [355, 0]
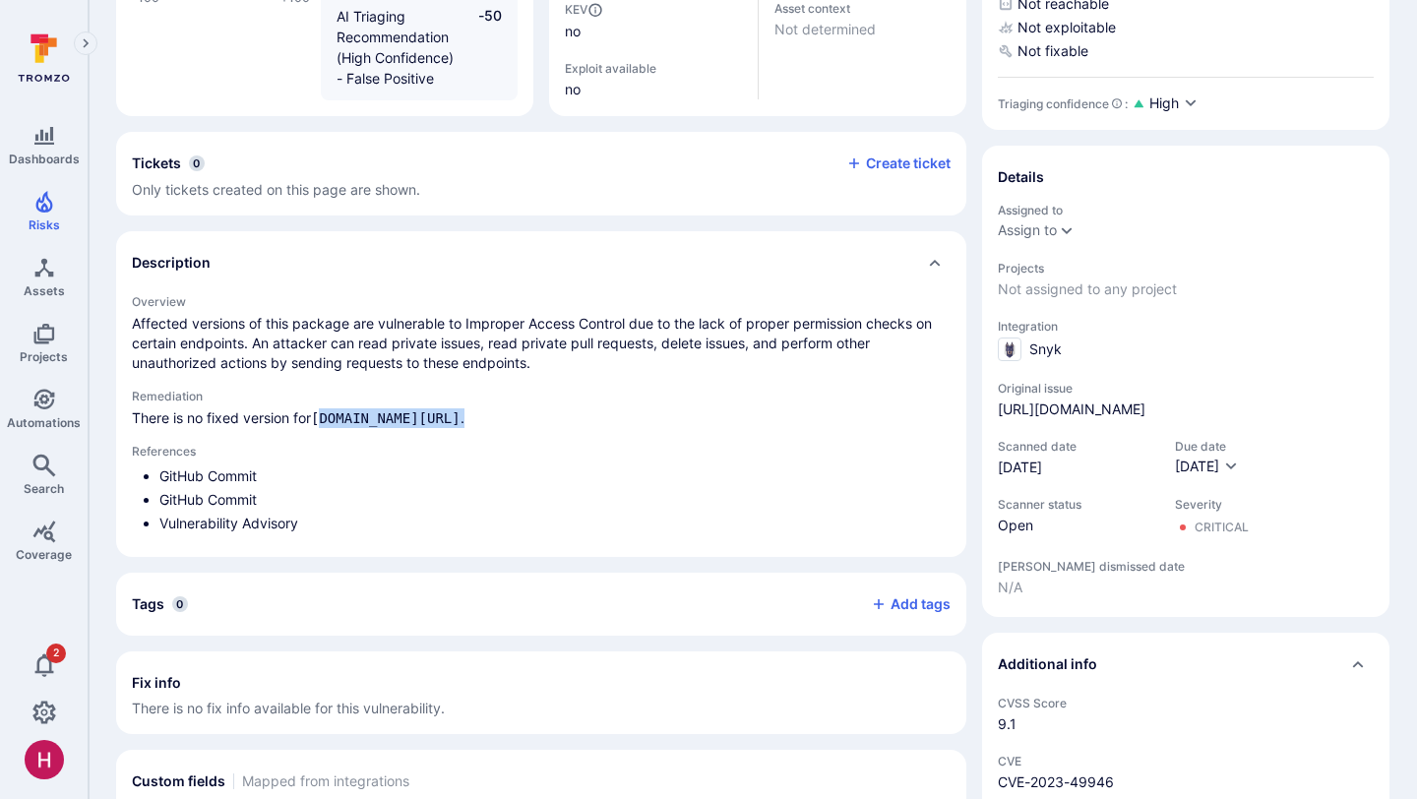
drag, startPoint x: 323, startPoint y: 420, endPoint x: 420, endPoint y: 417, distance: 97.5
click at [421, 417] on p "There is no fixed version for [DOMAIN_NAME][URL] ." at bounding box center [541, 418] width 819 height 20
click at [420, 417] on p "There is no fixed version for [DOMAIN_NAME][URL] ." at bounding box center [541, 418] width 819 height 20
click at [635, 392] on h2 "Remediation" at bounding box center [541, 396] width 819 height 15
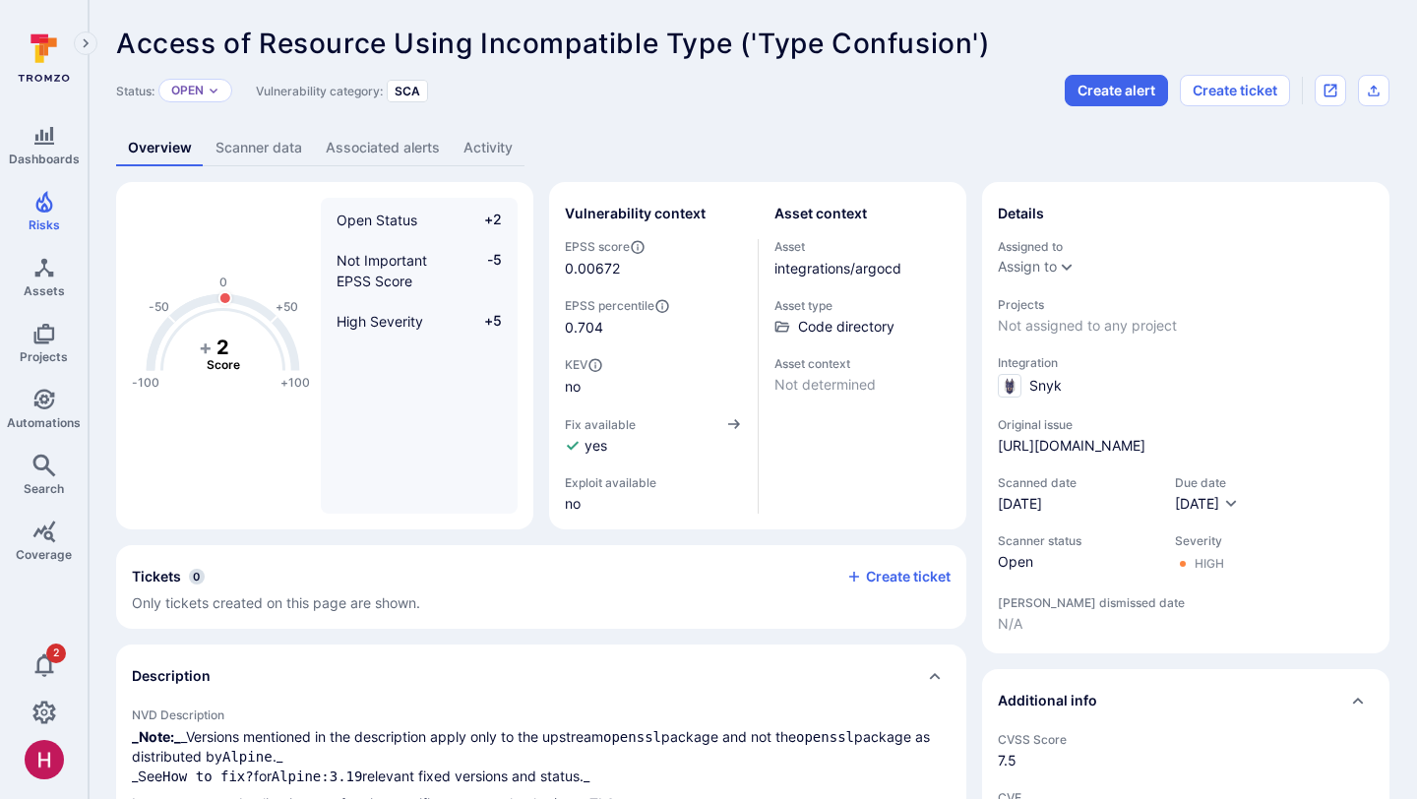
click at [850, 328] on span "Code directory" at bounding box center [846, 327] width 96 height 20
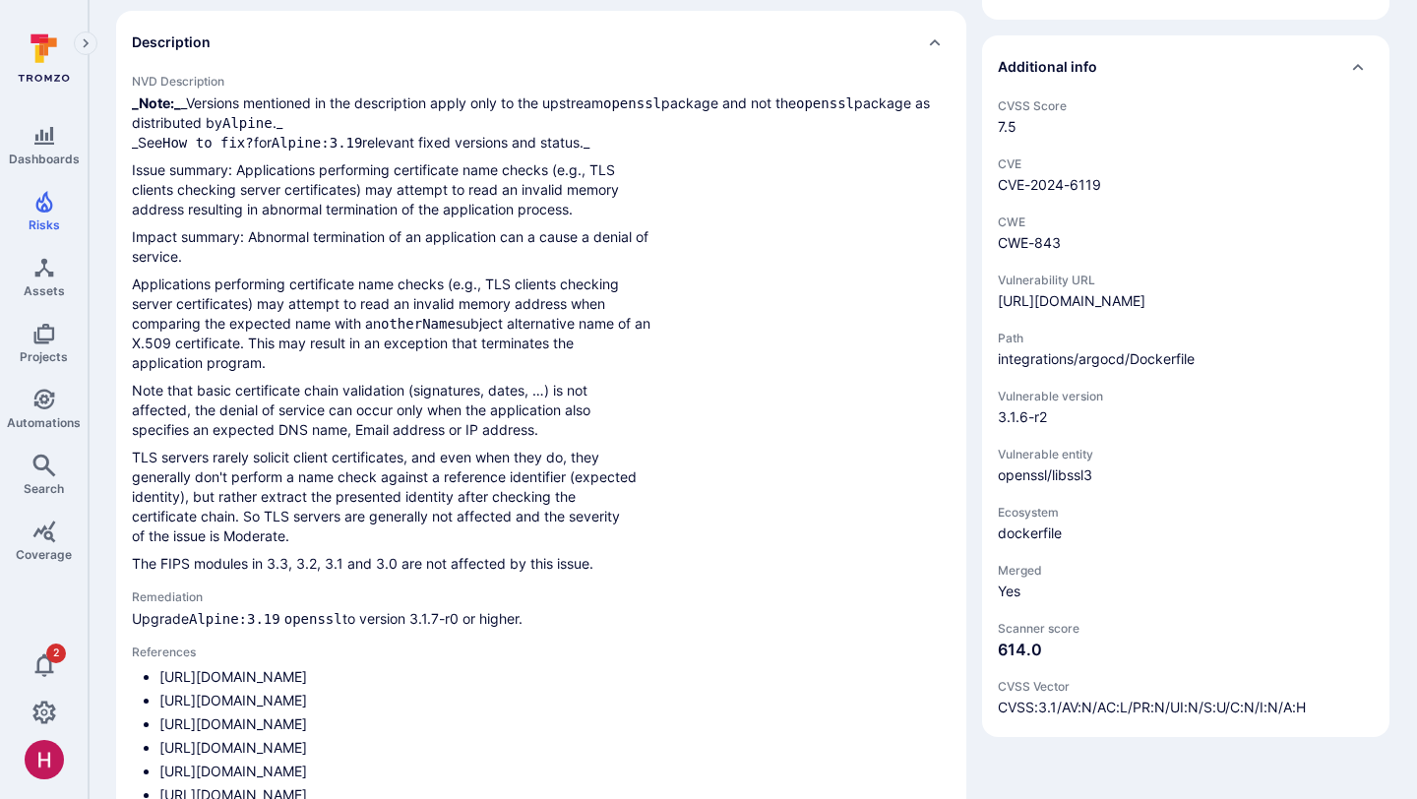
scroll to position [877, 0]
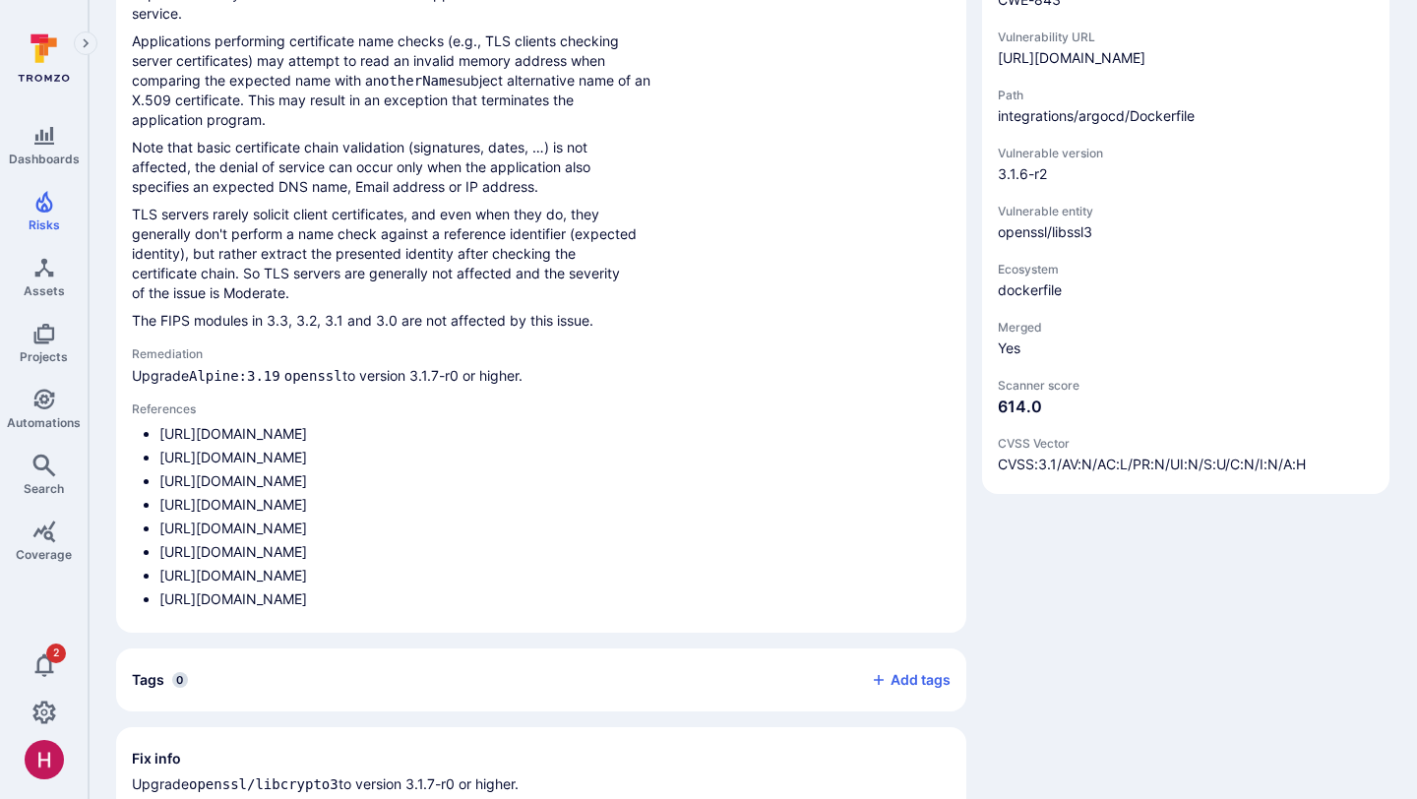
click at [1127, 126] on span "integrations/argocd/Dockerfile" at bounding box center [1186, 116] width 376 height 20
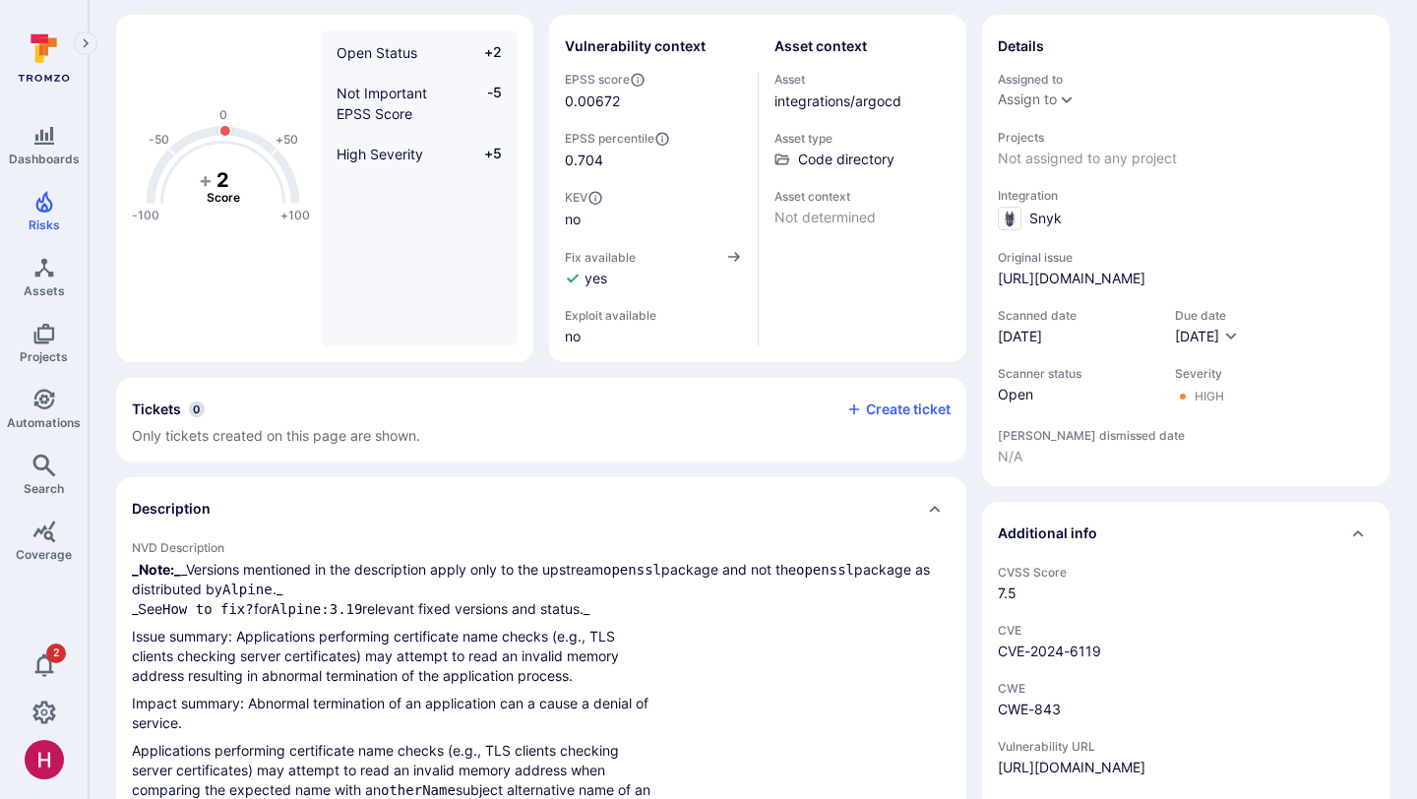
scroll to position [0, 0]
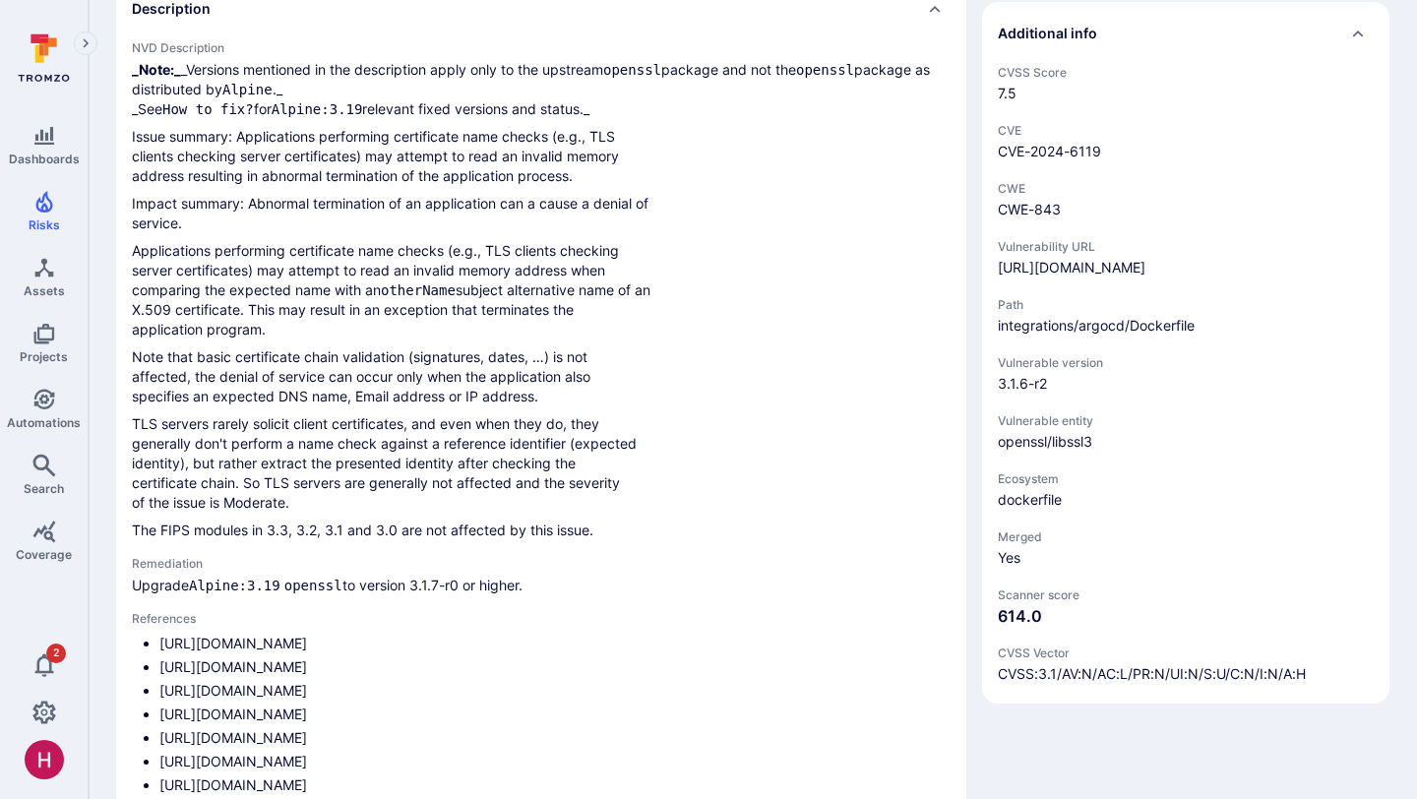
scroll to position [673, 0]
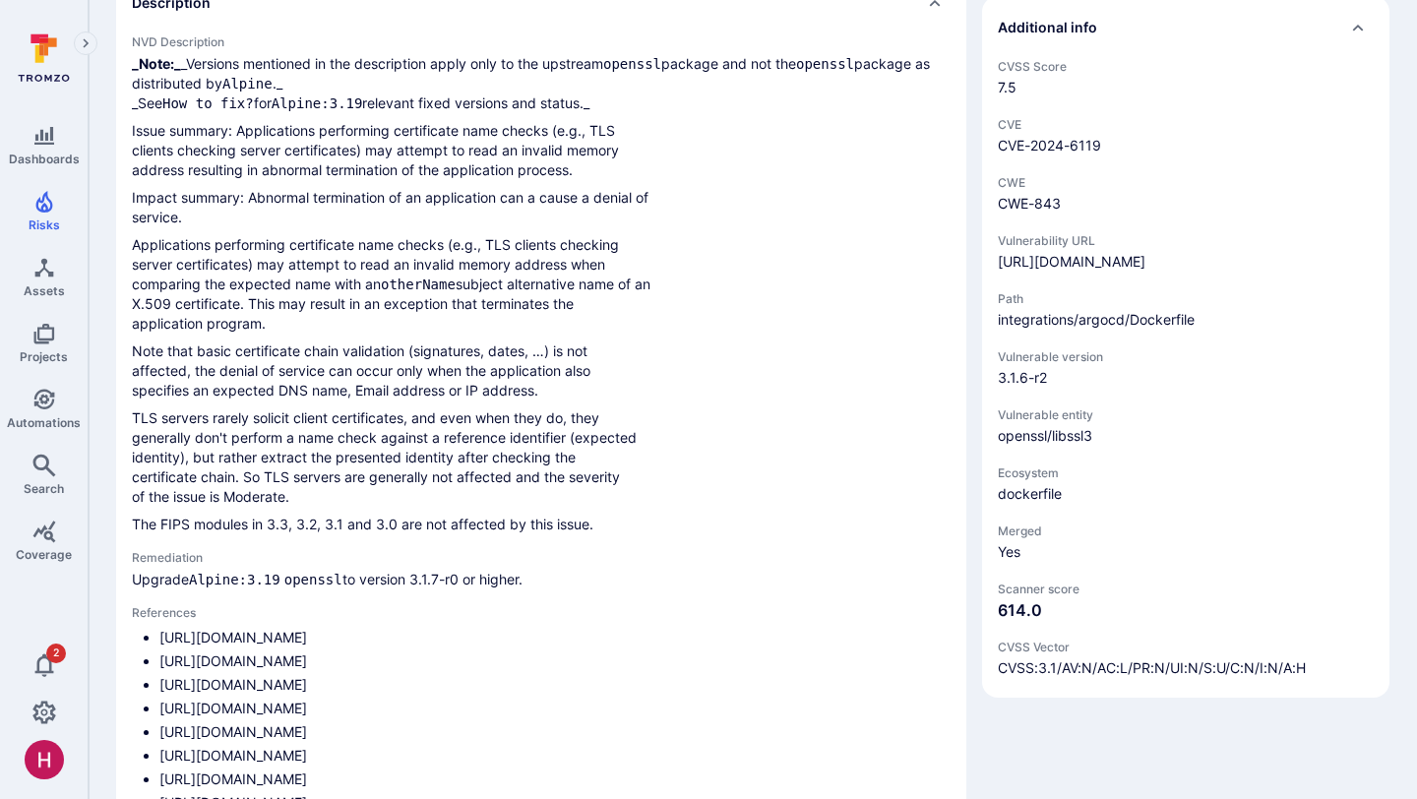
click at [753, 333] on p "Applications performing certificate name checks (e.g., TLS clients checking ser…" at bounding box center [541, 284] width 819 height 98
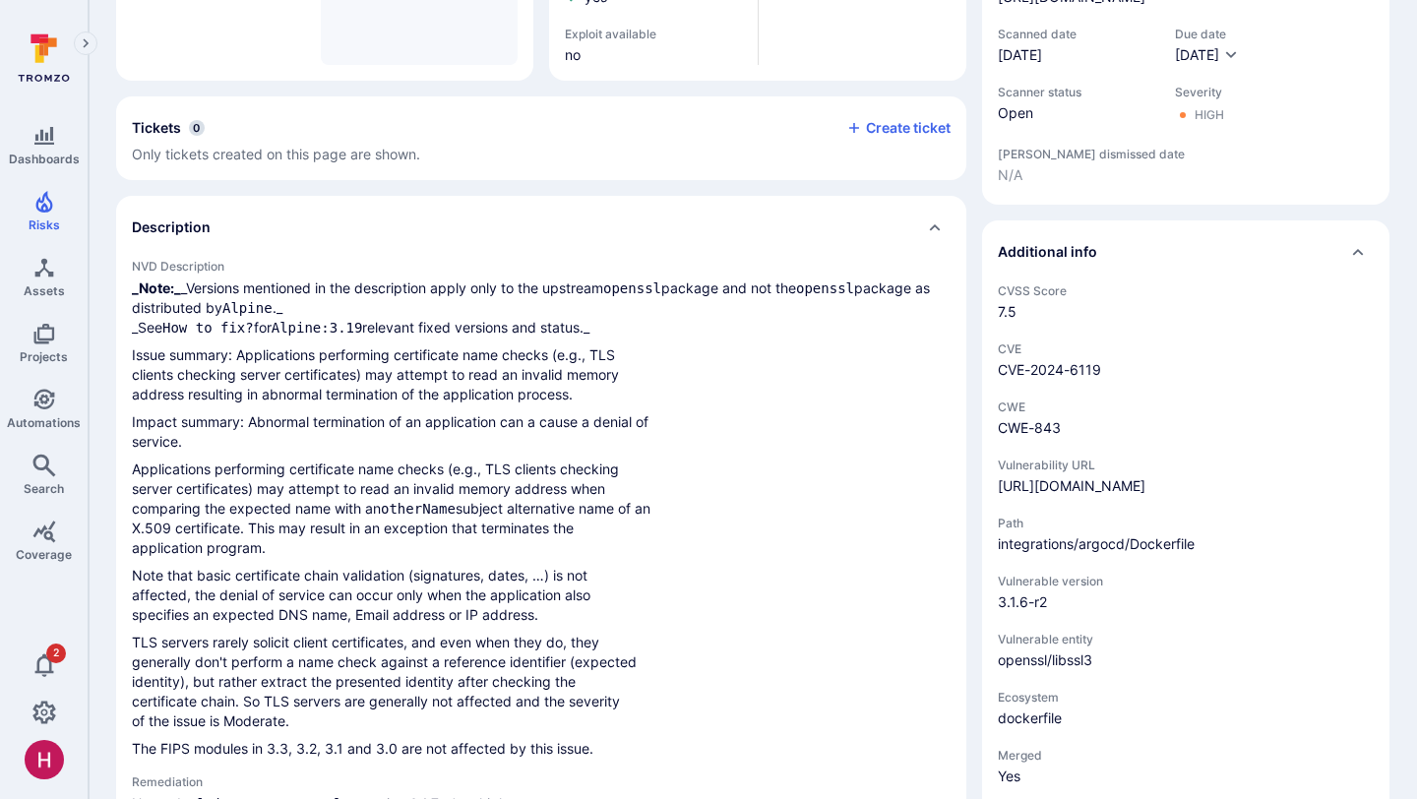
scroll to position [0, 0]
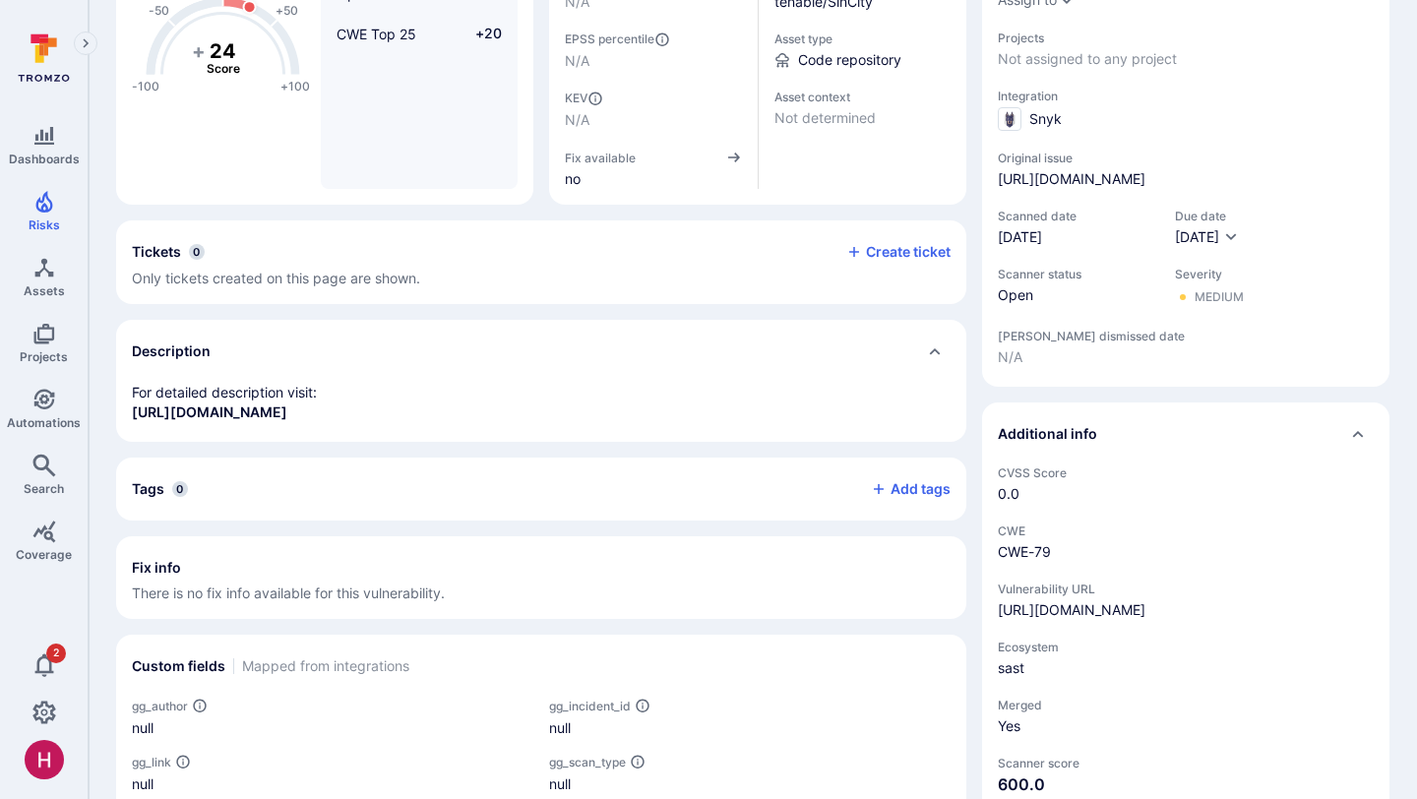
scroll to position [268, 0]
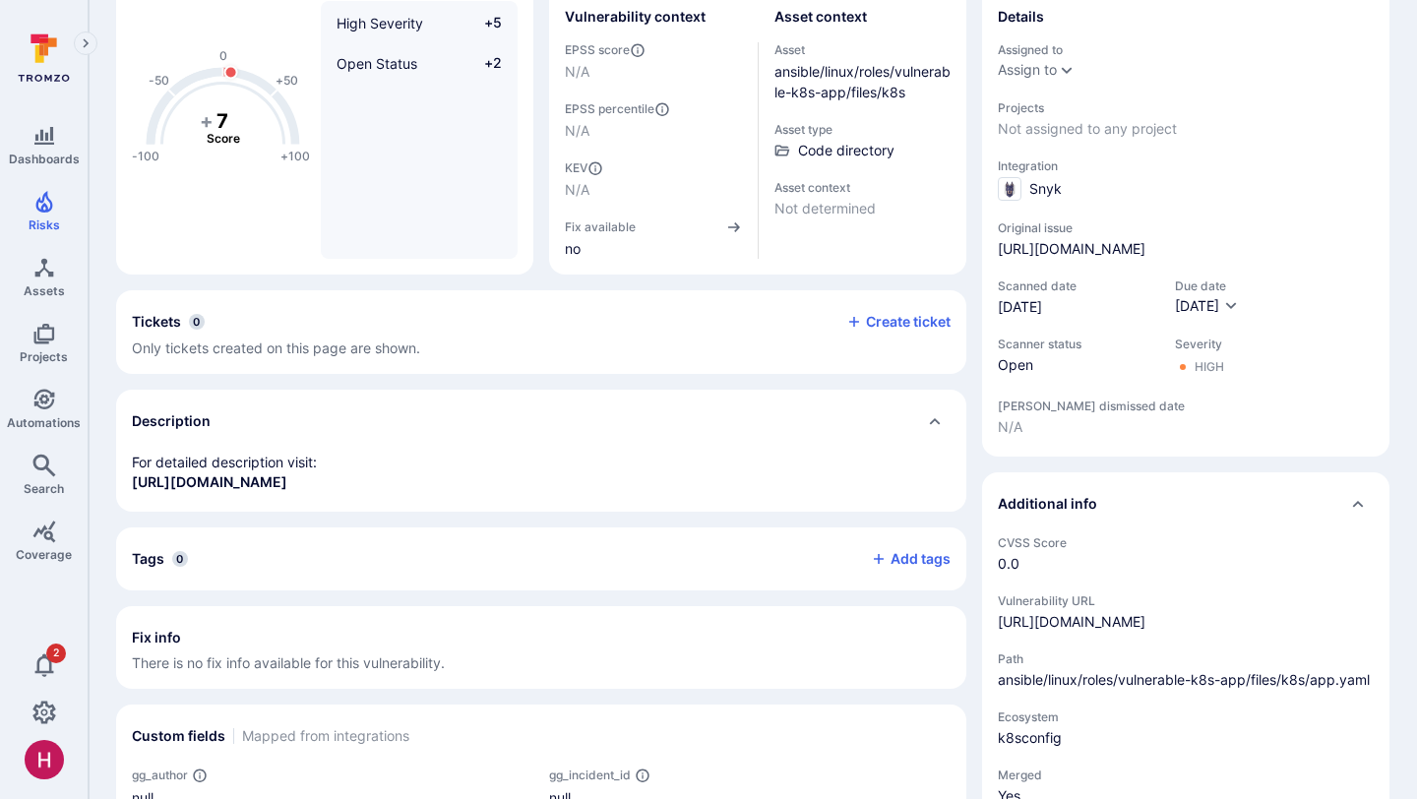
scroll to position [208, 0]
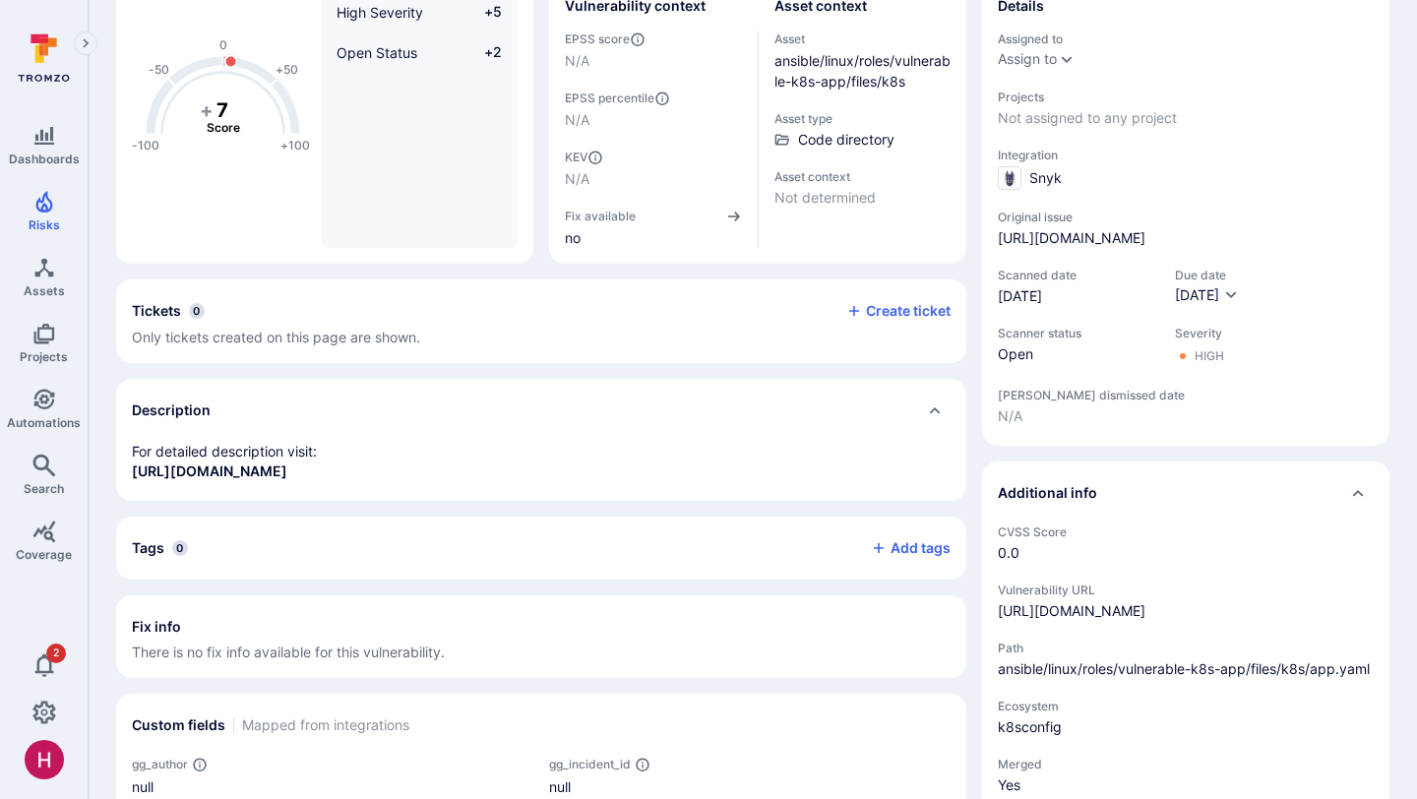
click at [1075, 679] on span "ansible/linux/roles/vulnerable-k8s-app/files/k8s/app.yaml" at bounding box center [1186, 669] width 376 height 20
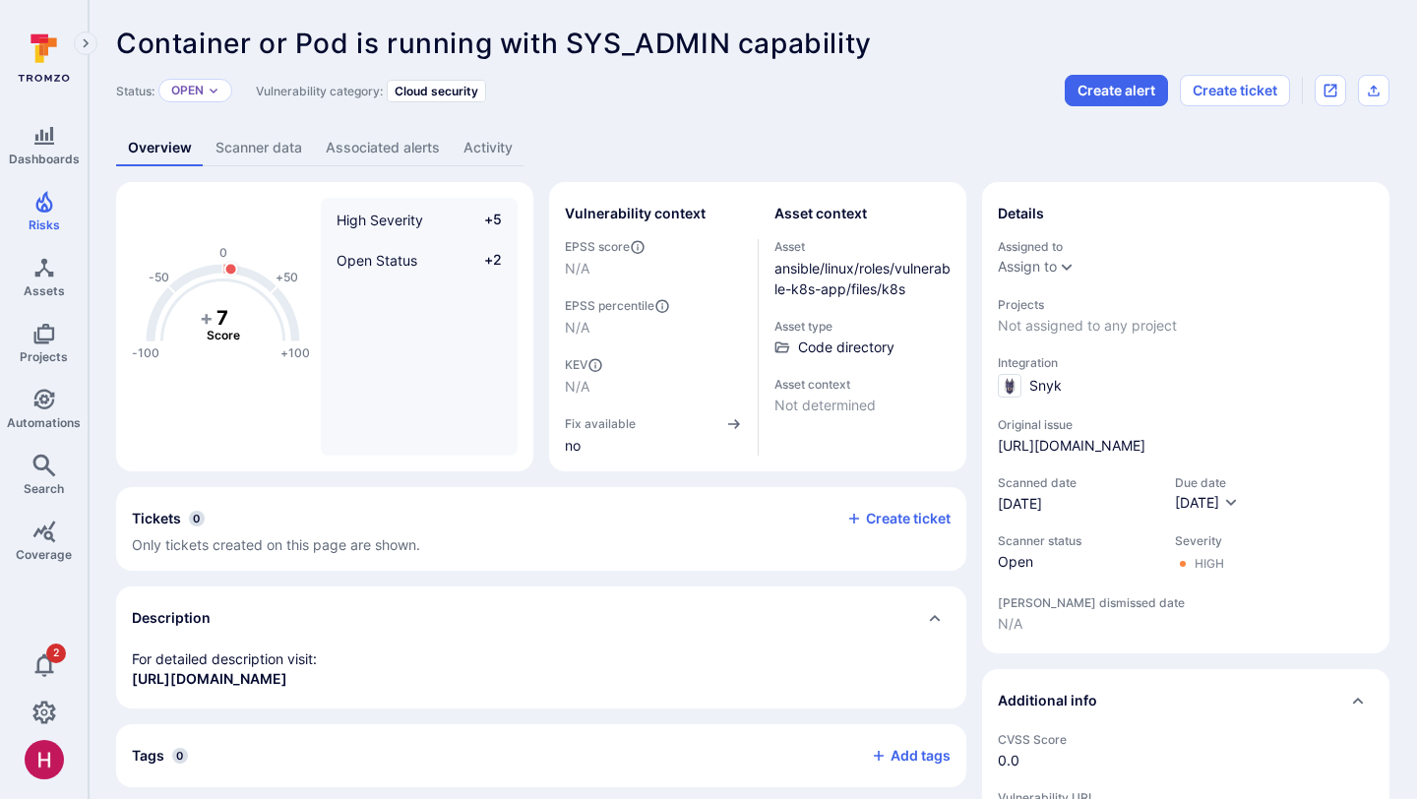
scroll to position [608, 0]
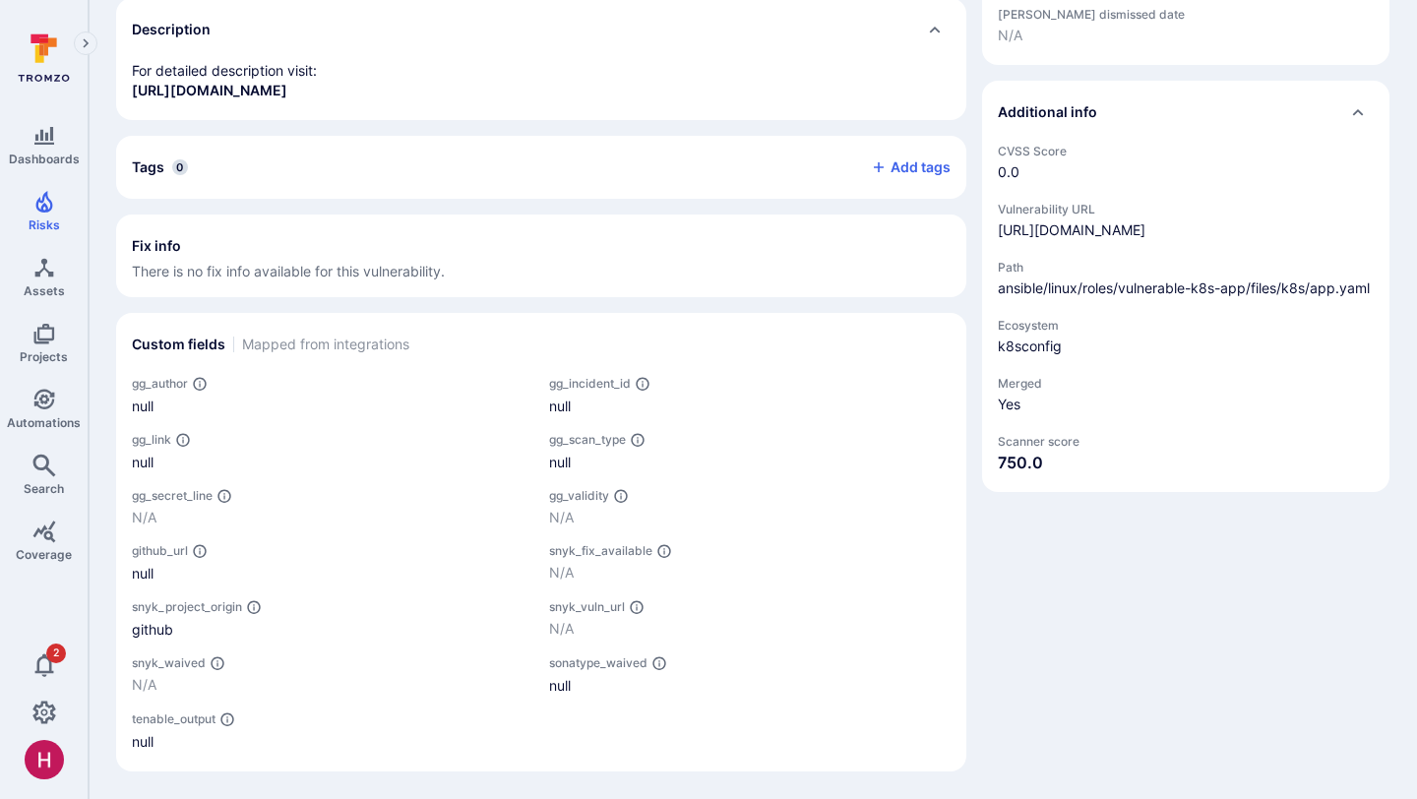
click at [1132, 290] on span "ansible/linux/roles/vulnerable-k8s-app/files/k8s/app.yaml" at bounding box center [1186, 288] width 376 height 20
copy span "ansible/linux/roles/vulnerable-k8s-app/files/k8s/app.yaml"
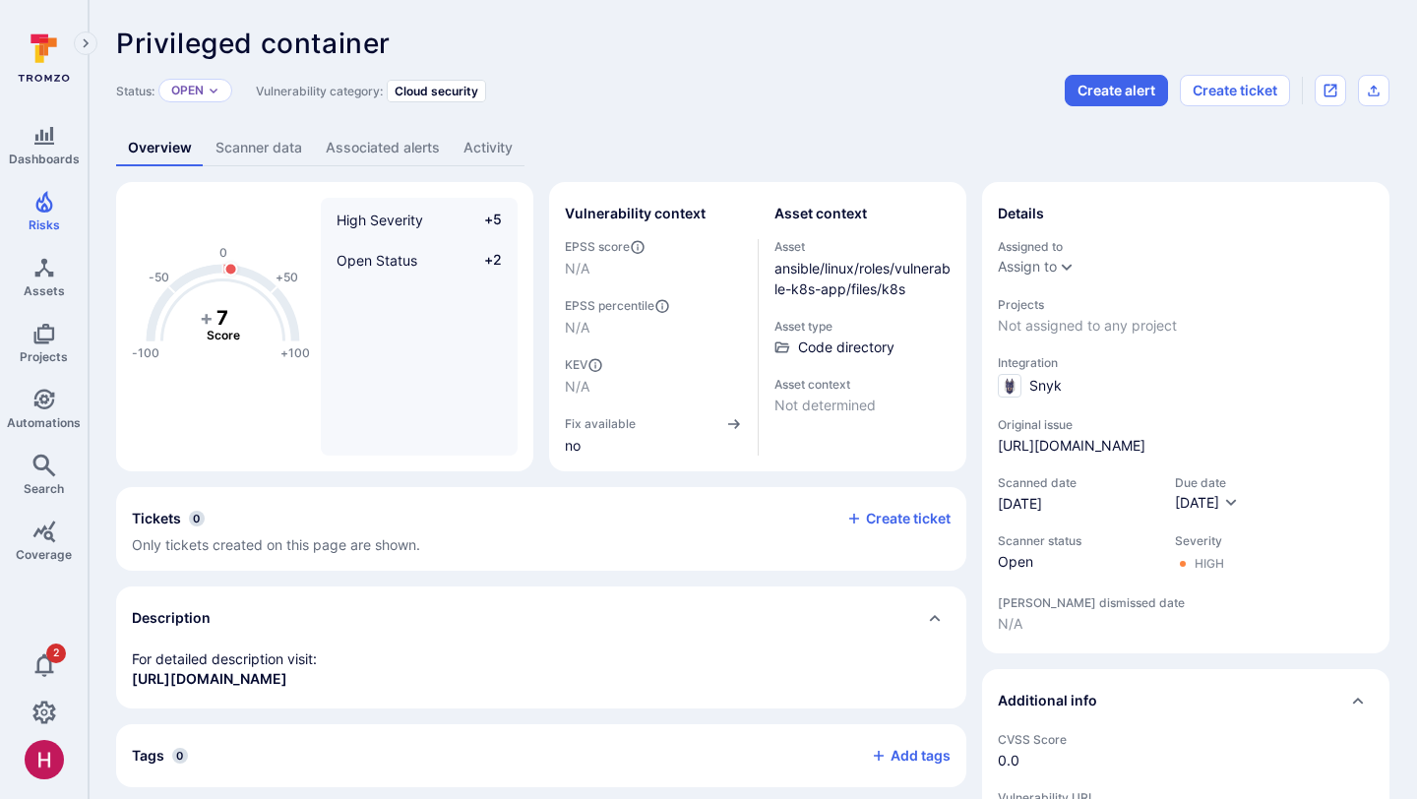
scroll to position [608, 0]
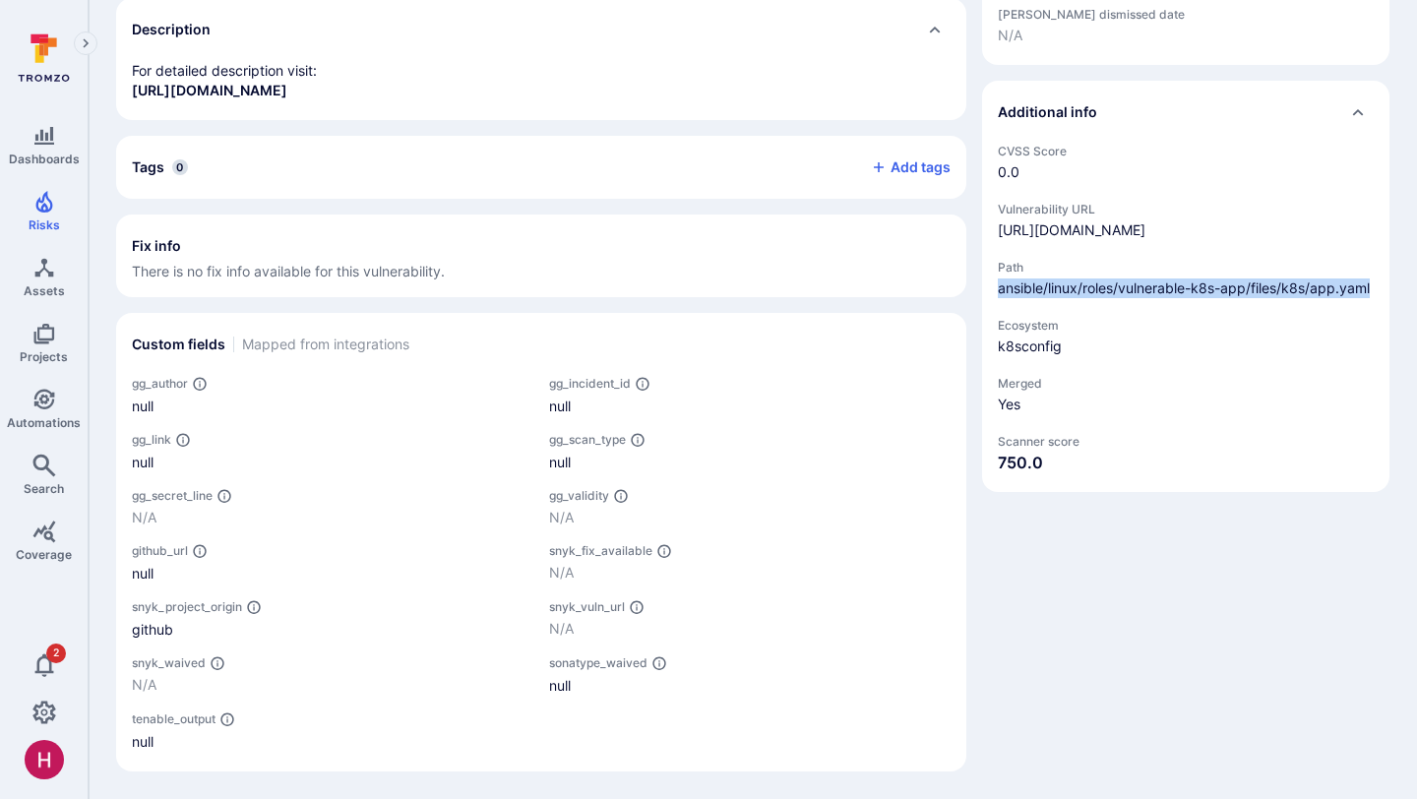
drag, startPoint x: 1000, startPoint y: 284, endPoint x: 1381, endPoint y: 279, distance: 380.8
click at [1374, 279] on span "ansible/linux/roles/vulnerable-k8s-app/files/k8s/app.yaml" at bounding box center [1186, 288] width 376 height 20
copy span "ansible/linux/roles/vulnerable-k8s-app/files/k8s/app.yaml"
click at [903, 399] on div "null" at bounding box center [749, 406] width 401 height 21
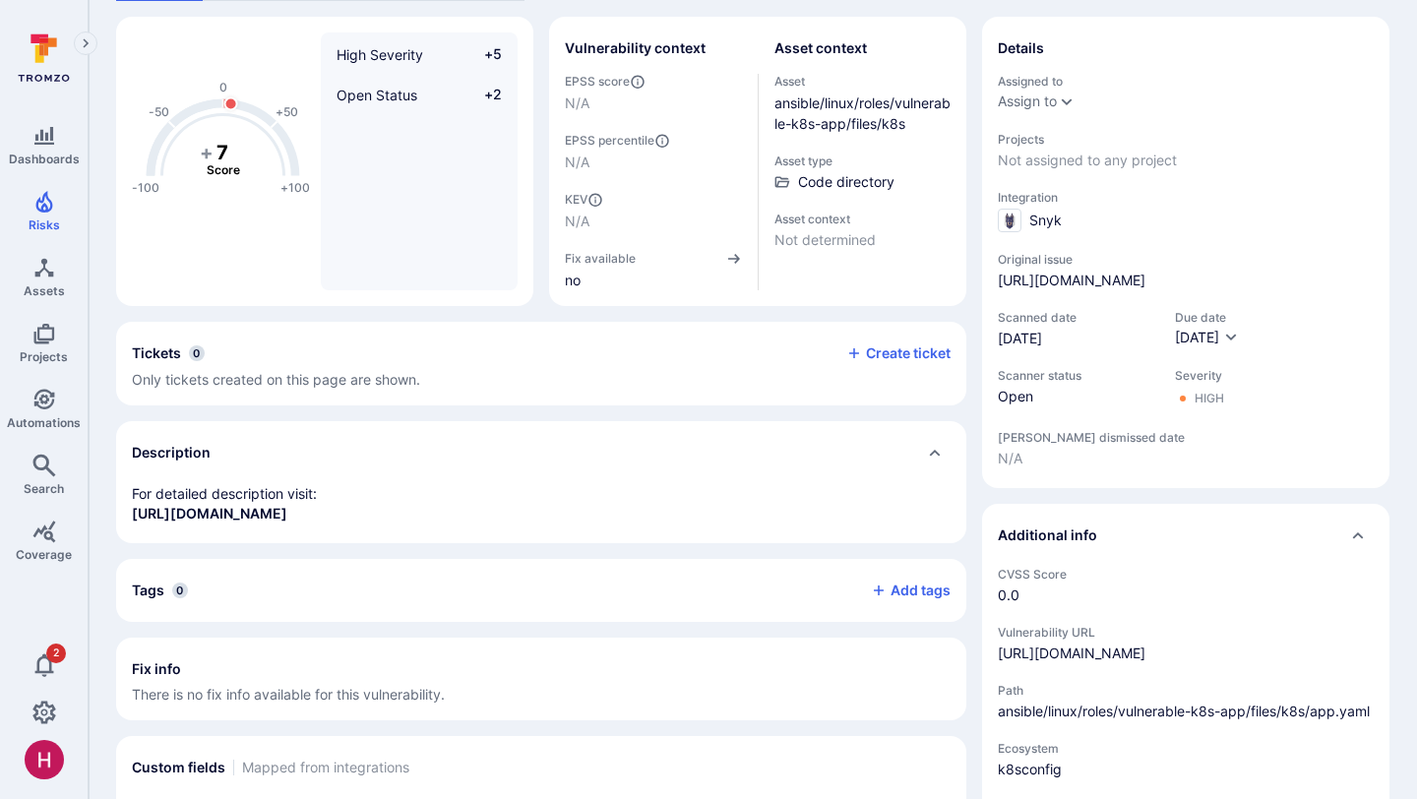
scroll to position [0, 0]
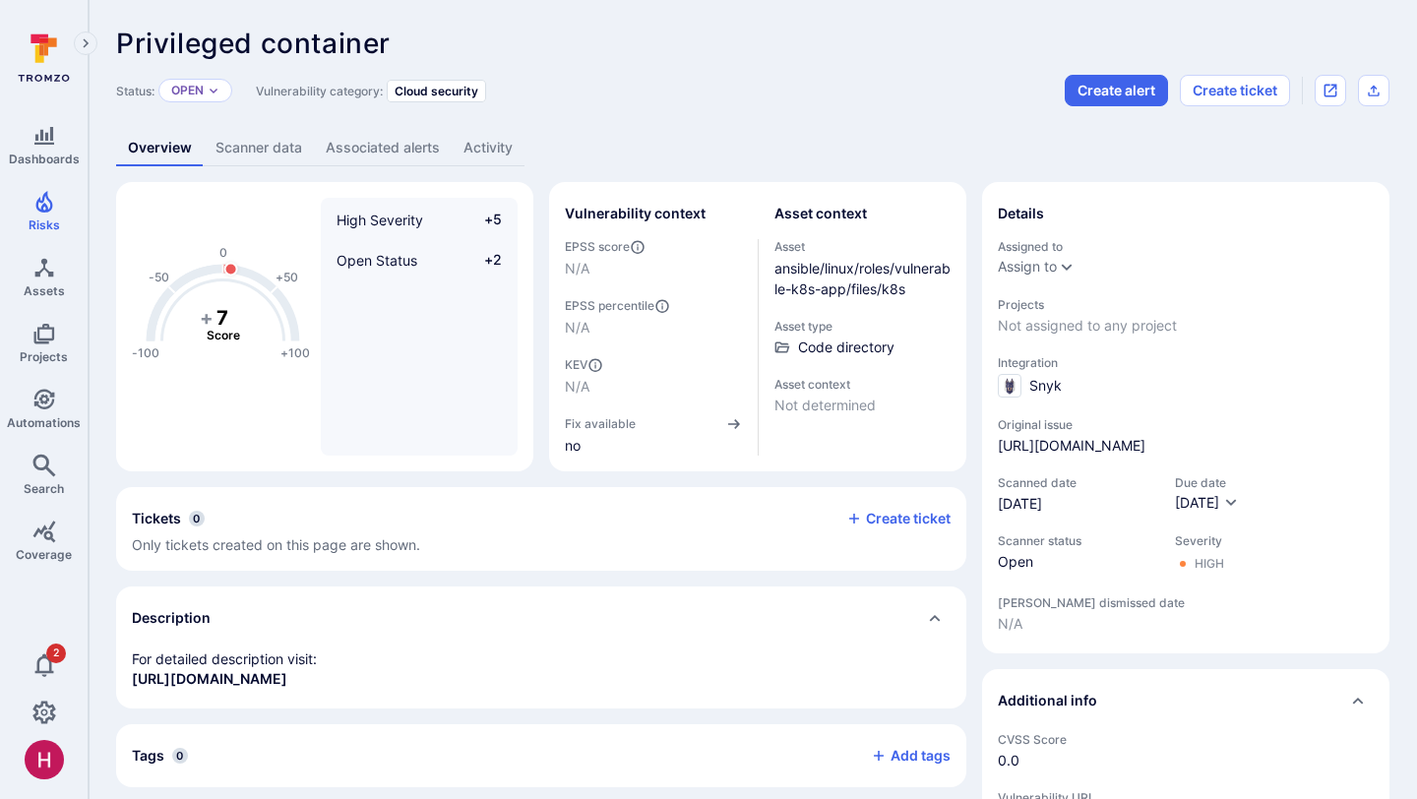
click at [269, 149] on link "Scanner data" at bounding box center [259, 148] width 110 height 36
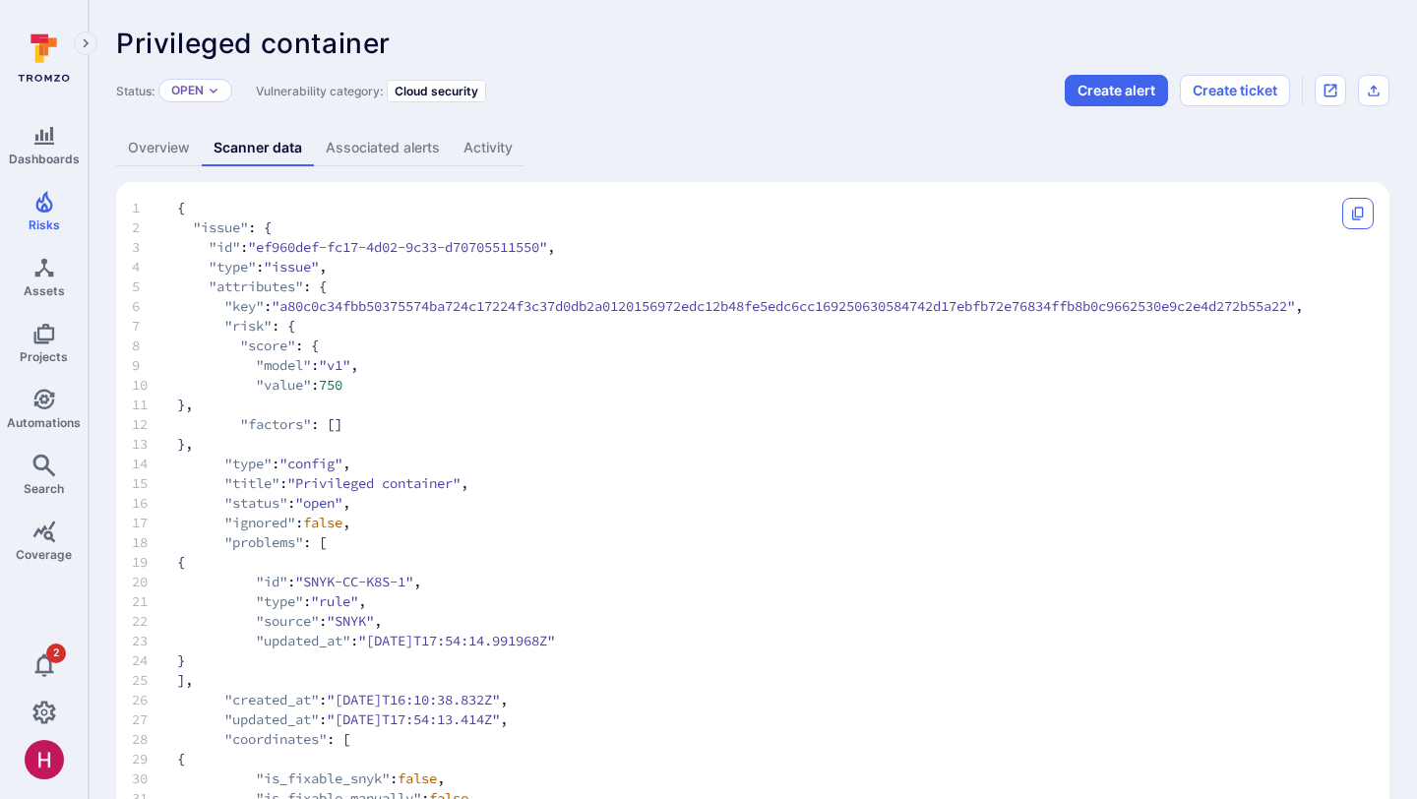
click at [1363, 220] on icon "Copy" at bounding box center [1358, 214] width 16 height 16
click at [154, 142] on link "Overview" at bounding box center [159, 148] width 86 height 36
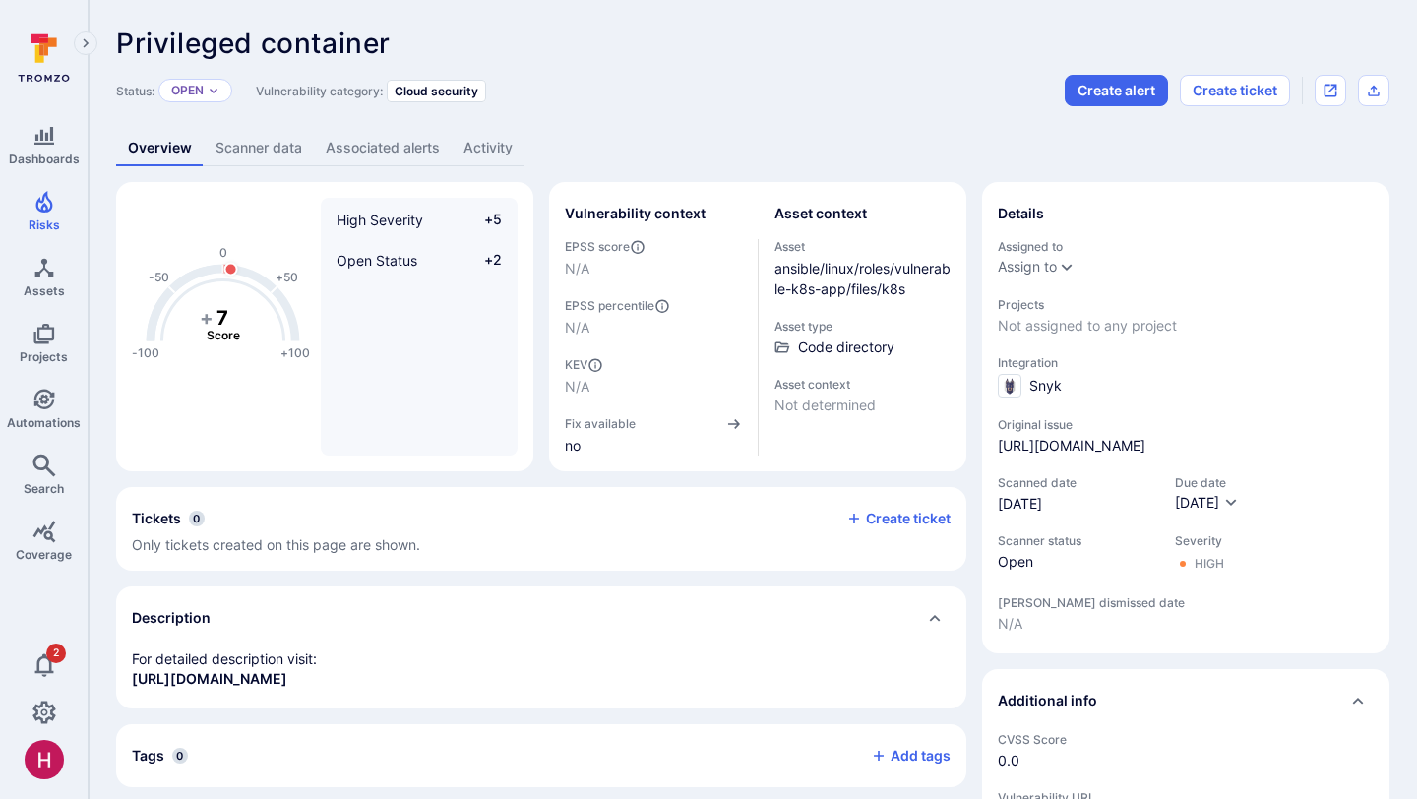
scroll to position [492, 0]
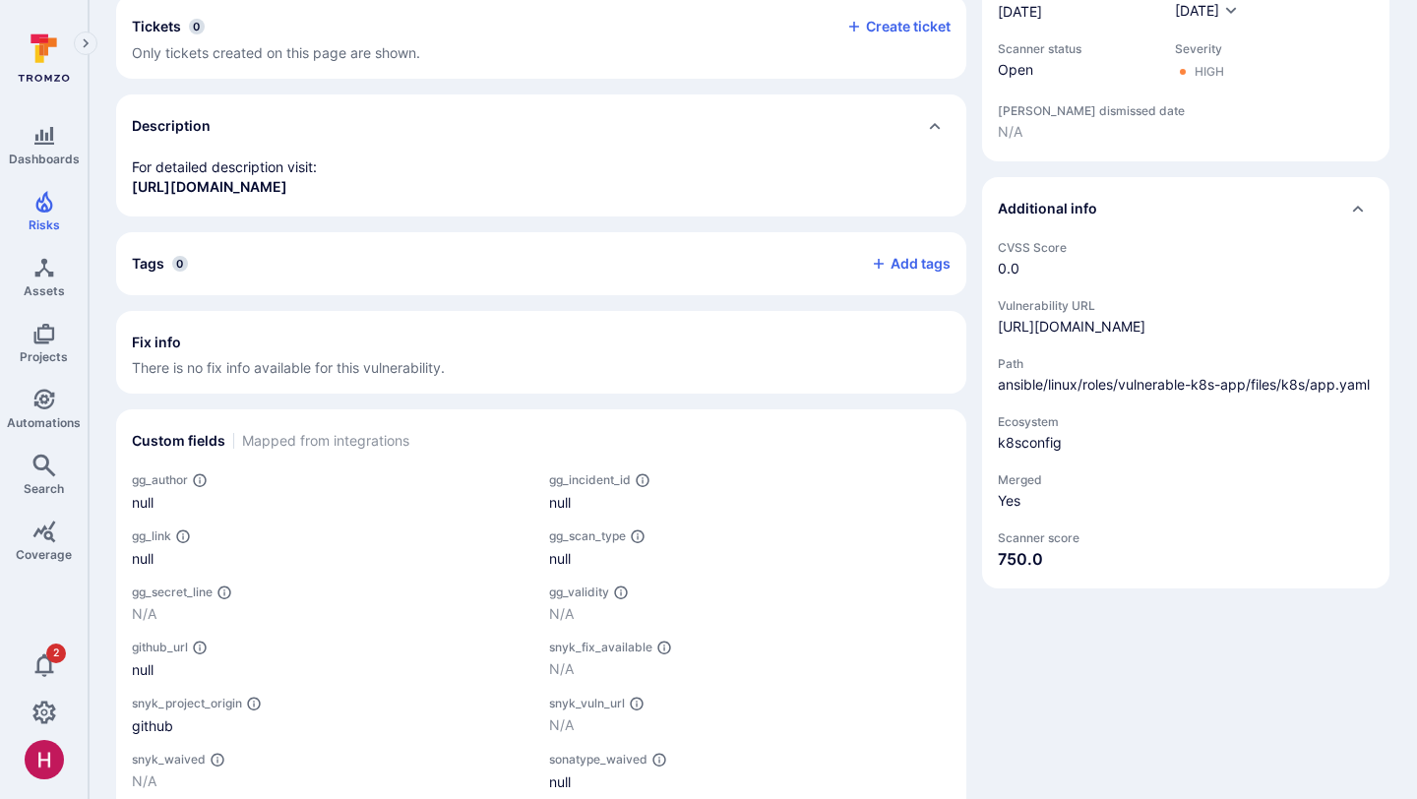
click at [499, 423] on div "-100 -50 0 +50 +100 + 7 Score High Severity +5 Open Status +2 Vulnerability con…" at bounding box center [541, 279] width 850 height 1178
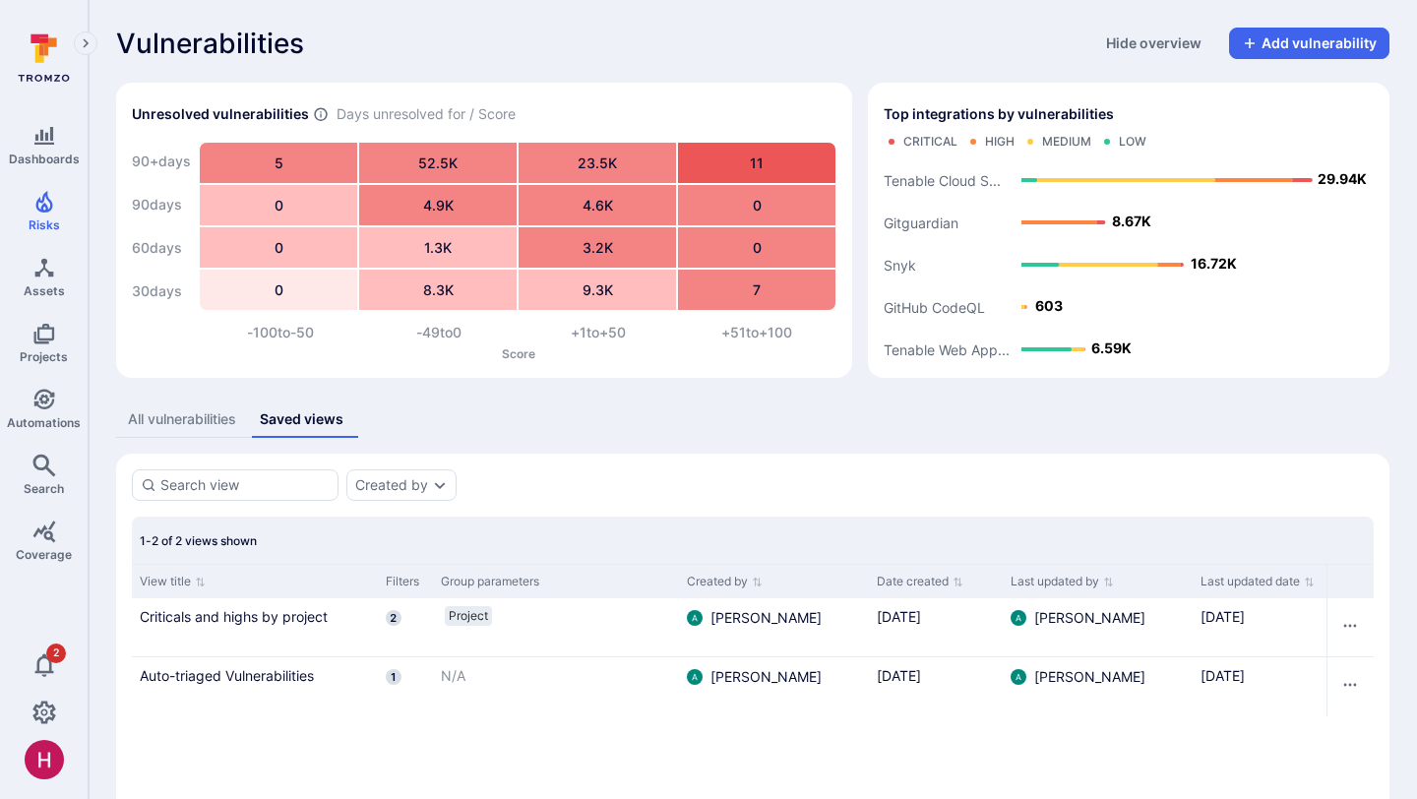
click at [163, 404] on button "All vulnerabilities" at bounding box center [182, 419] width 132 height 36
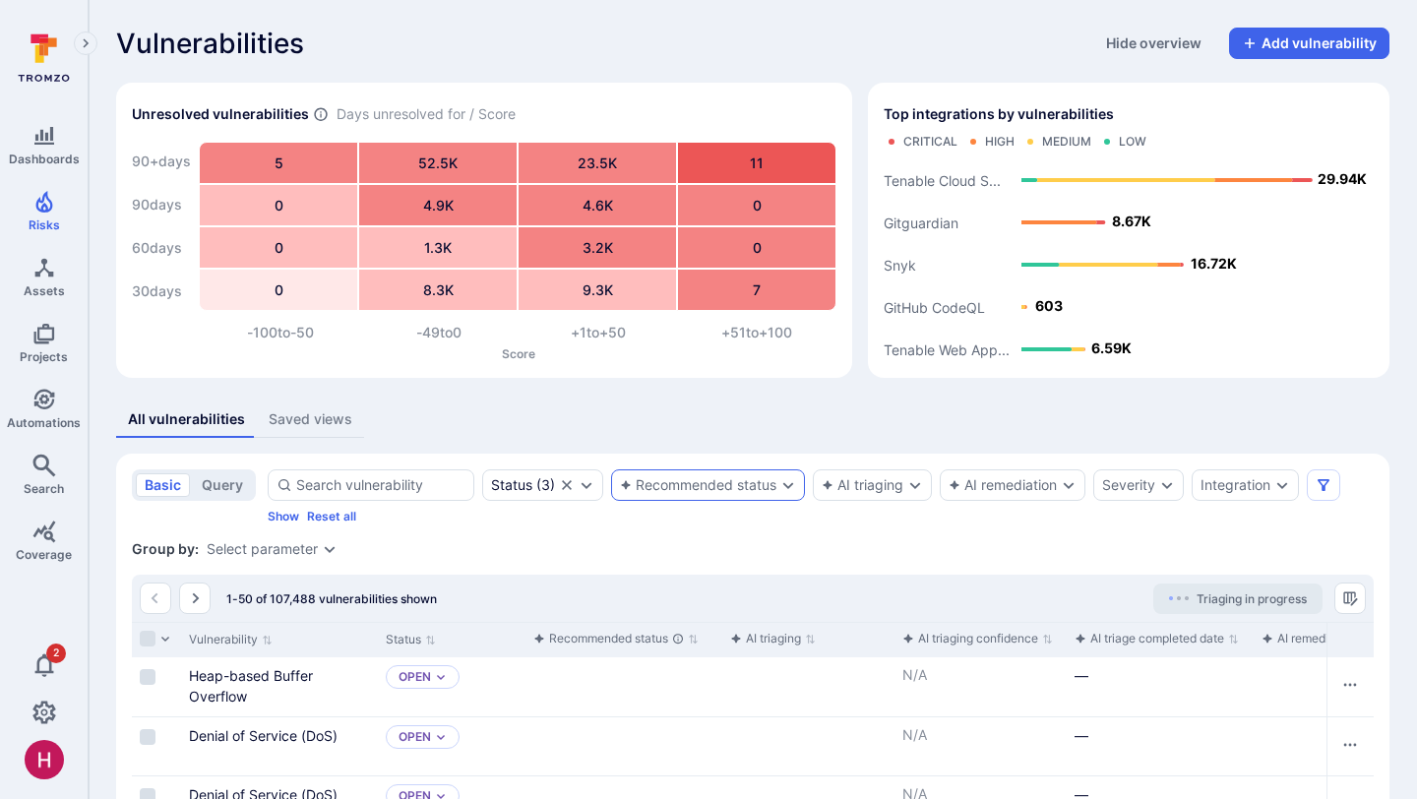
click at [686, 469] on div "Recommended status" at bounding box center [708, 484] width 194 height 31
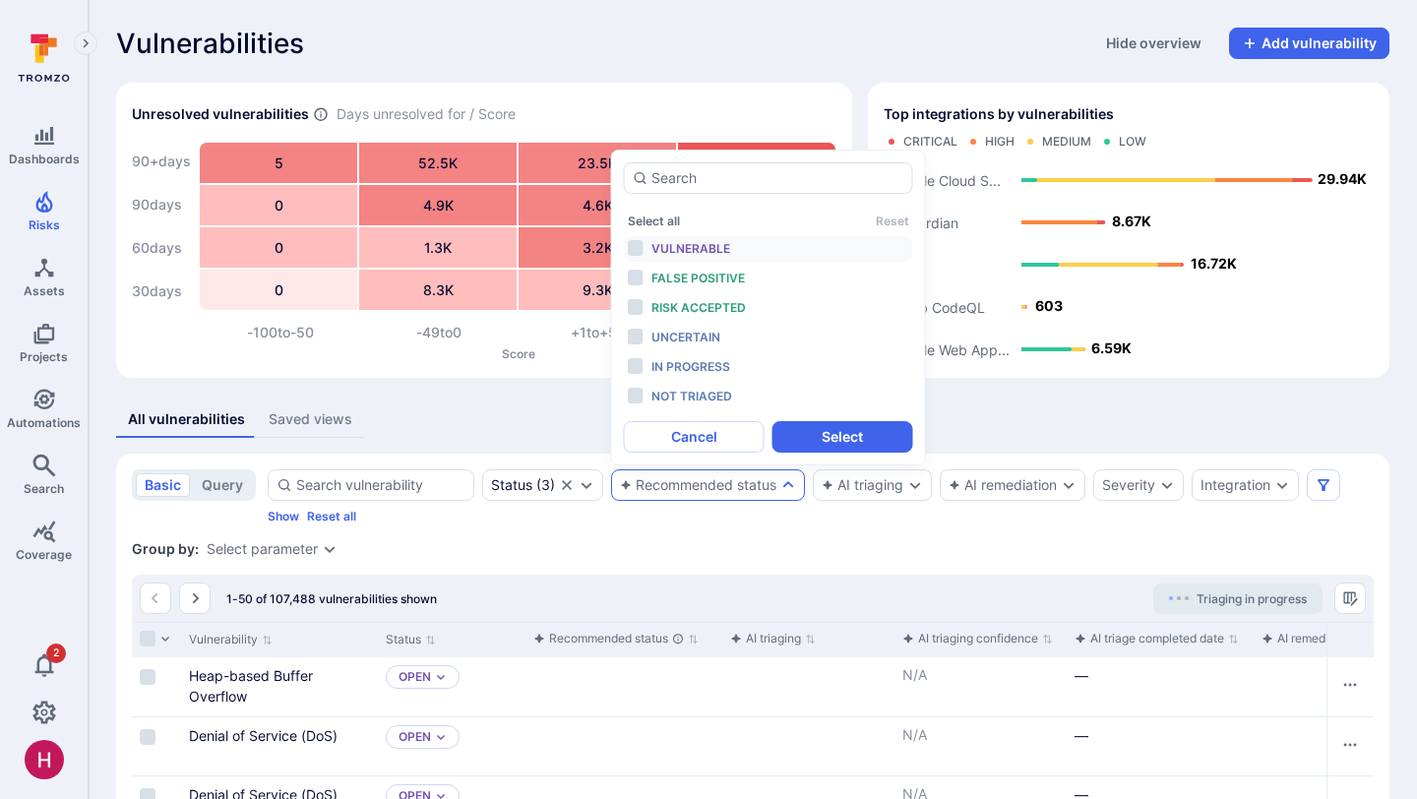
click at [728, 251] on span "Vulnerable" at bounding box center [690, 248] width 79 height 15
click at [727, 281] on span "False positive" at bounding box center [697, 278] width 93 height 15
click at [727, 298] on div "Risk accepted" at bounding box center [732, 308] width 162 height 22
click at [723, 338] on div "Uncertain" at bounding box center [732, 338] width 162 height 22
click at [725, 365] on span "In progress" at bounding box center [690, 366] width 79 height 15
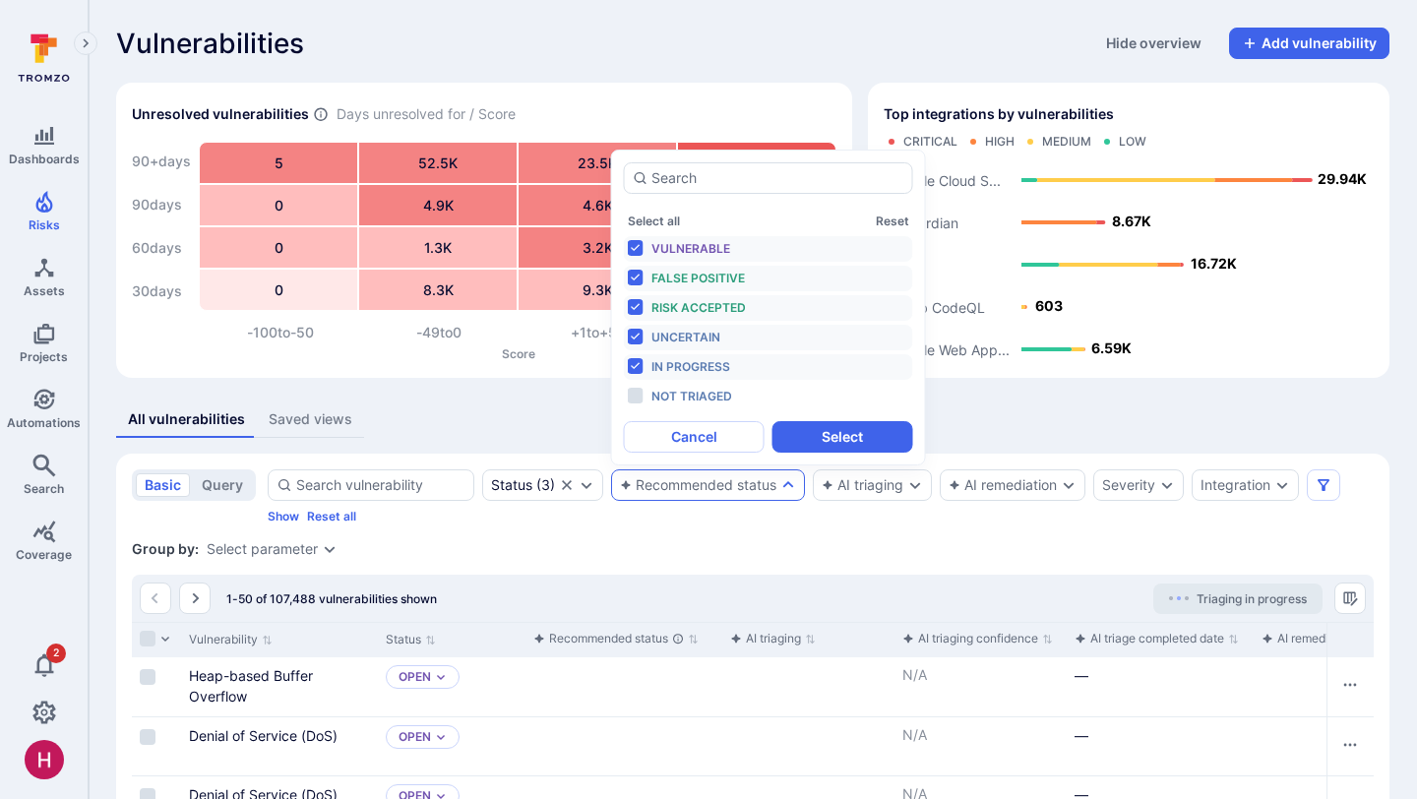
click at [725, 365] on span "In progress" at bounding box center [690, 366] width 79 height 15
click at [836, 435] on button "Select" at bounding box center [842, 436] width 141 height 31
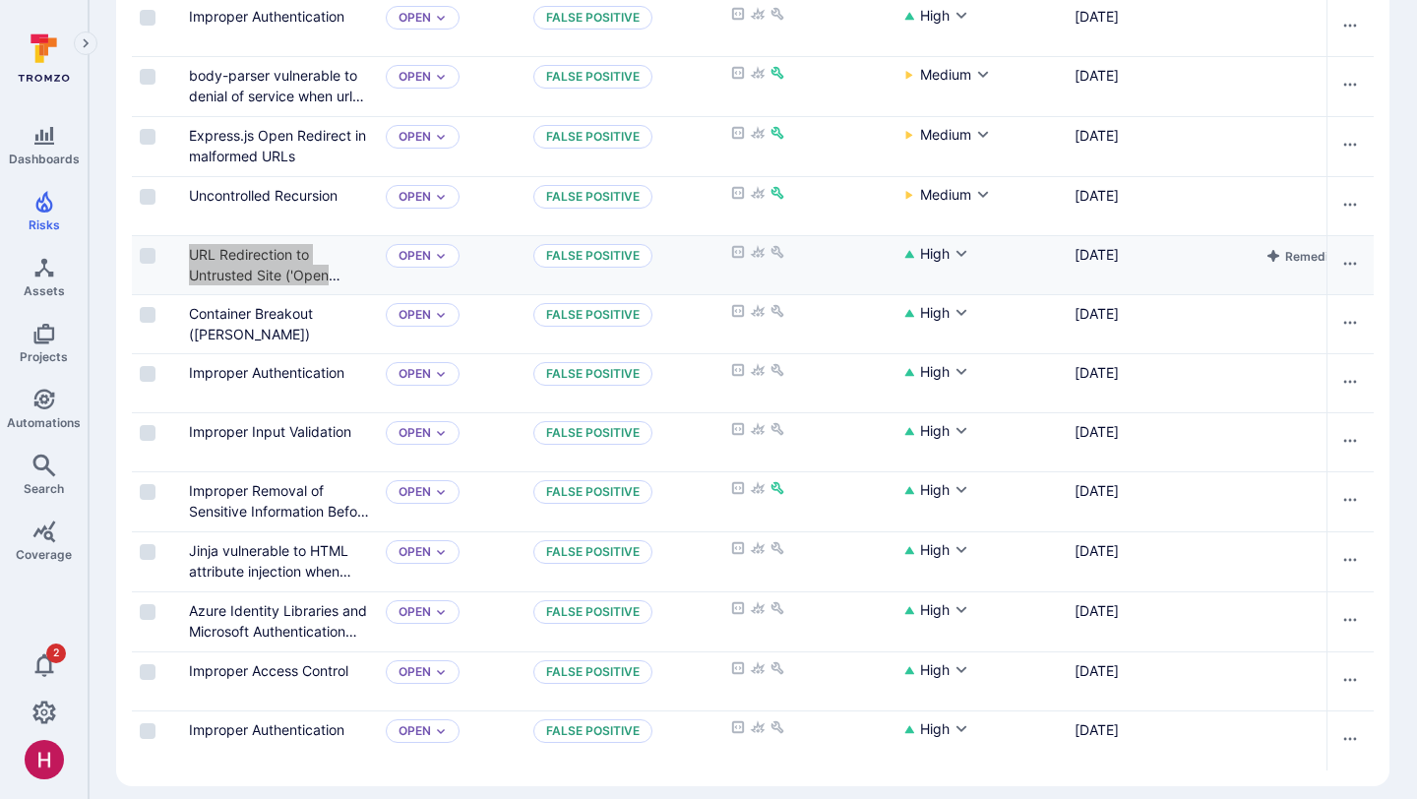
scroll to position [1166, 0]
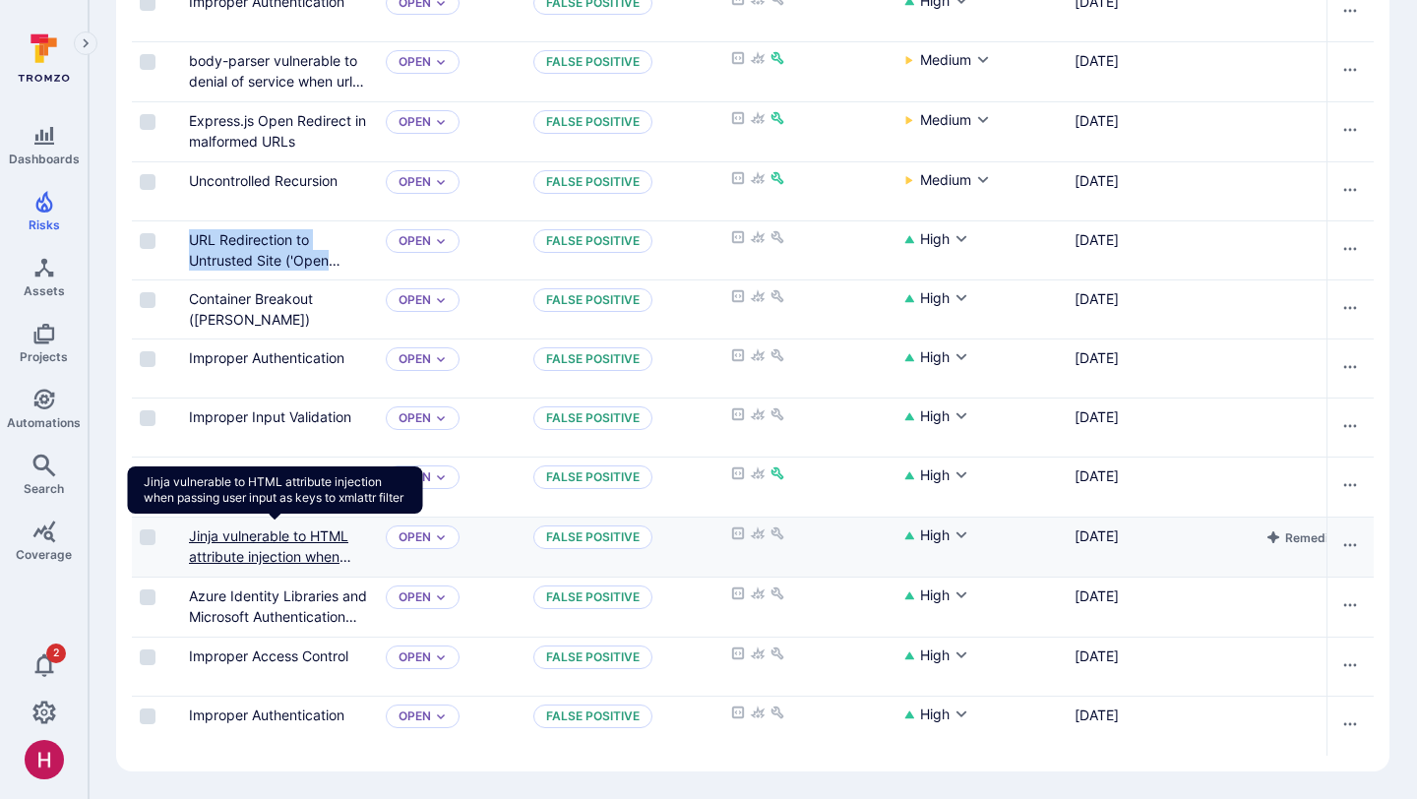
click at [265, 532] on link "Jinja vulnerable to HTML attribute injection when passing user input as keys to…" at bounding box center [274, 566] width 171 height 79
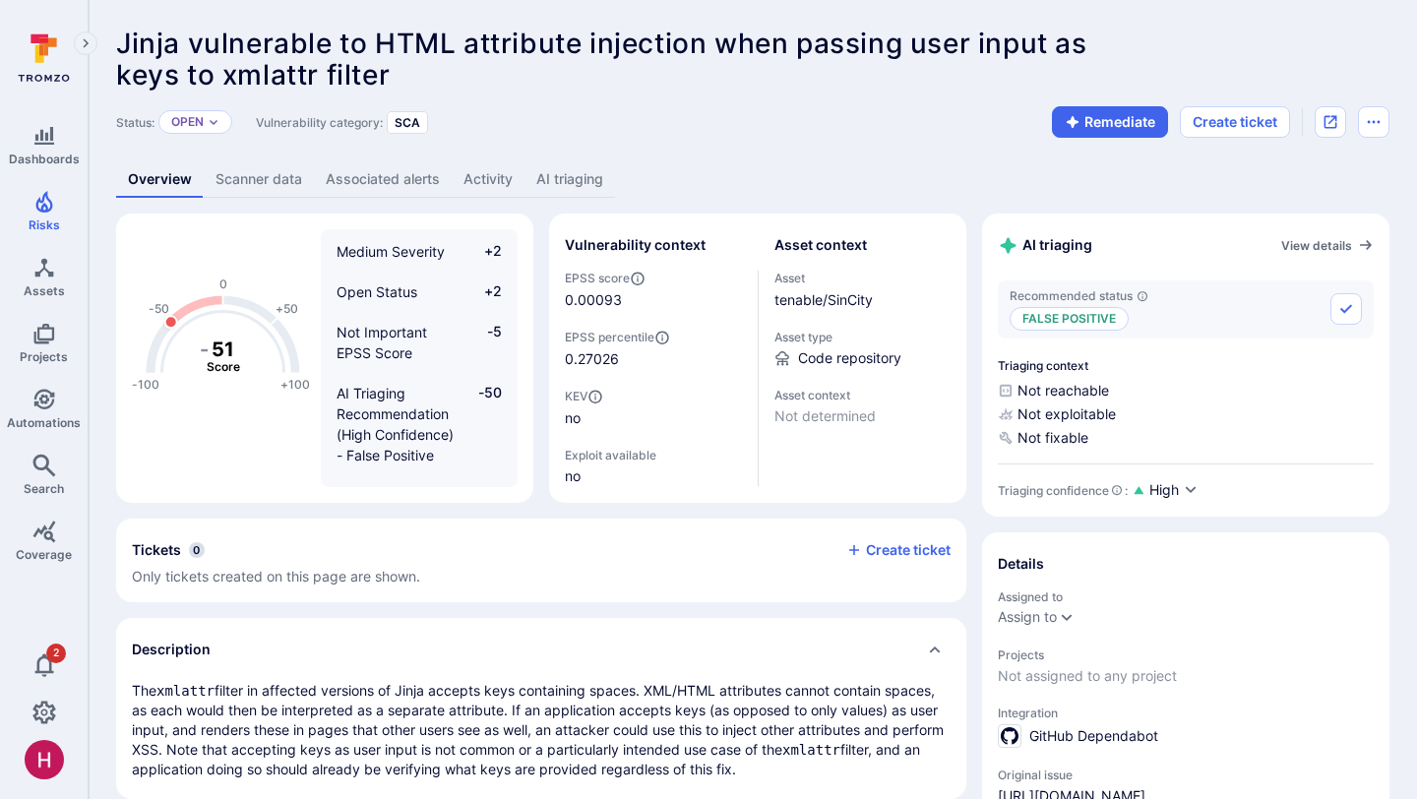
click at [572, 176] on link "AI triaging" at bounding box center [569, 179] width 91 height 36
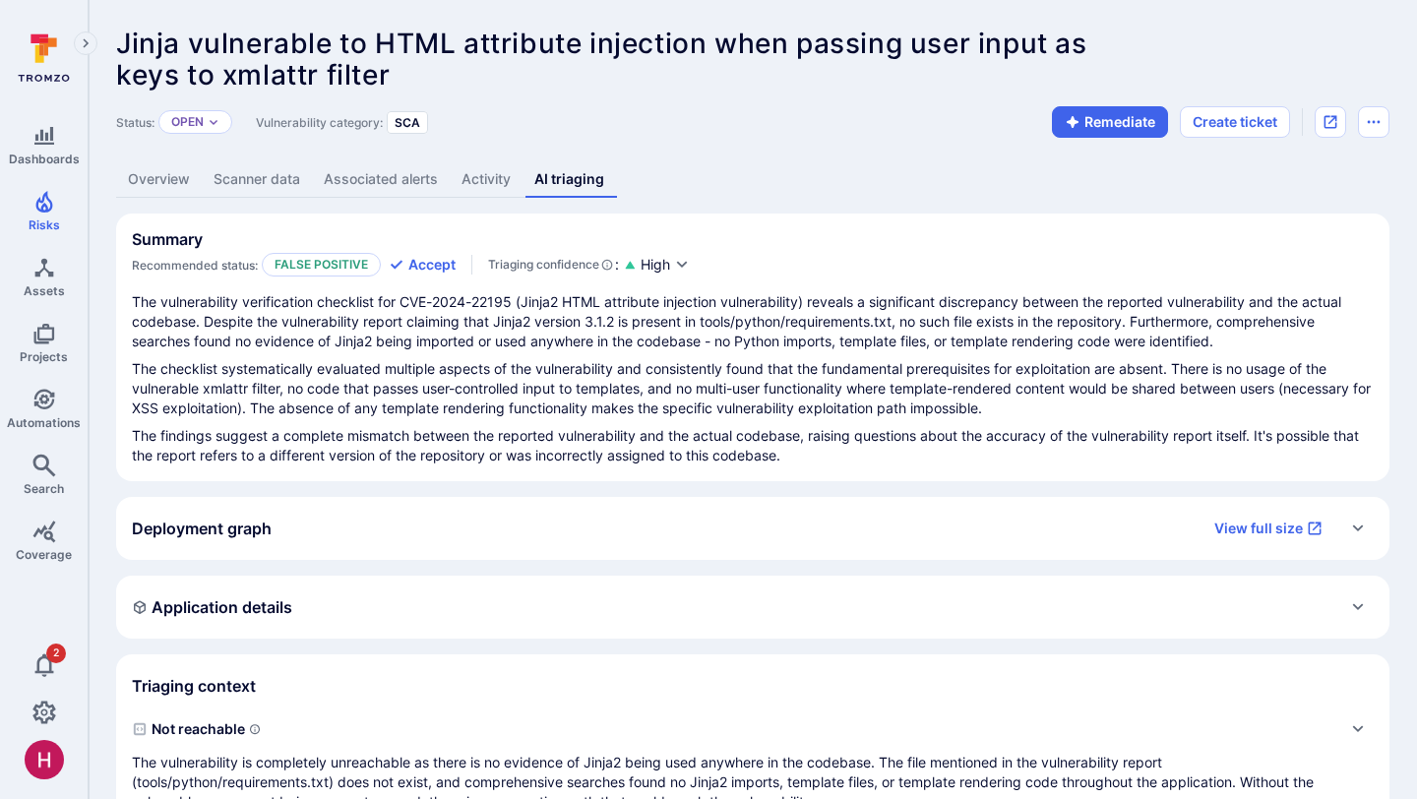
click at [150, 177] on link "Overview" at bounding box center [159, 179] width 86 height 36
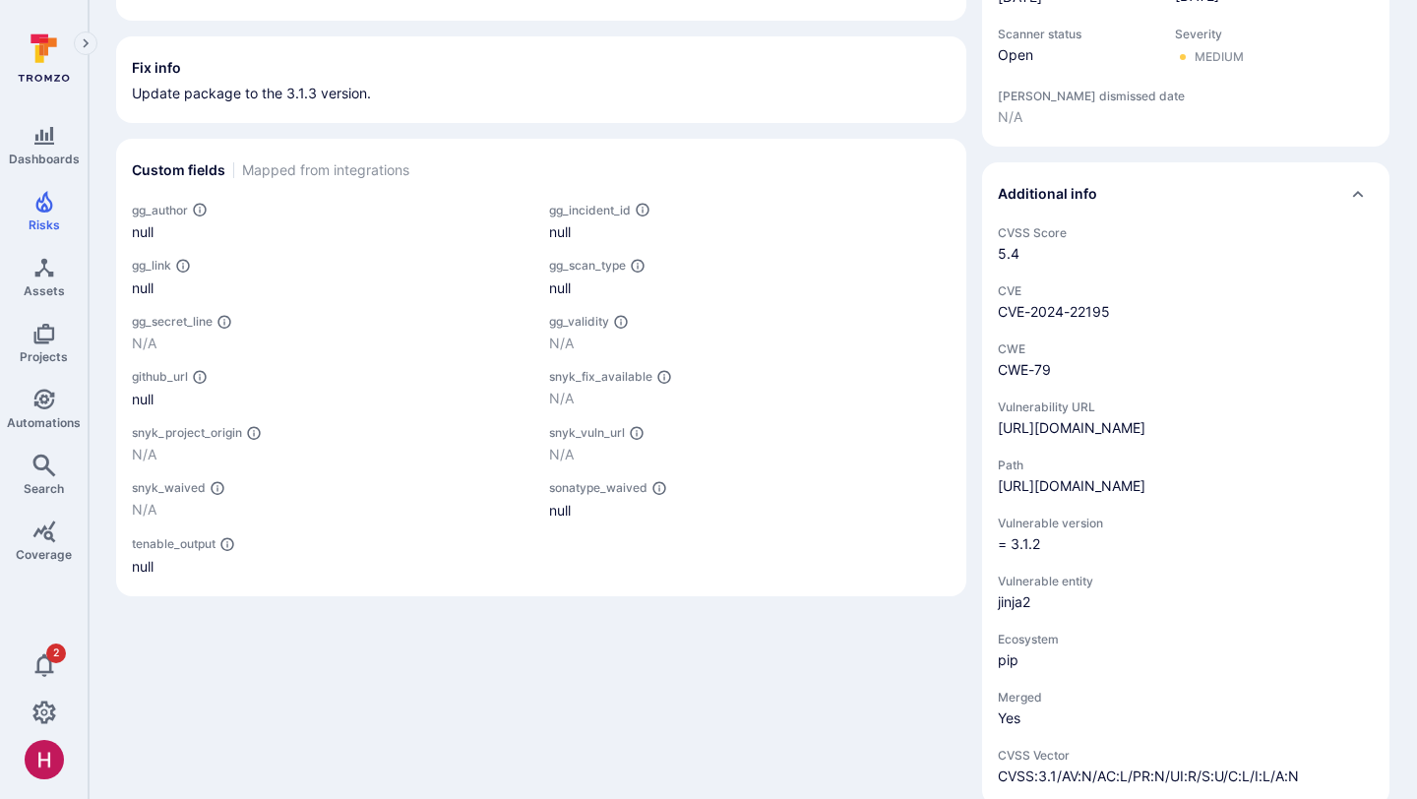
scroll to position [860, 0]
click at [1075, 491] on link "https://github.com/tenable/SinCity/blob/main/tools/python/requirements.txt" at bounding box center [1072, 482] width 148 height 17
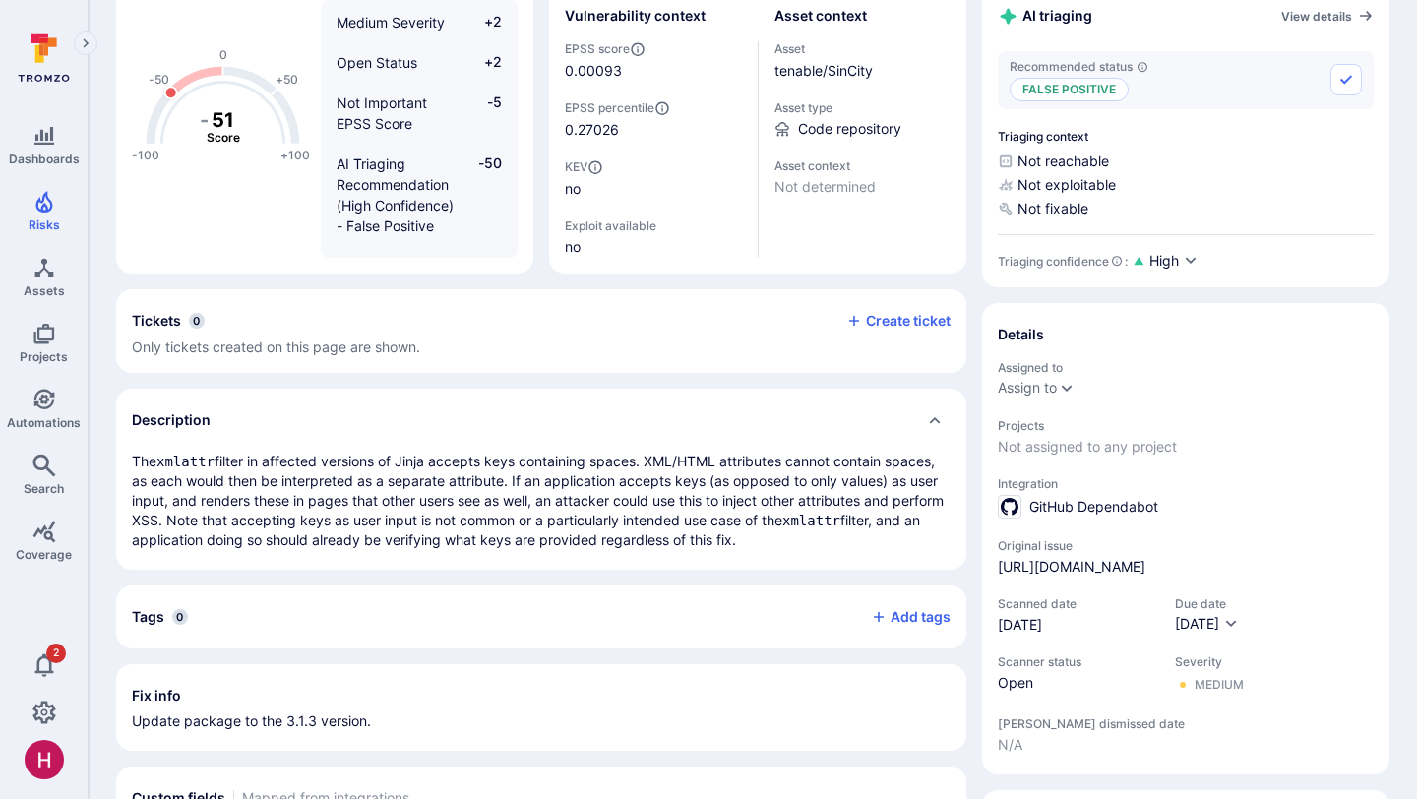
scroll to position [0, 0]
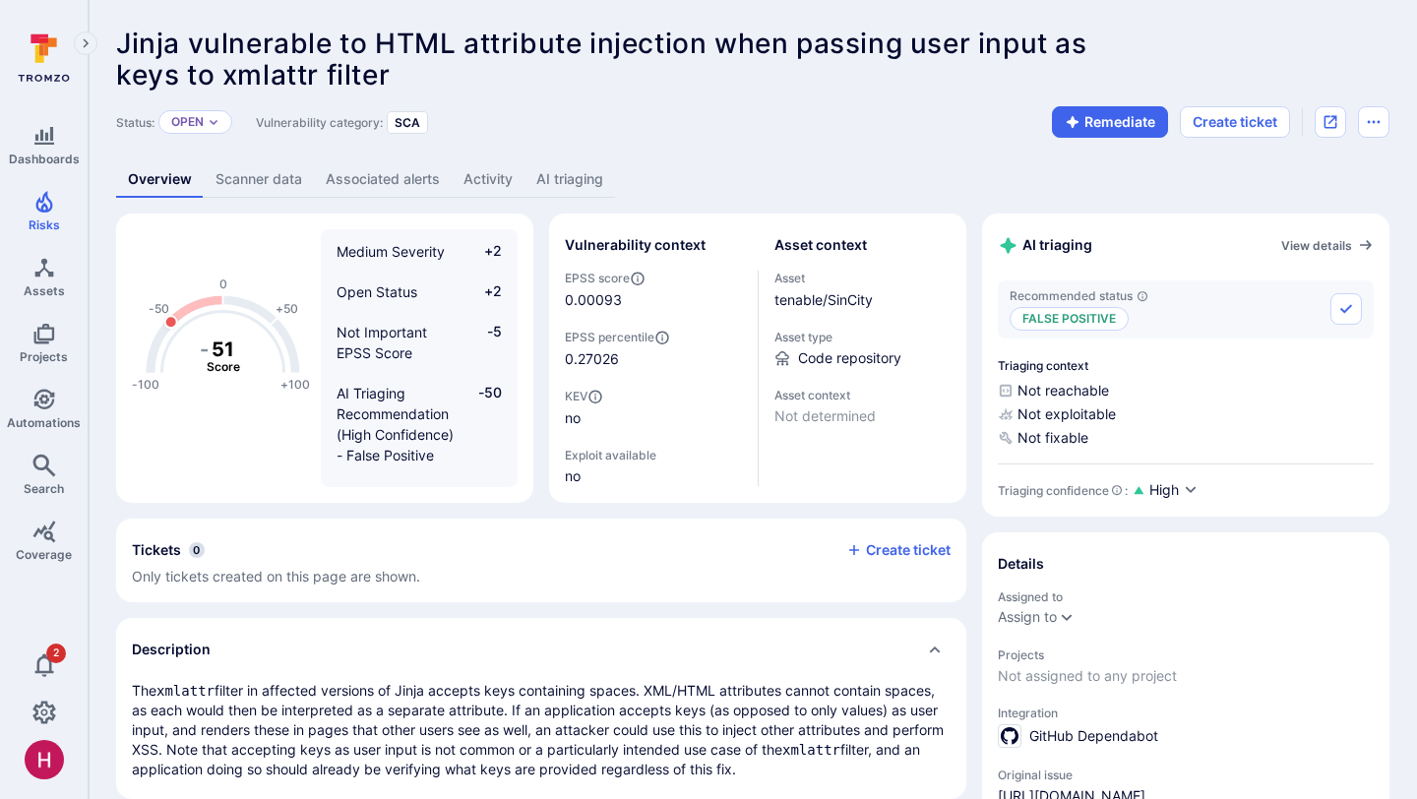
click at [585, 185] on link "AI triaging" at bounding box center [569, 179] width 91 height 36
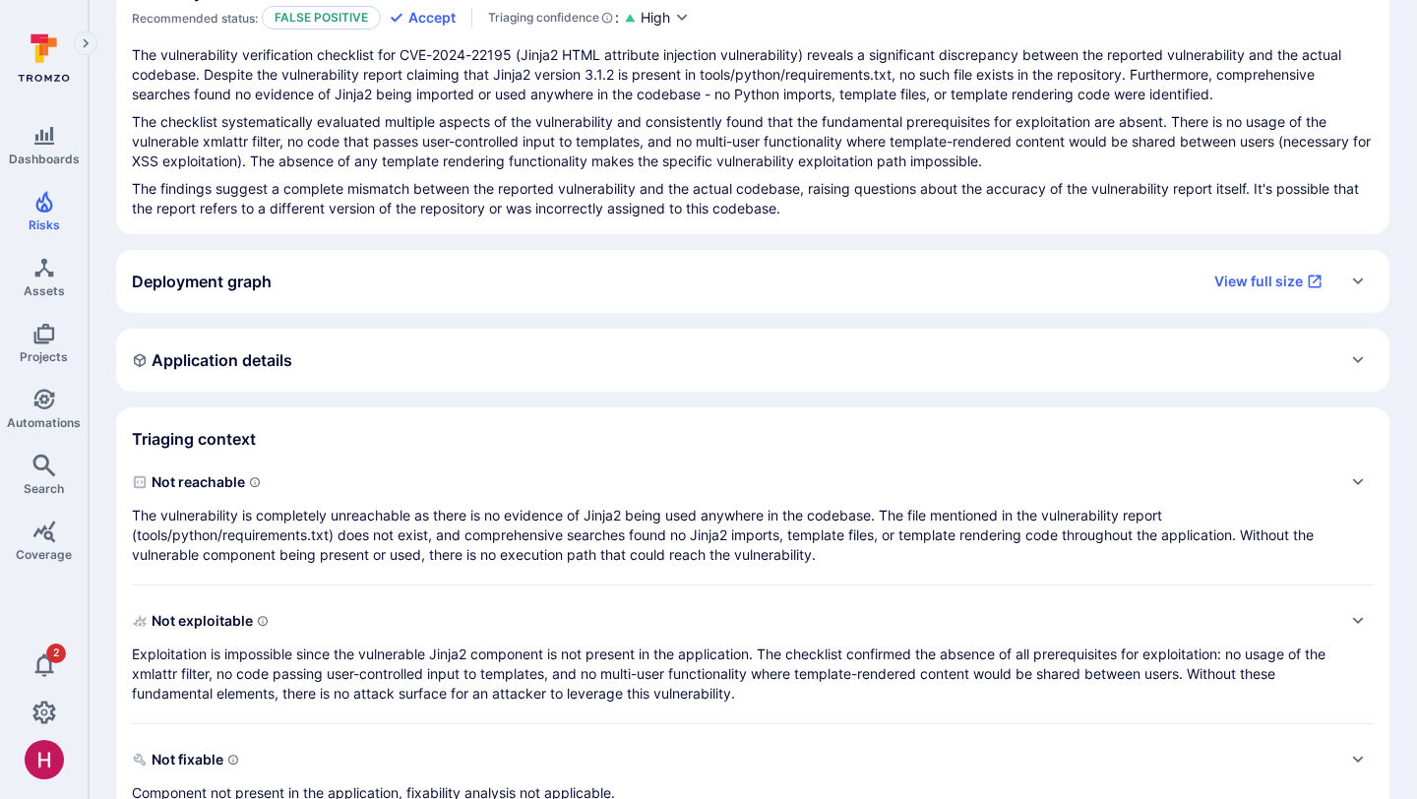
scroll to position [248, 0]
click at [481, 533] on p "The vulnerability is completely unreachable as there is no evidence of Jinja2 b…" at bounding box center [733, 534] width 1202 height 59
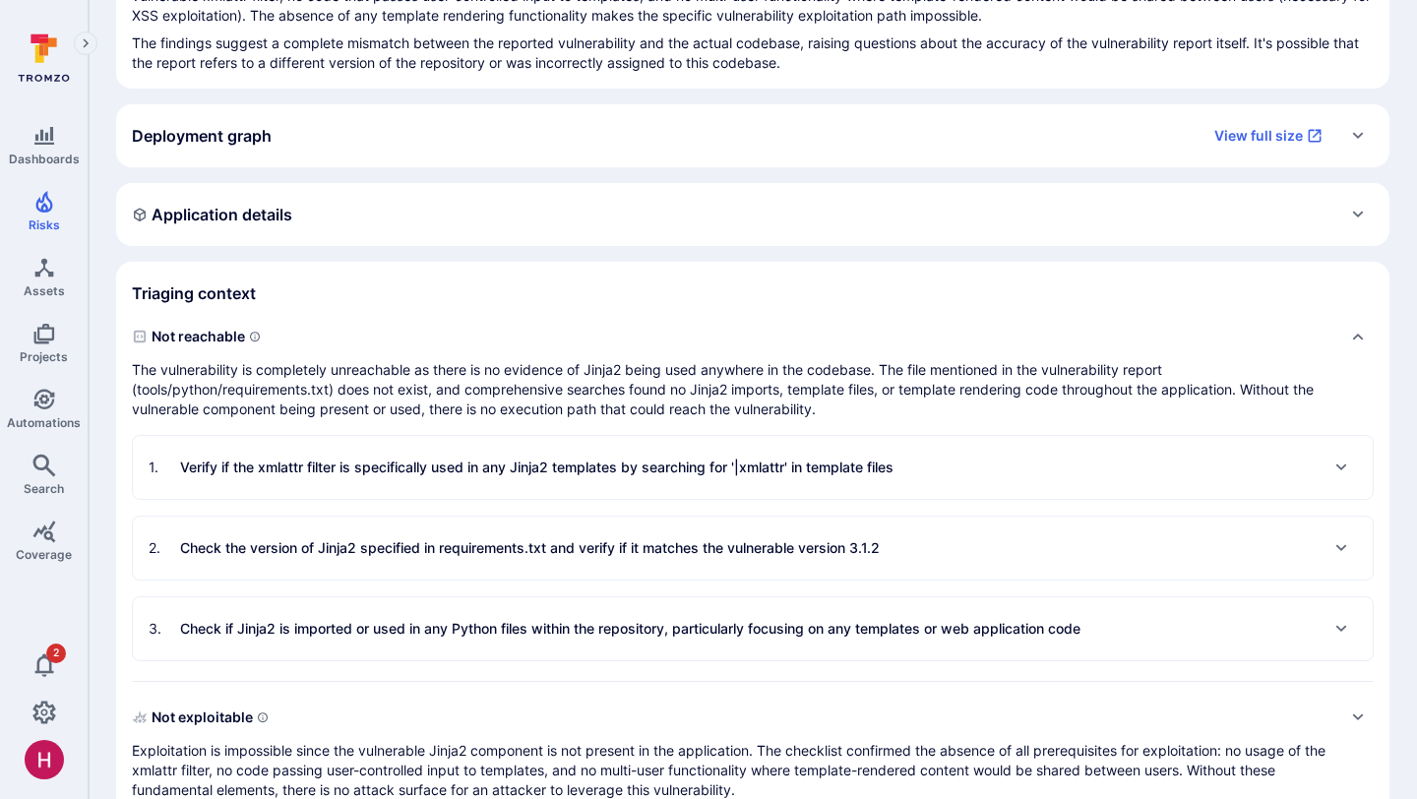
scroll to position [401, 0]
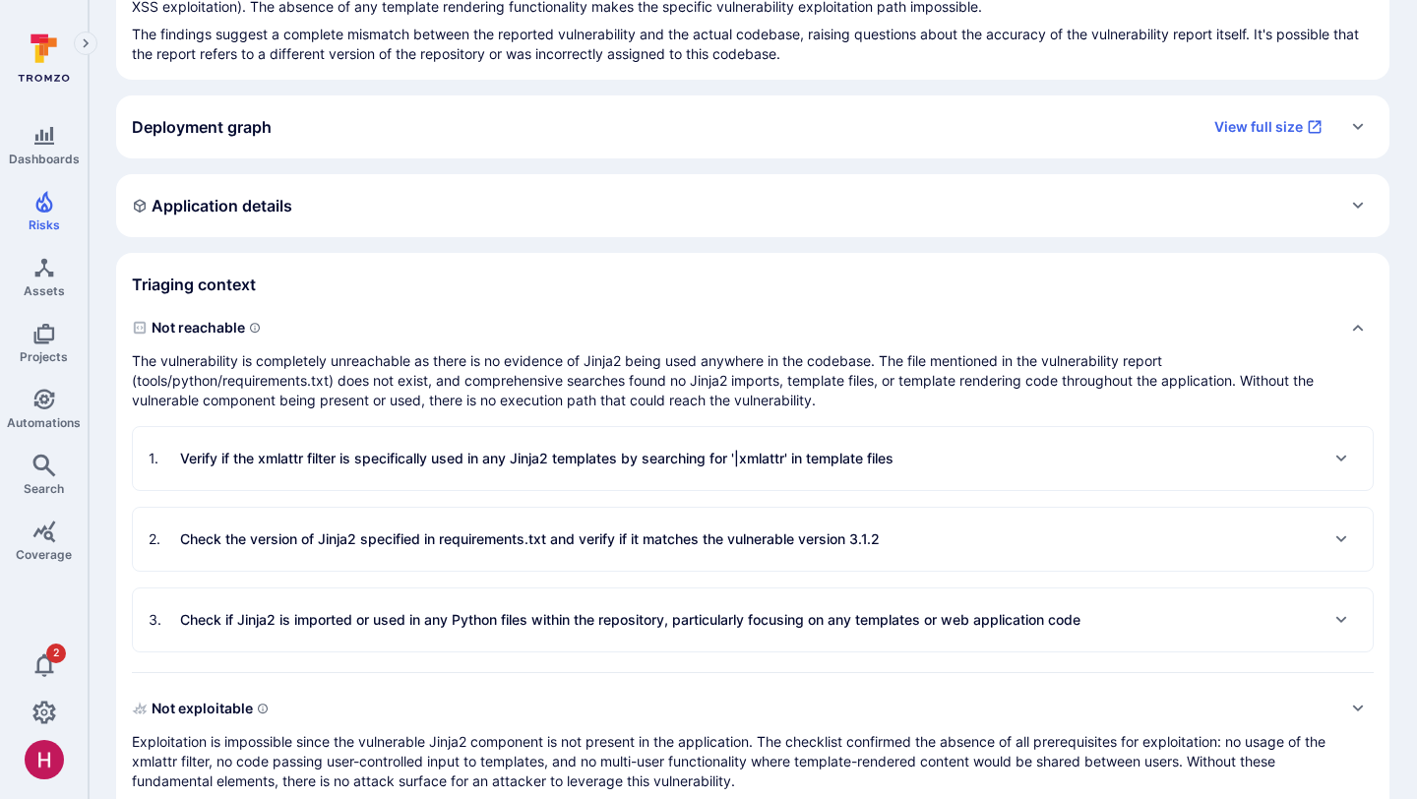
click at [486, 543] on p "Check the version of Jinja2 specified in requirements.txt and verify if it matc…" at bounding box center [530, 539] width 700 height 20
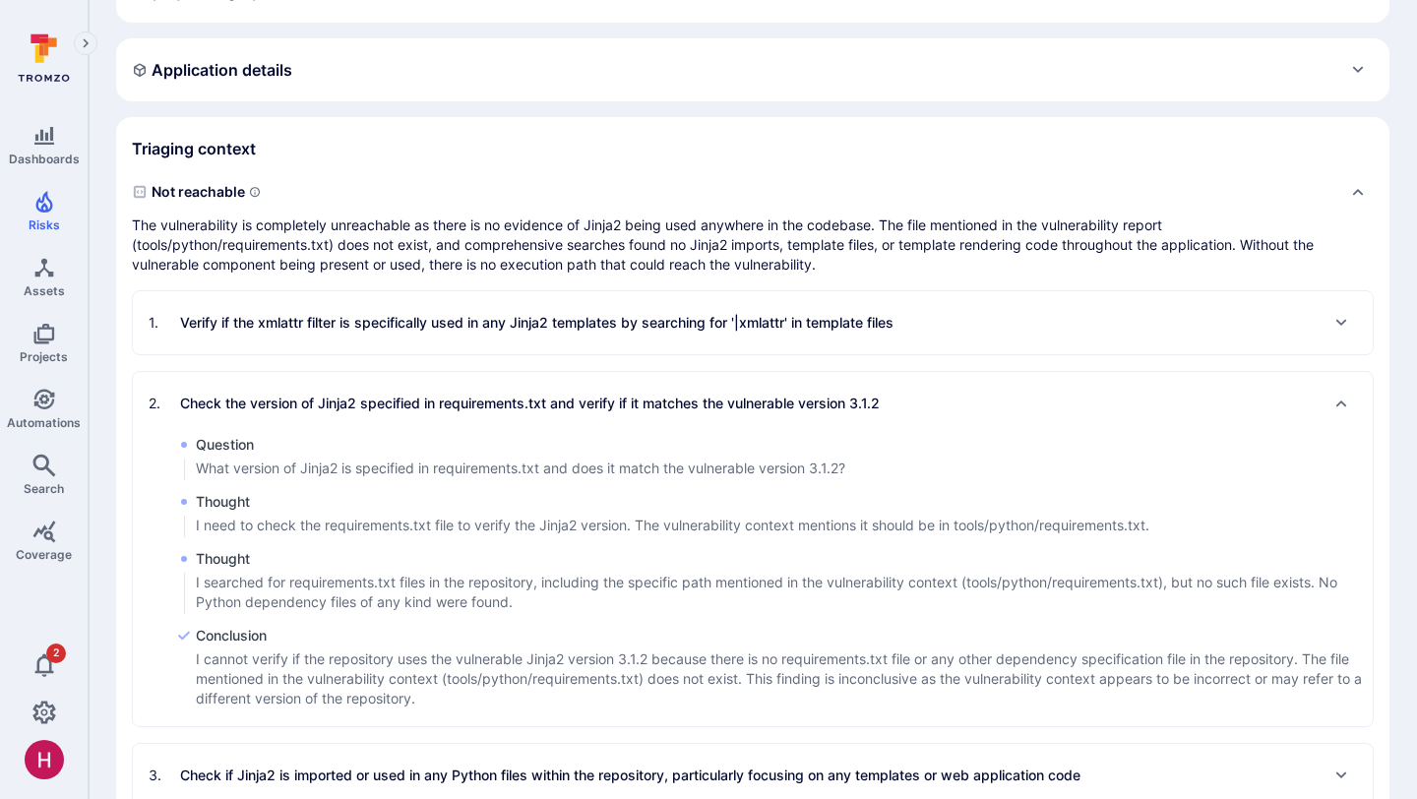
scroll to position [0, 0]
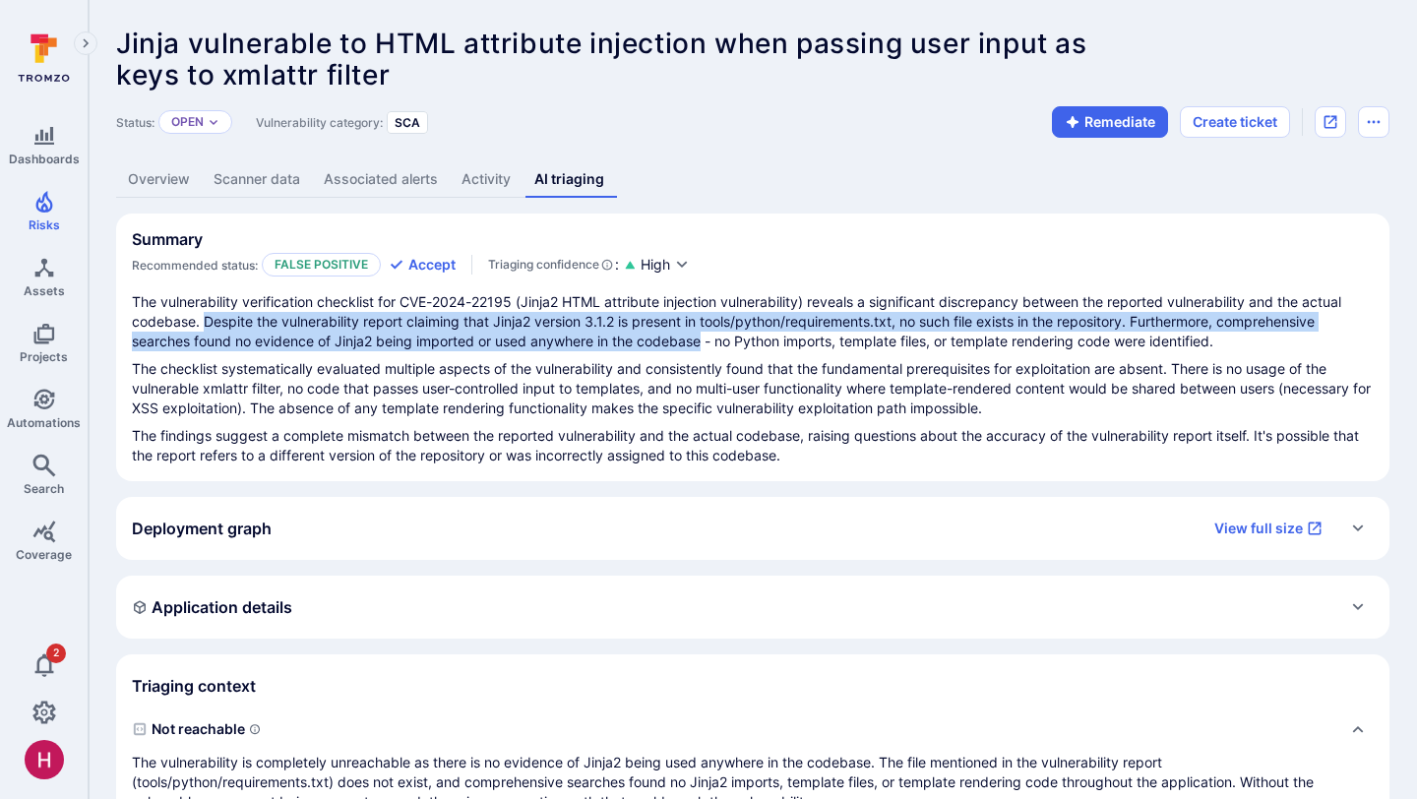
drag, startPoint x: 203, startPoint y: 322, endPoint x: 704, endPoint y: 341, distance: 501.2
click at [704, 341] on p "The vulnerability verification checklist for CVE-2024-22195 (Jinja2 HTML attrib…" at bounding box center [753, 321] width 1242 height 59
copy p "Despite the vulnerability report claiming that Jinja2 version 3.1.2 is present …"
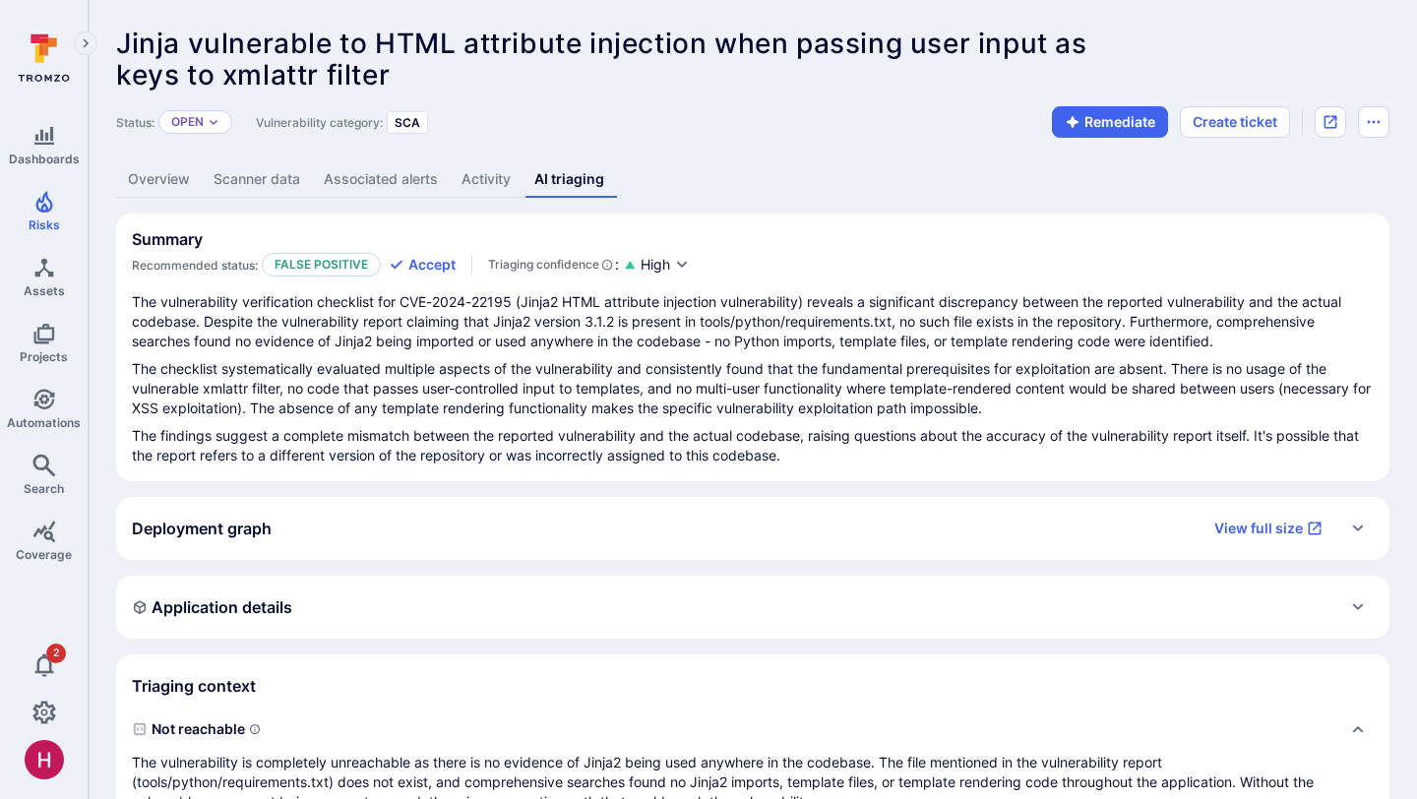
click at [745, 400] on p "The checklist systematically evaluated multiple aspects of the vulnerability an…" at bounding box center [753, 388] width 1242 height 59
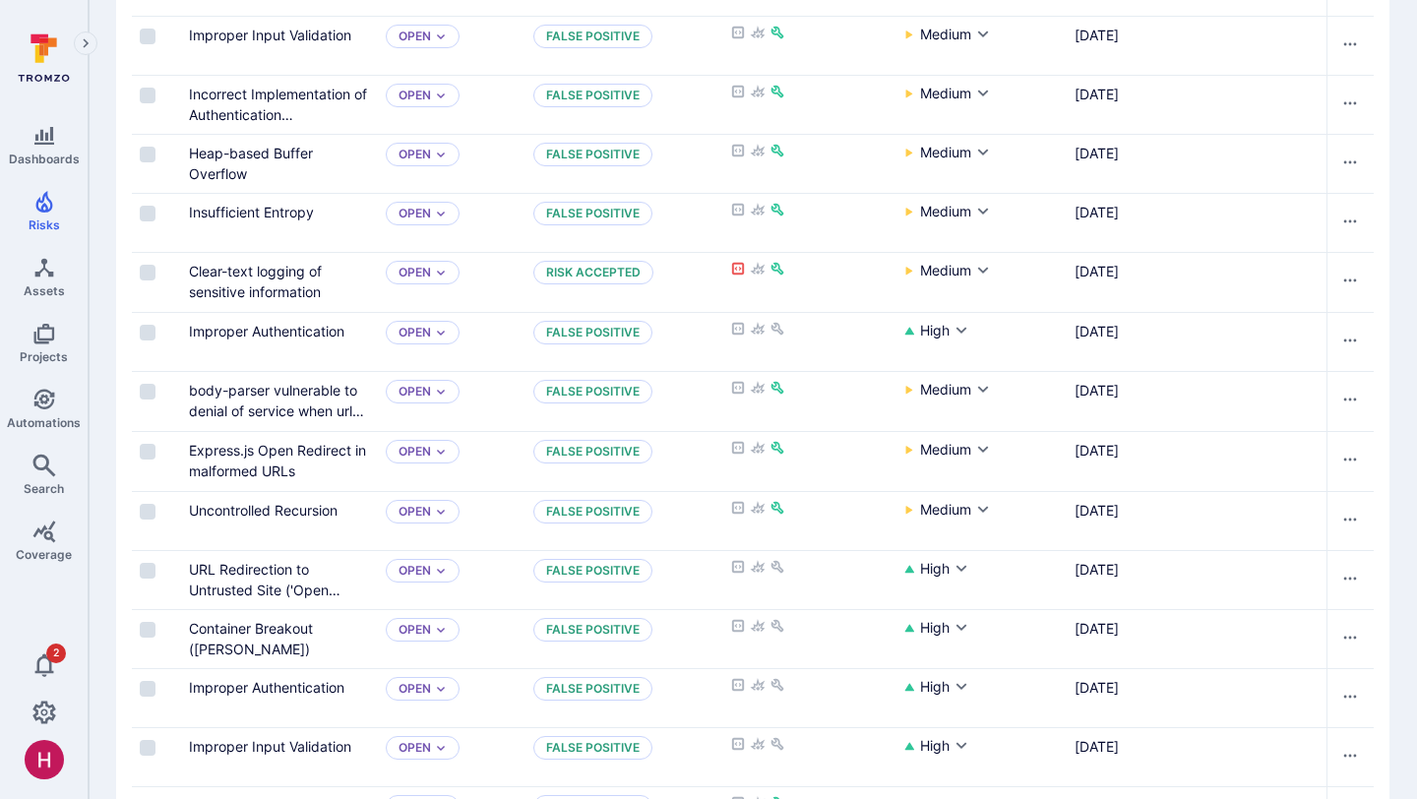
scroll to position [975, 0]
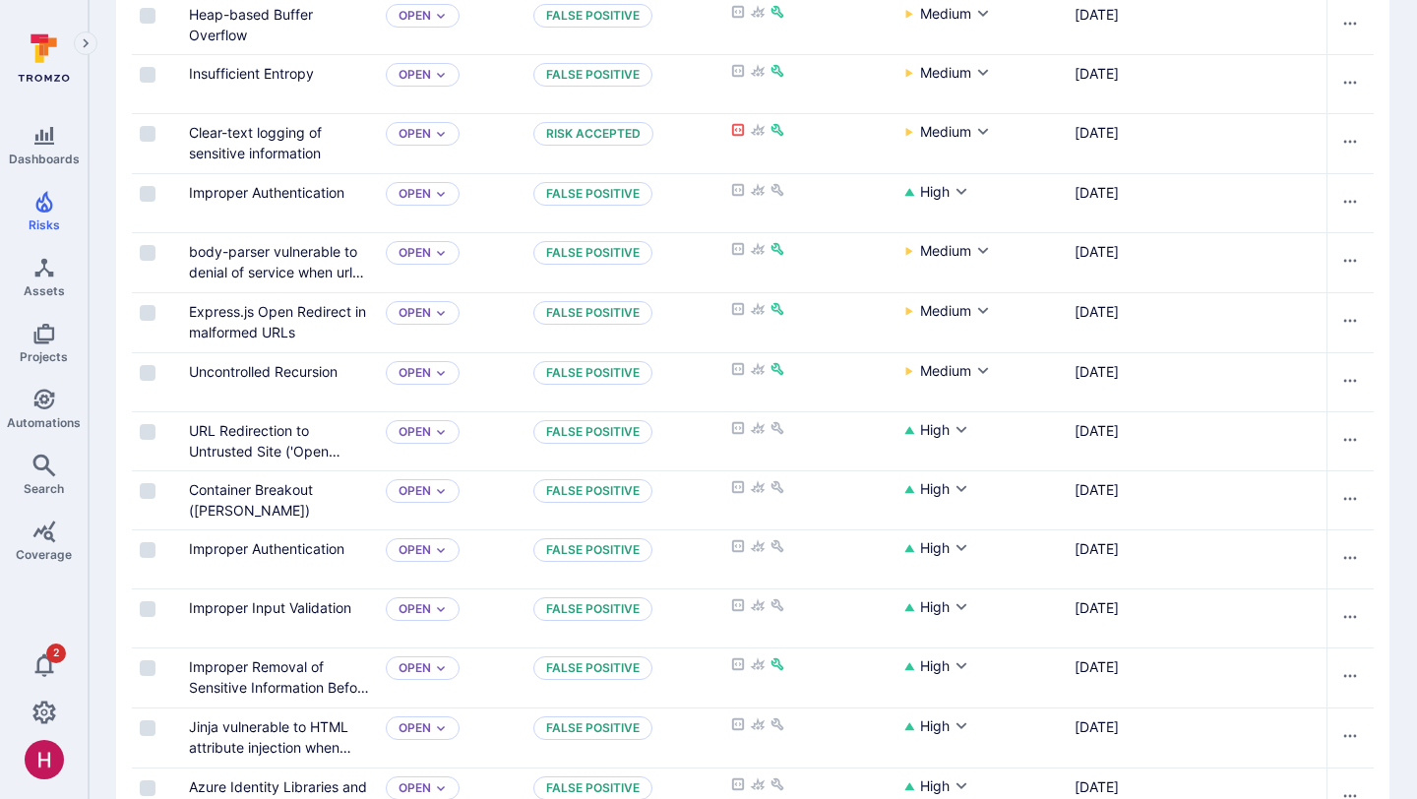
click at [315, 307] on link "Express.js Open Redirect in malformed URLs" at bounding box center [277, 321] width 177 height 37
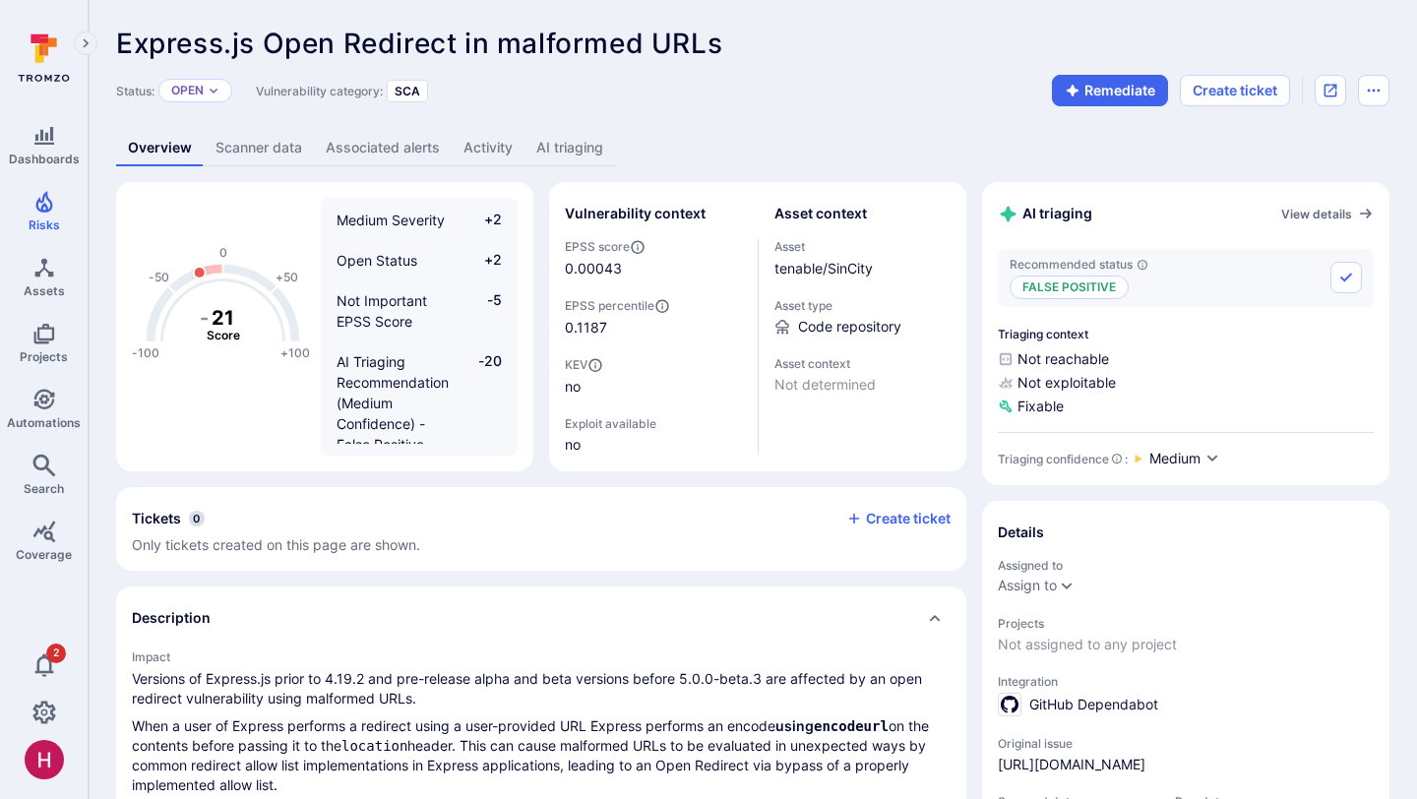
click at [598, 159] on link "AI triaging" at bounding box center [569, 148] width 91 height 36
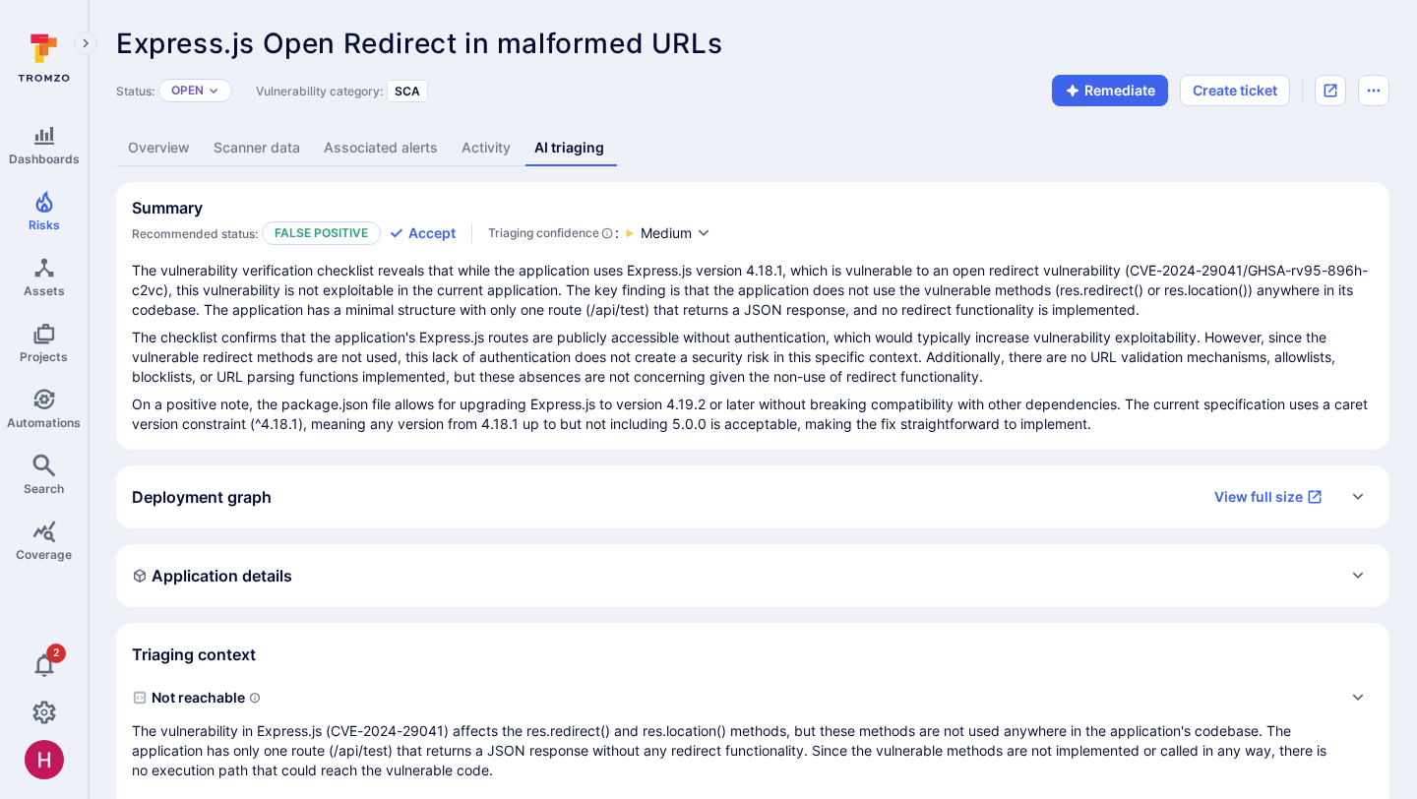
click at [155, 150] on link "Overview" at bounding box center [159, 148] width 86 height 36
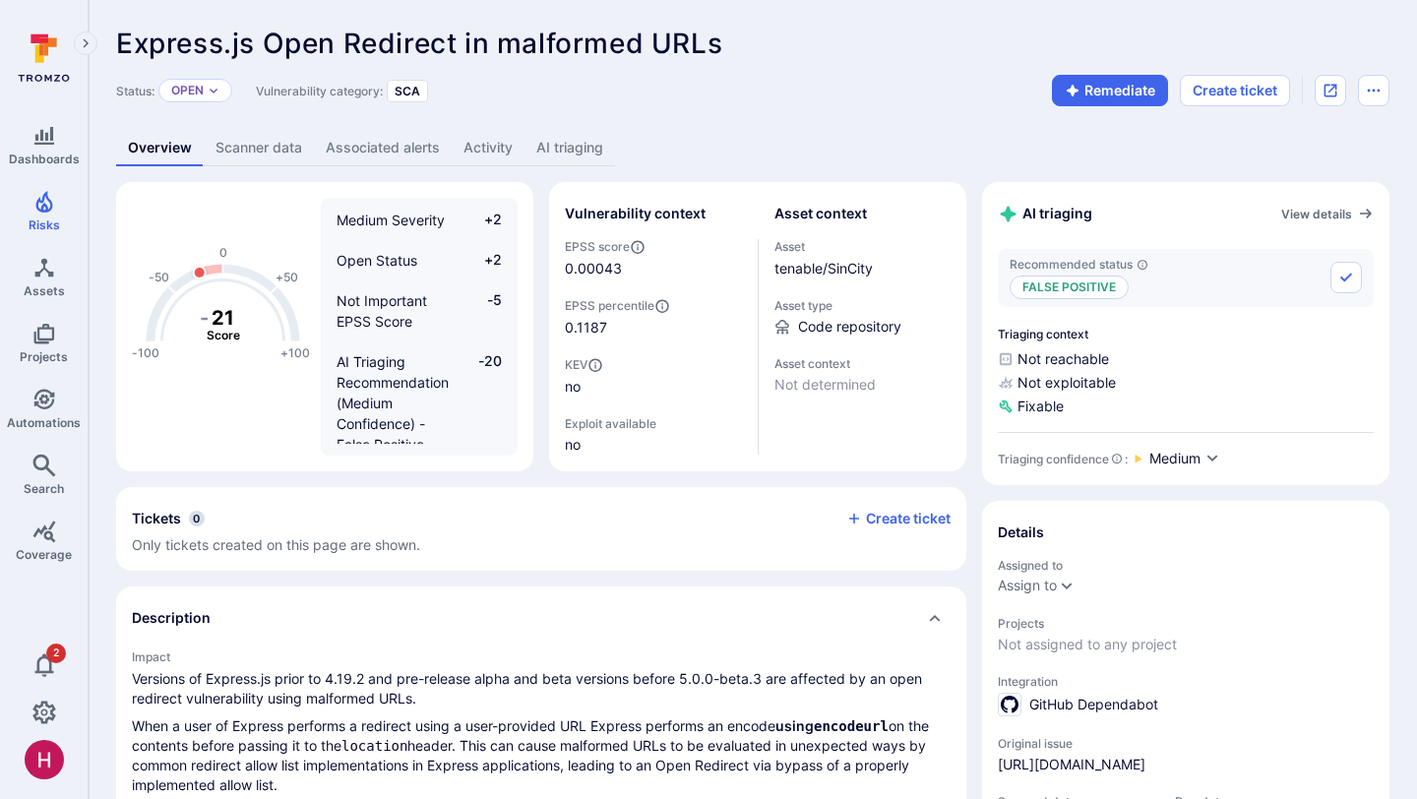
click at [598, 149] on link "AI triaging" at bounding box center [569, 148] width 91 height 36
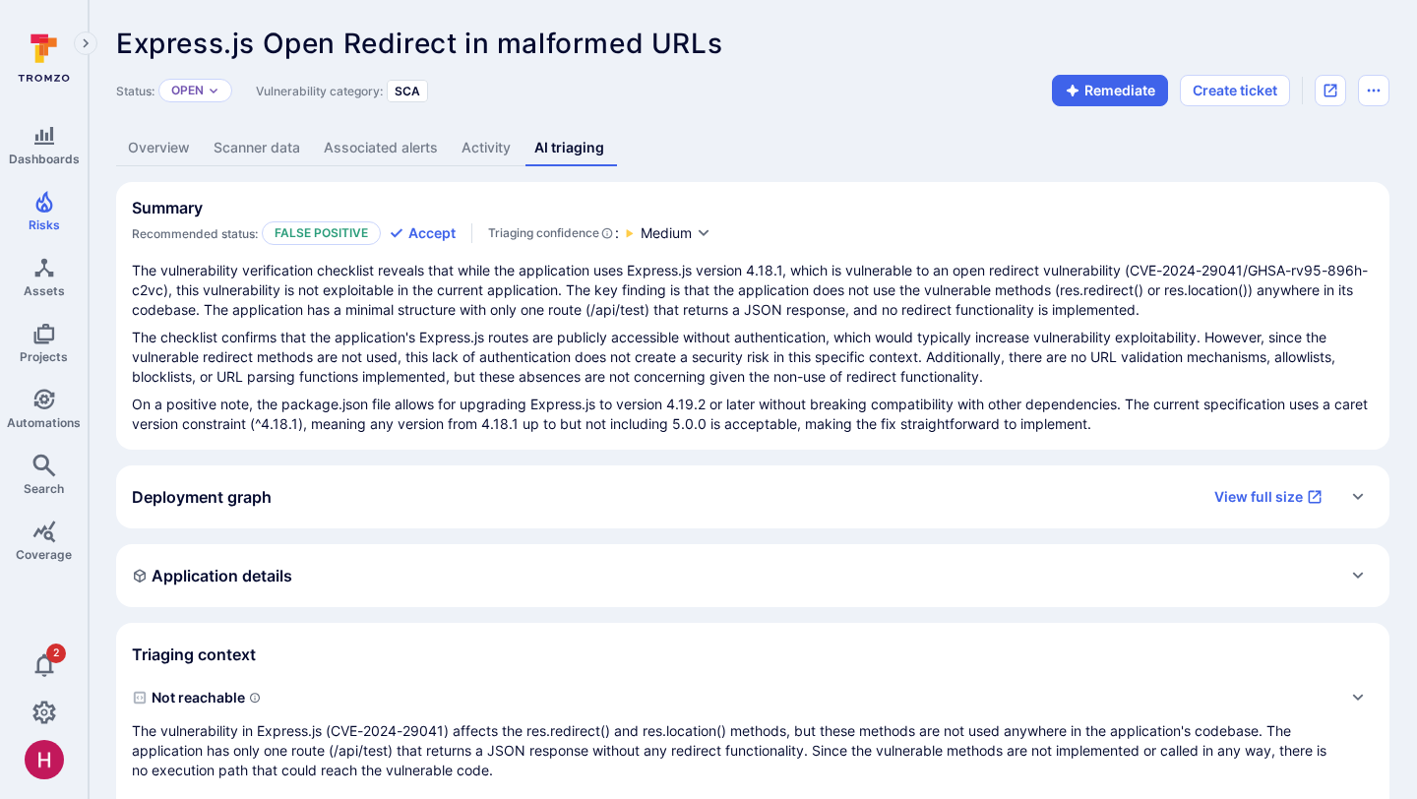
click at [692, 368] on p "The checklist confirms that the application's Express.js routes are publicly ac…" at bounding box center [753, 357] width 1242 height 59
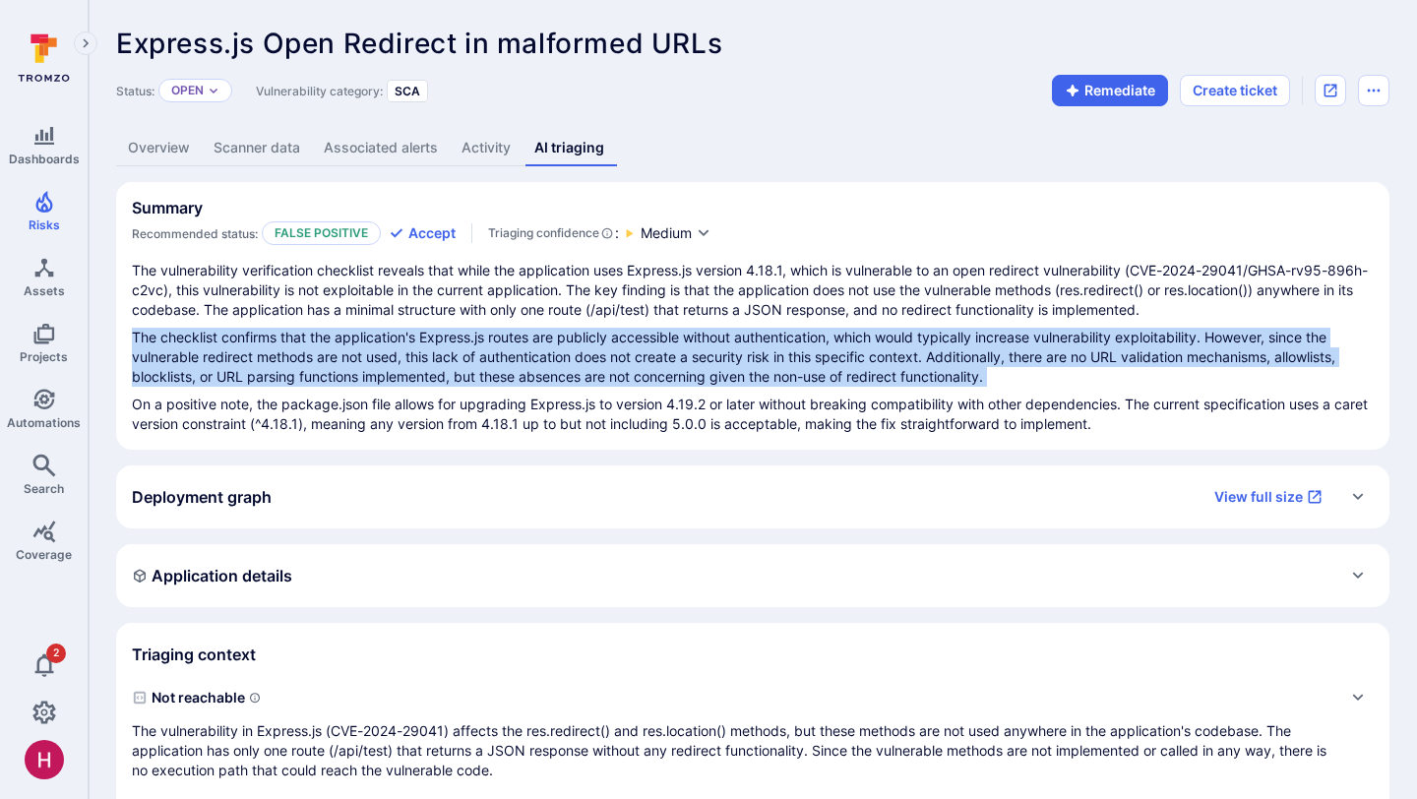
click at [692, 368] on p "The checklist confirms that the application's Express.js routes are publicly ac…" at bounding box center [753, 357] width 1242 height 59
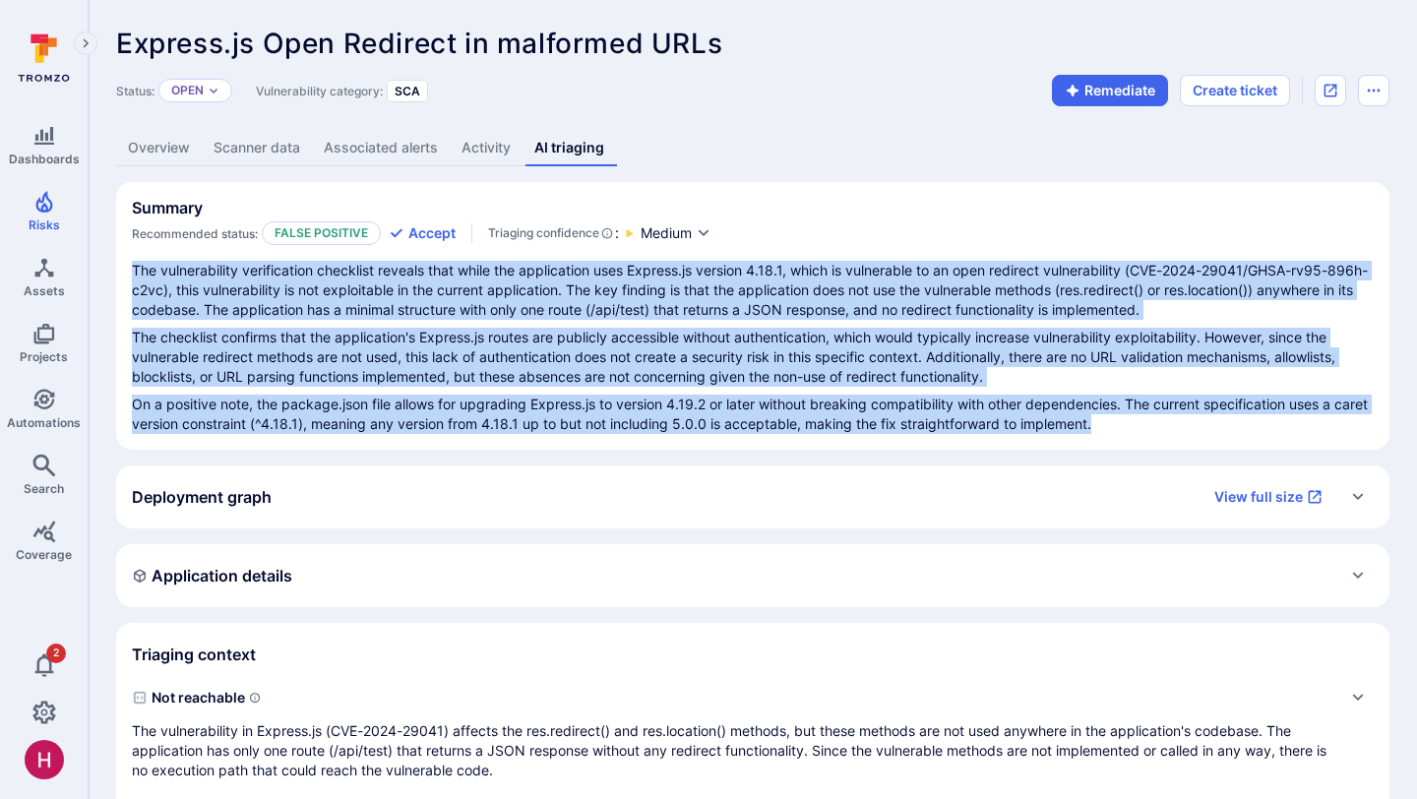
drag, startPoint x: 1131, startPoint y: 431, endPoint x: 116, endPoint y: 274, distance: 1026.6
click at [116, 274] on section "Summary Recommended status: False positive Accept Triaging confidence : Medium …" at bounding box center [752, 316] width 1273 height 268
copy div "The vulnerability verification checklist reveals that while the application use…"
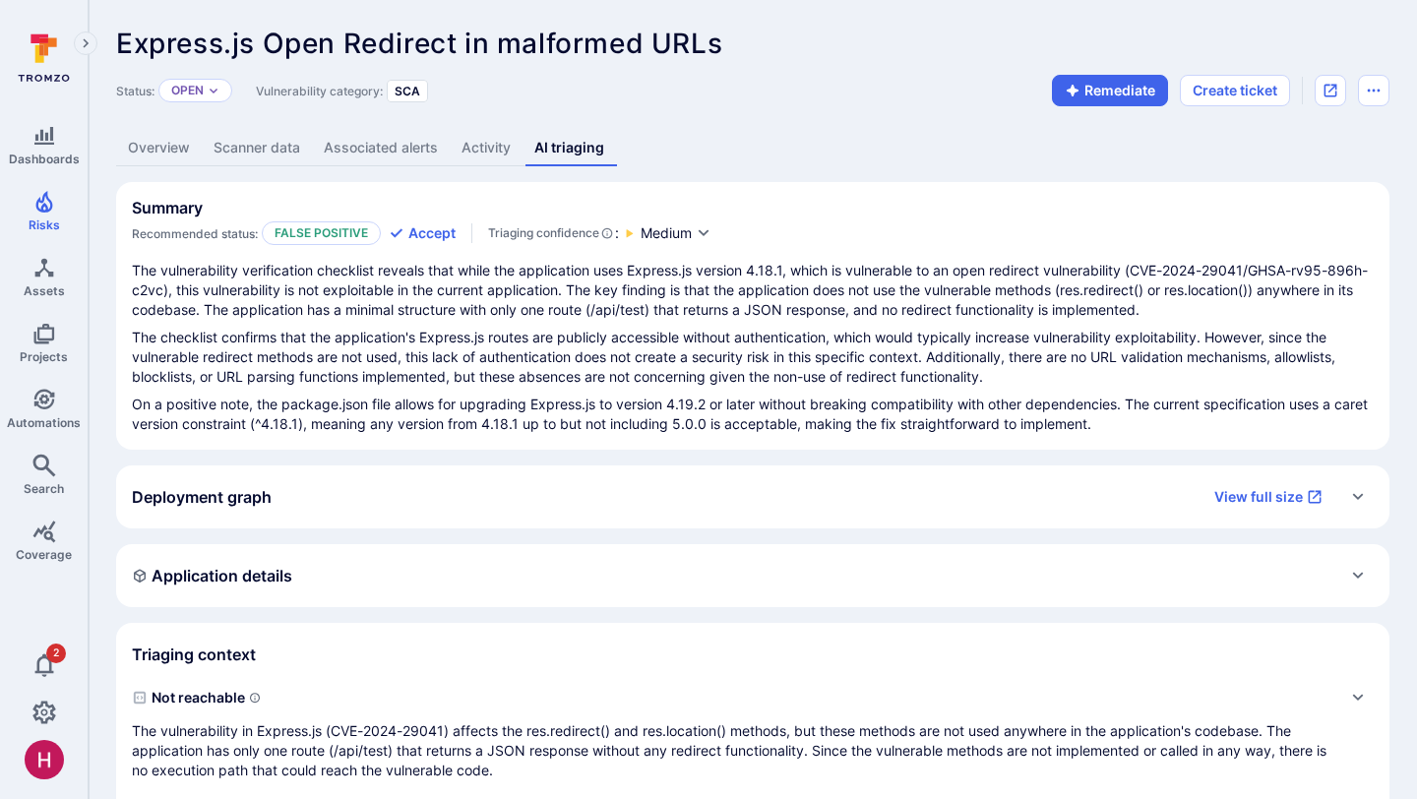
click at [626, 36] on span "Express.js Open Redirect in malformed URLs" at bounding box center [419, 43] width 606 height 33
click at [179, 152] on link "Overview" at bounding box center [159, 148] width 86 height 36
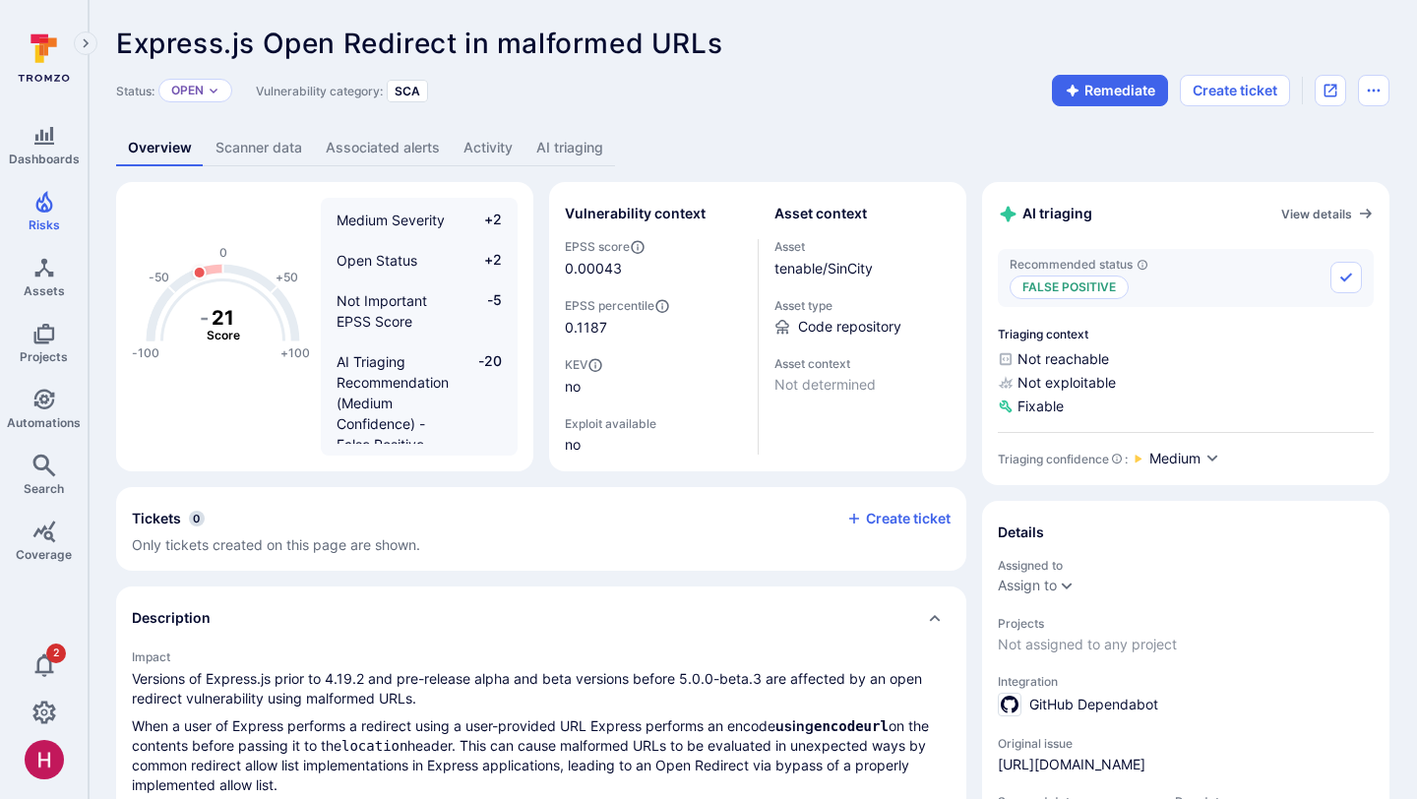
click at [688, 83] on div "Status: Open Vulnerability category: SCA Remediate Create ticket" at bounding box center [752, 90] width 1273 height 31
click at [581, 154] on link "AI triaging" at bounding box center [569, 148] width 91 height 36
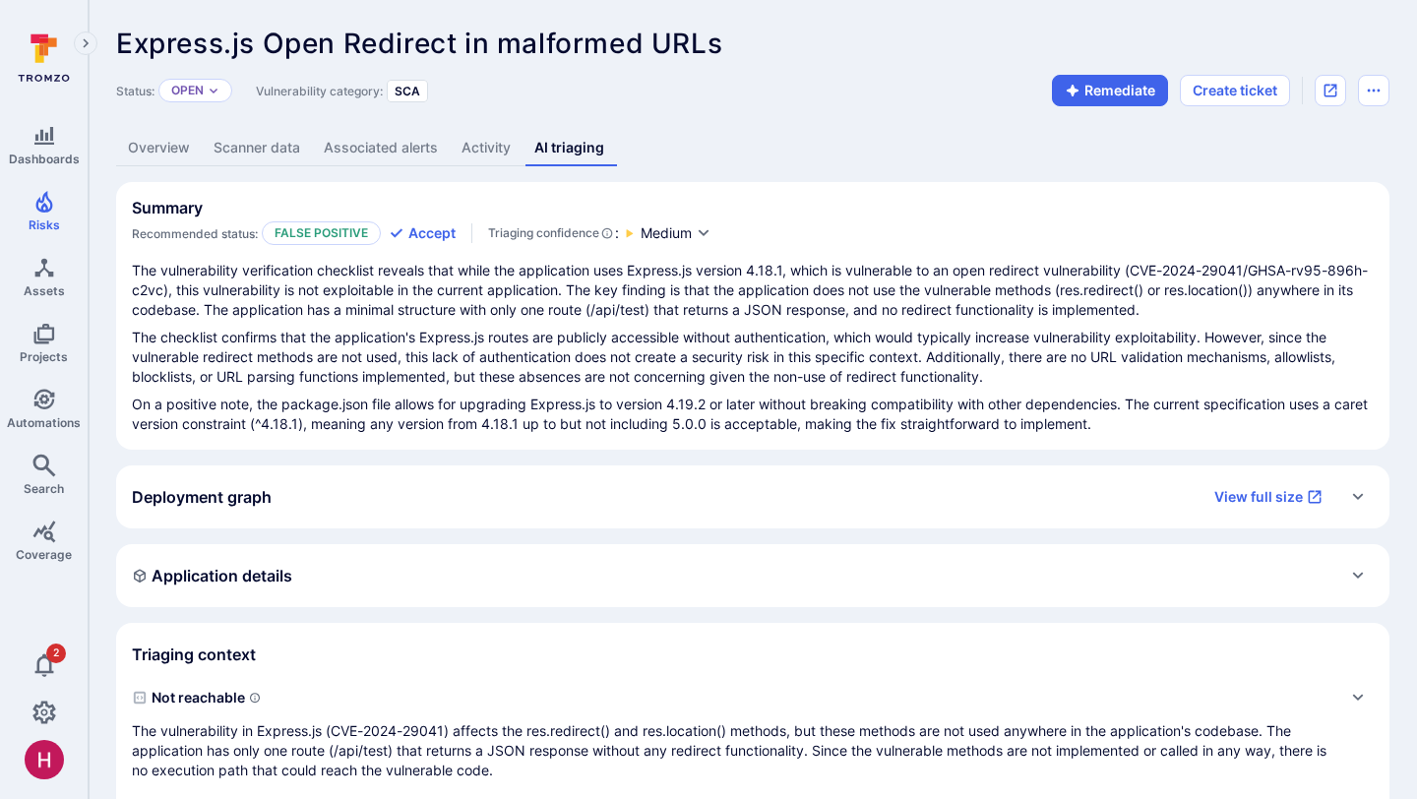
click at [511, 317] on p "The vulnerability verification checklist reveals that while the application use…" at bounding box center [753, 290] width 1242 height 59
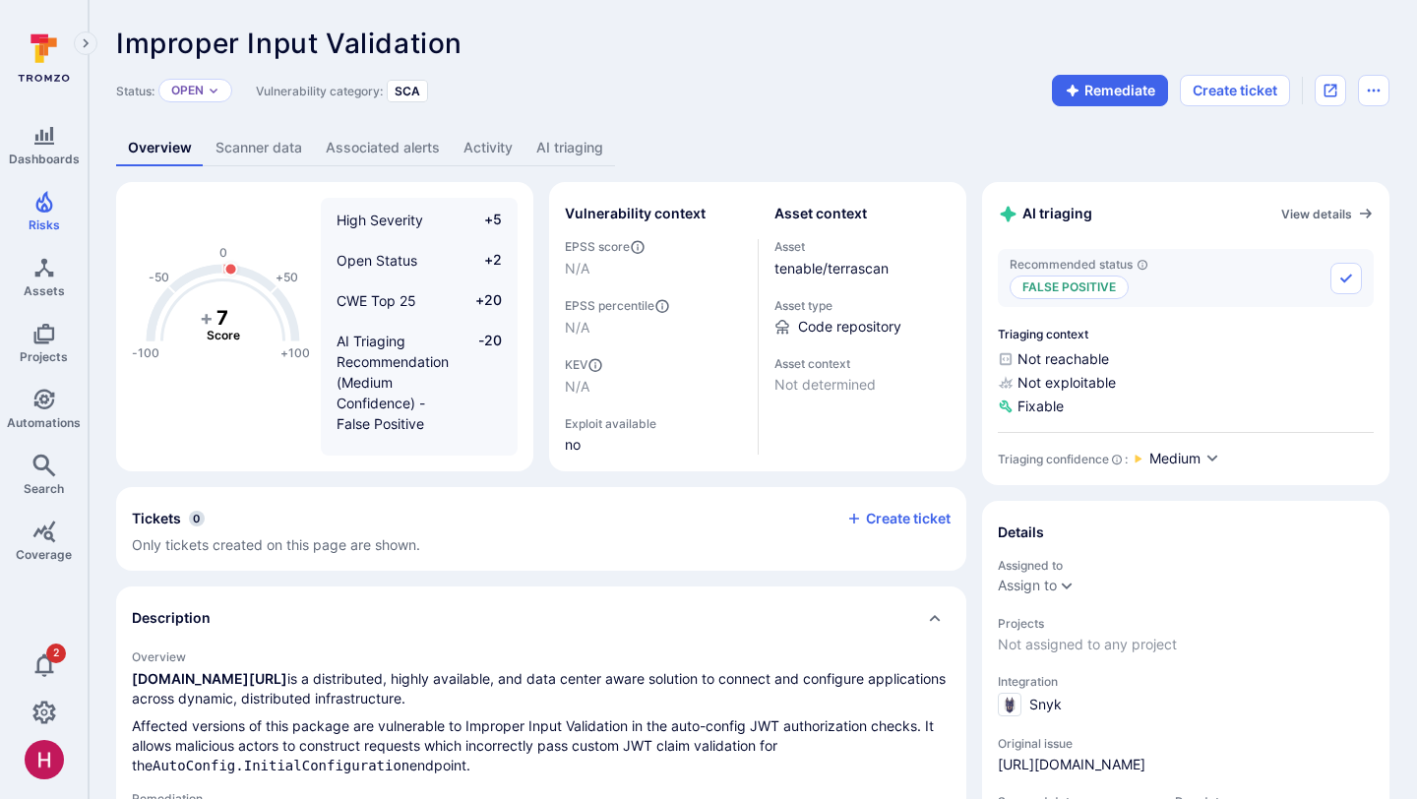
click at [582, 160] on link "AI triaging" at bounding box center [569, 148] width 91 height 36
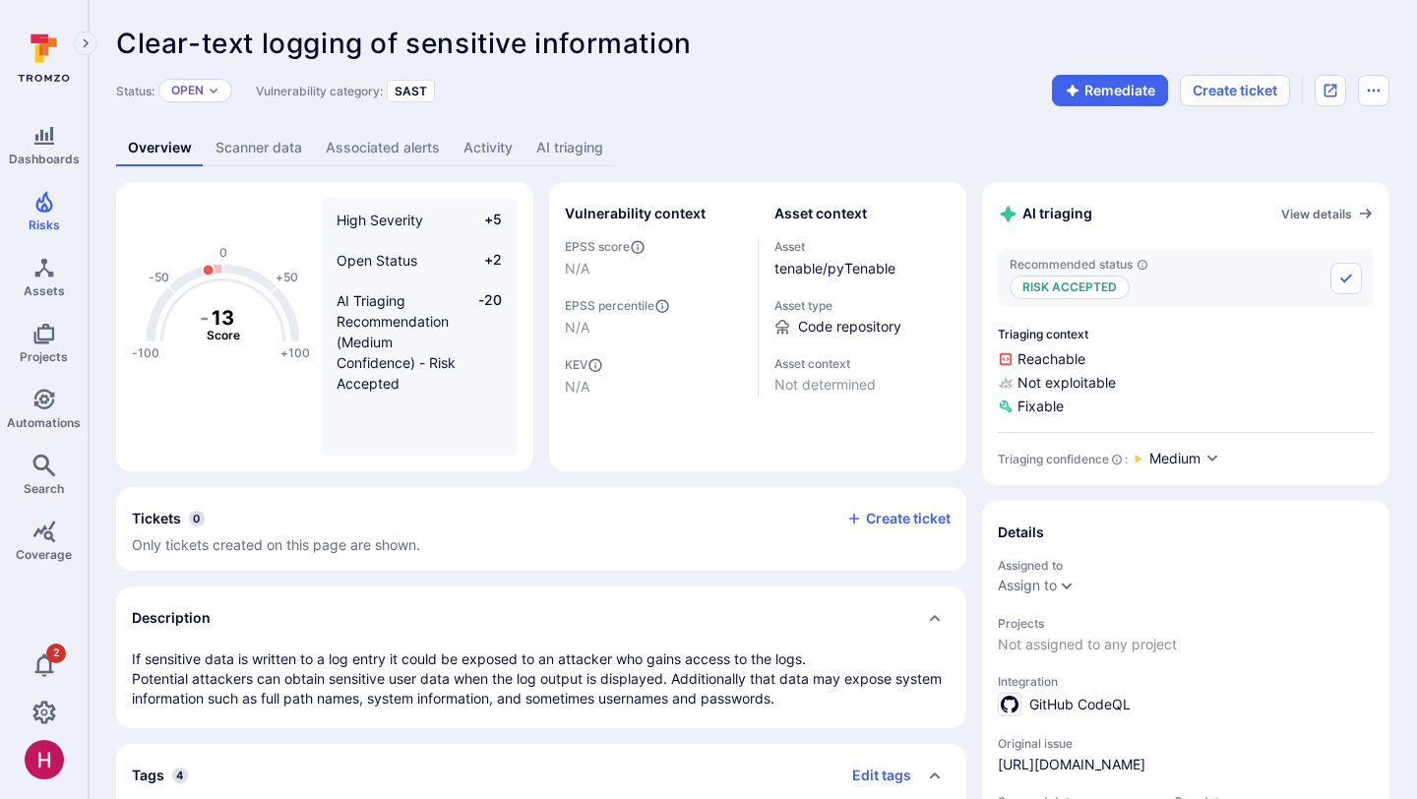
click at [570, 141] on link "AI triaging" at bounding box center [569, 148] width 91 height 36
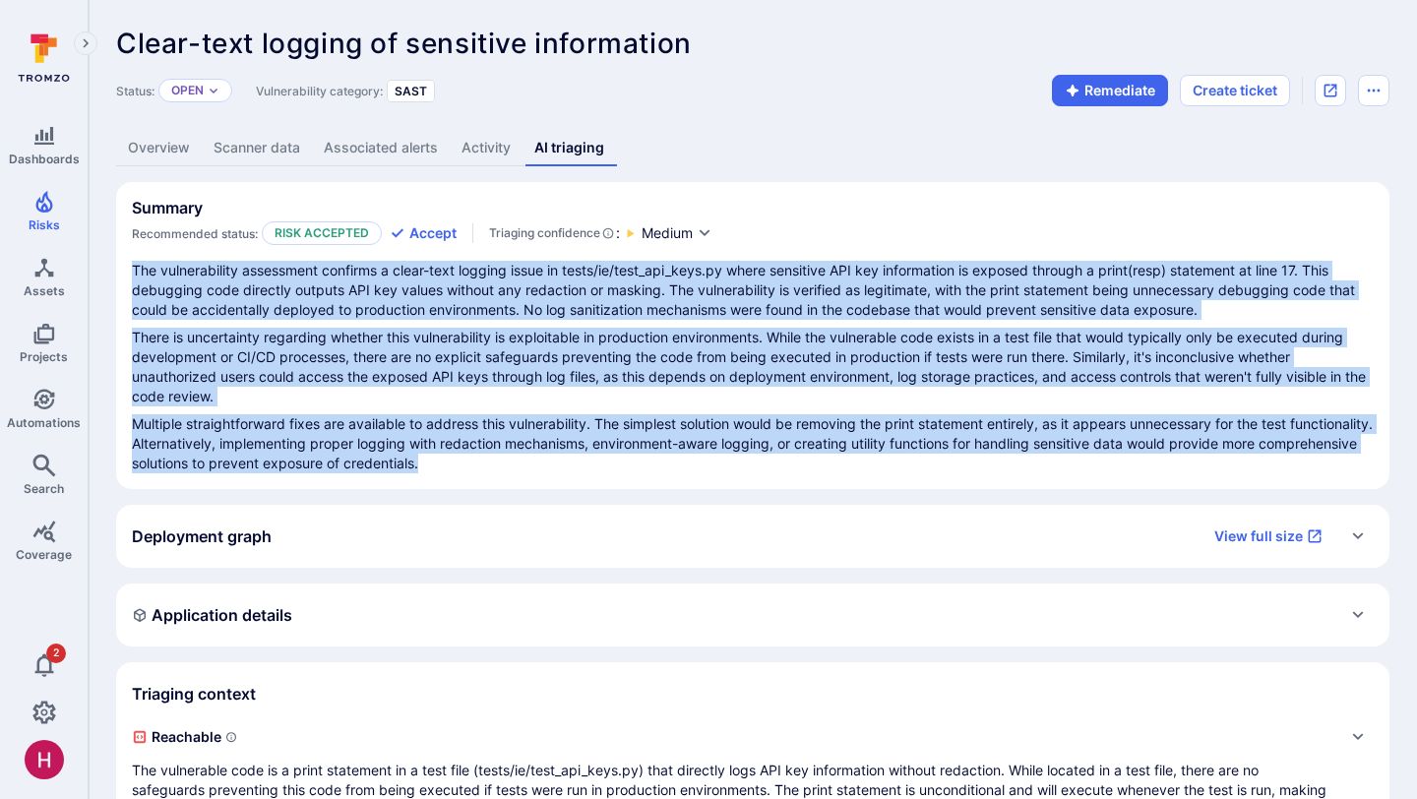
drag, startPoint x: 523, startPoint y: 463, endPoint x: 134, endPoint y: 271, distance: 434.8
click at [134, 271] on div "The vulnerability assessment confirms a clear-text logging issue in tests/ie/te…" at bounding box center [753, 367] width 1242 height 213
copy div "The vulnerability assessment confirms a clear-text logging issue in tests/ie/te…"
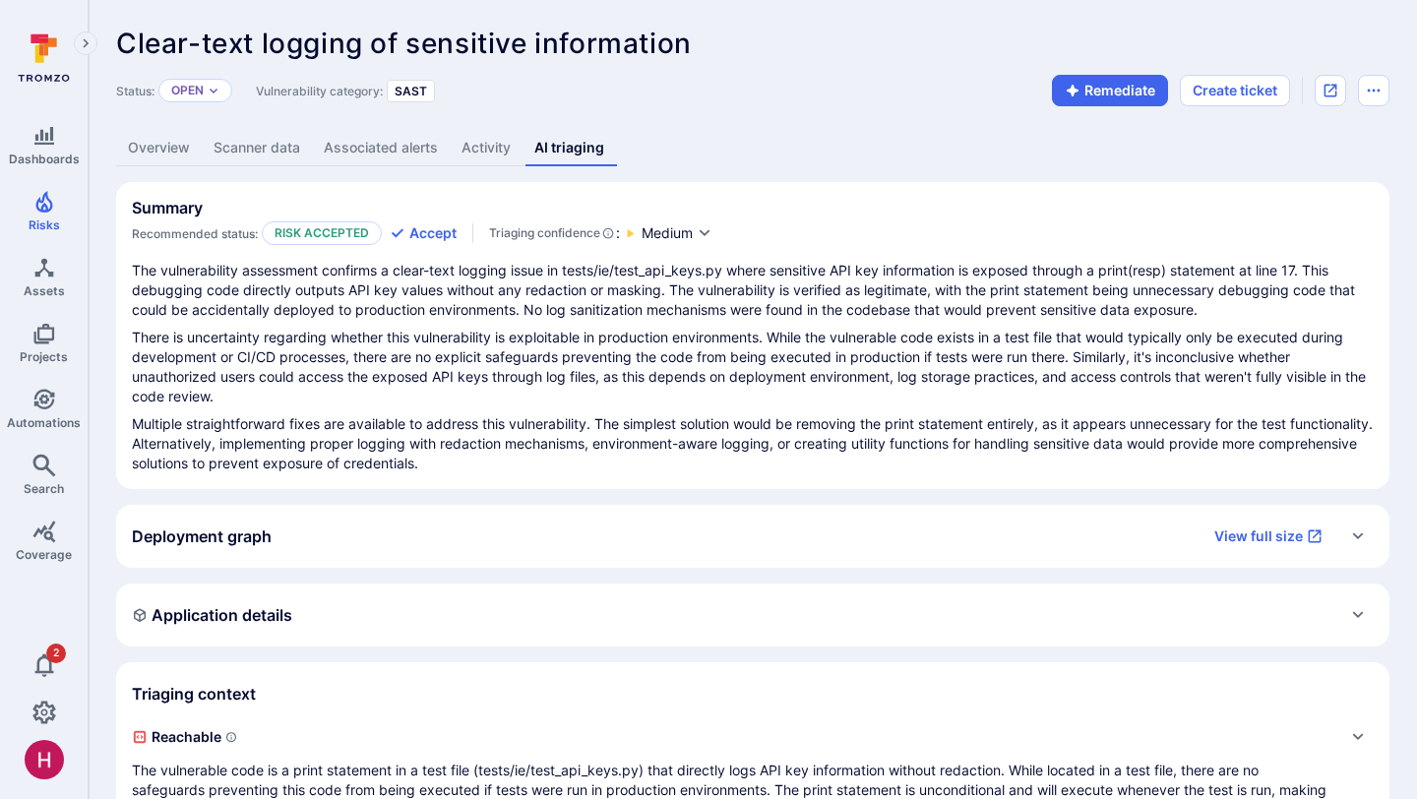
click at [779, 157] on div "Overview Scanner data Associated alerts Activity AI triaging" at bounding box center [752, 148] width 1273 height 36
click at [153, 144] on link "Overview" at bounding box center [159, 148] width 86 height 36
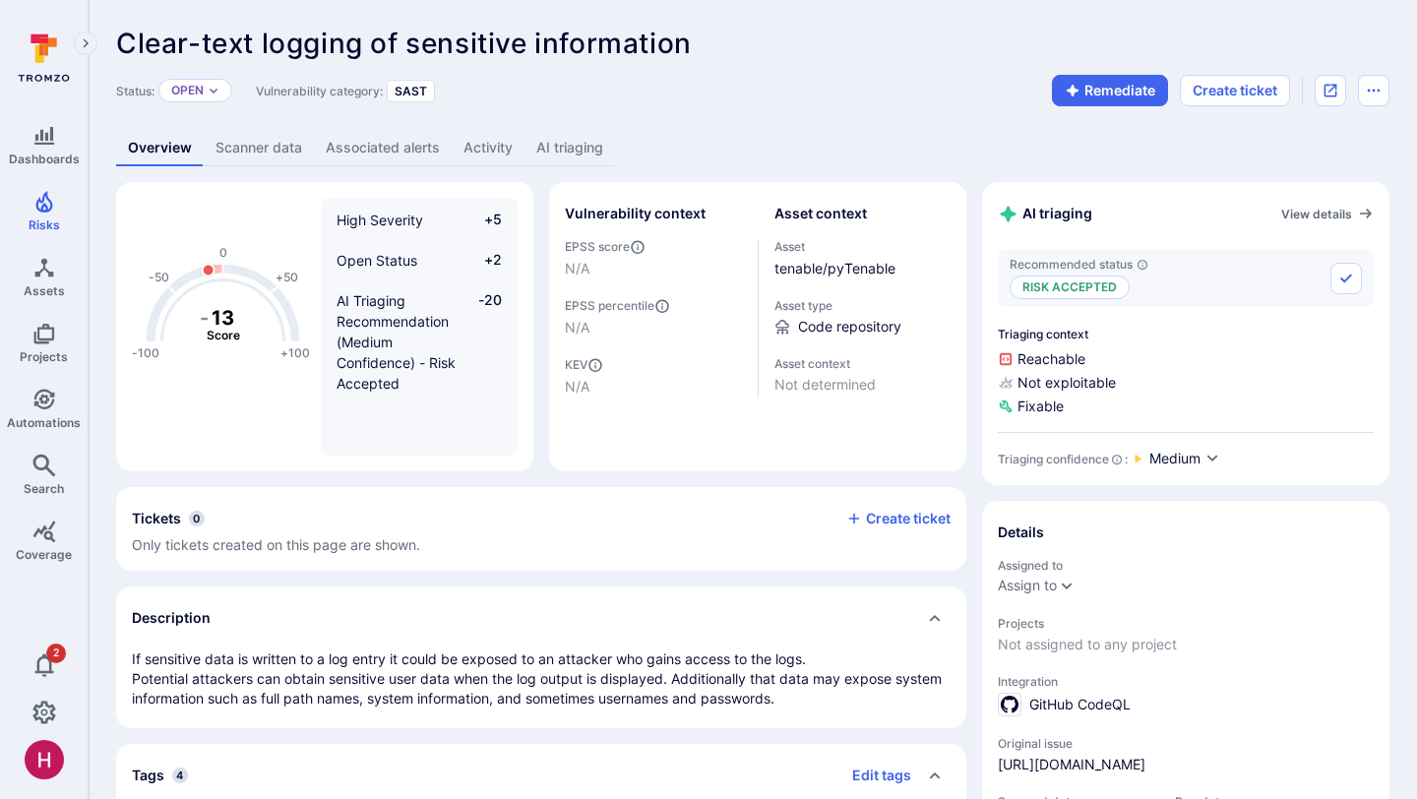
click at [572, 147] on link "AI triaging" at bounding box center [569, 148] width 91 height 36
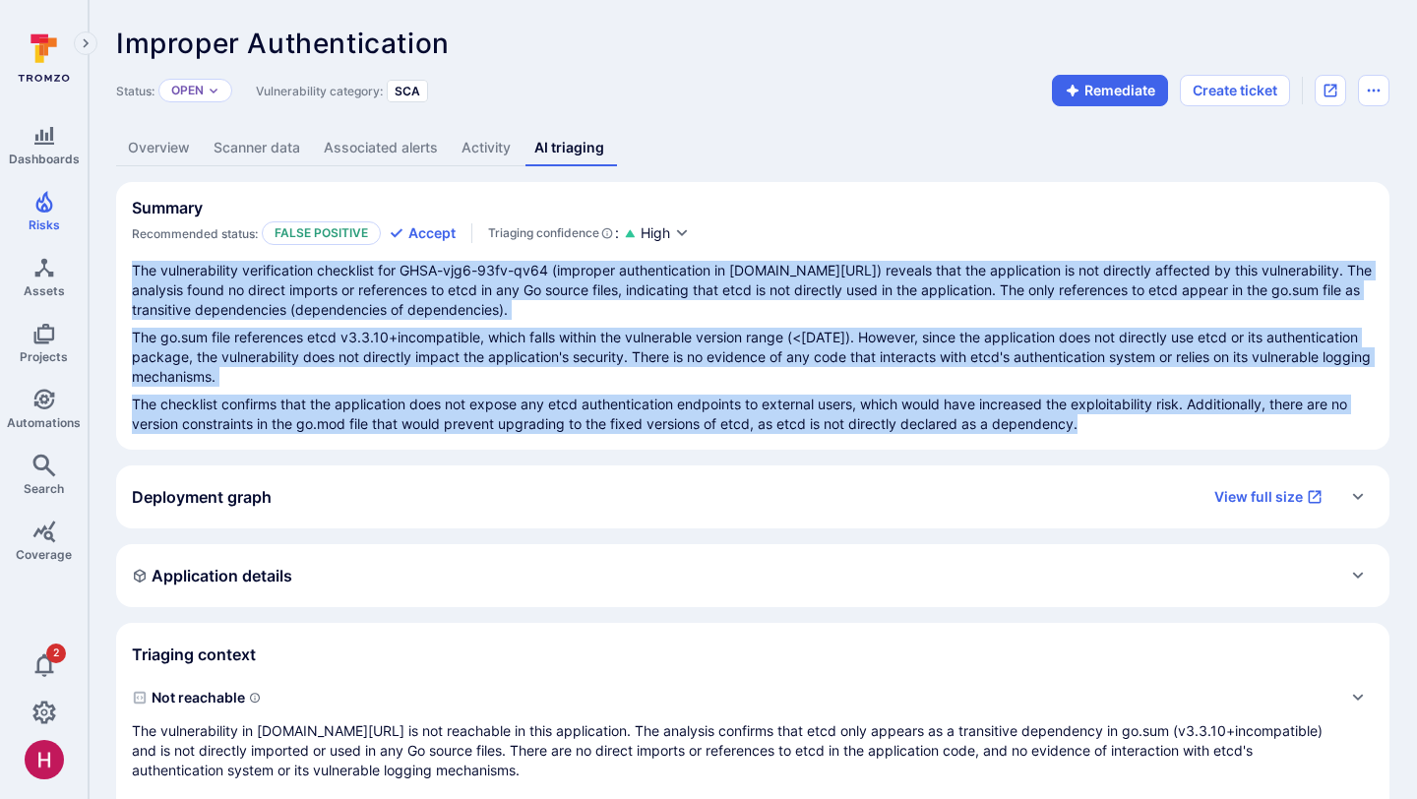
drag, startPoint x: 135, startPoint y: 272, endPoint x: 1104, endPoint y: 429, distance: 981.9
click at [1104, 429] on div "The vulnerability verification checklist for GHSA-vjg6-93fv-qv64 (improper auth…" at bounding box center [753, 347] width 1242 height 173
copy div "The vulnerability verification checklist for GHSA-vjg6-93fv-qv64 (improper auth…"
click at [1086, 342] on p "The go.sum file references etcd v3.3.10+incompatible, which falls within the vu…" at bounding box center [753, 357] width 1242 height 59
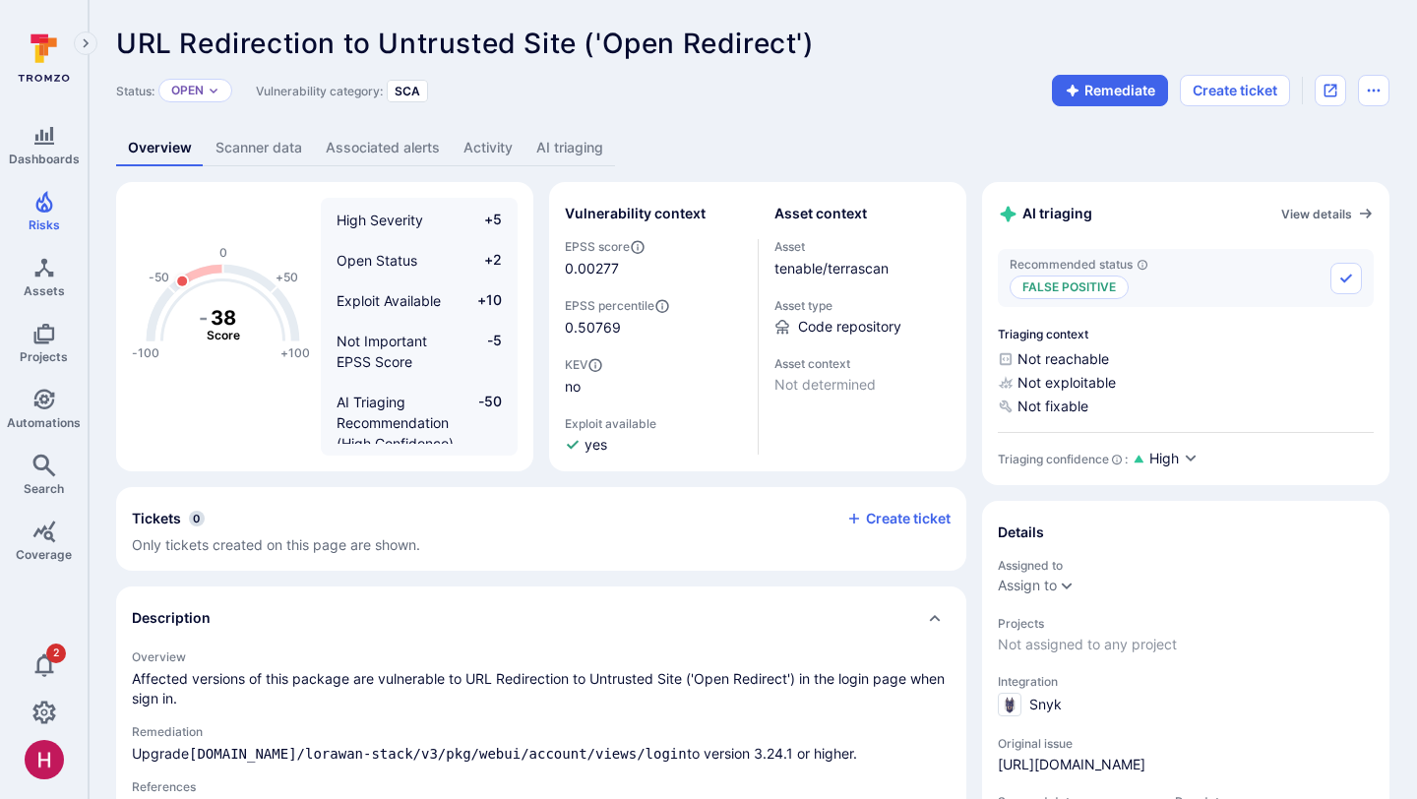
click at [580, 137] on link "AI triaging" at bounding box center [569, 148] width 91 height 36
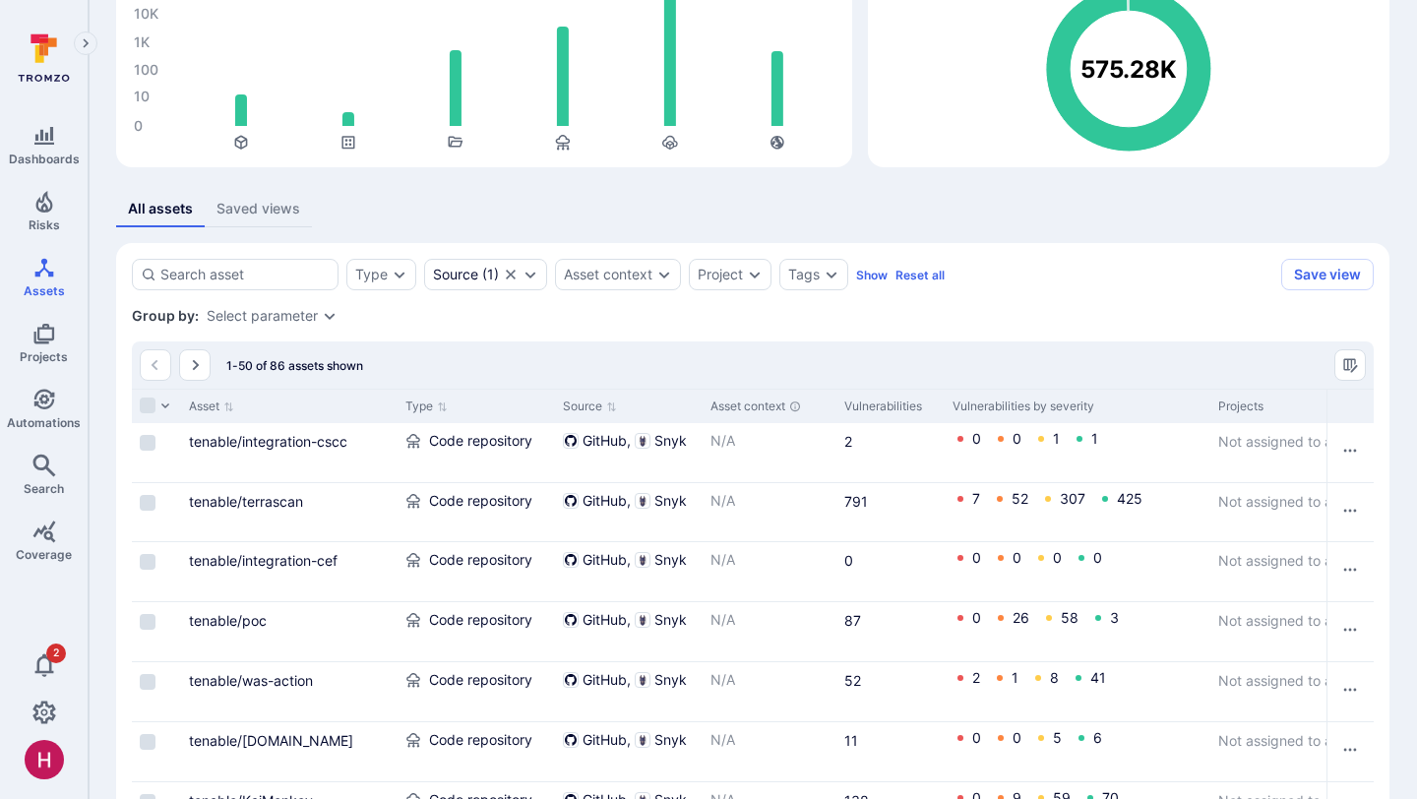
scroll to position [6, 0]
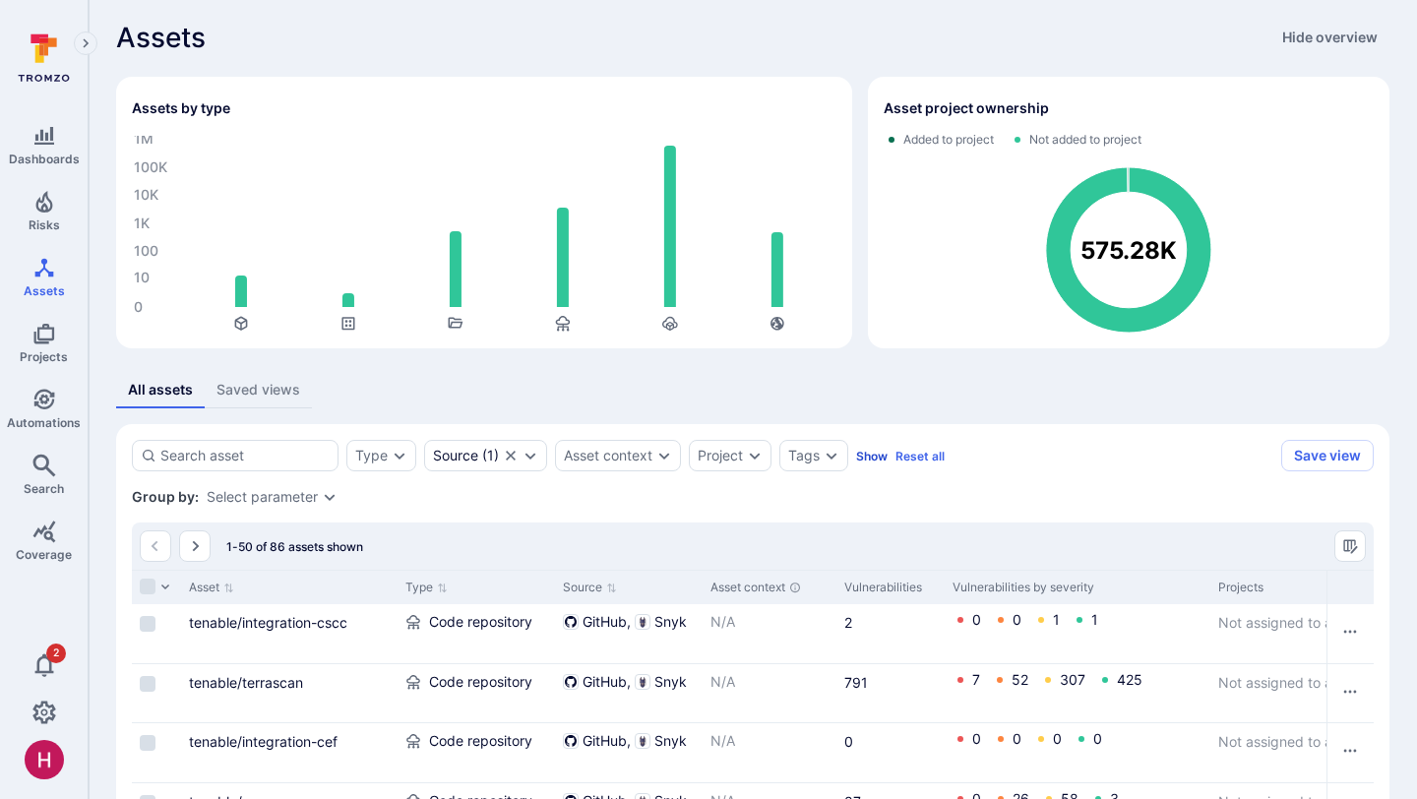
click at [866, 460] on button "Show" at bounding box center [871, 456] width 31 height 15
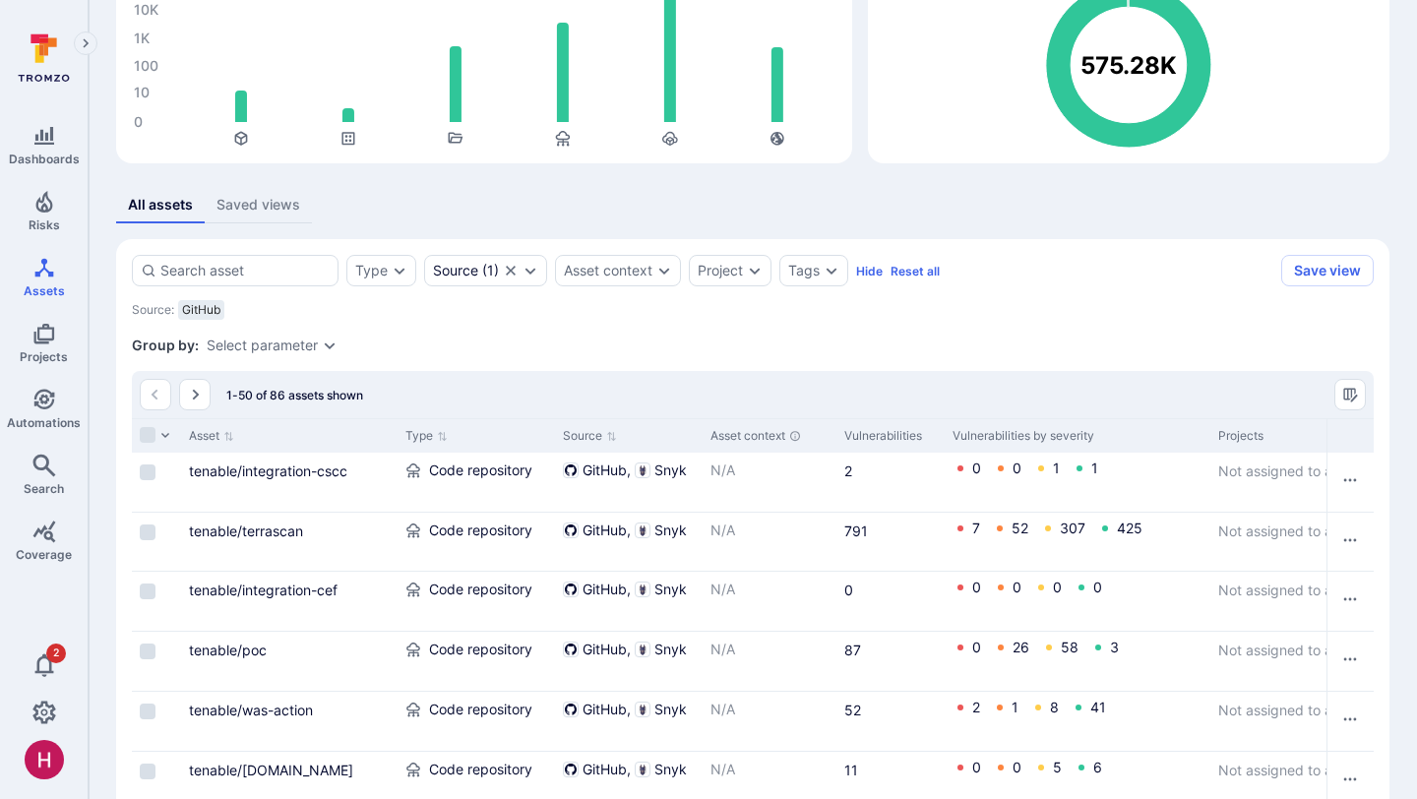
scroll to position [190, 0]
click at [615, 267] on div "Asset context" at bounding box center [608, 272] width 89 height 16
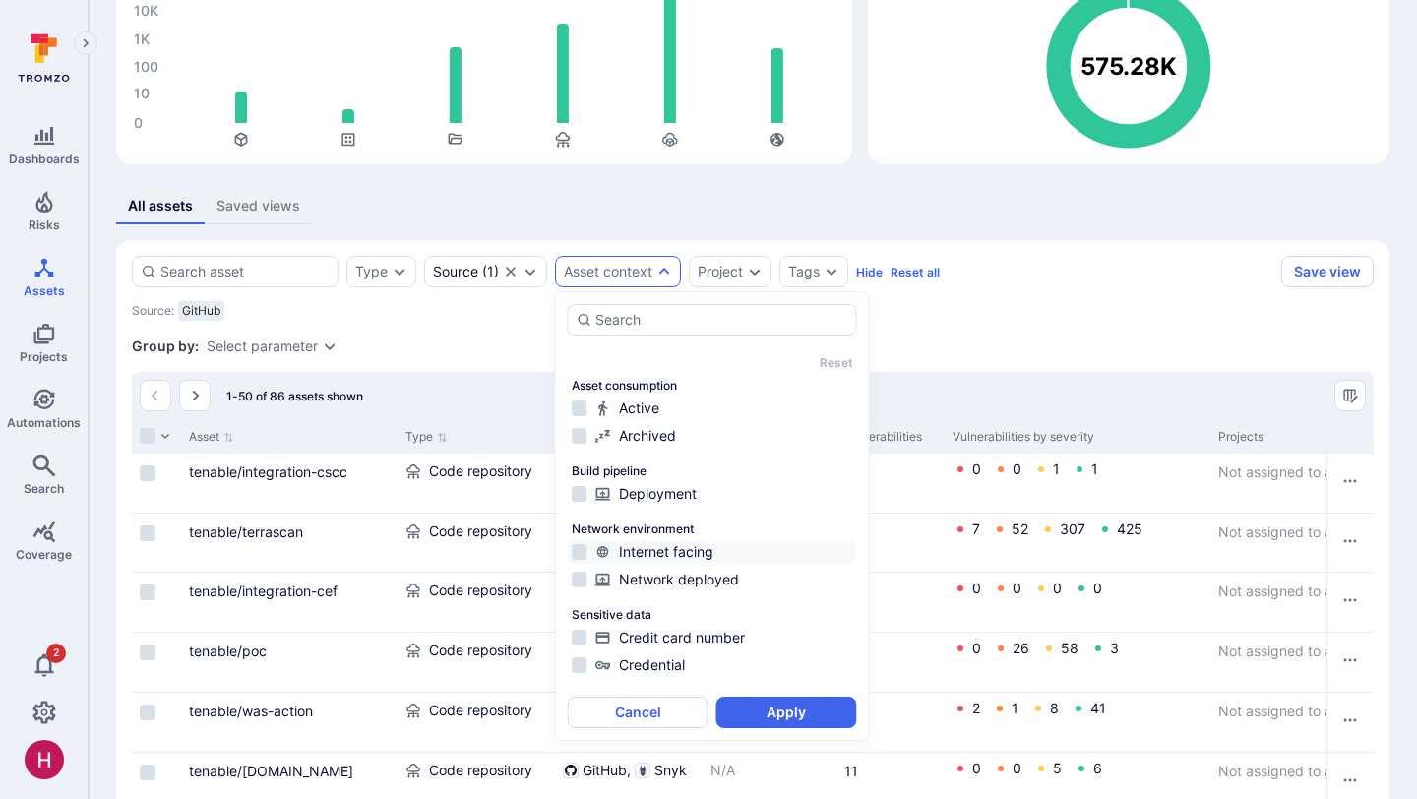
click at [707, 554] on div "Internet facing" at bounding box center [724, 552] width 258 height 20
click at [813, 707] on button "Apply" at bounding box center [786, 712] width 141 height 31
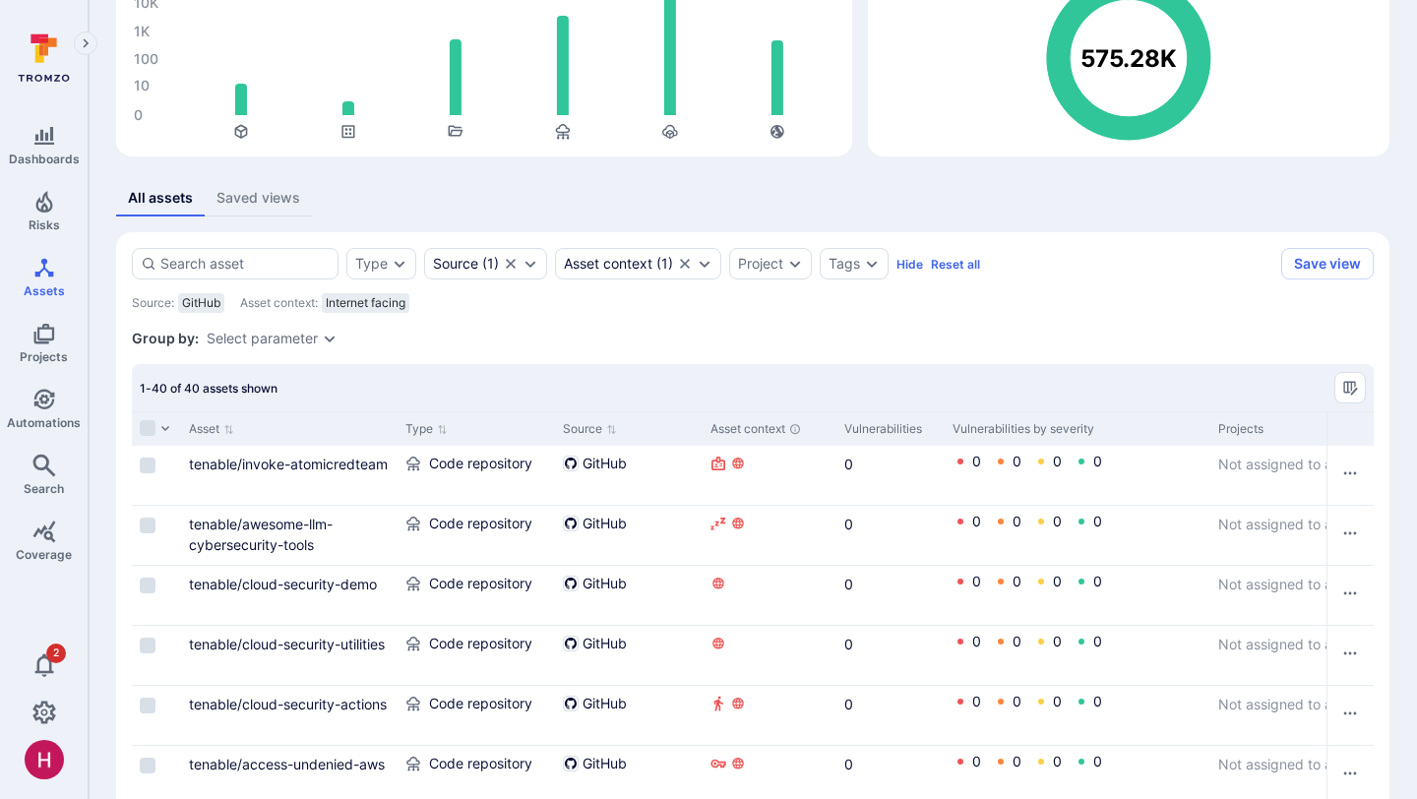
scroll to position [202, 0]
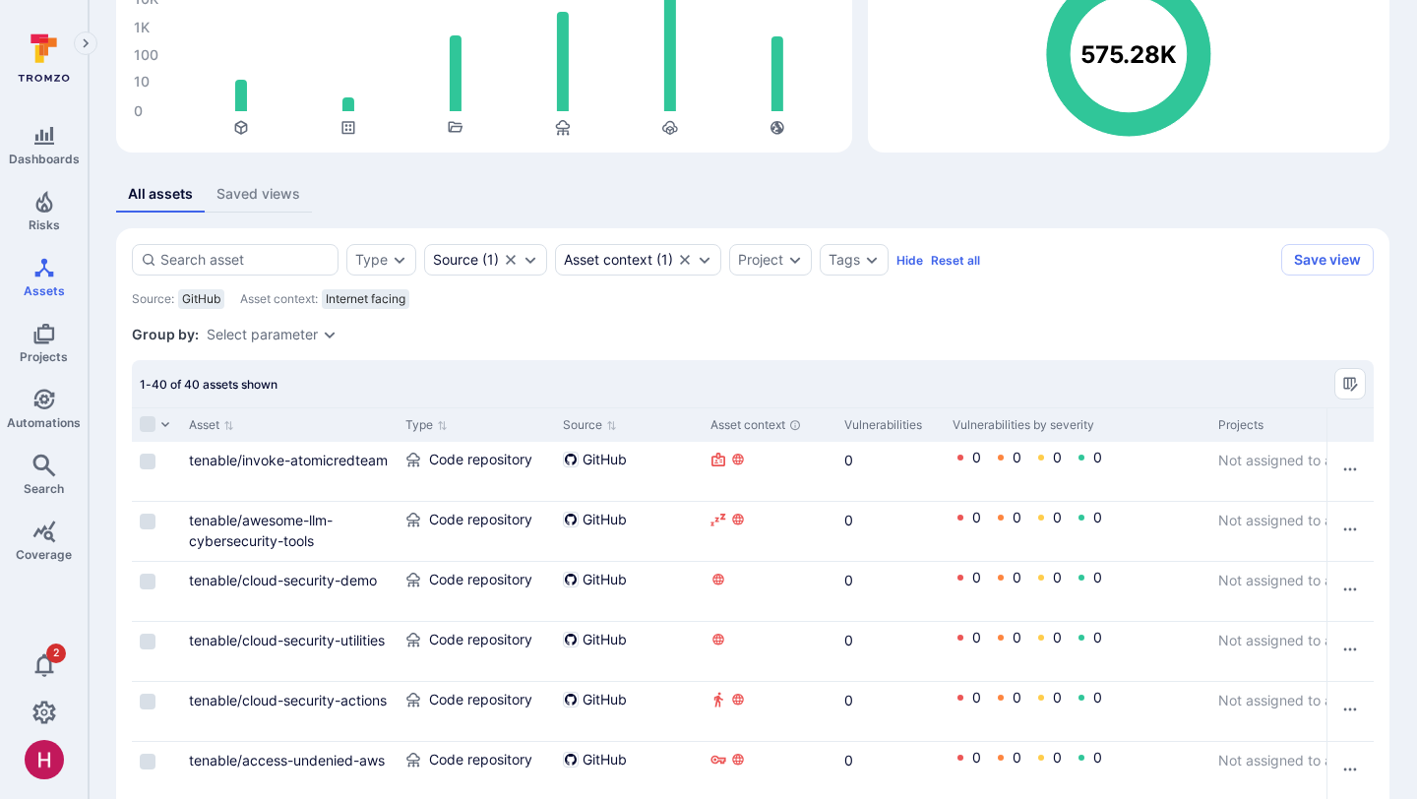
click at [395, 342] on div "Group by: Select parameter" at bounding box center [753, 335] width 1242 height 20
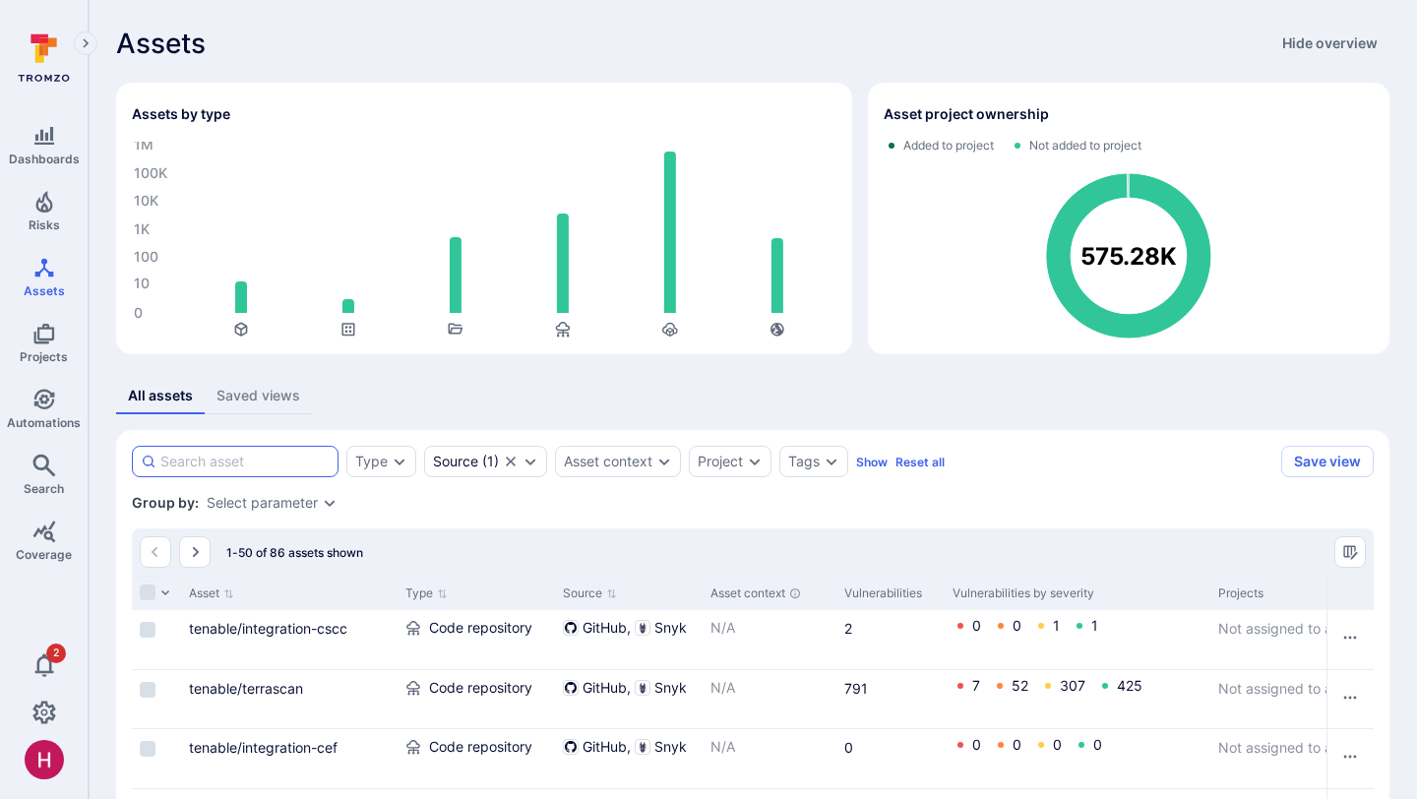
click at [291, 462] on input at bounding box center [244, 462] width 169 height 20
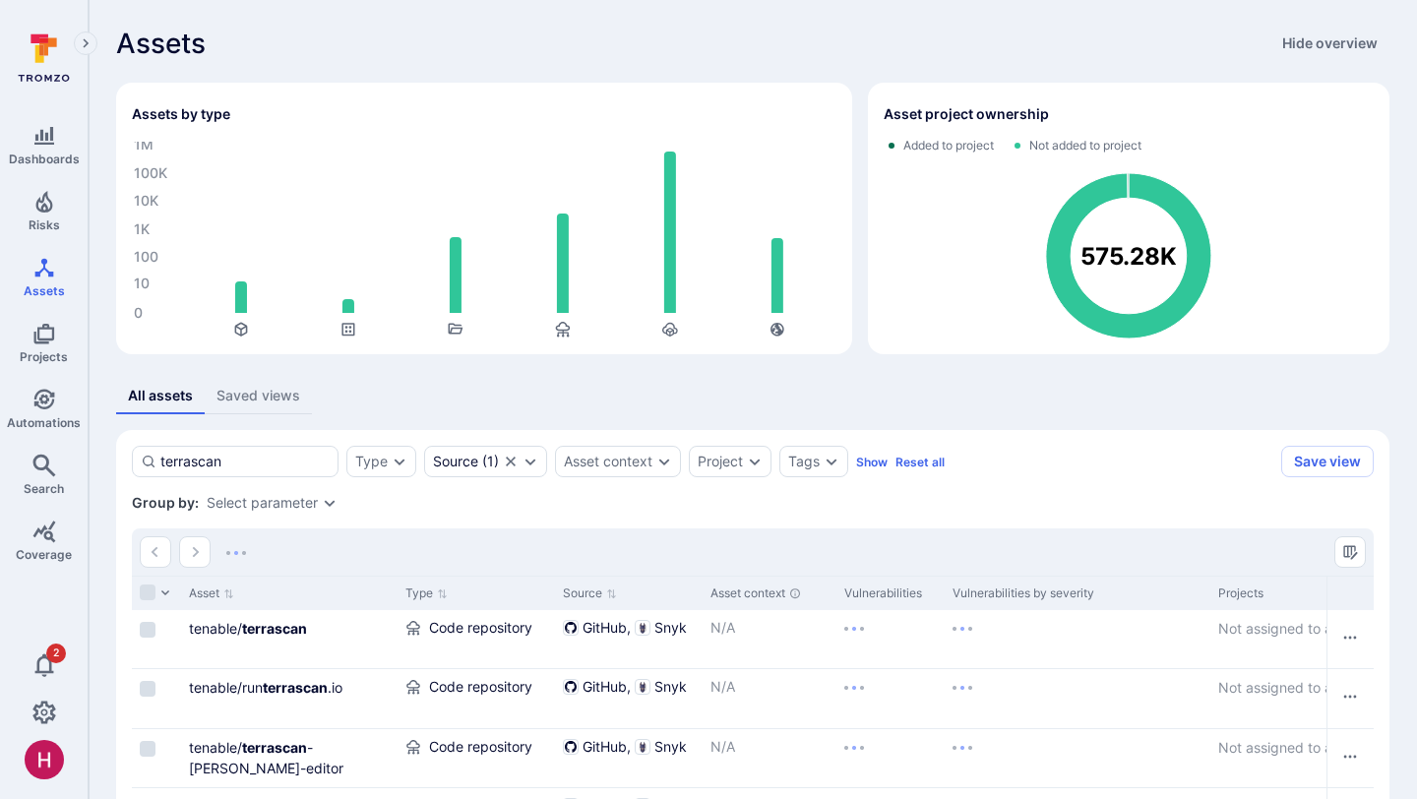
scroll to position [154, 0]
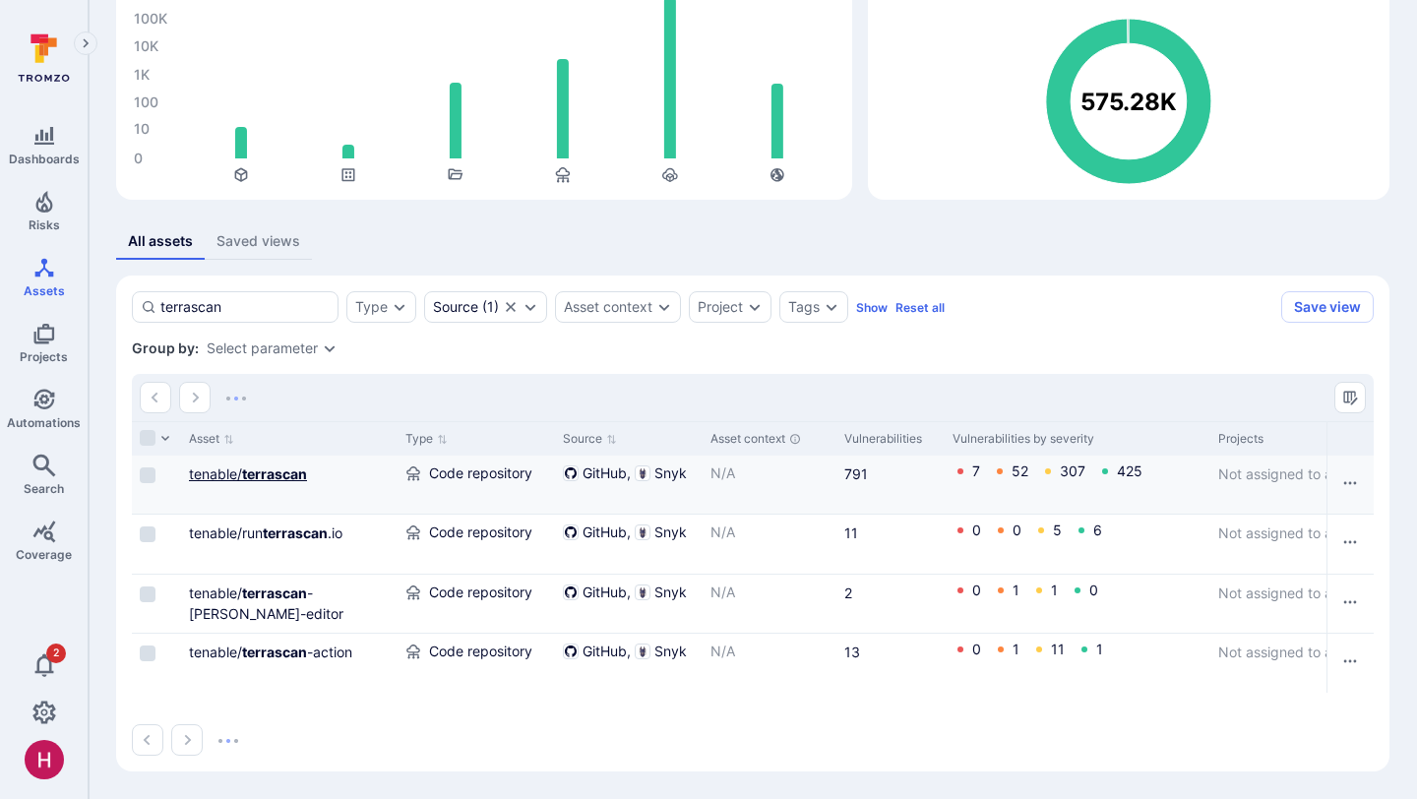
type input "terrascan"
click at [276, 475] on b "terrascan" at bounding box center [274, 473] width 65 height 17
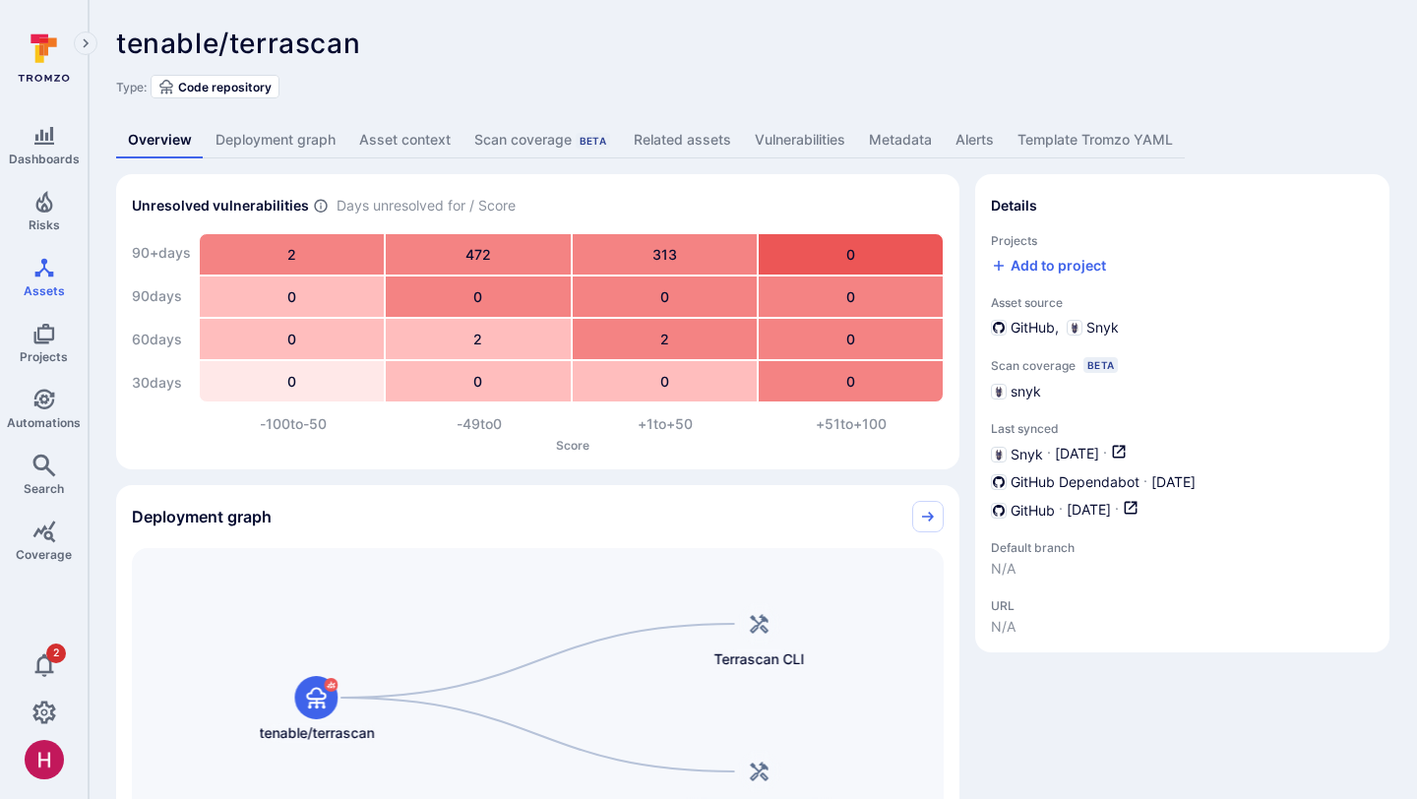
click at [290, 138] on link "Deployment graph" at bounding box center [276, 140] width 144 height 36
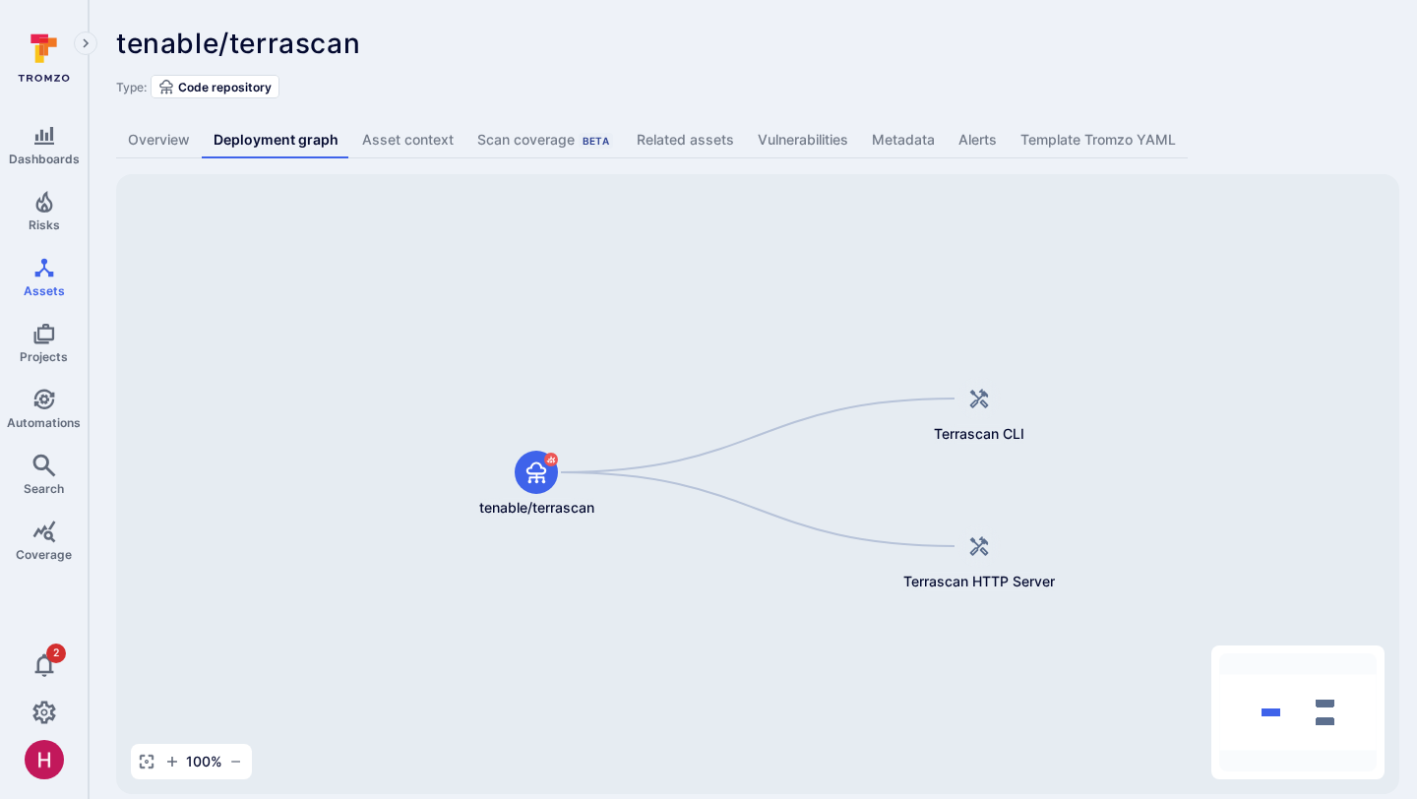
click at [155, 148] on link "Overview" at bounding box center [159, 140] width 86 height 36
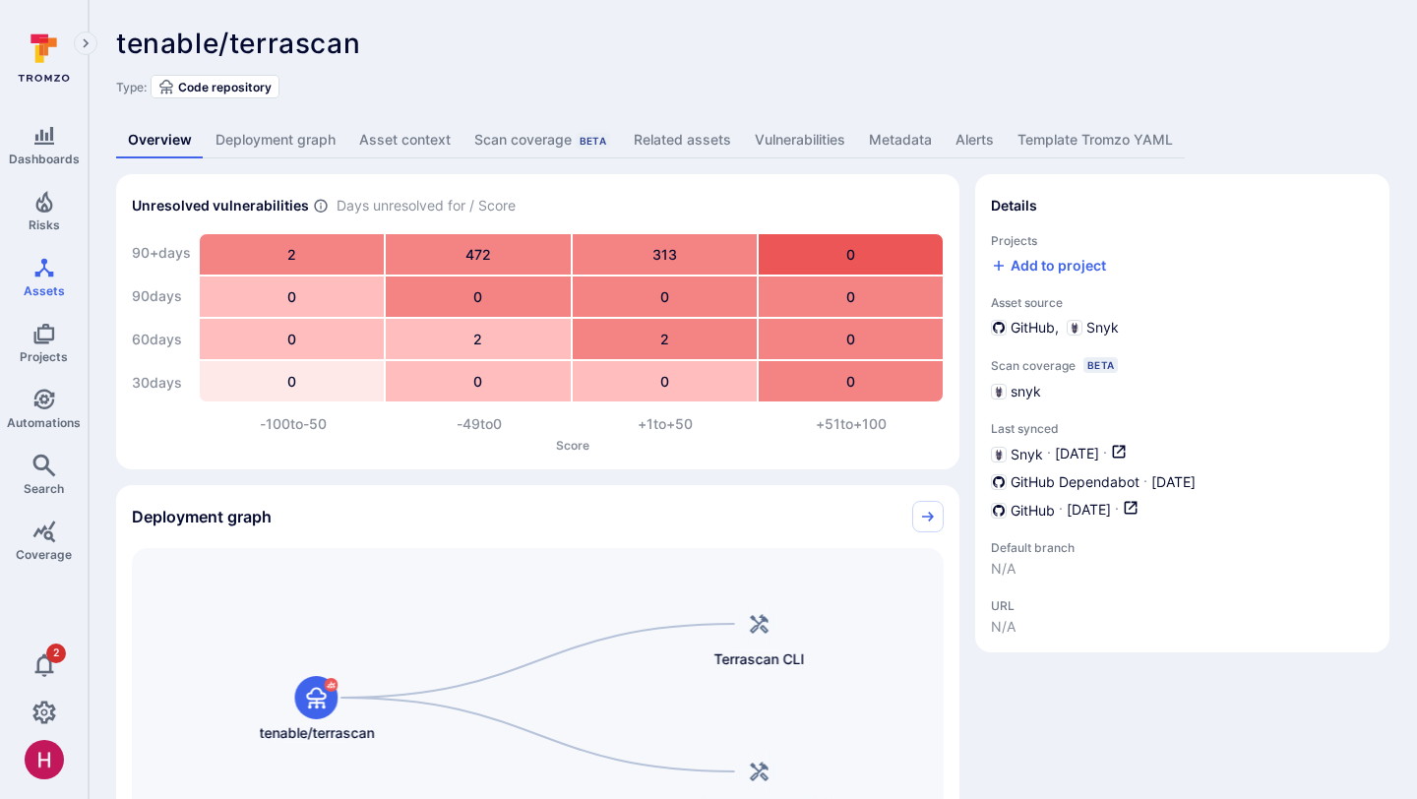
click at [1129, 46] on div "tenable/terrascan ... Show more Type: Code repository" at bounding box center [752, 63] width 1273 height 71
click at [794, 134] on link "Vulnerabilities" at bounding box center [800, 140] width 114 height 36
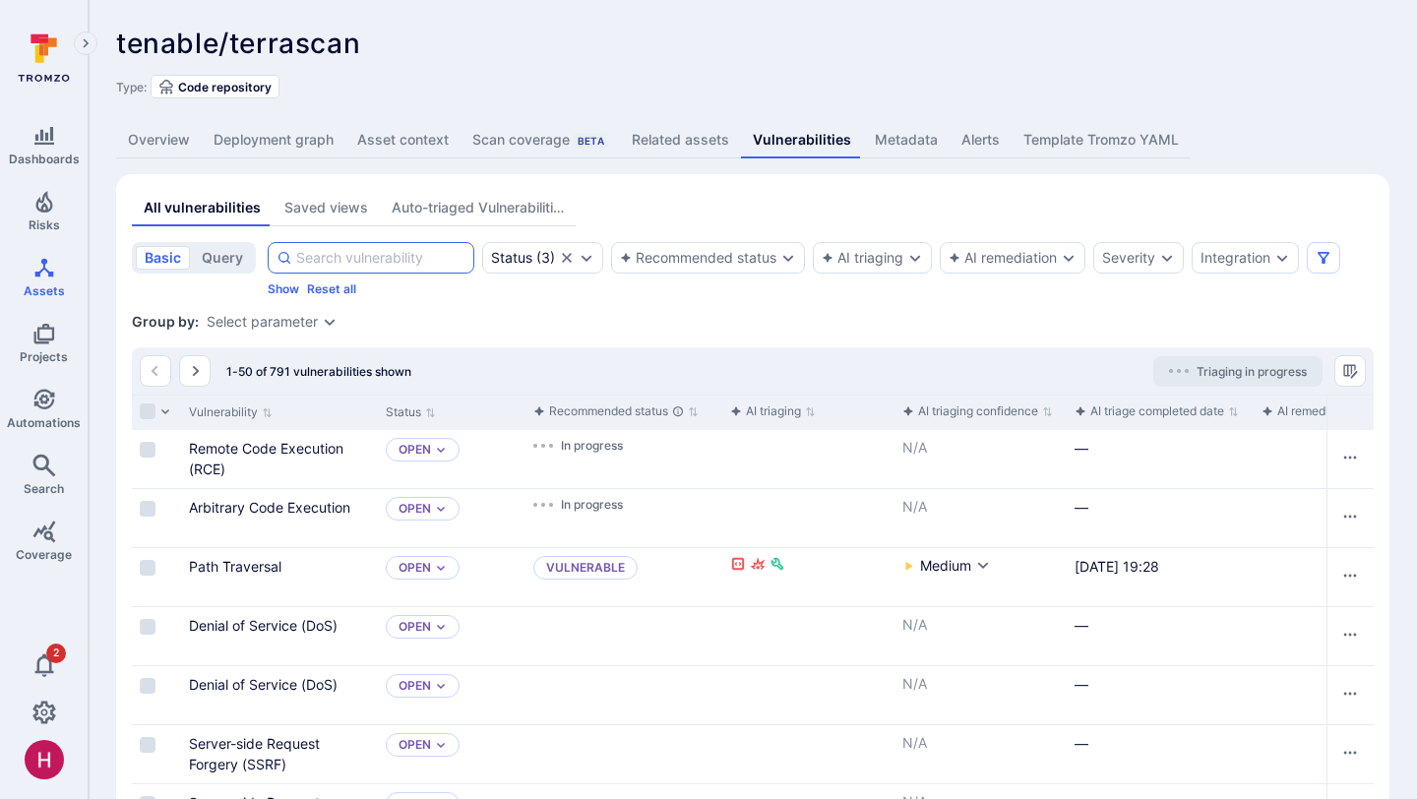
click at [345, 255] on input at bounding box center [380, 258] width 169 height 20
type input "k8s"
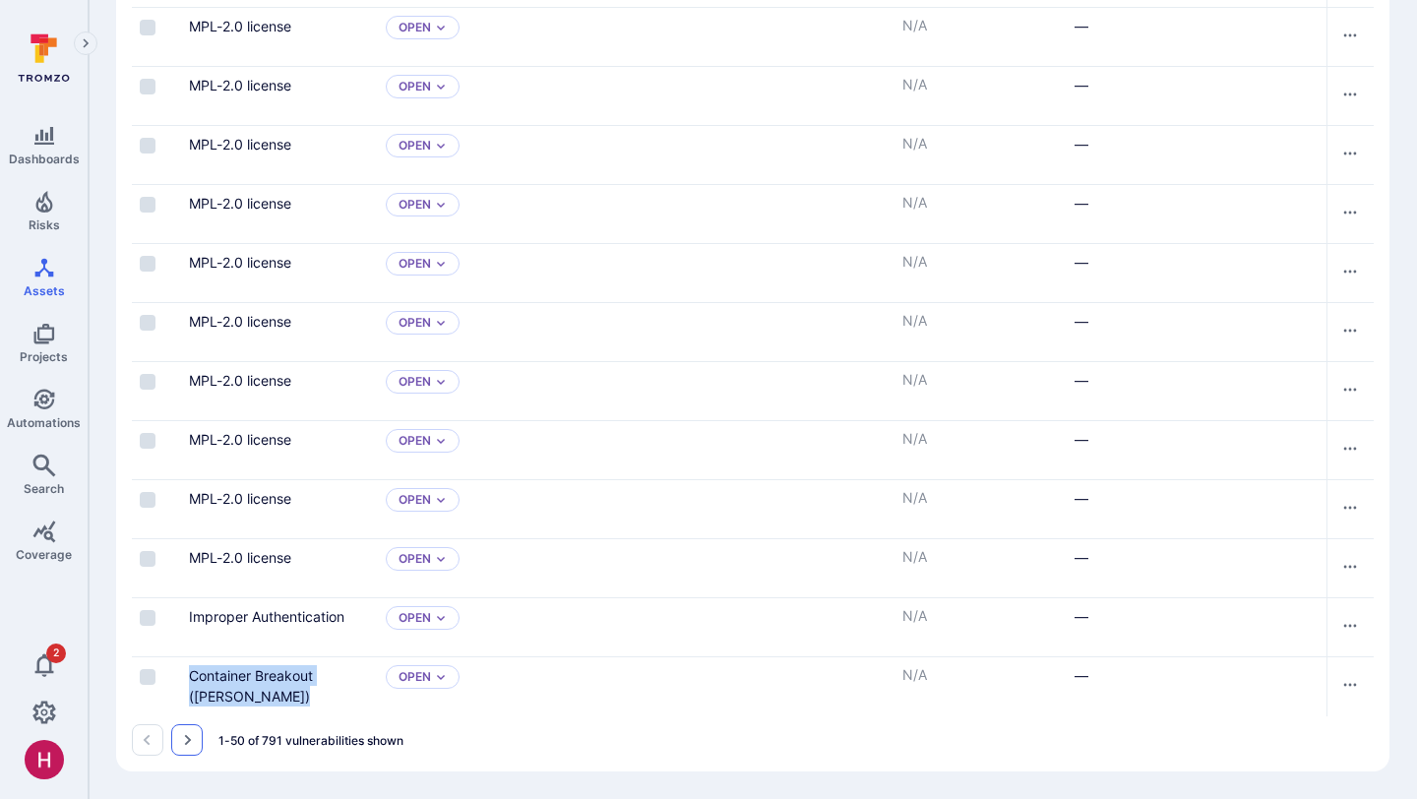
click at [189, 742] on icon "Go to the next page" at bounding box center [187, 740] width 16 height 16
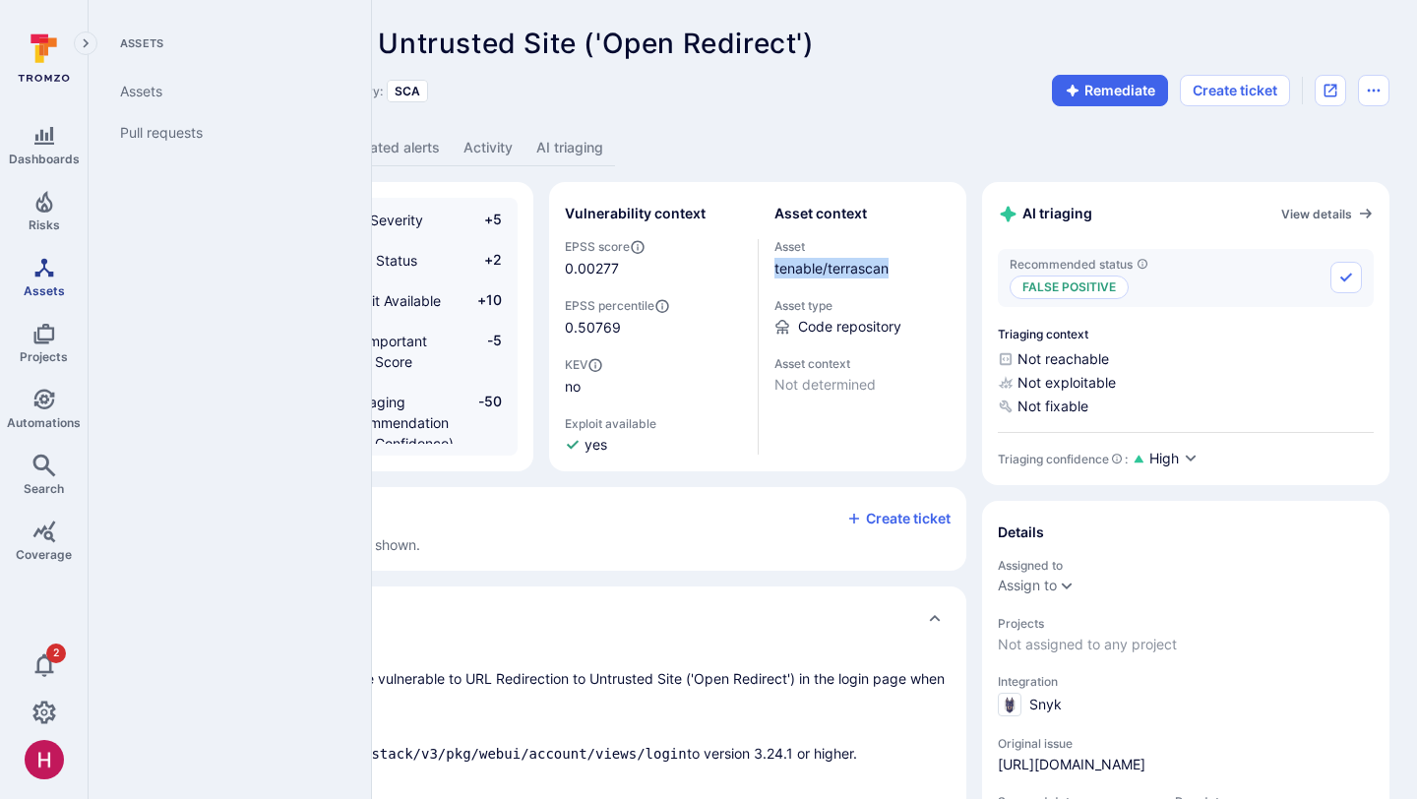
click at [46, 276] on icon "Assets" at bounding box center [44, 268] width 24 height 24
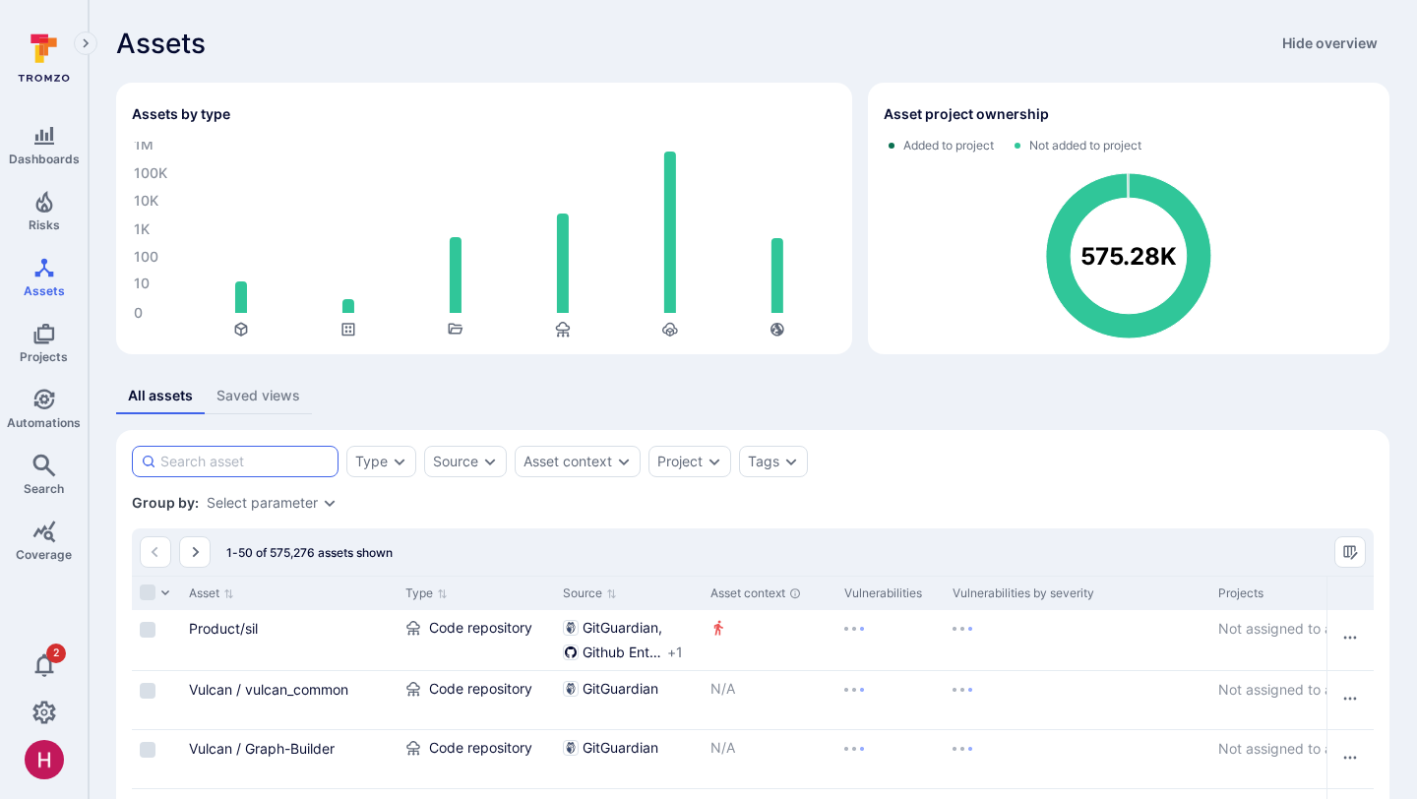
click at [296, 456] on input at bounding box center [244, 462] width 169 height 20
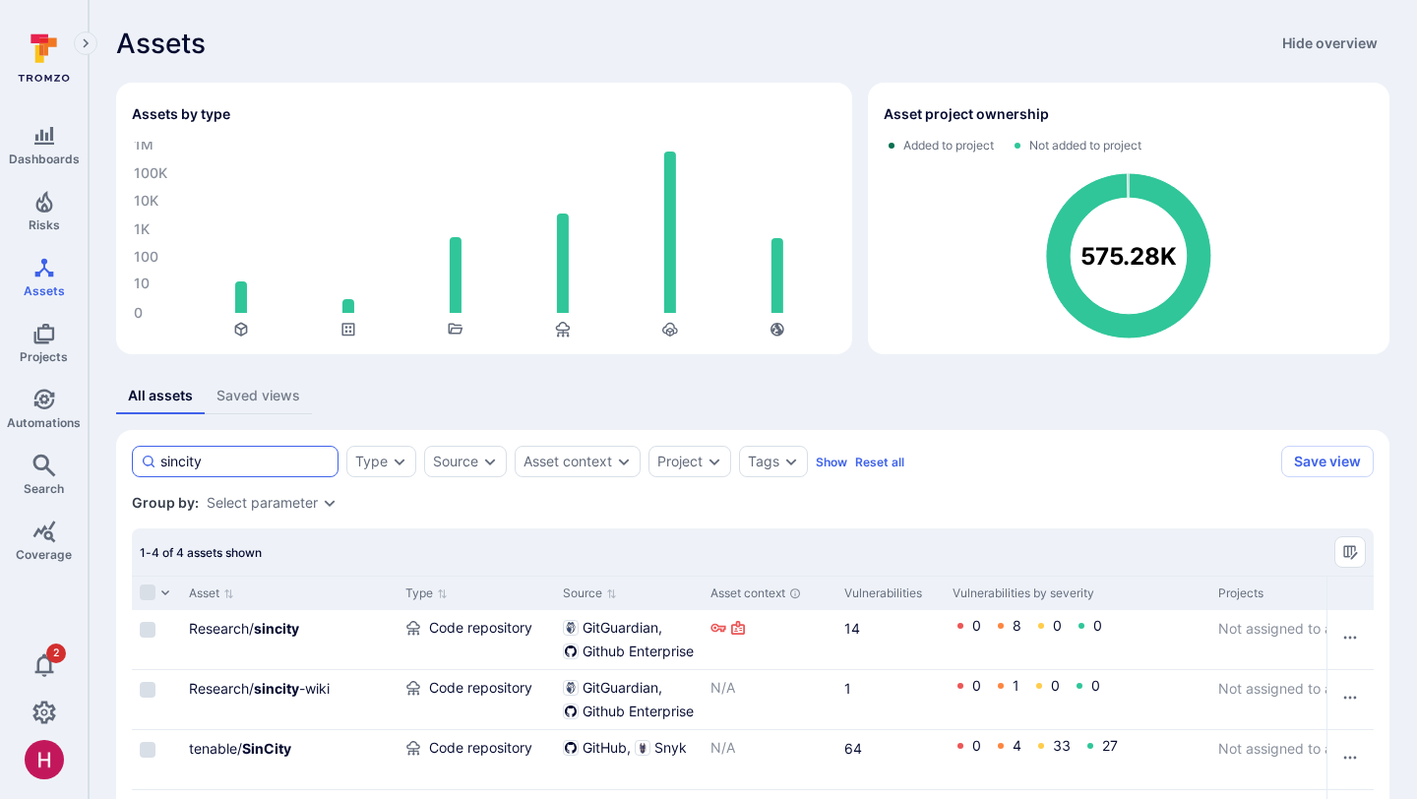
click at [296, 456] on input "sincity" at bounding box center [244, 462] width 169 height 20
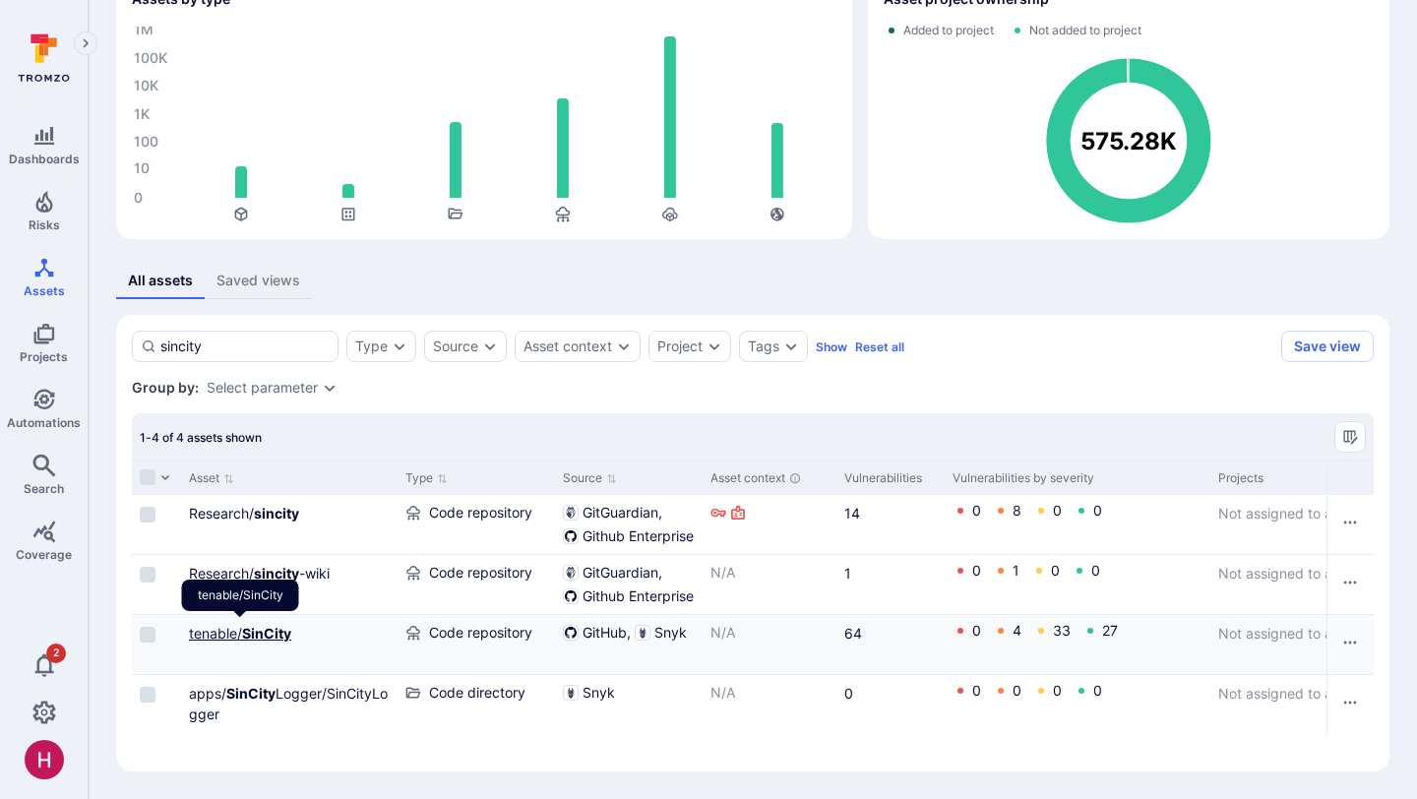
type input "sincity"
click at [251, 632] on b "SinCity" at bounding box center [266, 633] width 49 height 17
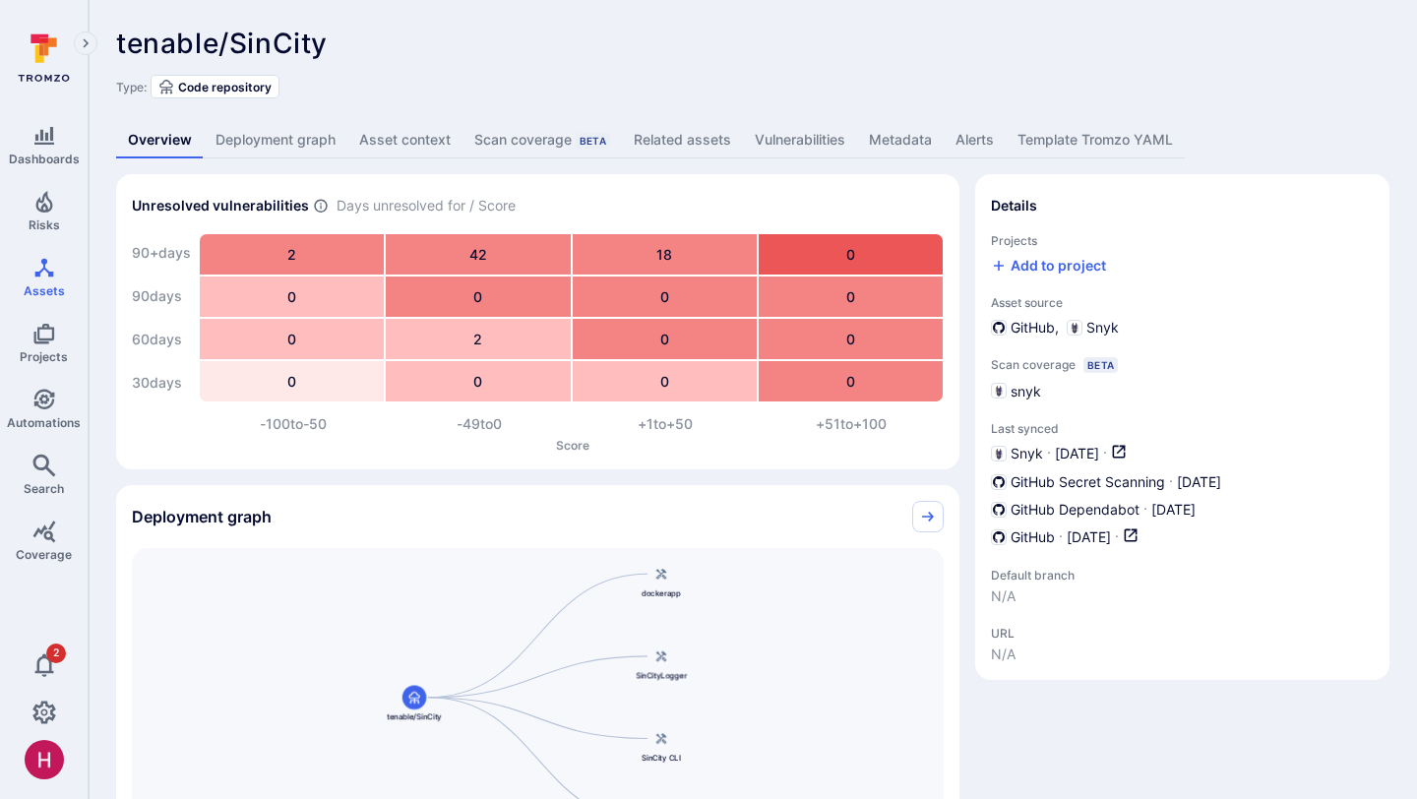
click at [335, 148] on link "Deployment graph" at bounding box center [276, 140] width 144 height 36
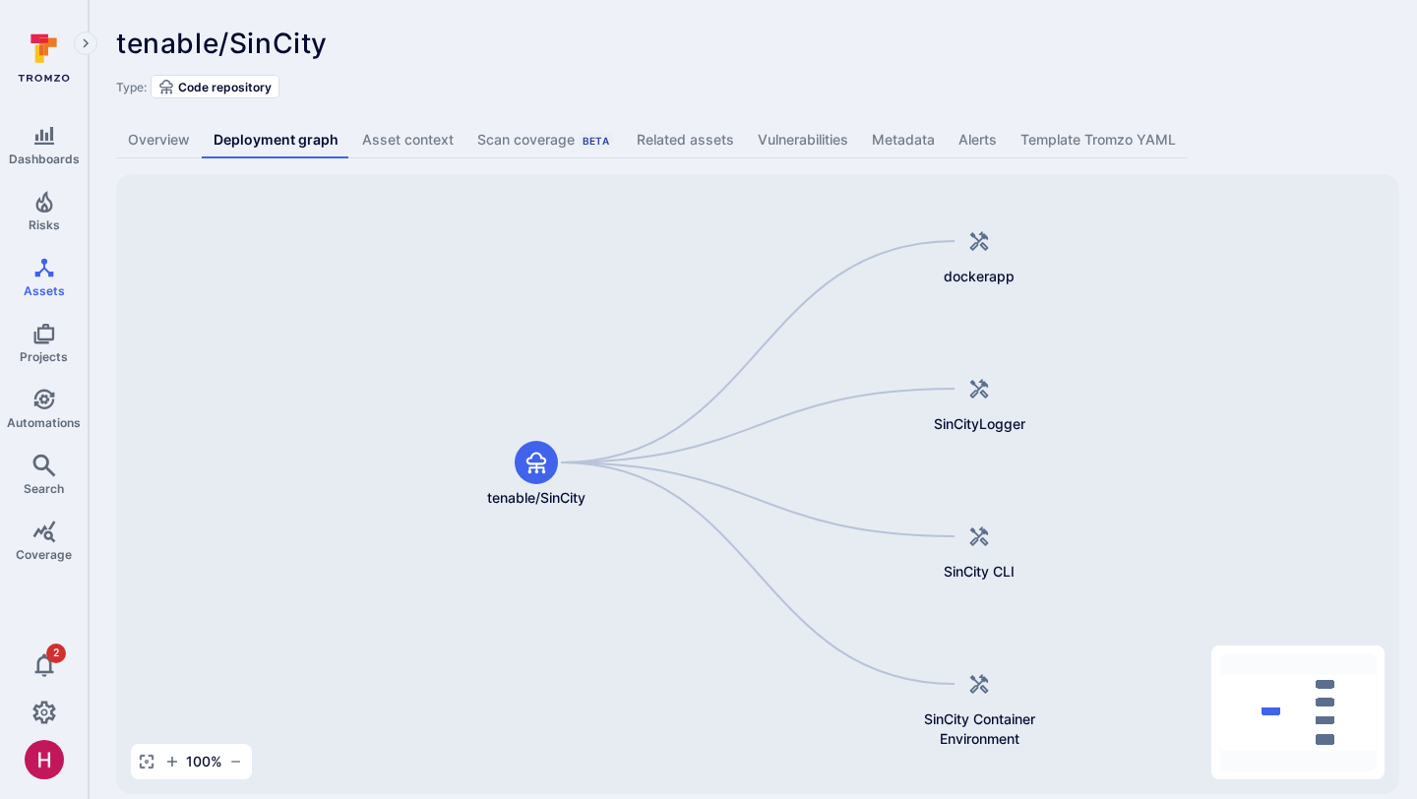
click at [182, 142] on link "Overview" at bounding box center [159, 140] width 86 height 36
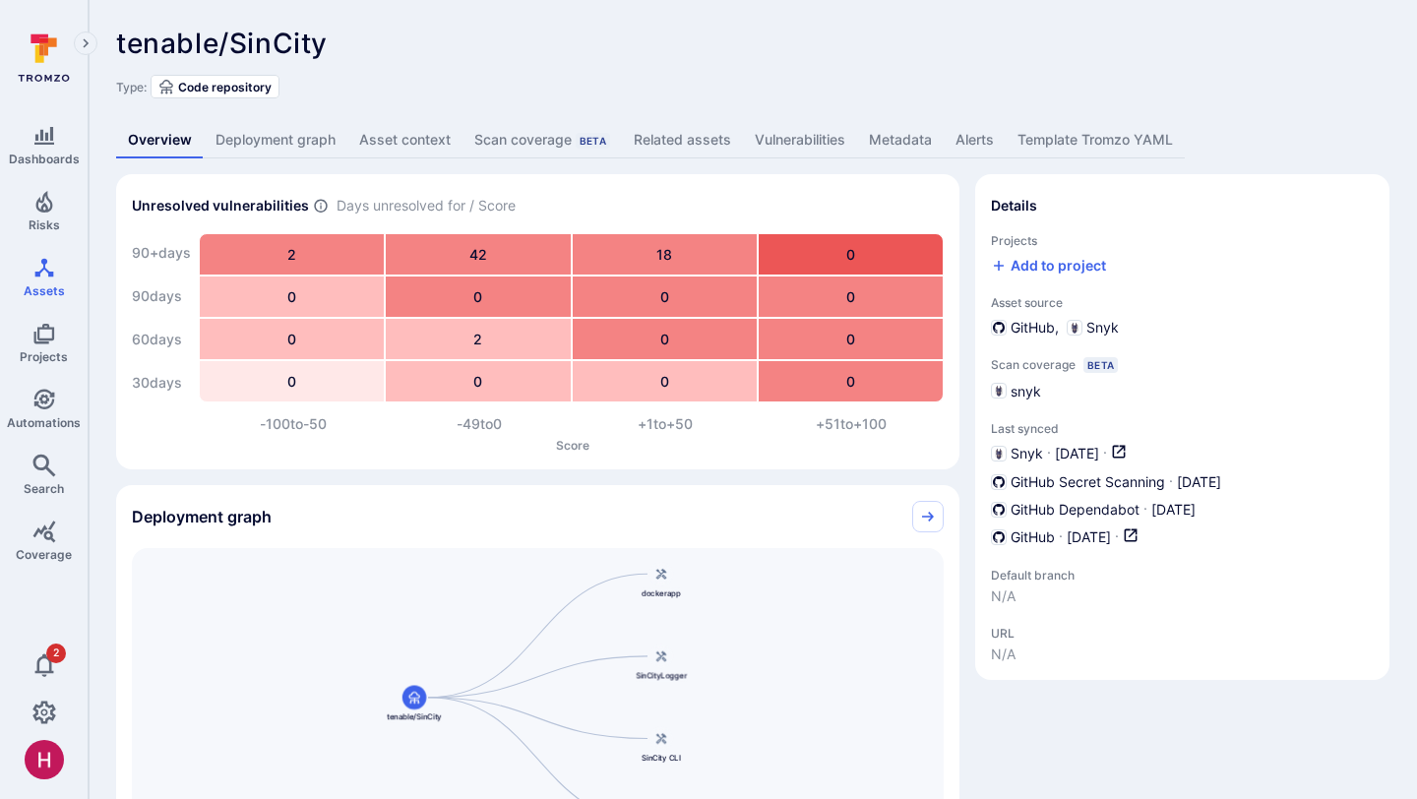
click at [308, 141] on link "Deployment graph" at bounding box center [276, 140] width 144 height 36
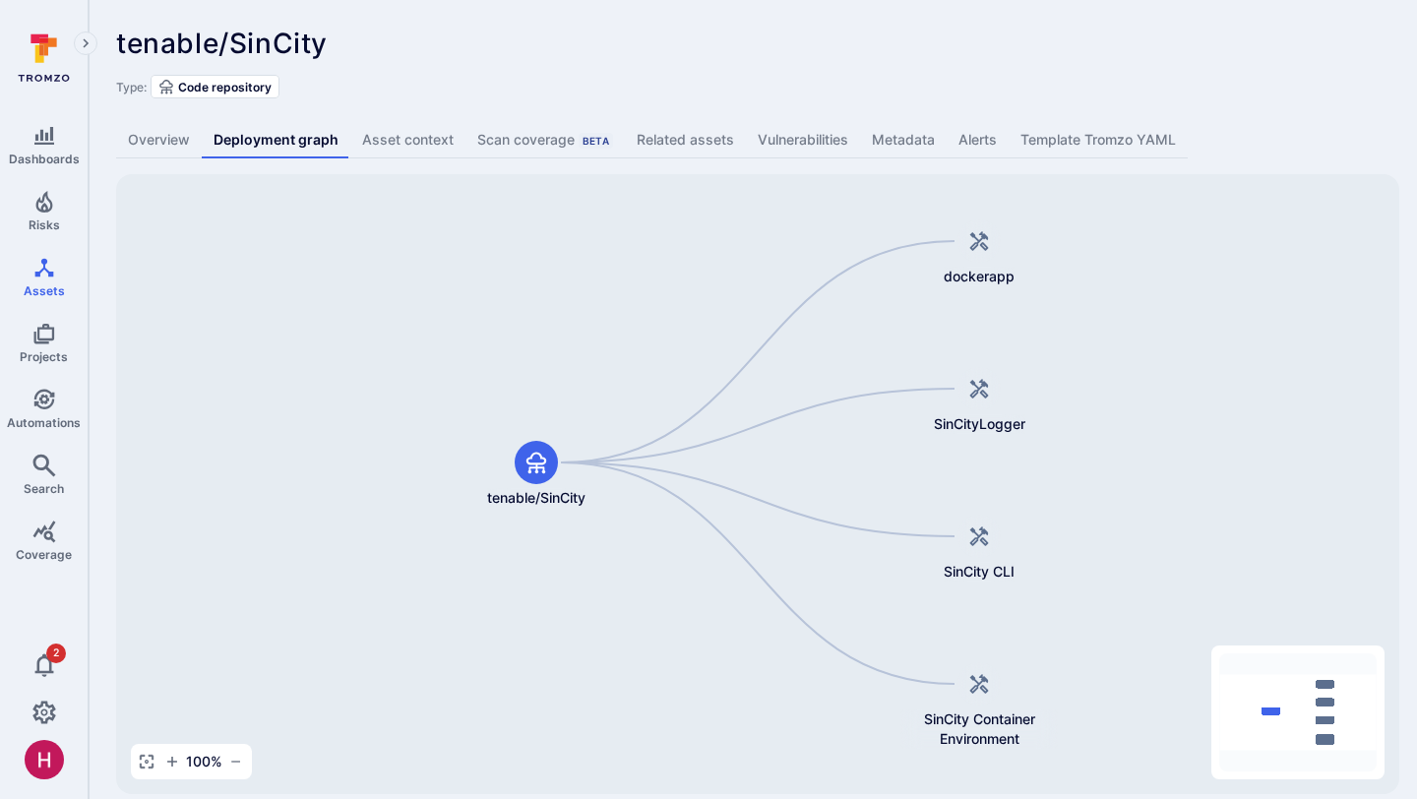
click at [518, 38] on div "tenable/SinCity ... Show more" at bounding box center [612, 43] width 992 height 31
click at [606, 46] on div "tenable/SinCity ... Show more" at bounding box center [612, 43] width 992 height 31
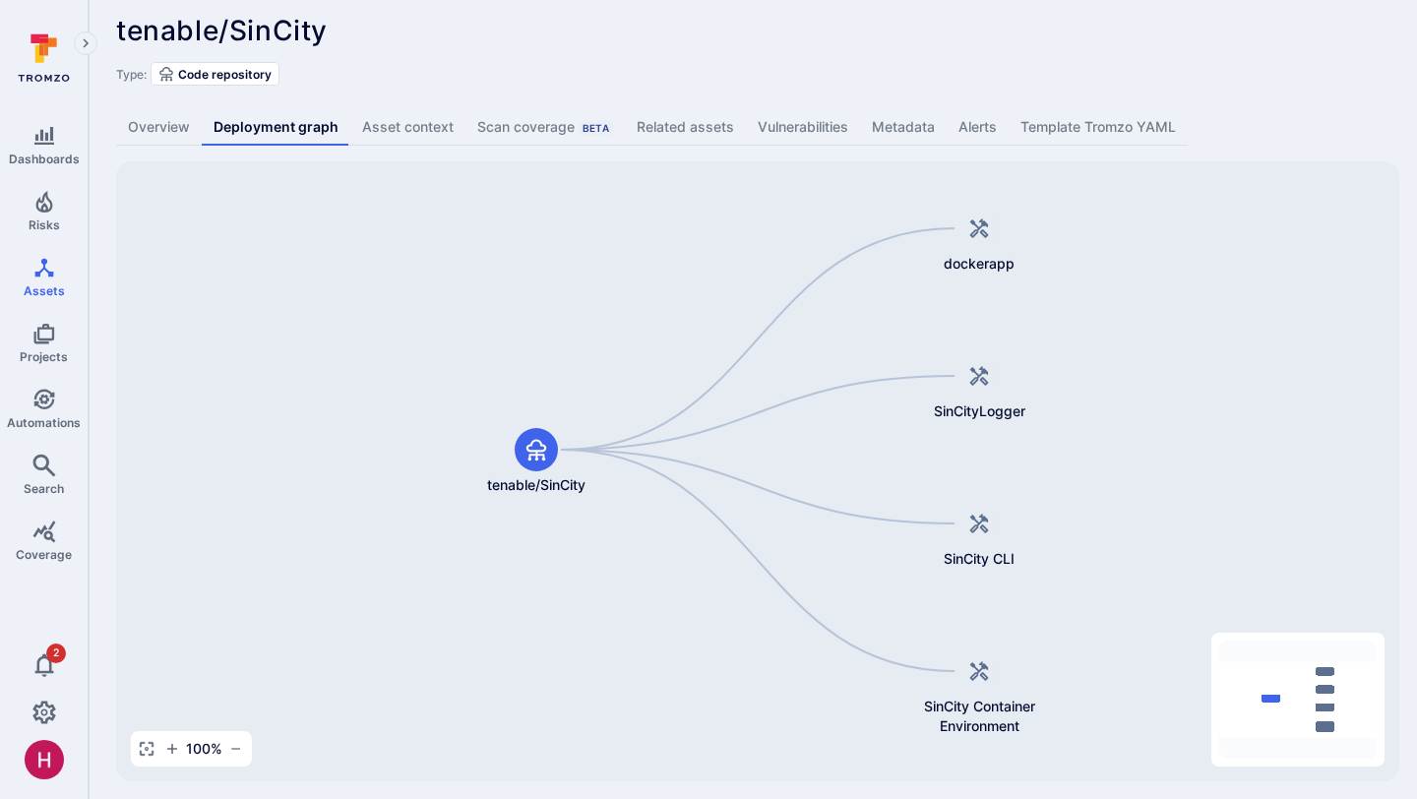
scroll to position [23, 0]
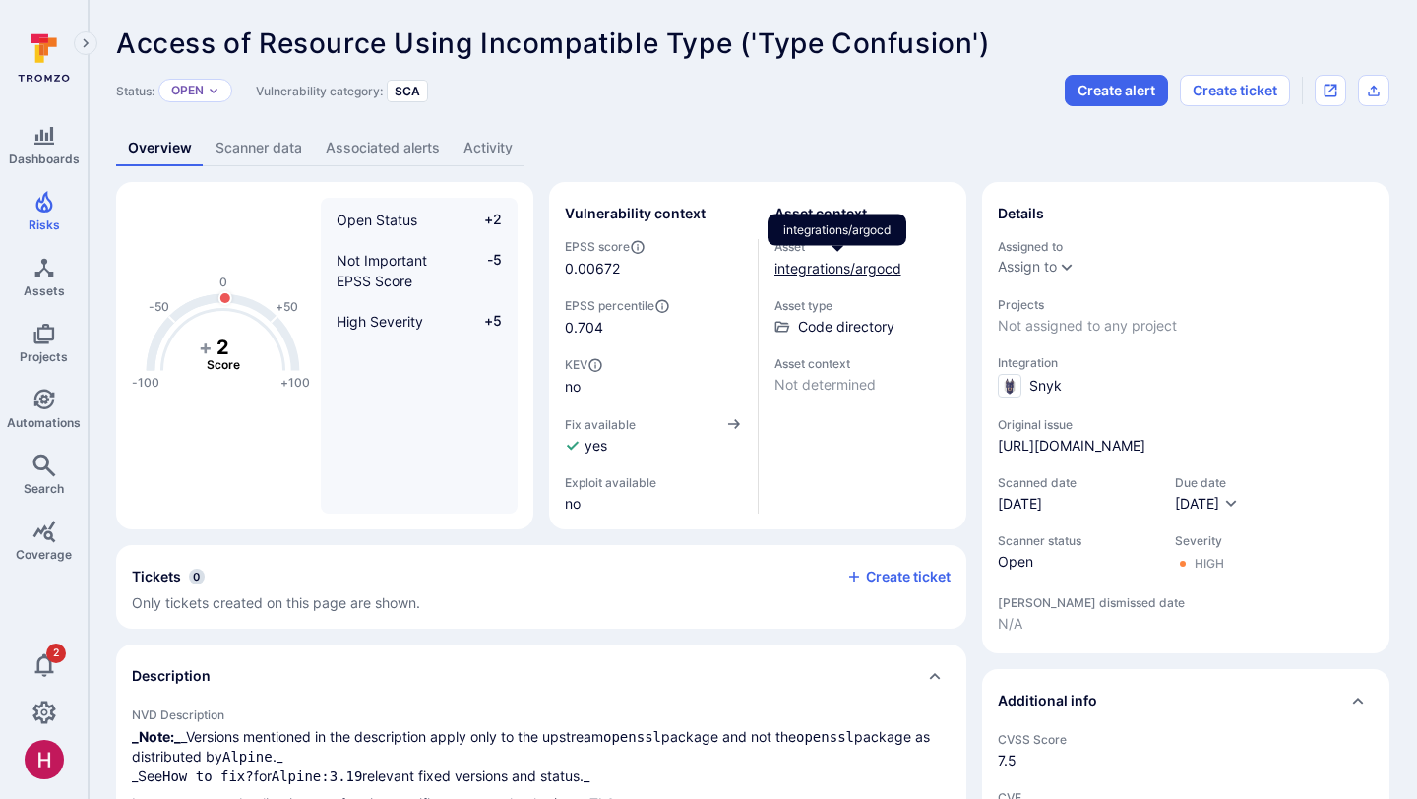
click at [806, 270] on link "integrations/argocd" at bounding box center [837, 268] width 127 height 17
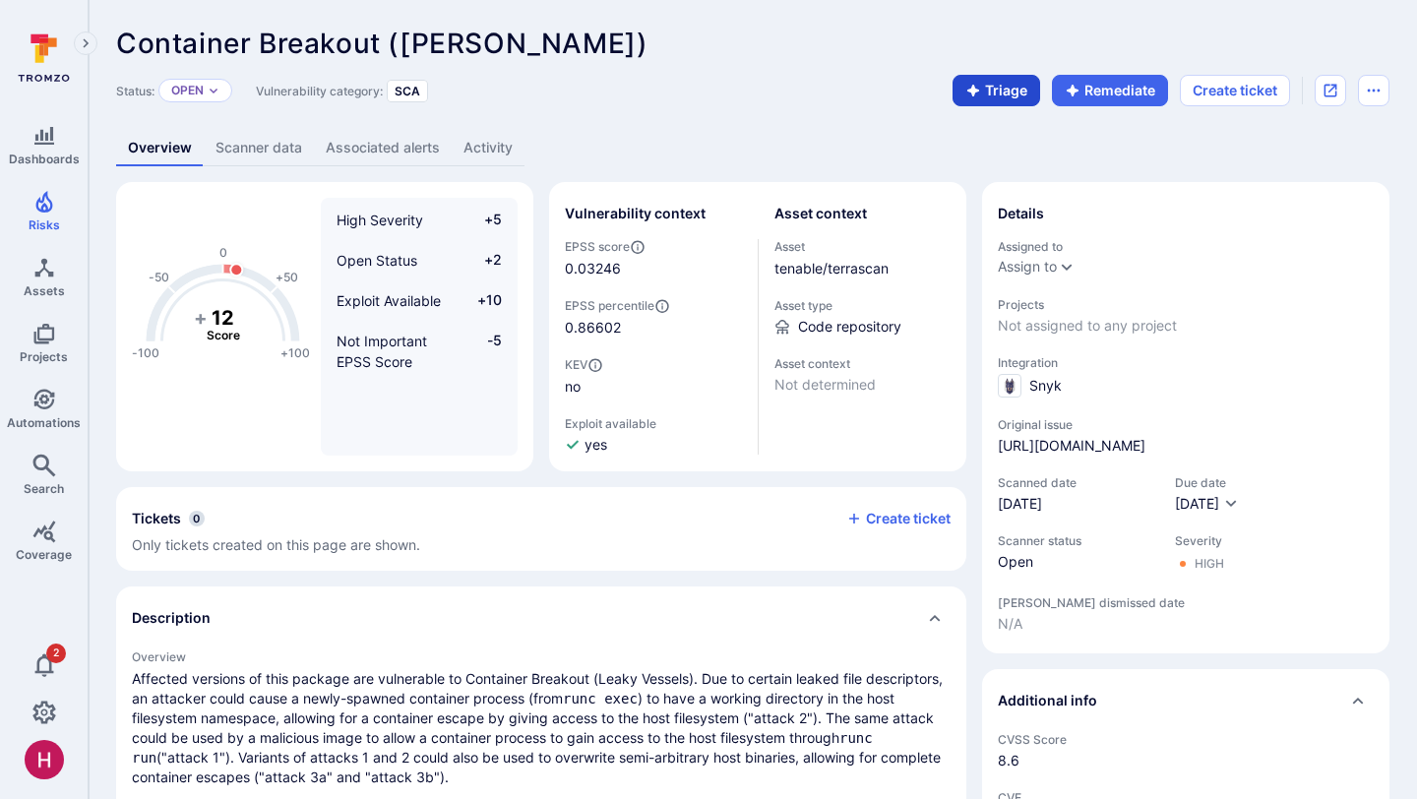
click at [995, 92] on button "Triage" at bounding box center [996, 90] width 88 height 31
click at [987, 89] on button "Triage" at bounding box center [996, 90] width 88 height 31
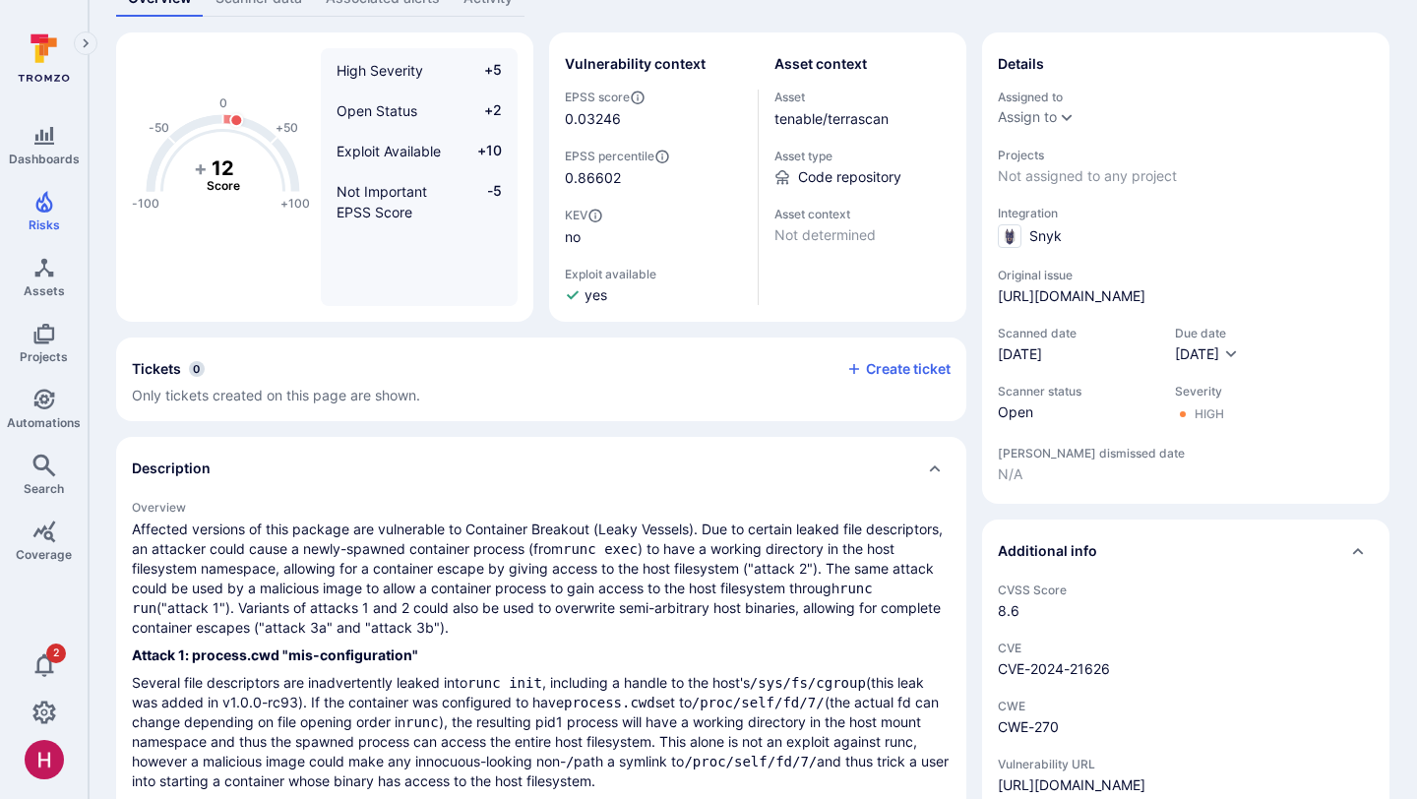
scroll to position [158, 0]
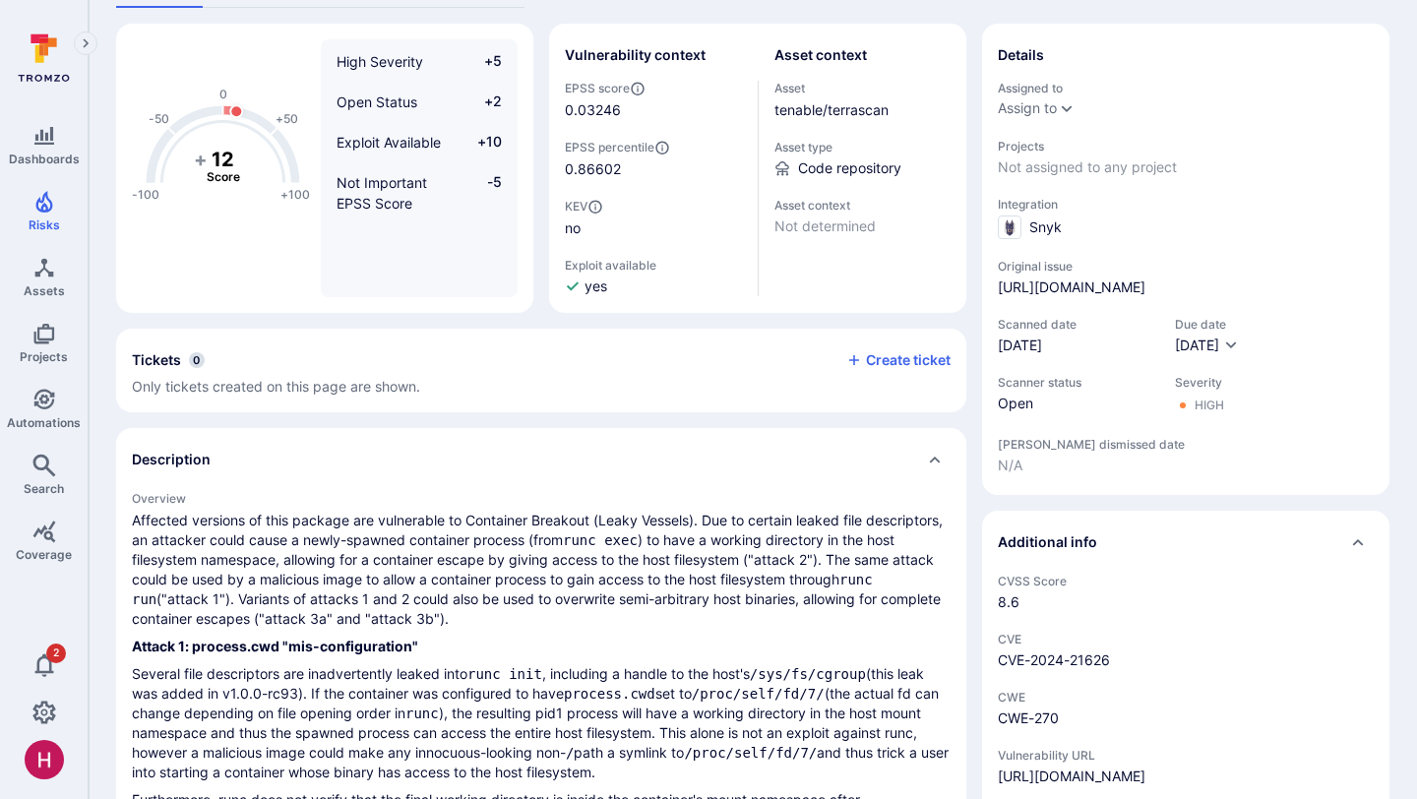
click at [621, 484] on div "Description" at bounding box center [541, 459] width 850 height 63
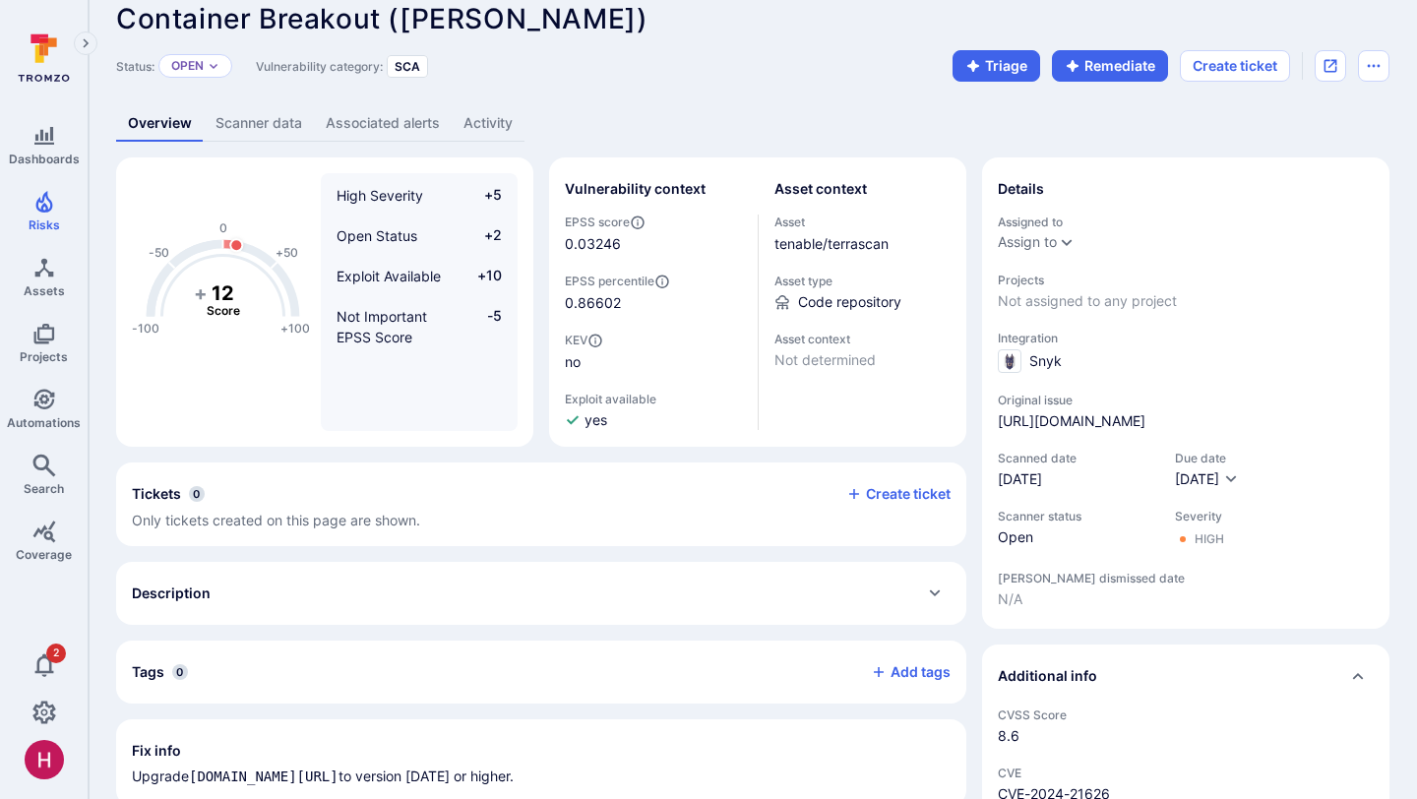
scroll to position [0, 0]
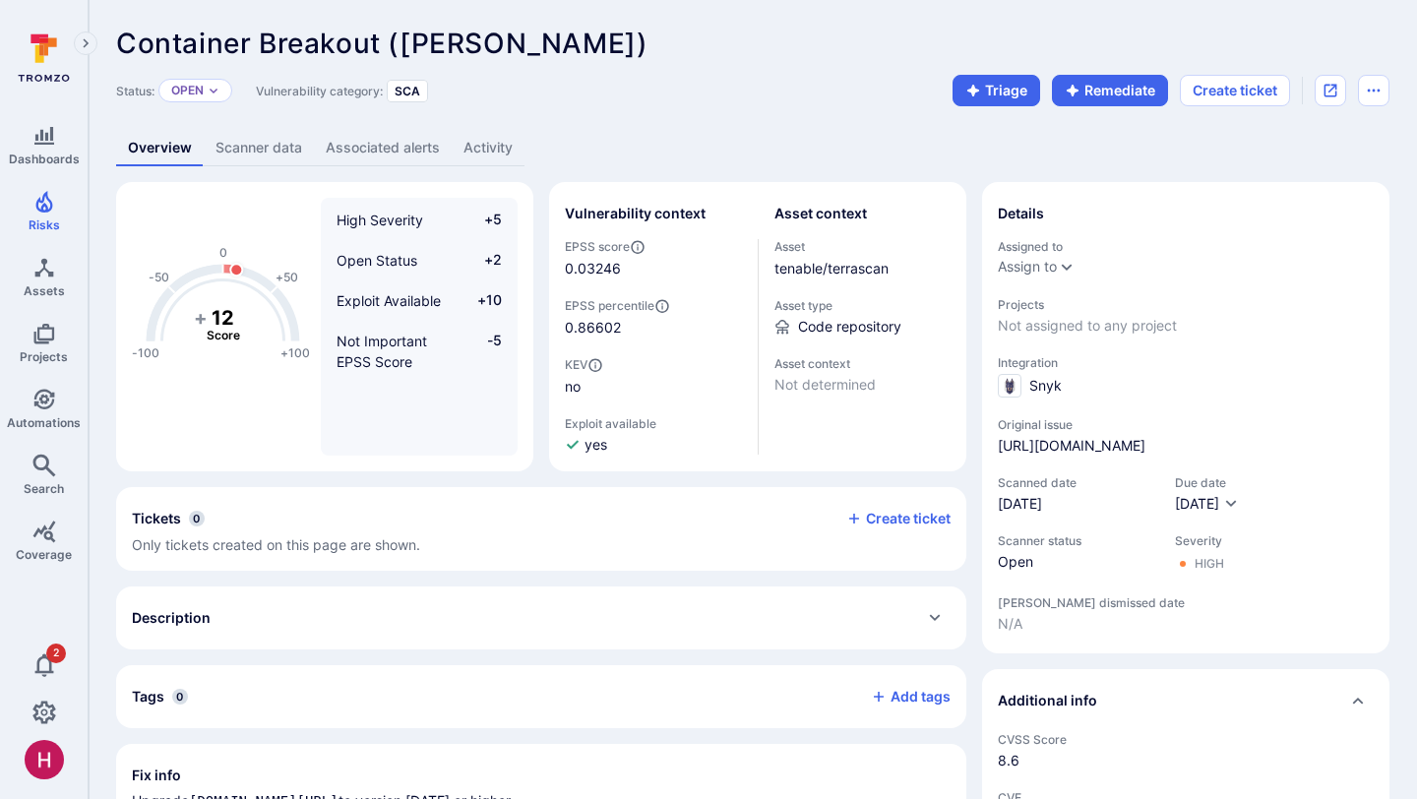
click at [611, 97] on div "Status: Open Vulnerability category: SCA Triage Remediate Create ticket" at bounding box center [752, 90] width 1273 height 31
click at [723, 140] on div "Overview Scanner data Associated alerts Activity" at bounding box center [752, 148] width 1273 height 36
click at [792, 127] on div "Container Breakout ([PERSON_NAME]) ... Show more Status: Open Vulnerability cat…" at bounding box center [753, 699] width 1328 height 1398
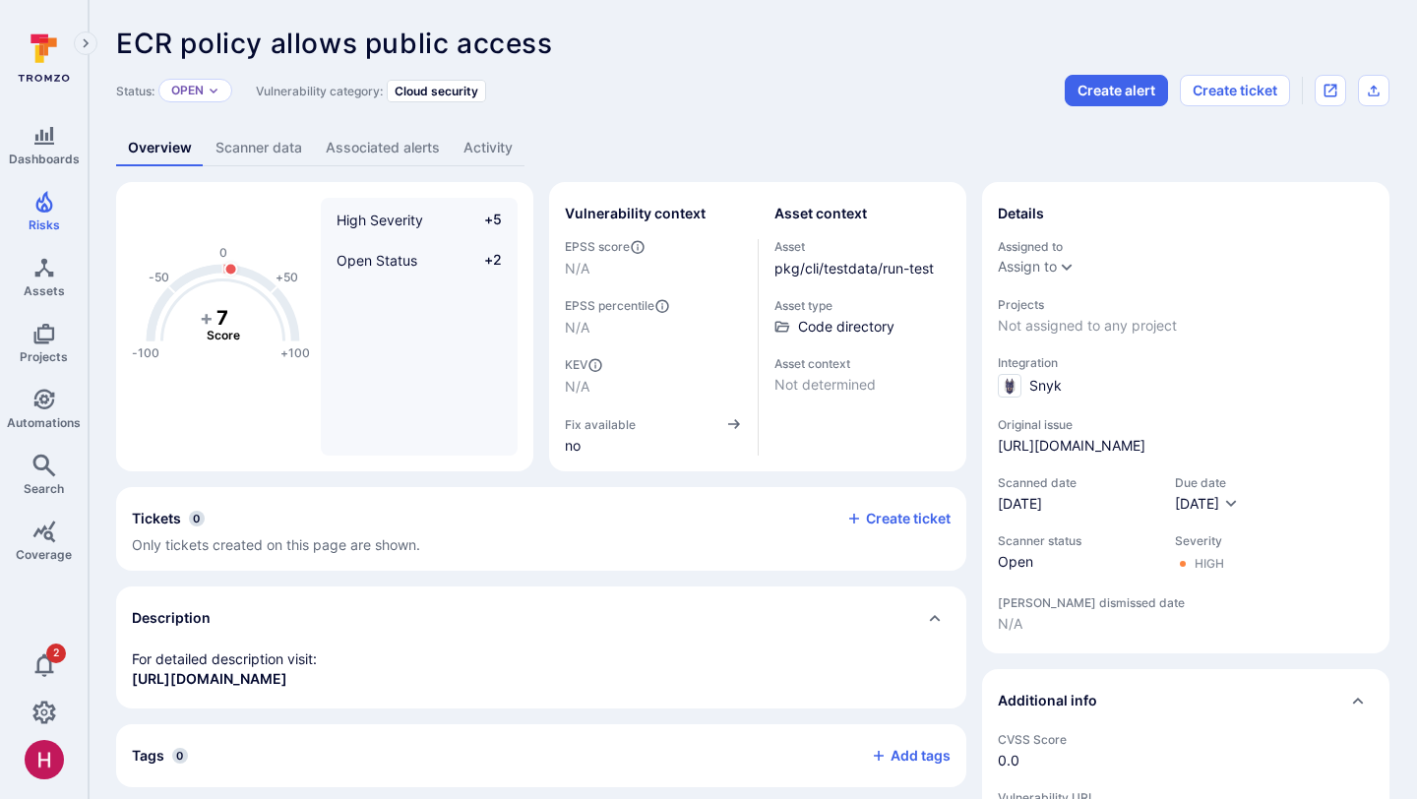
click at [502, 153] on link "Activity" at bounding box center [488, 148] width 73 height 36
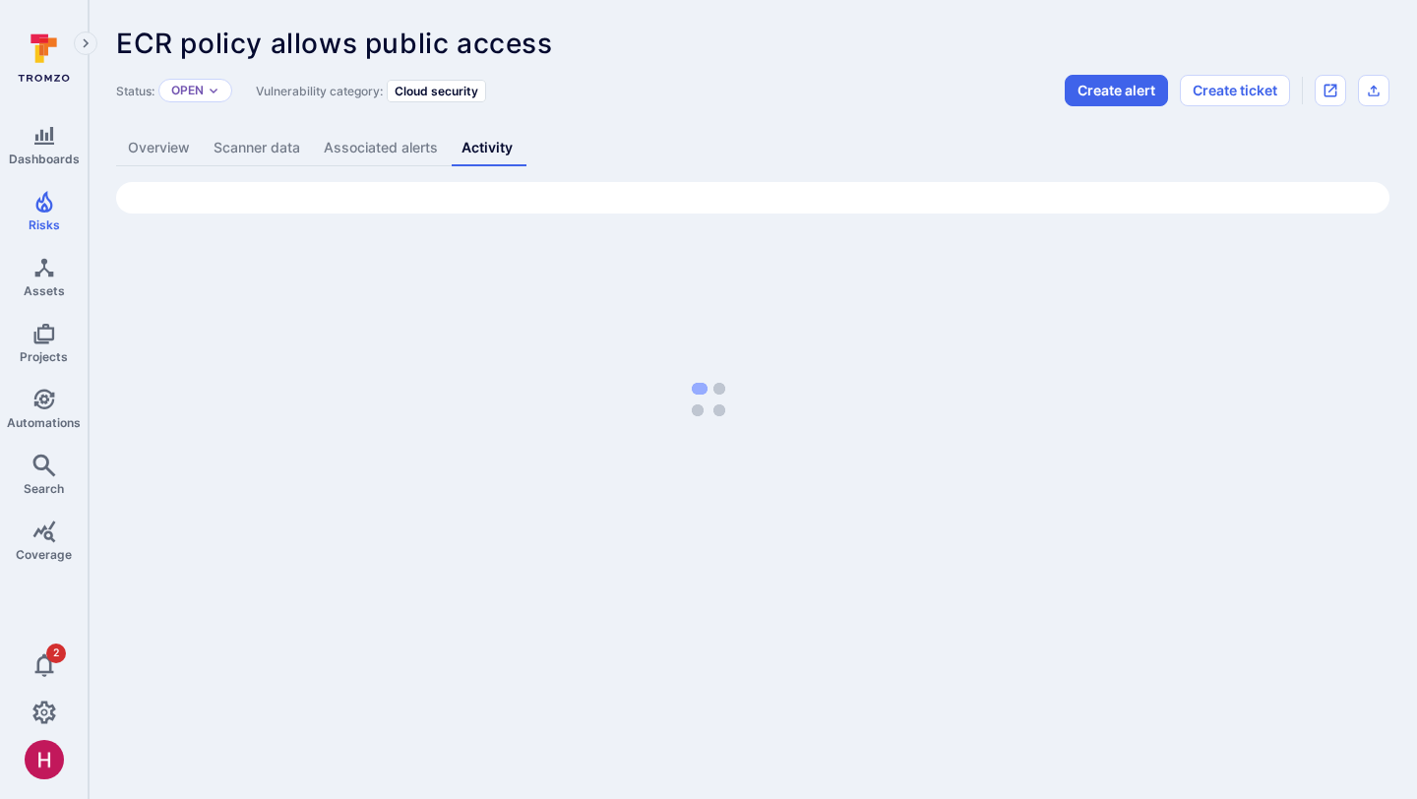
click at [181, 146] on link "Overview" at bounding box center [159, 148] width 86 height 36
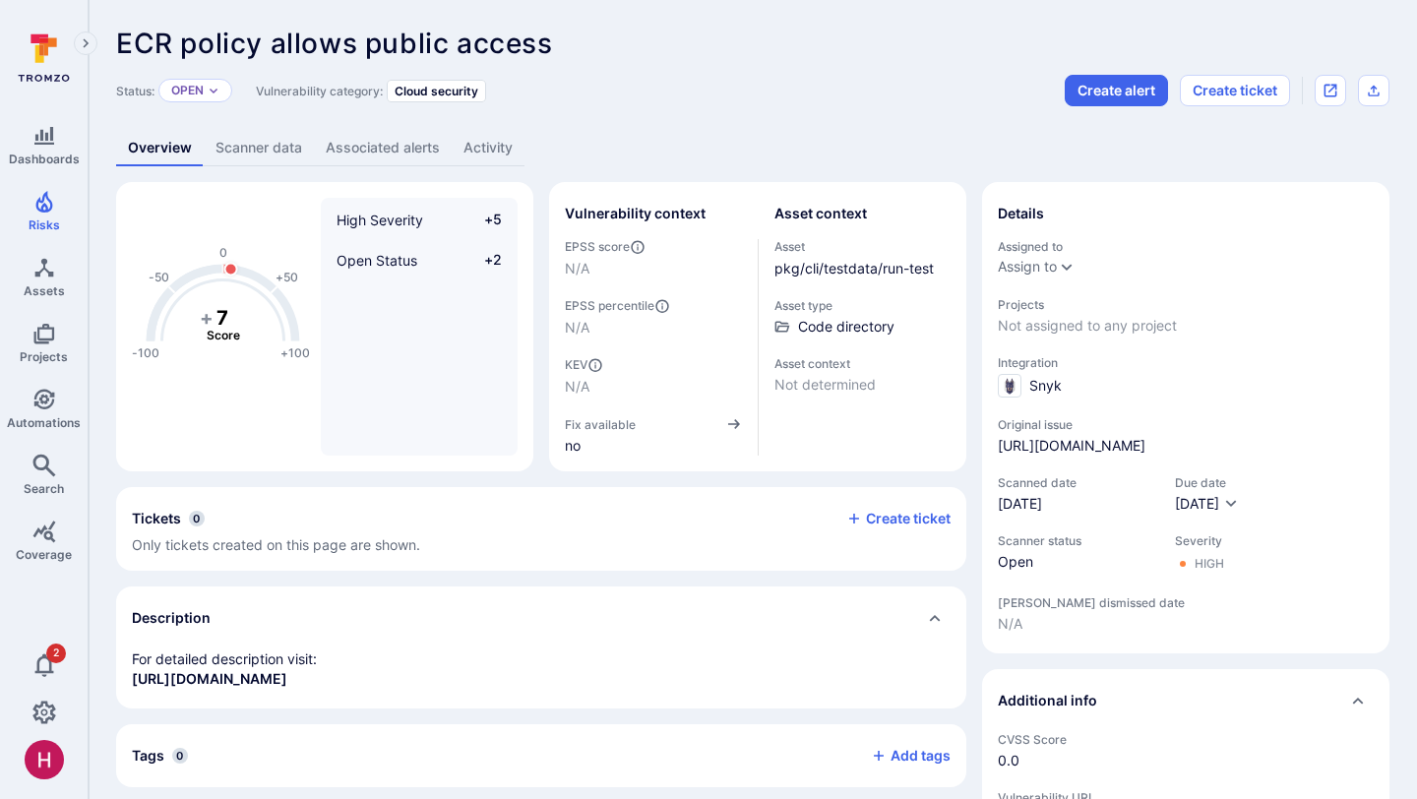
click at [807, 86] on div "Status: Open Vulnerability category: Cloud security Create alert Create ticket" at bounding box center [752, 90] width 1273 height 31
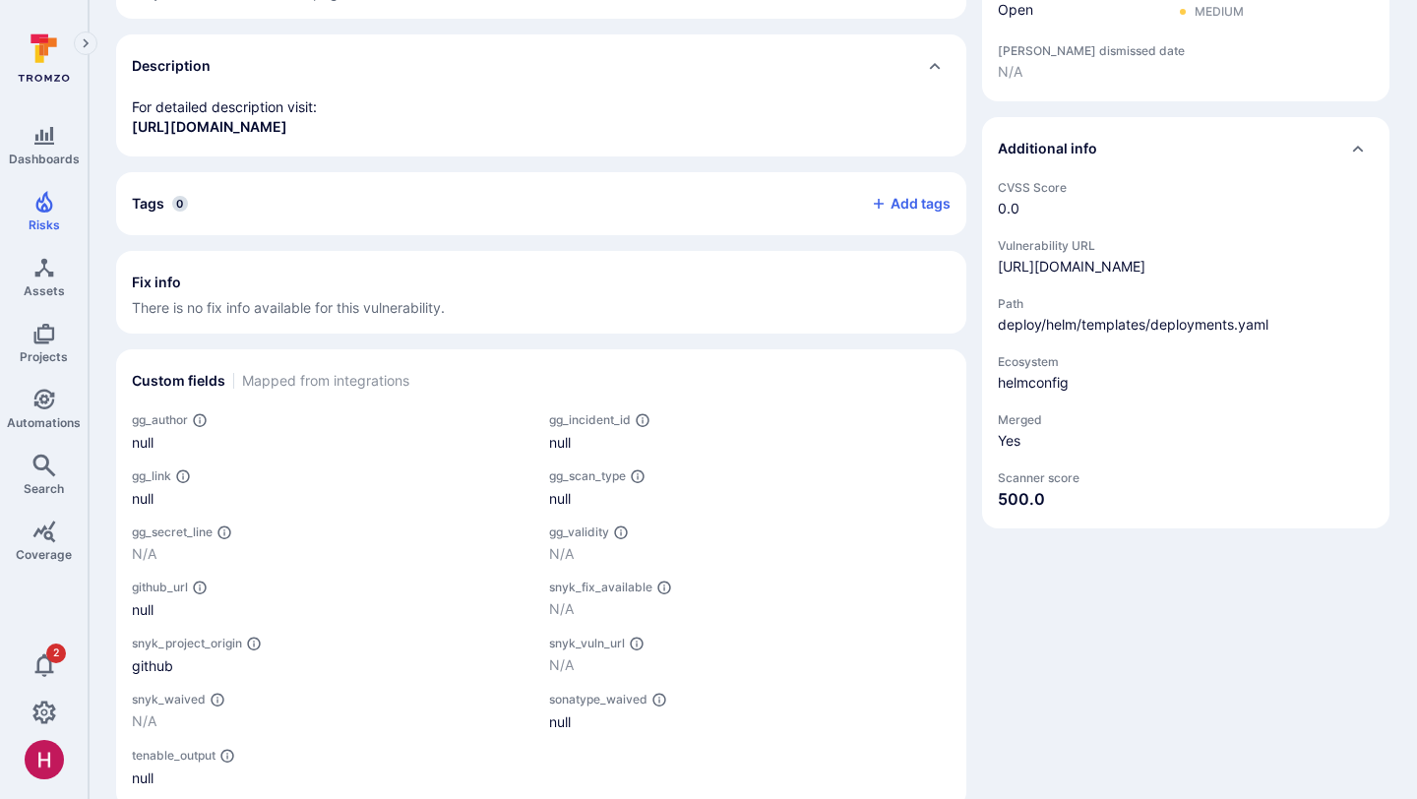
scroll to position [608, 0]
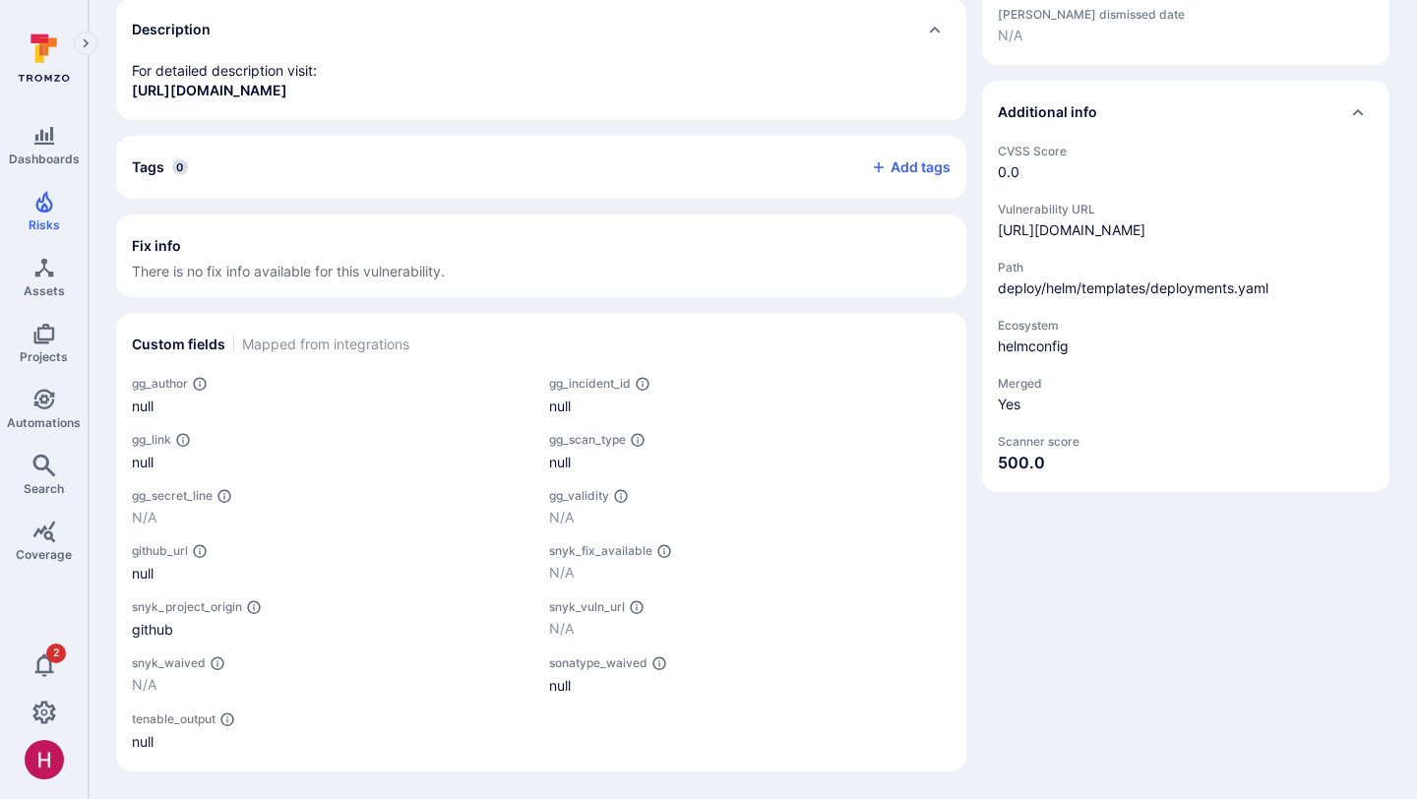
click at [1145, 285] on span "deploy/helm/templates/deployments.yaml" at bounding box center [1186, 288] width 376 height 20
copy span "deploy/helm/templates/deployments.yaml"
click at [979, 557] on div "-100 -50 0 +50 +100 + 4 Score Medium Severity +2 Open Status +2 Vulnerability c…" at bounding box center [752, 183] width 1273 height 1178
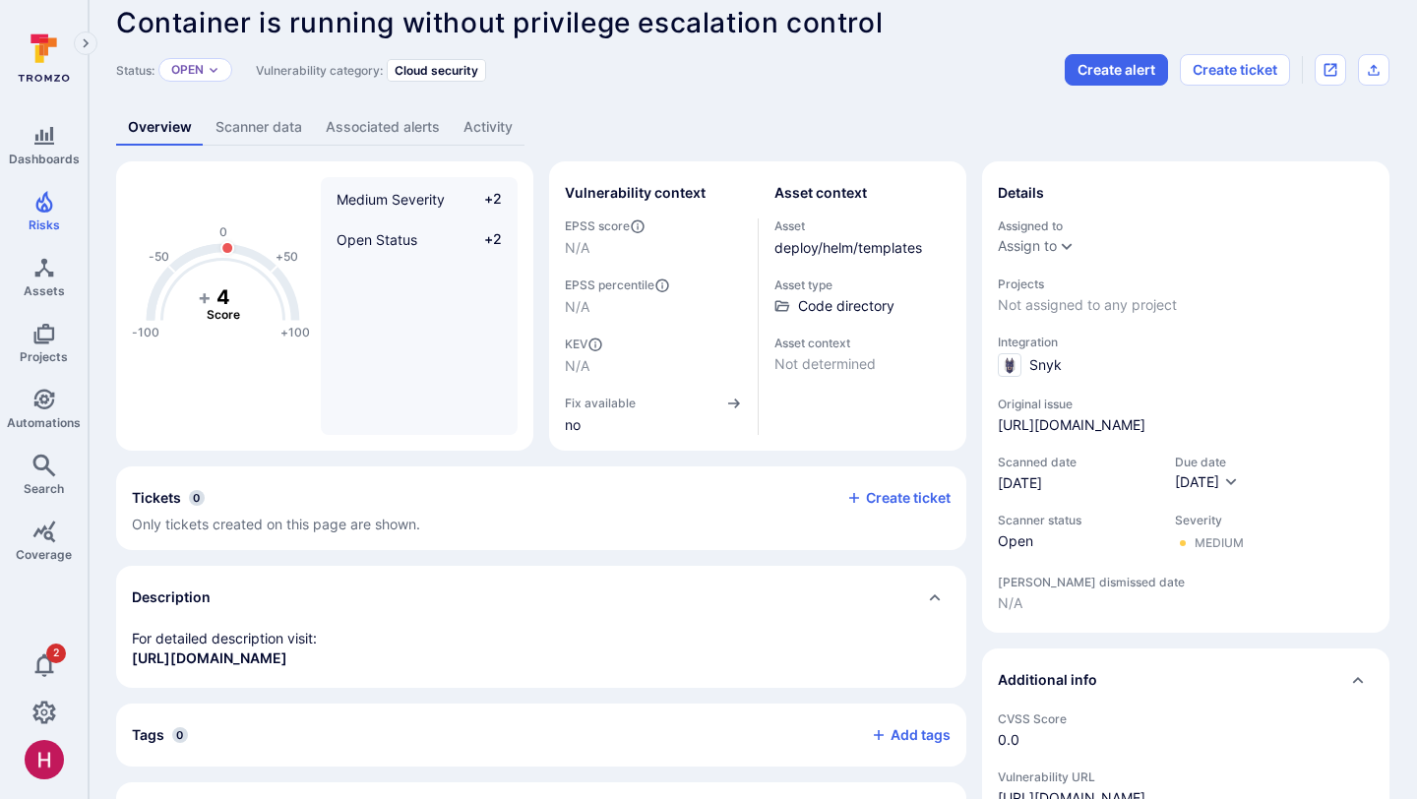
scroll to position [0, 0]
